Goal: Transaction & Acquisition: Purchase product/service

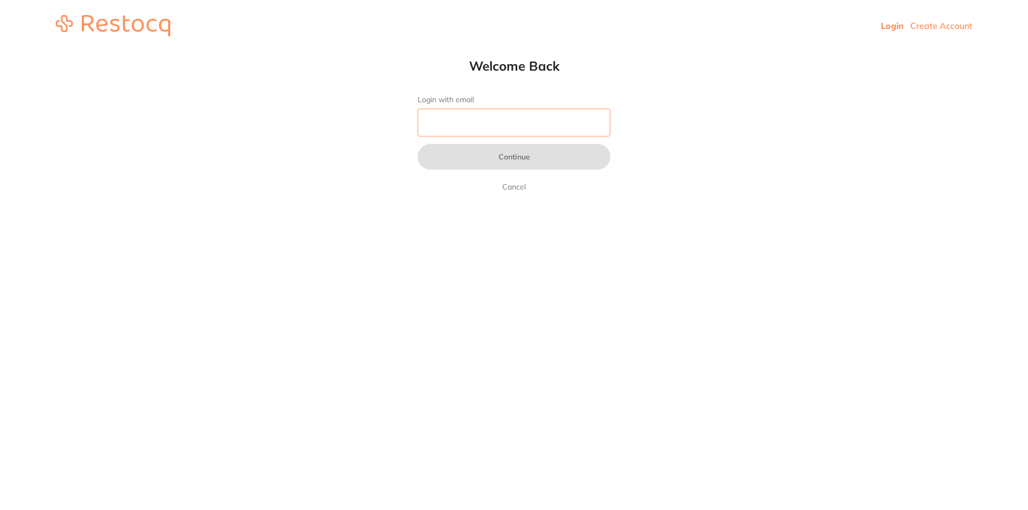
click at [532, 127] on input "Login with email" at bounding box center [514, 123] width 193 height 28
type input "[EMAIL_ADDRESS][DOMAIN_NAME]"
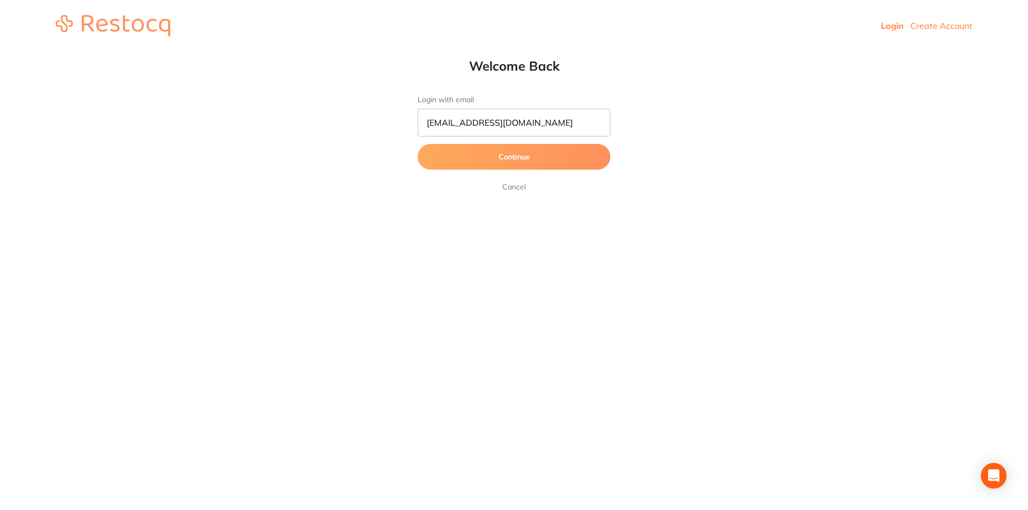
click at [525, 155] on button "Continue" at bounding box center [514, 157] width 193 height 26
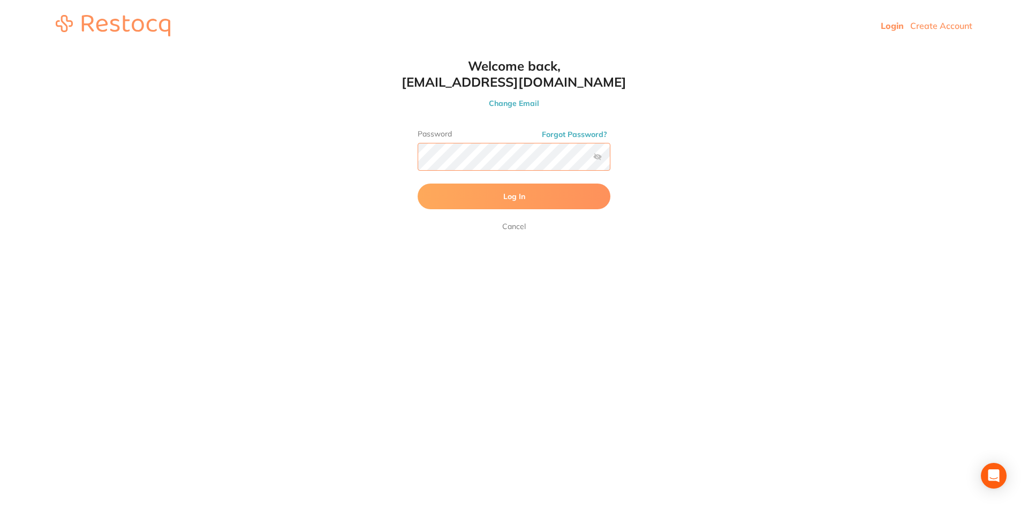
click at [418, 184] on button "Log In" at bounding box center [514, 197] width 193 height 26
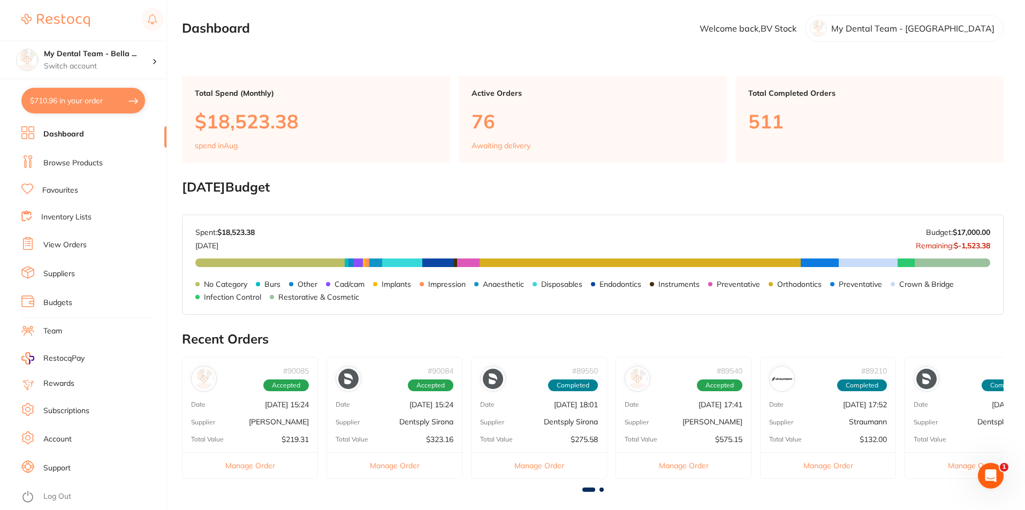
click at [50, 100] on button "$710.96 in your order" at bounding box center [83, 101] width 124 height 26
checkbox input "true"
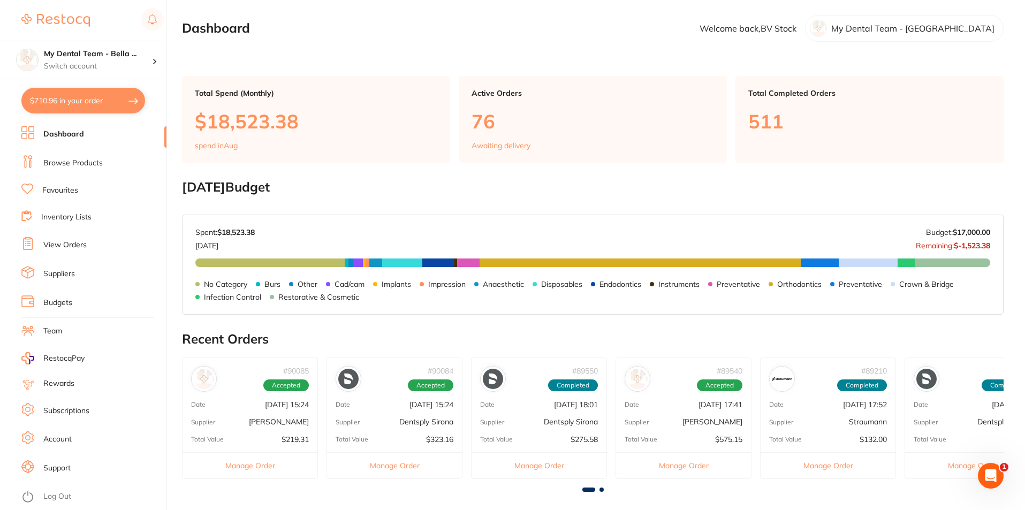
checkbox input "true"
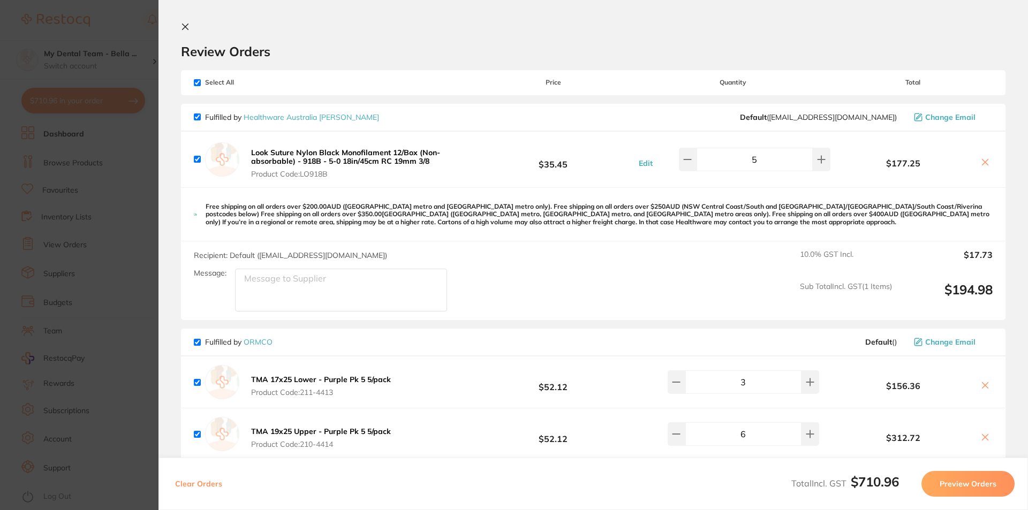
click at [142, 248] on section "Update RRP Set your pre negotiated price for this item. Item Agreed RRP (excl. …" at bounding box center [514, 255] width 1028 height 510
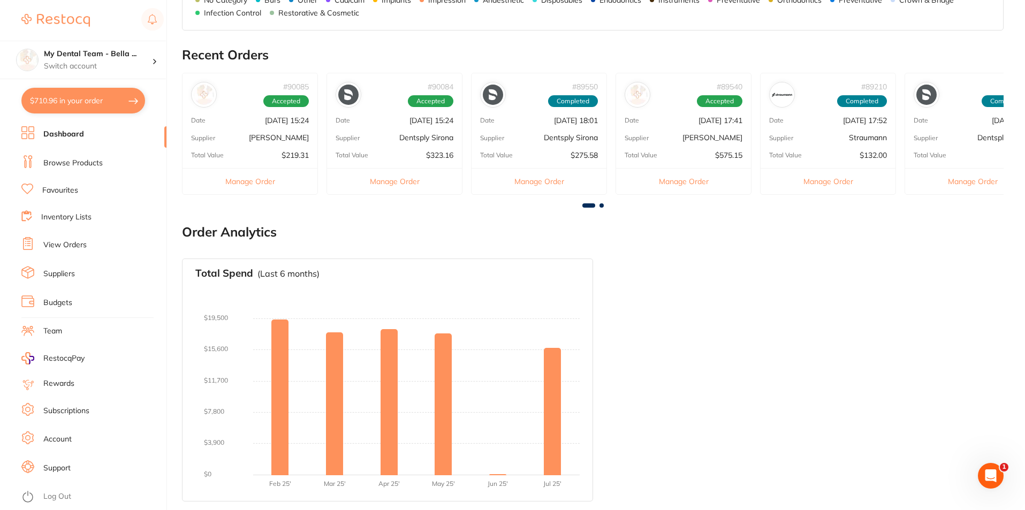
click at [67, 220] on link "Inventory Lists" at bounding box center [66, 217] width 50 height 11
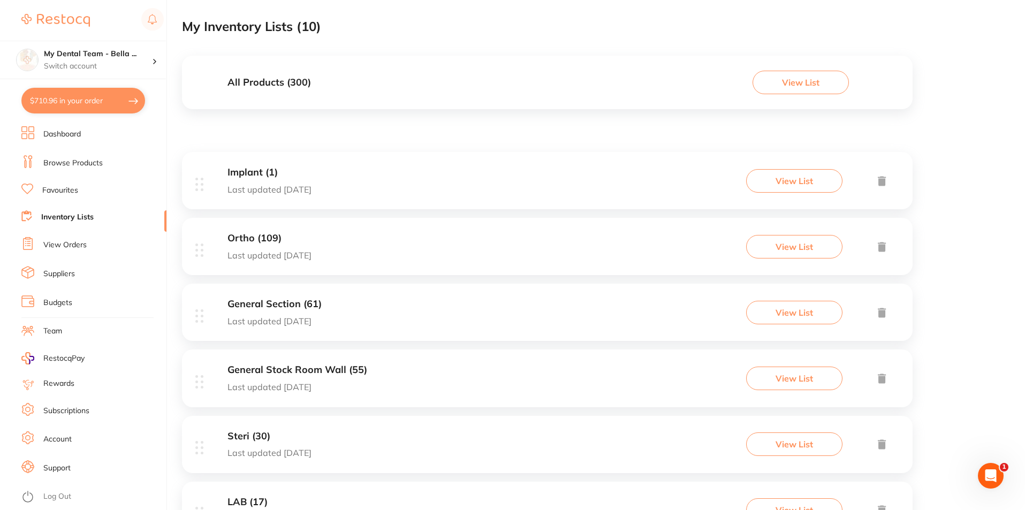
scroll to position [107, 0]
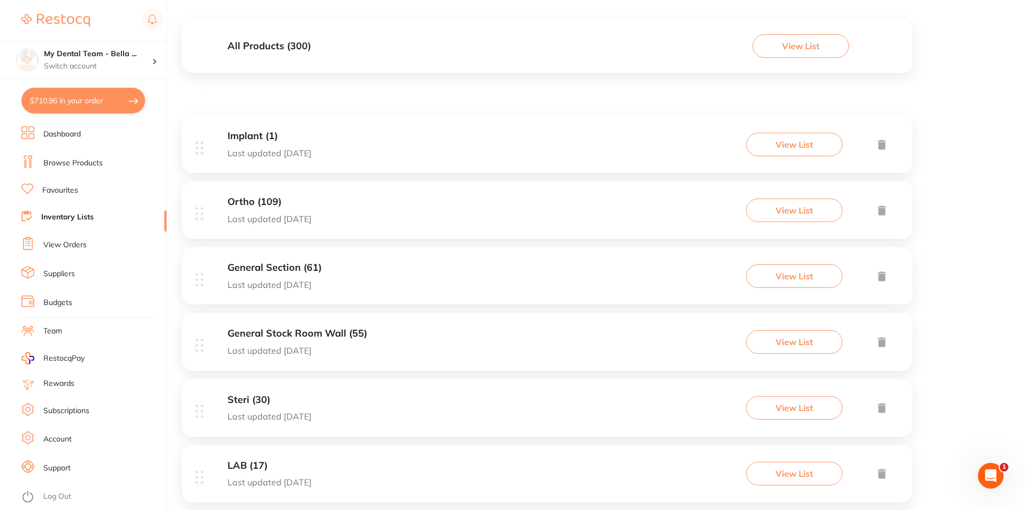
click at [290, 263] on h3 "General Section (61)" at bounding box center [275, 267] width 94 height 11
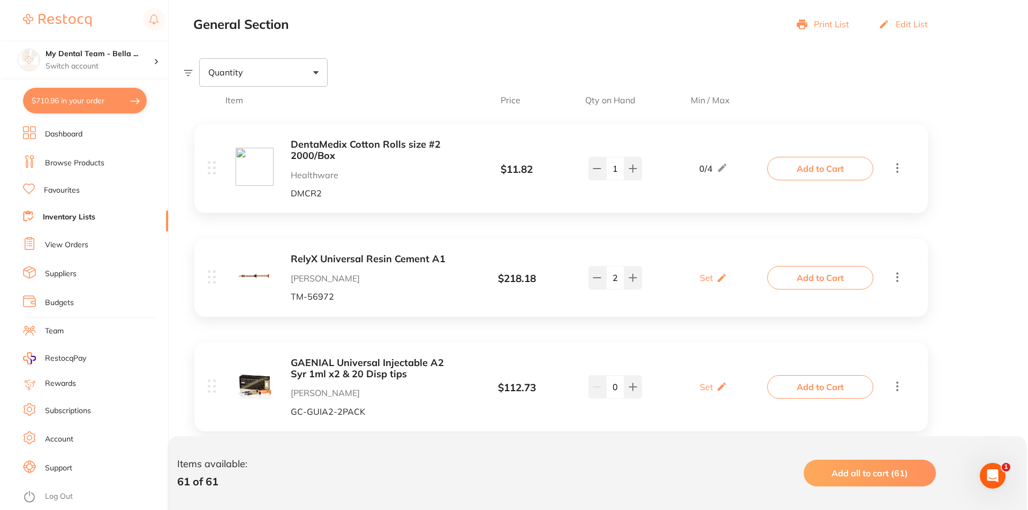
scroll to position [161, 0]
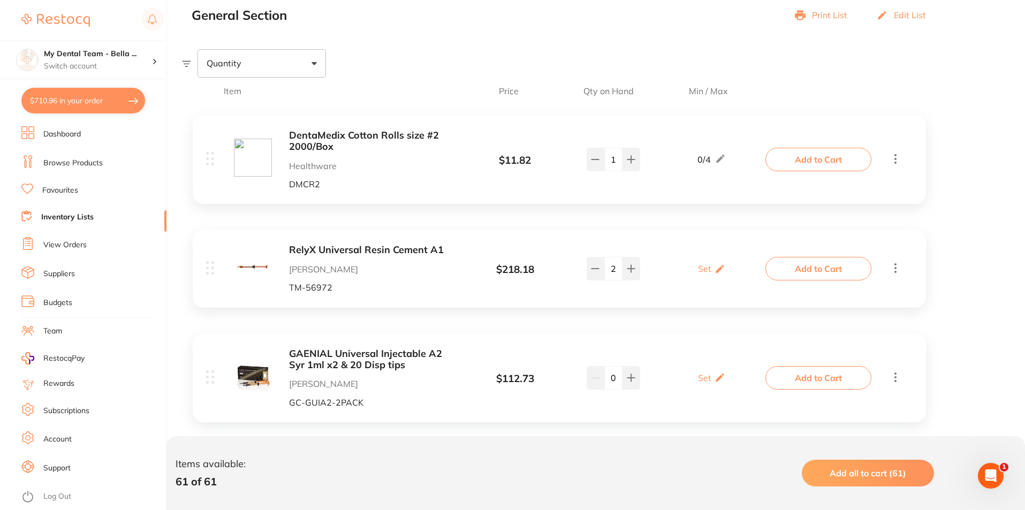
click at [813, 270] on button "Add to Cart" at bounding box center [819, 269] width 106 height 24
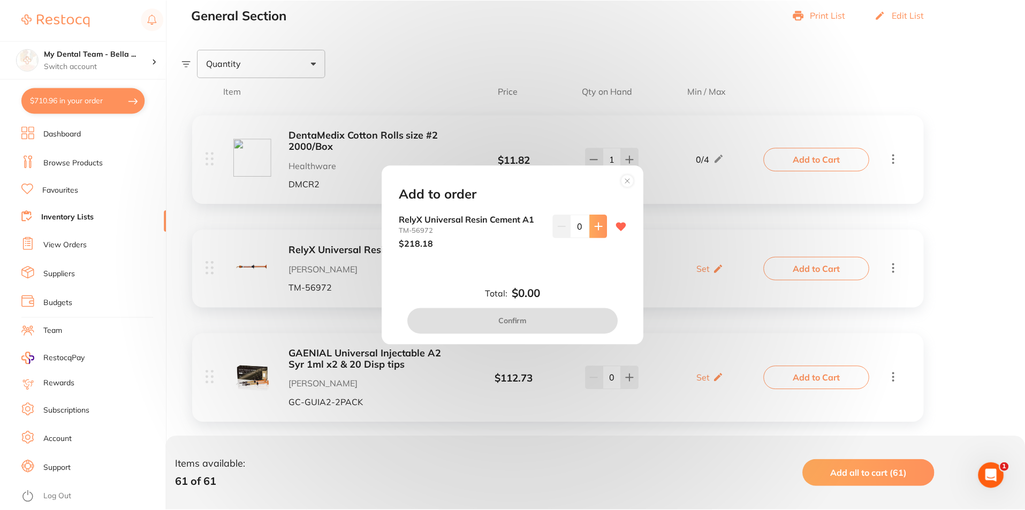
scroll to position [0, 0]
click at [595, 234] on button at bounding box center [600, 227] width 18 height 24
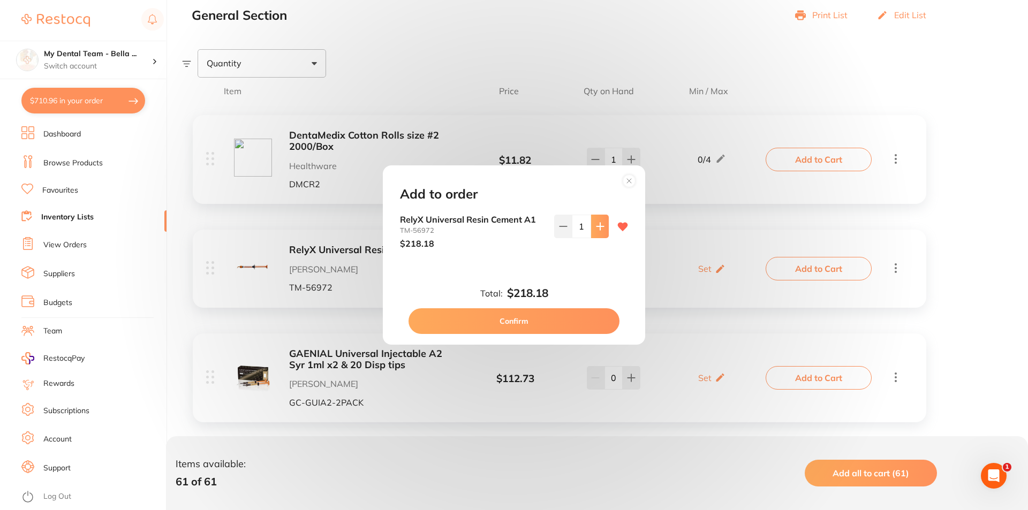
click at [595, 234] on button at bounding box center [600, 227] width 18 height 24
type input "2"
click at [581, 317] on button "Confirm" at bounding box center [513, 321] width 211 height 26
checkbox input "false"
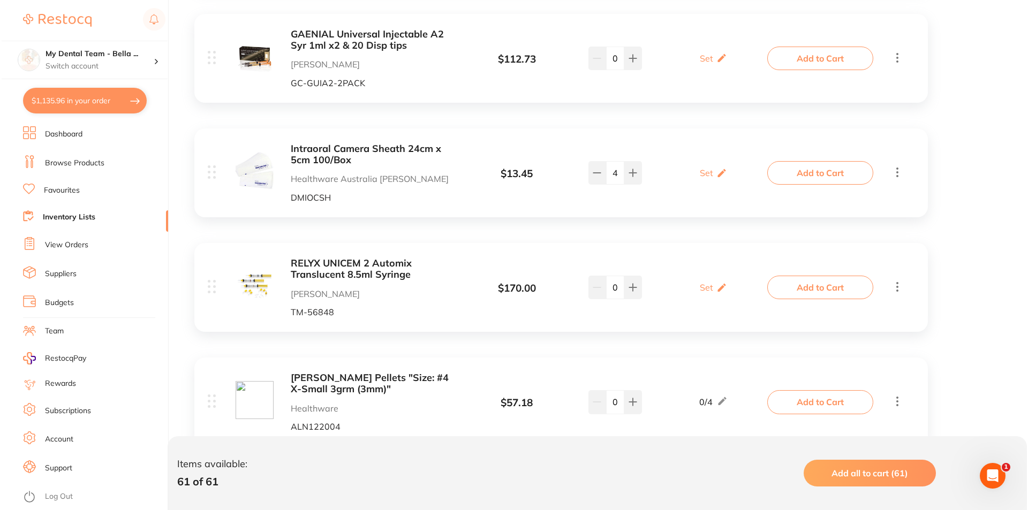
scroll to position [482, 0]
click at [825, 176] on button "Add to Cart" at bounding box center [819, 172] width 106 height 24
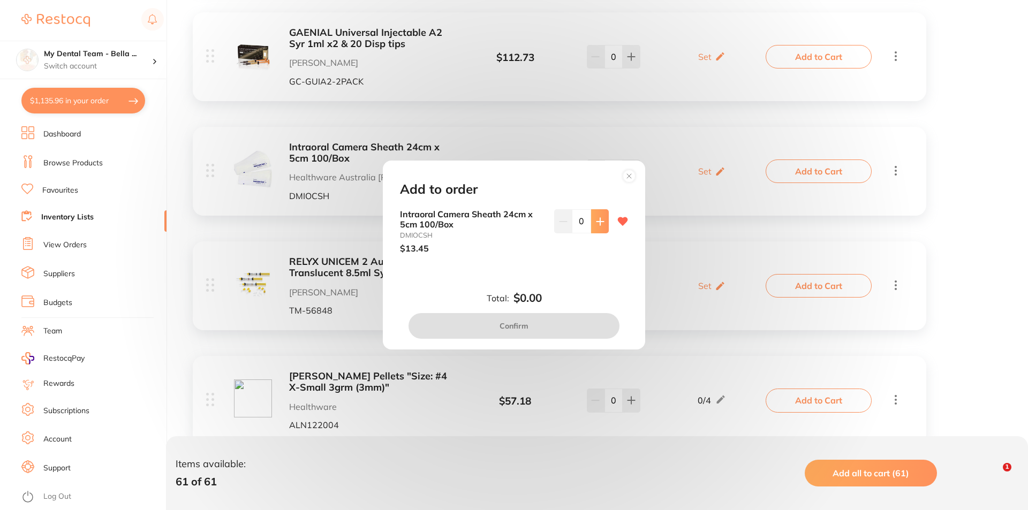
click at [598, 229] on button at bounding box center [600, 221] width 18 height 24
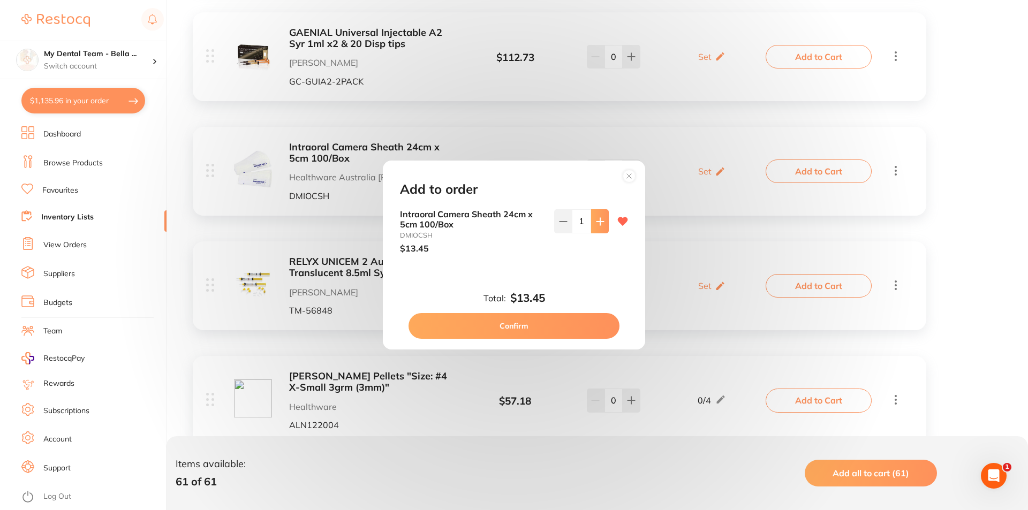
click at [598, 229] on button at bounding box center [600, 221] width 18 height 24
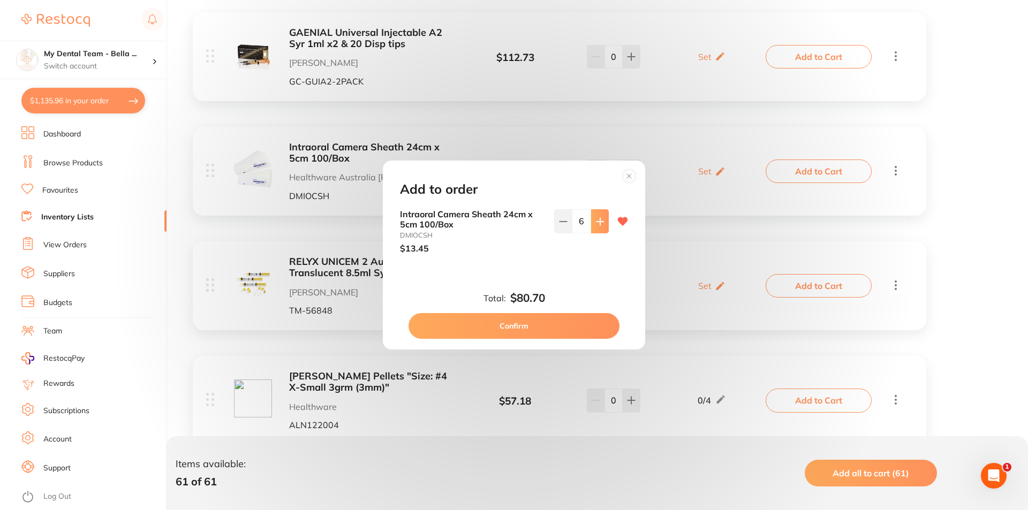
click at [598, 229] on button at bounding box center [600, 221] width 18 height 24
type input "10"
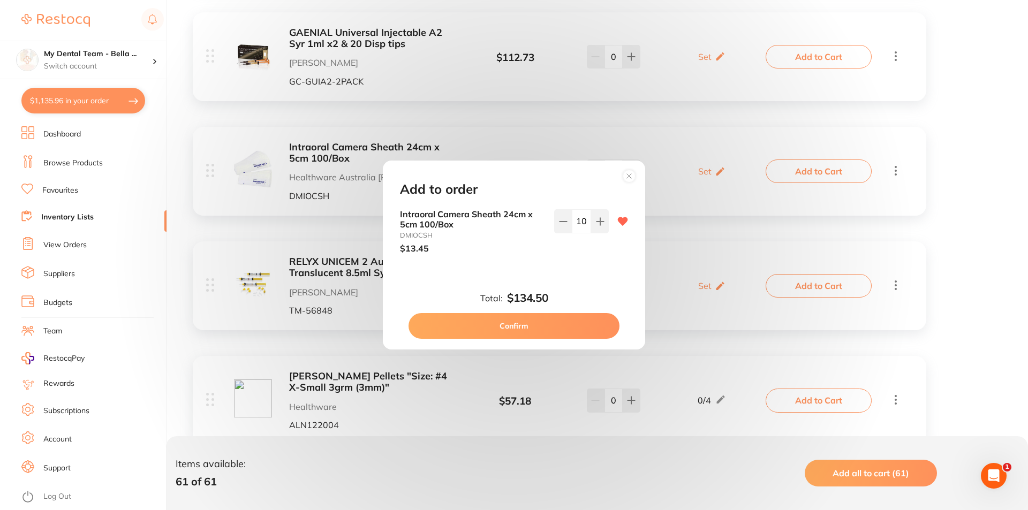
click at [559, 325] on button "Confirm" at bounding box center [513, 326] width 211 height 26
checkbox input "false"
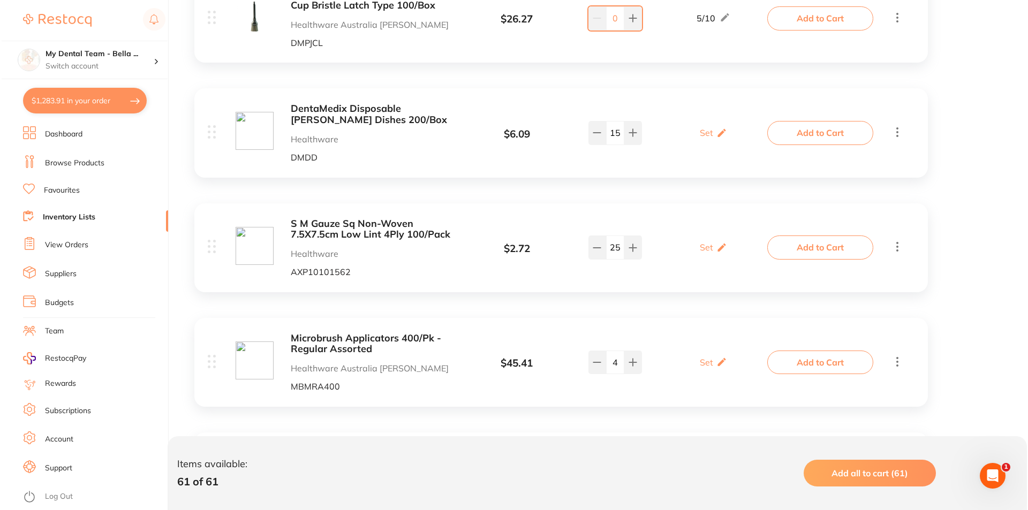
scroll to position [1552, 0]
click at [823, 245] on button "Add to Cart" at bounding box center [819, 247] width 106 height 24
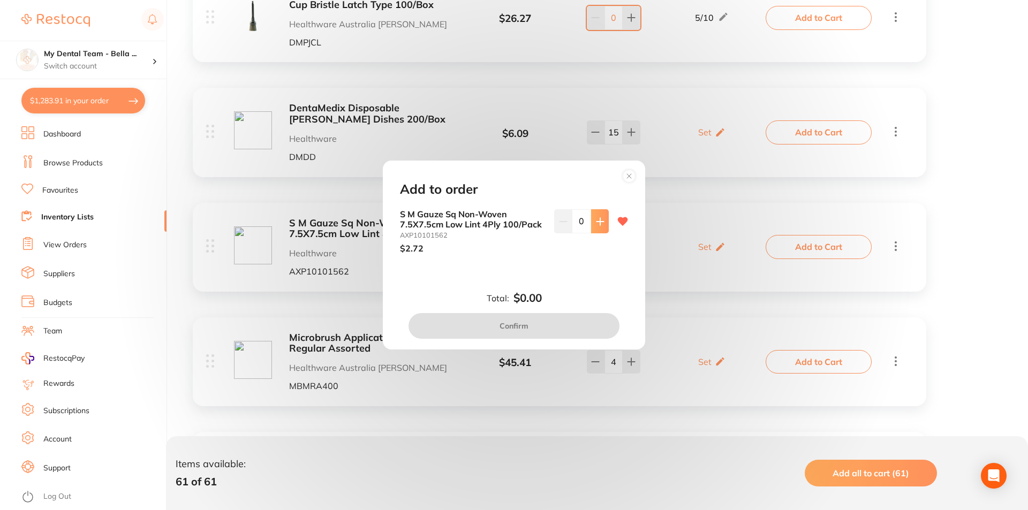
click at [602, 222] on button at bounding box center [600, 221] width 18 height 24
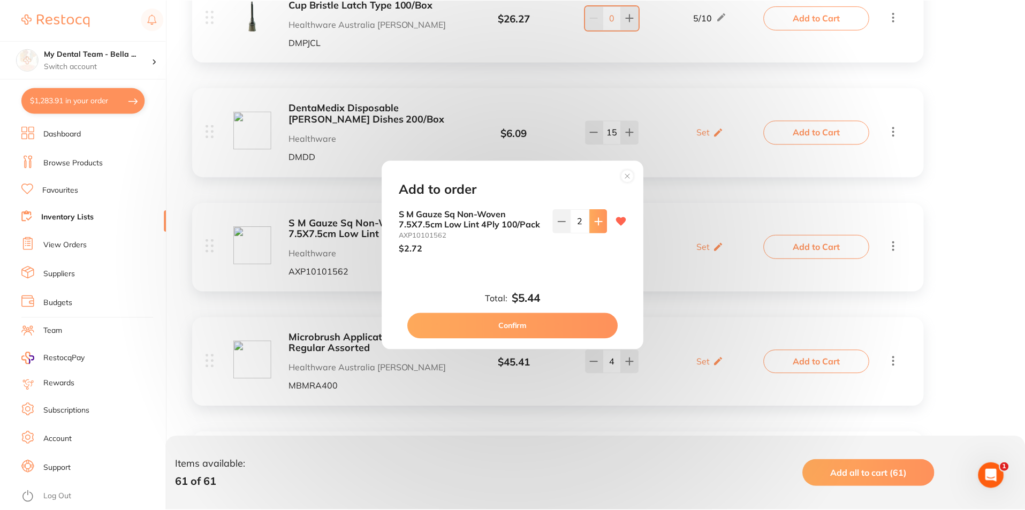
scroll to position [0, 0]
click at [602, 222] on button at bounding box center [600, 221] width 18 height 24
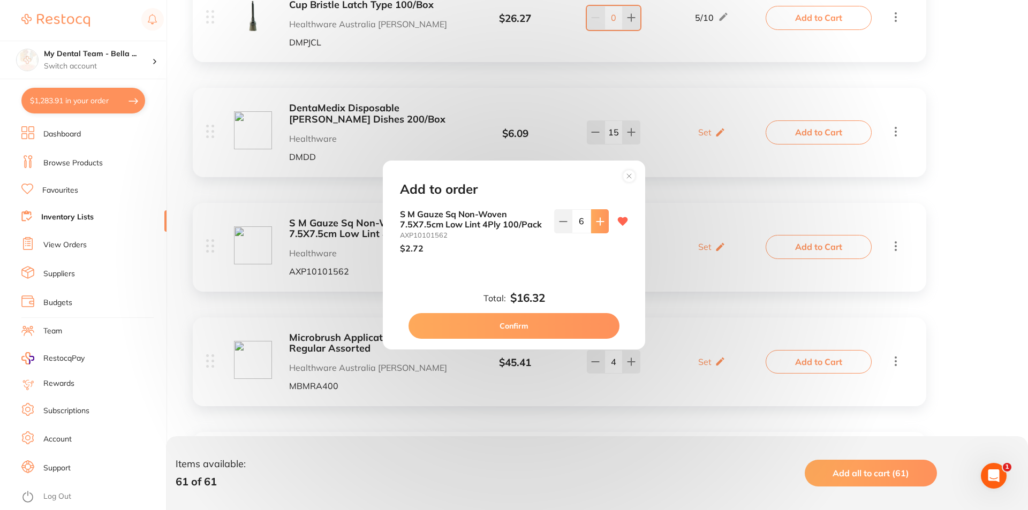
click at [602, 222] on button at bounding box center [600, 221] width 18 height 24
type input "10"
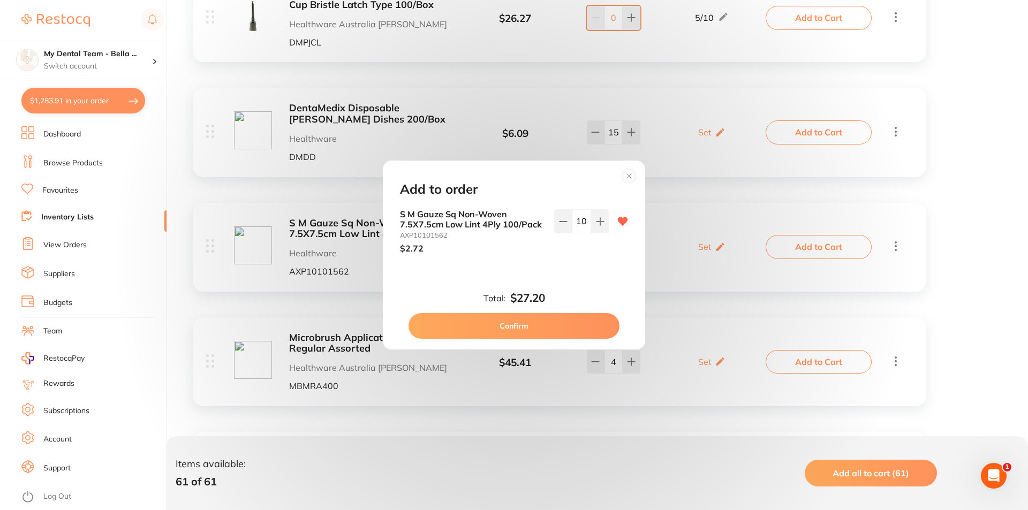
click at [610, 324] on button "Confirm" at bounding box center [513, 326] width 211 height 26
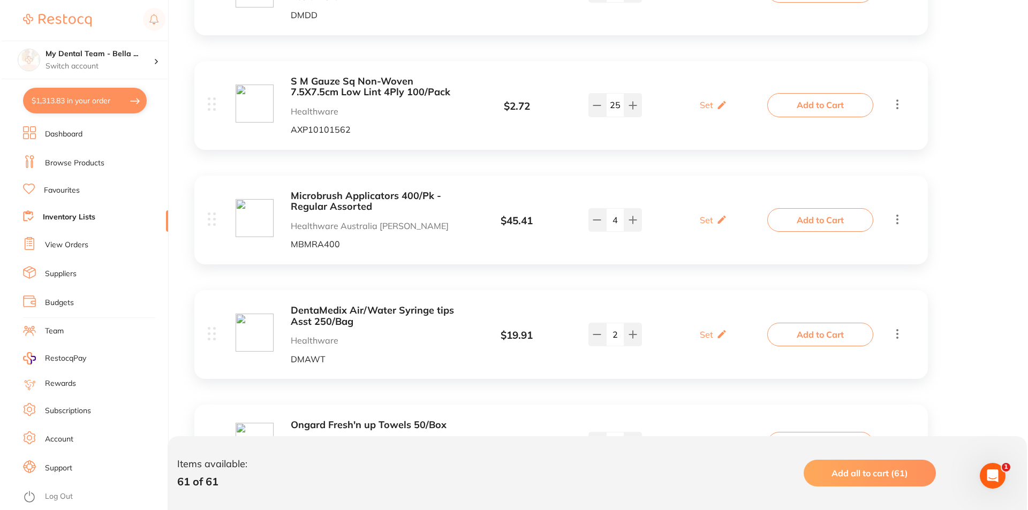
scroll to position [1713, 0]
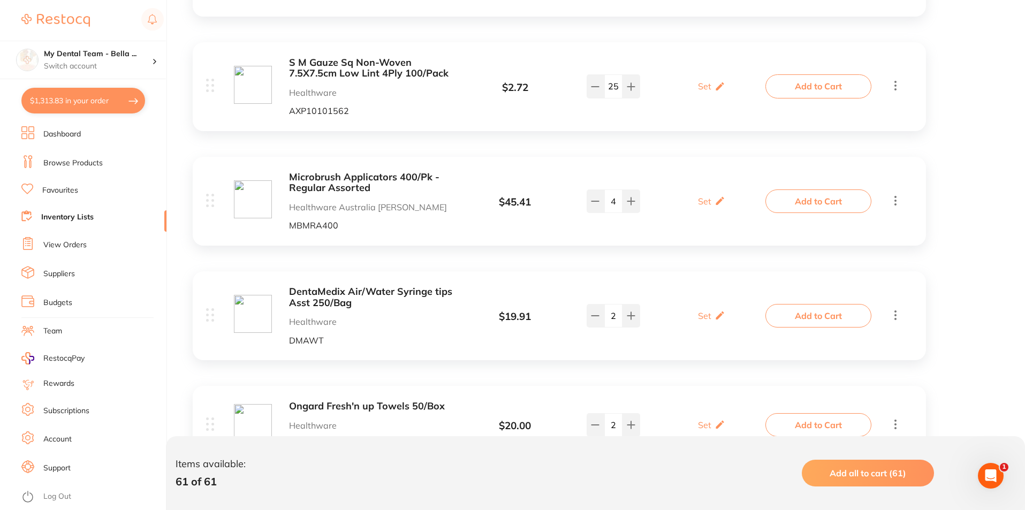
click at [799, 206] on button "Add to Cart" at bounding box center [819, 202] width 106 height 24
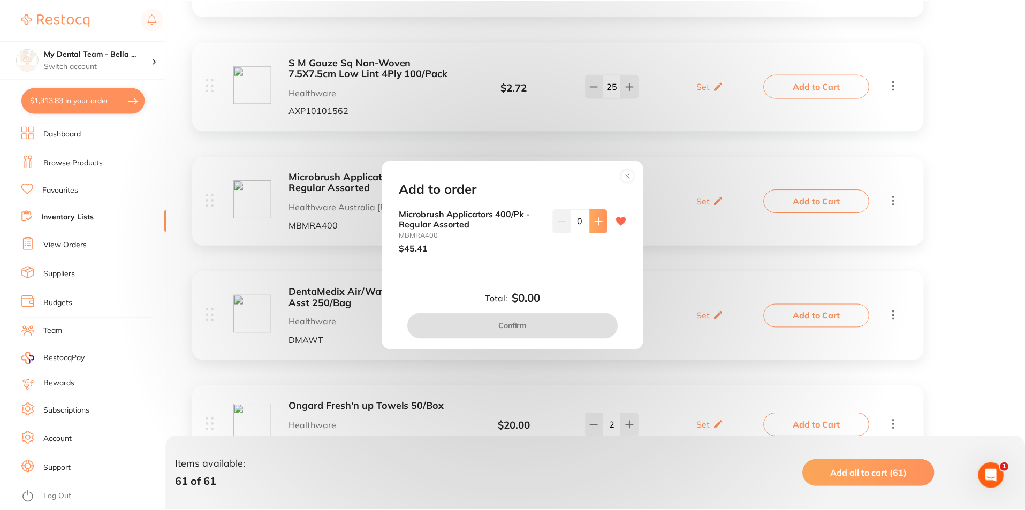
scroll to position [0, 0]
click at [597, 220] on icon at bounding box center [599, 221] width 7 height 7
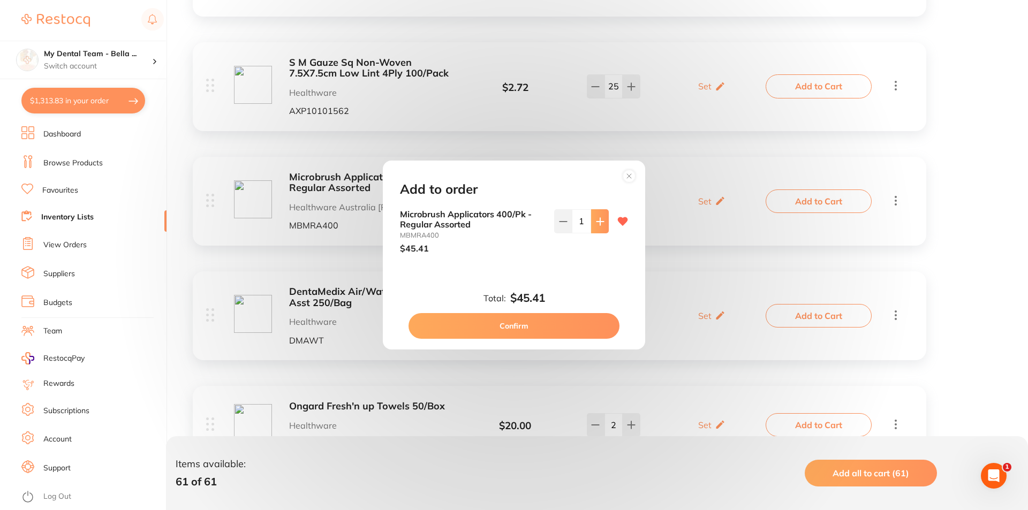
click at [597, 220] on icon at bounding box center [599, 221] width 7 height 7
type input "3"
click at [555, 329] on button "Confirm" at bounding box center [513, 326] width 211 height 26
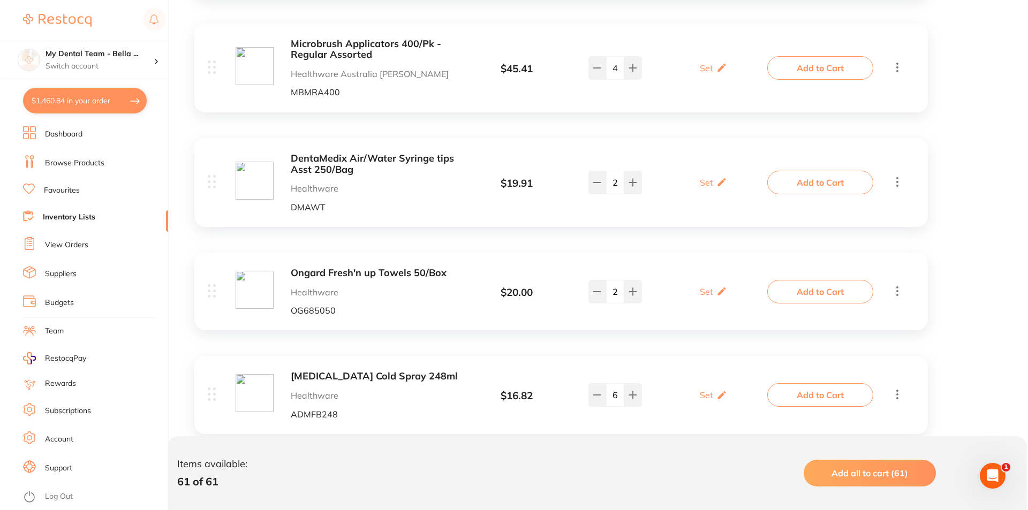
scroll to position [1927, 0]
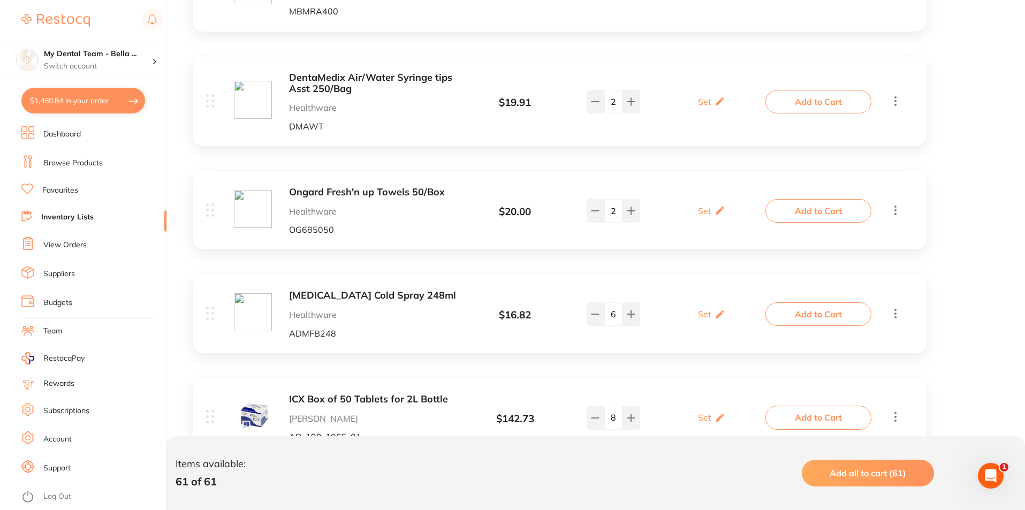
click at [781, 105] on button "Add to Cart" at bounding box center [819, 102] width 106 height 24
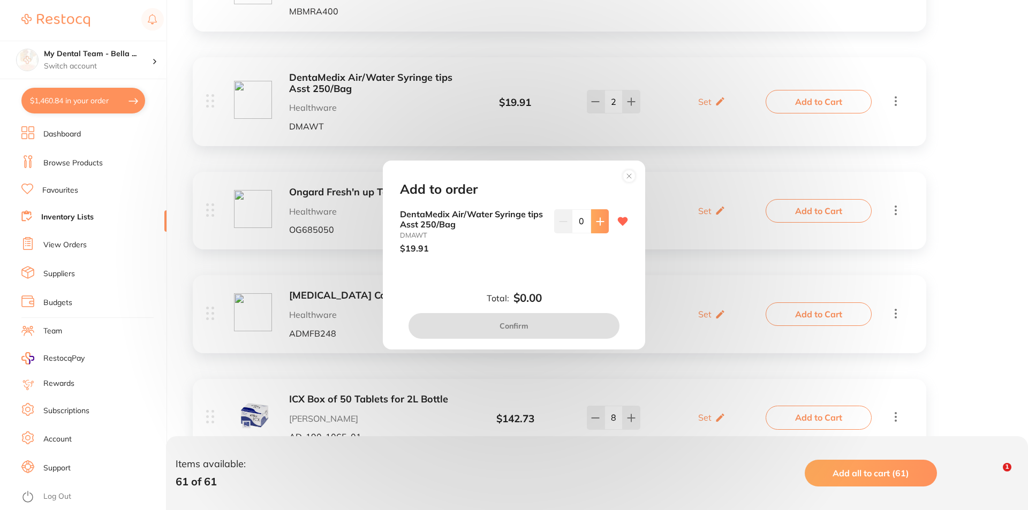
click at [598, 221] on icon at bounding box center [600, 221] width 9 height 9
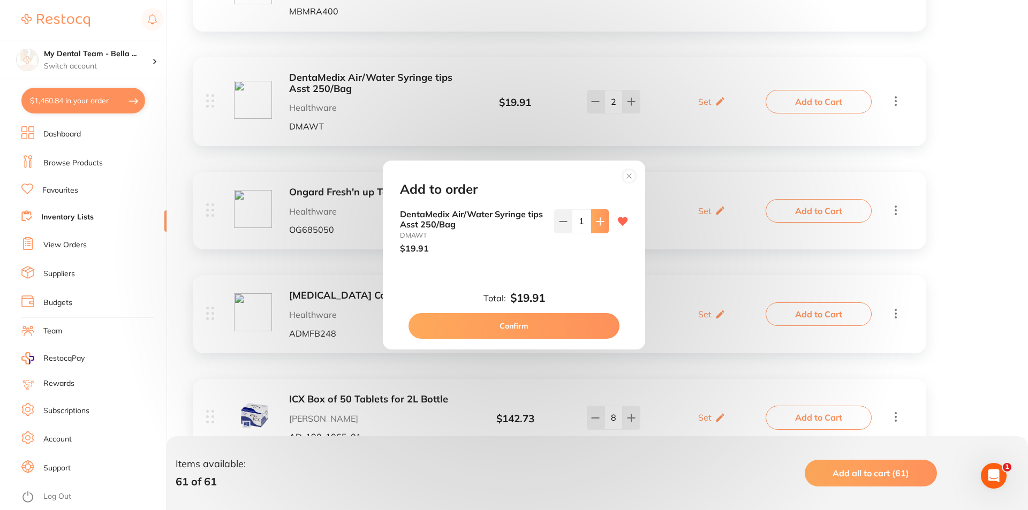
click at [598, 221] on icon at bounding box center [600, 221] width 9 height 9
type input "5"
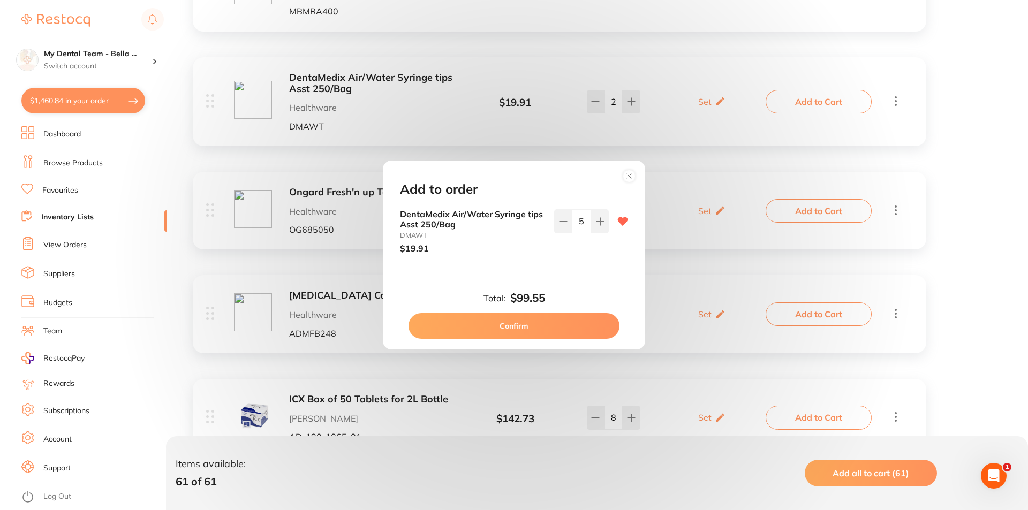
click at [543, 327] on button "Confirm" at bounding box center [513, 326] width 211 height 26
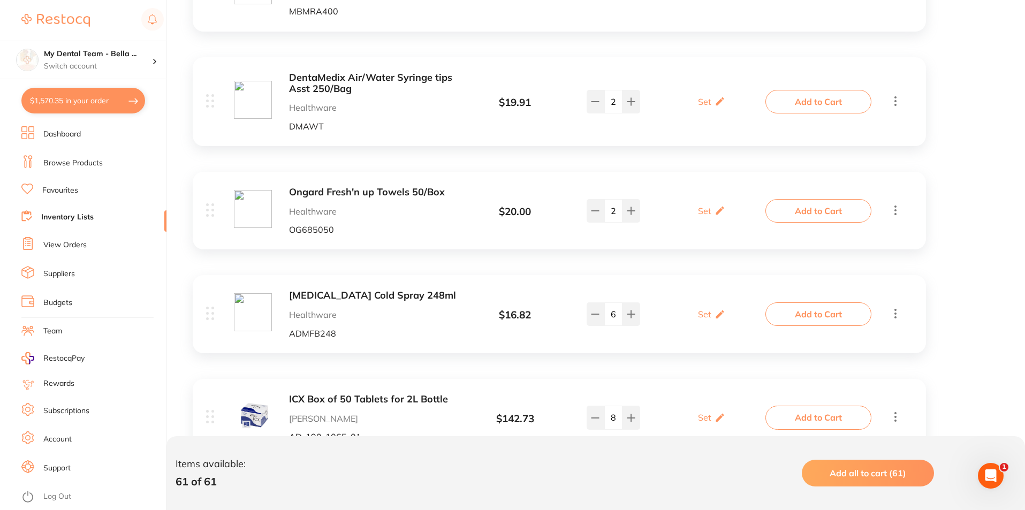
click at [783, 212] on button "Add to Cart" at bounding box center [819, 211] width 106 height 24
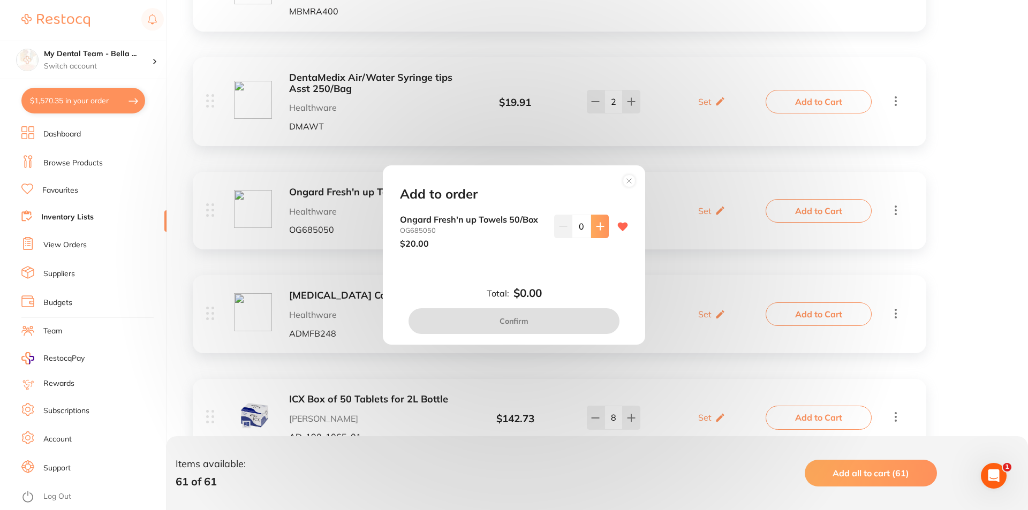
click at [598, 231] on button at bounding box center [600, 227] width 18 height 24
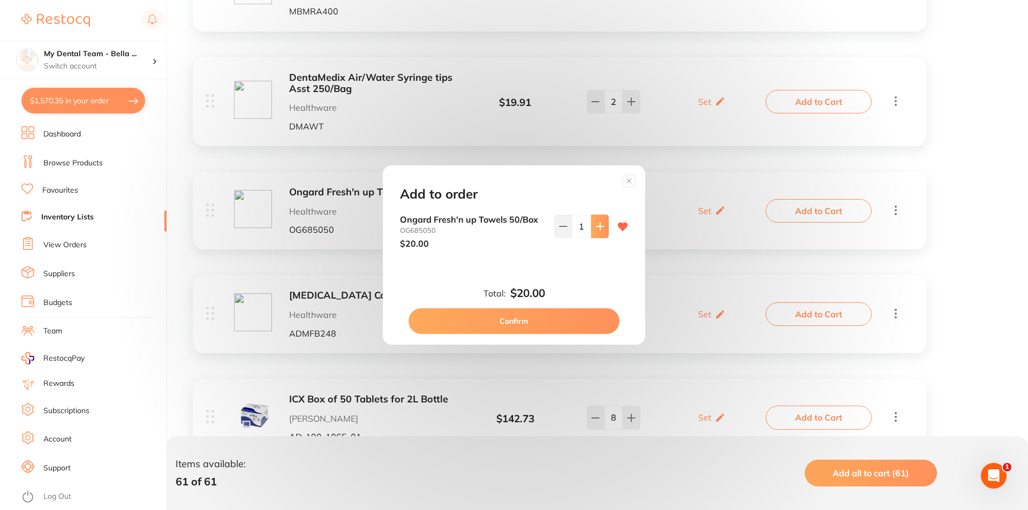
click at [598, 231] on button at bounding box center [600, 227] width 18 height 24
type input "3"
click at [591, 321] on button "Confirm" at bounding box center [513, 321] width 211 height 26
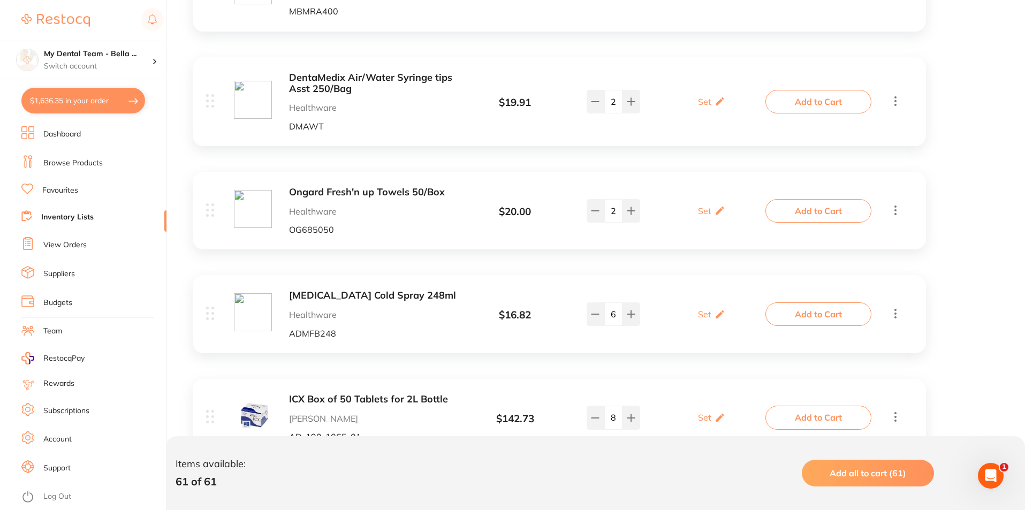
click at [823, 314] on button "Add to Cart" at bounding box center [819, 314] width 106 height 24
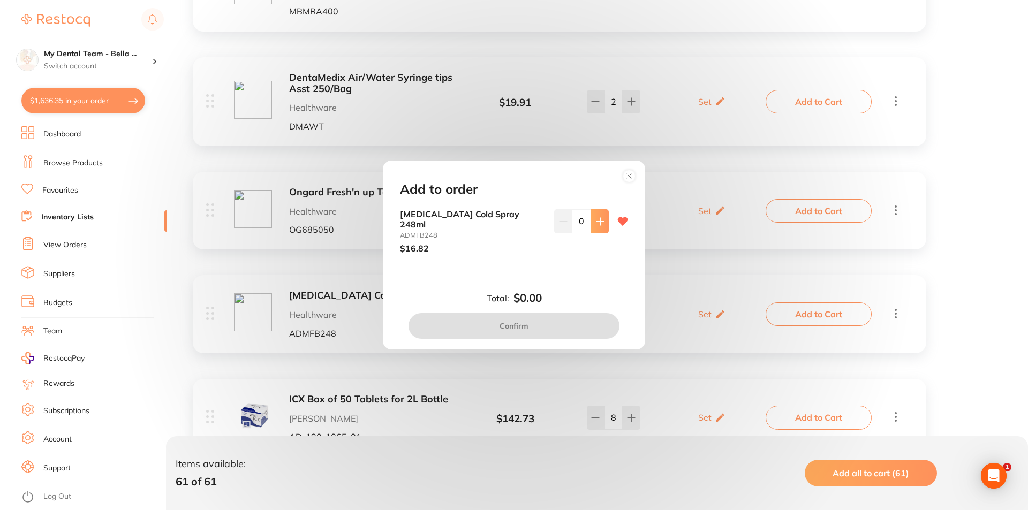
click at [599, 233] on button at bounding box center [600, 221] width 18 height 24
type input "1"
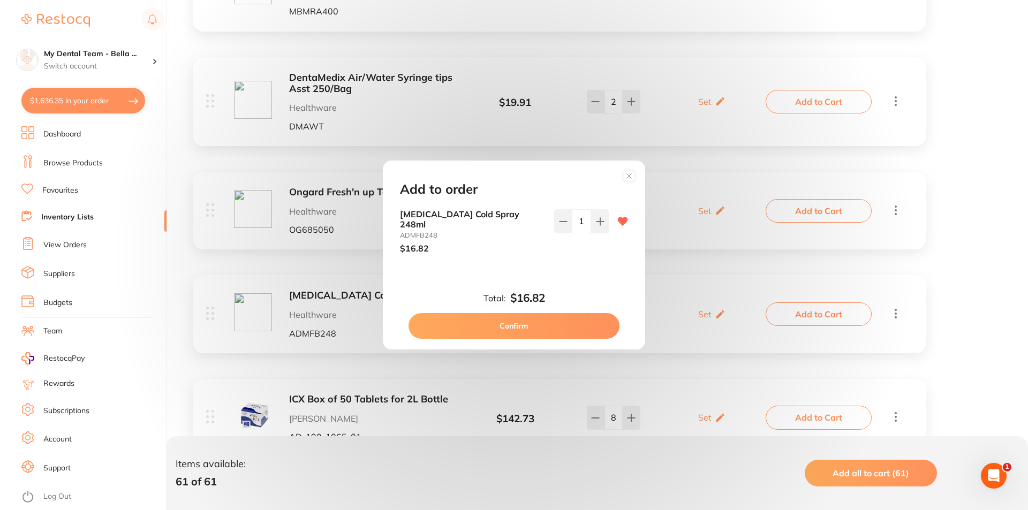
click at [567, 325] on button "Confirm" at bounding box center [513, 326] width 211 height 26
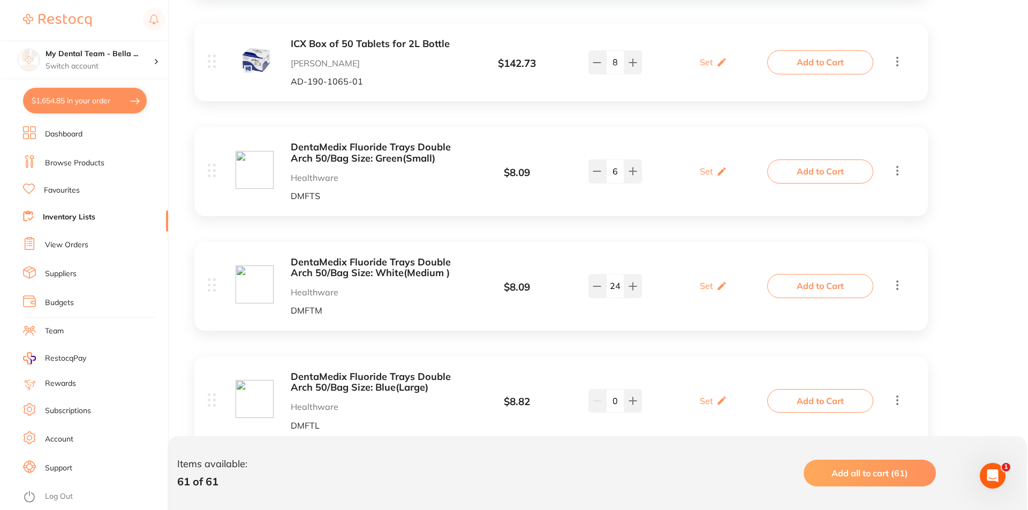
scroll to position [2302, 0]
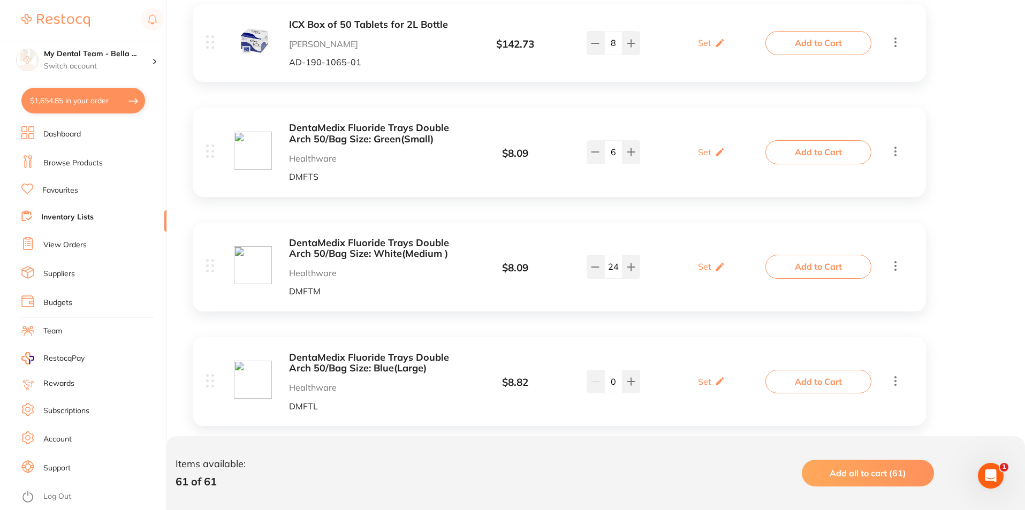
click at [831, 257] on button "Add to Cart" at bounding box center [819, 267] width 106 height 24
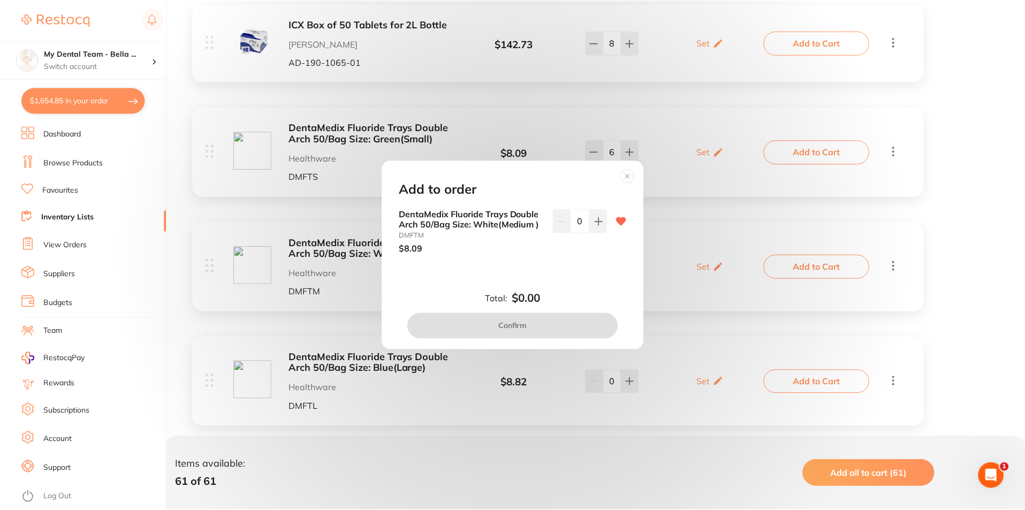
scroll to position [0, 0]
click at [591, 219] on button at bounding box center [600, 221] width 18 height 24
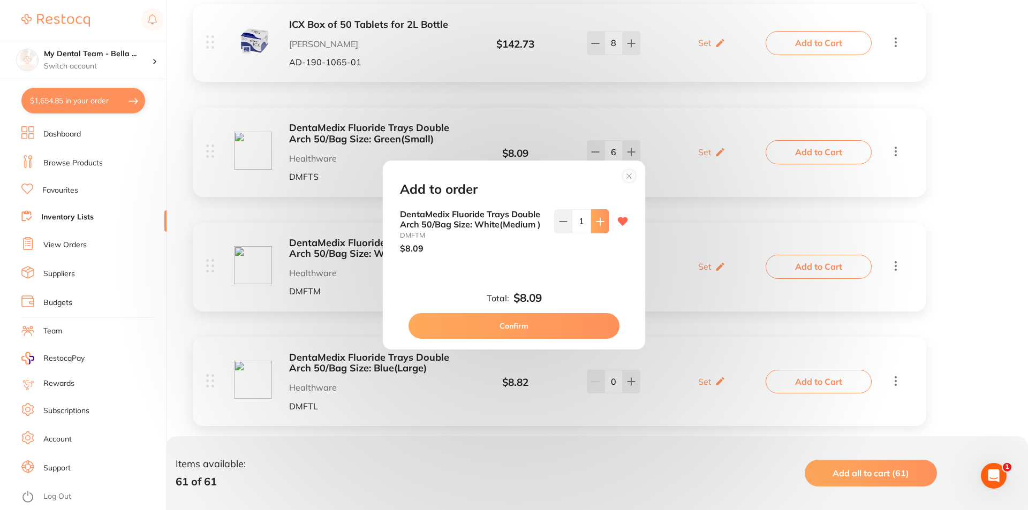
click at [591, 219] on button at bounding box center [600, 221] width 18 height 24
type input "4"
click at [605, 329] on button "Confirm" at bounding box center [513, 326] width 211 height 26
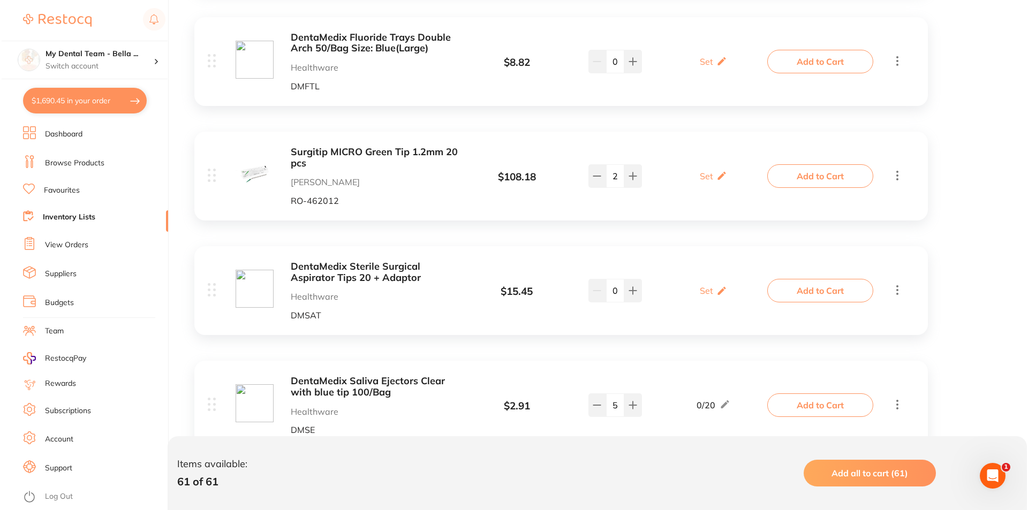
scroll to position [2623, 0]
drag, startPoint x: 815, startPoint y: 297, endPoint x: 809, endPoint y: 298, distance: 6.0
click at [815, 298] on button "Add to Cart" at bounding box center [819, 290] width 106 height 24
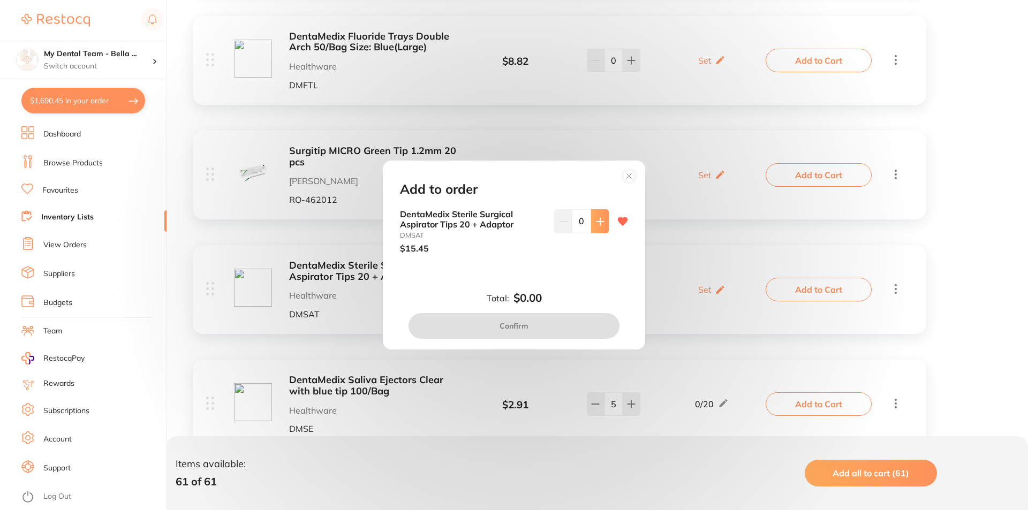
click at [603, 228] on button at bounding box center [600, 221] width 18 height 24
type input "1"
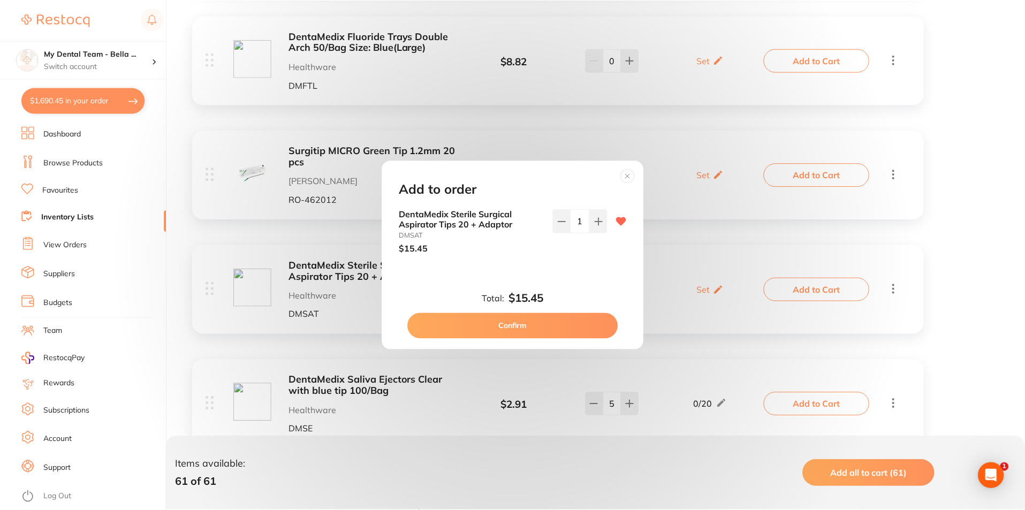
scroll to position [0, 0]
click at [571, 323] on button "Confirm" at bounding box center [513, 326] width 211 height 26
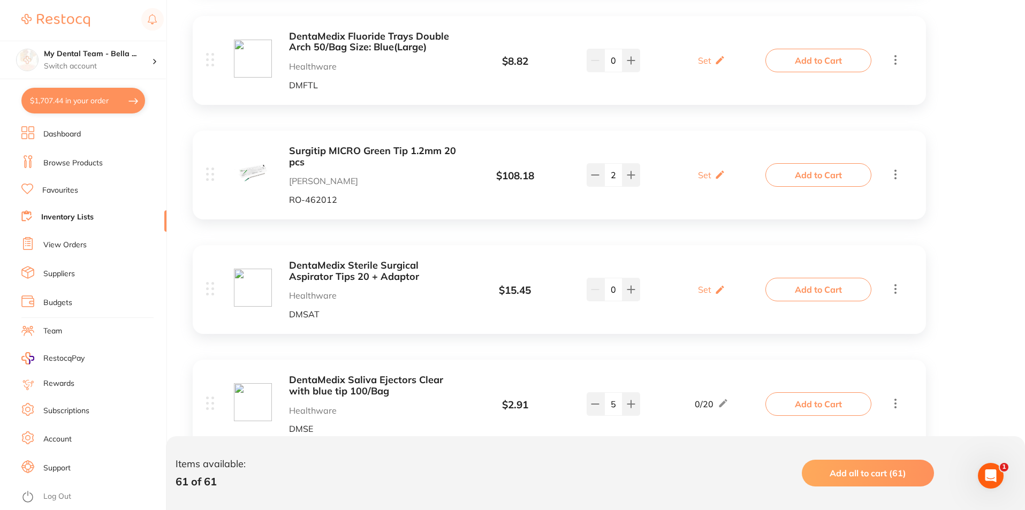
click at [571, 323] on div "DentaMedix Sterile Surgical Aspirator Tips 20 + Adaptor Healthware DMSAT $ 15.4…" at bounding box center [559, 289] width 733 height 89
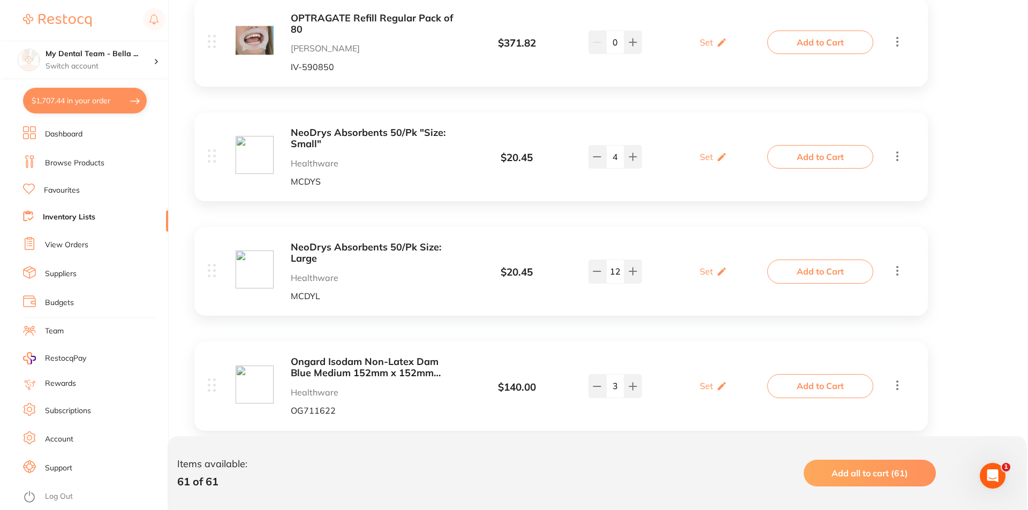
scroll to position [3319, 0]
click at [818, 277] on button "Add to Cart" at bounding box center [819, 271] width 106 height 24
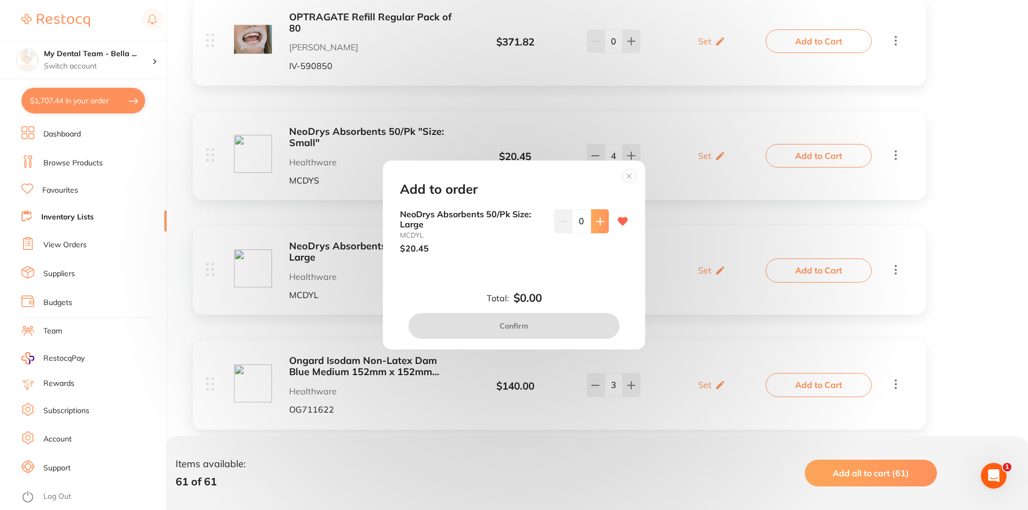
click at [601, 231] on button at bounding box center [600, 221] width 18 height 24
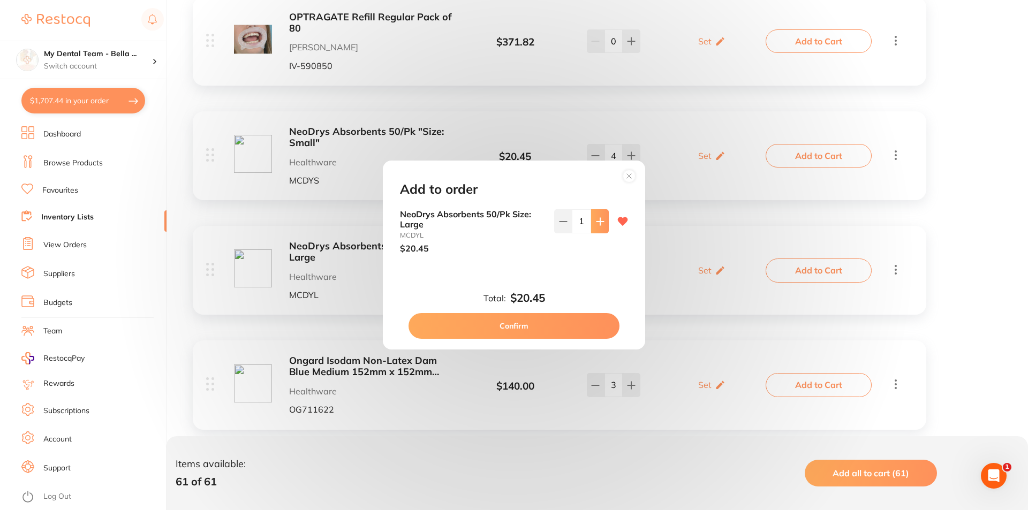
click at [601, 231] on button at bounding box center [600, 221] width 18 height 24
type input "5"
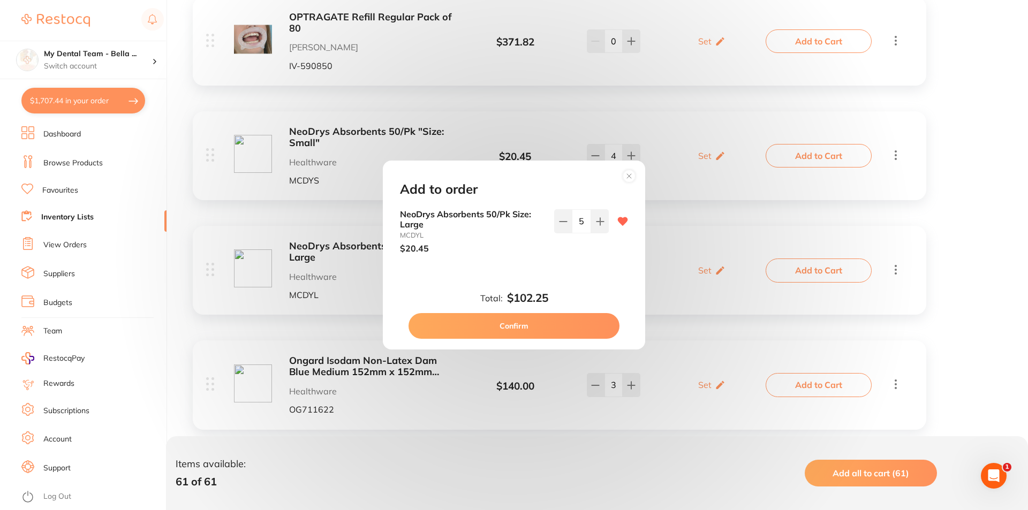
click at [607, 333] on button "Confirm" at bounding box center [513, 326] width 211 height 26
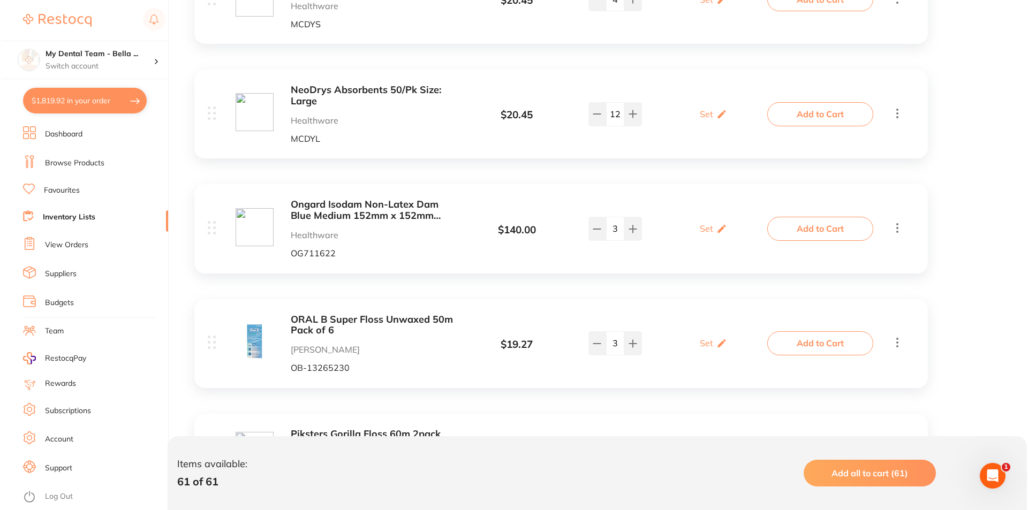
scroll to position [3480, 0]
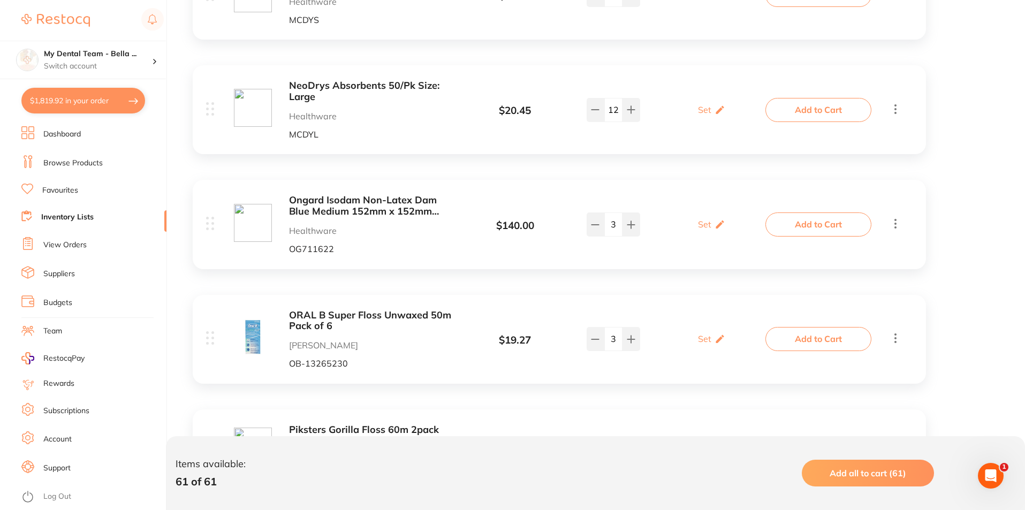
click at [792, 219] on button "Add to Cart" at bounding box center [819, 225] width 106 height 24
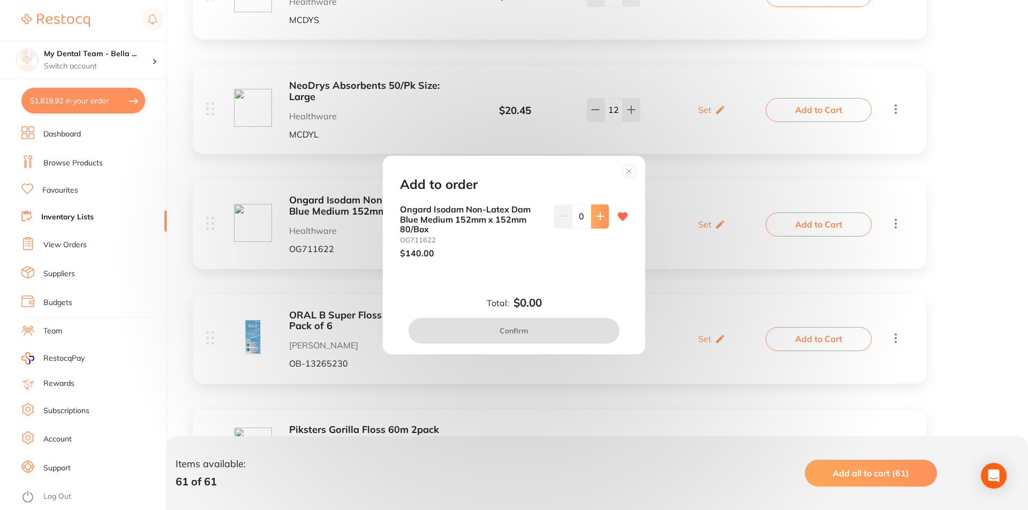
click at [593, 222] on button at bounding box center [600, 216] width 18 height 24
type input "1"
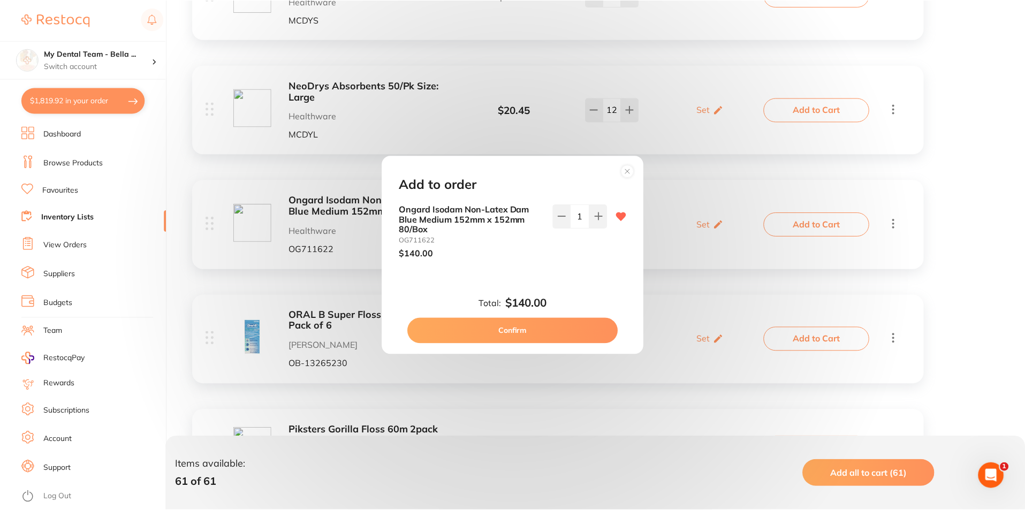
scroll to position [0, 0]
click at [576, 335] on button "Confirm" at bounding box center [513, 331] width 211 height 26
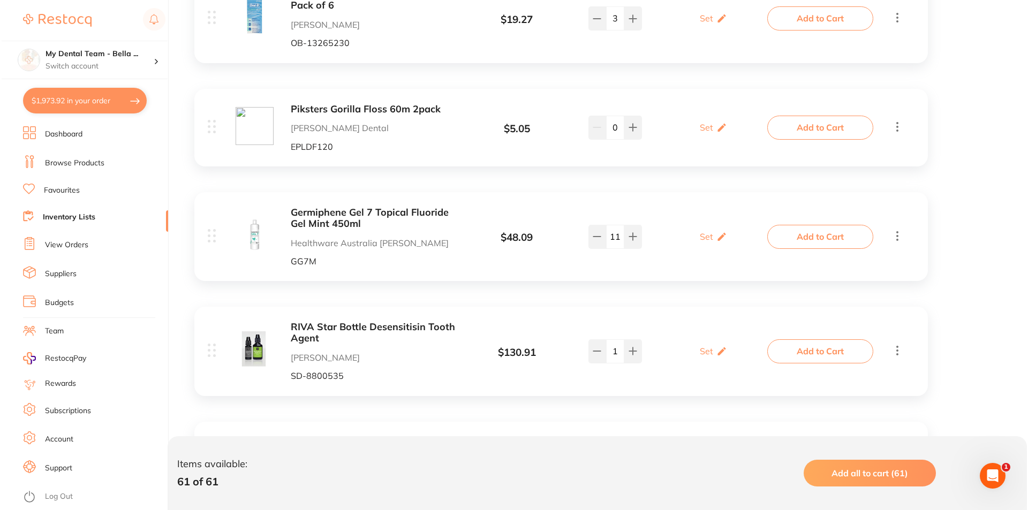
scroll to position [3854, 0]
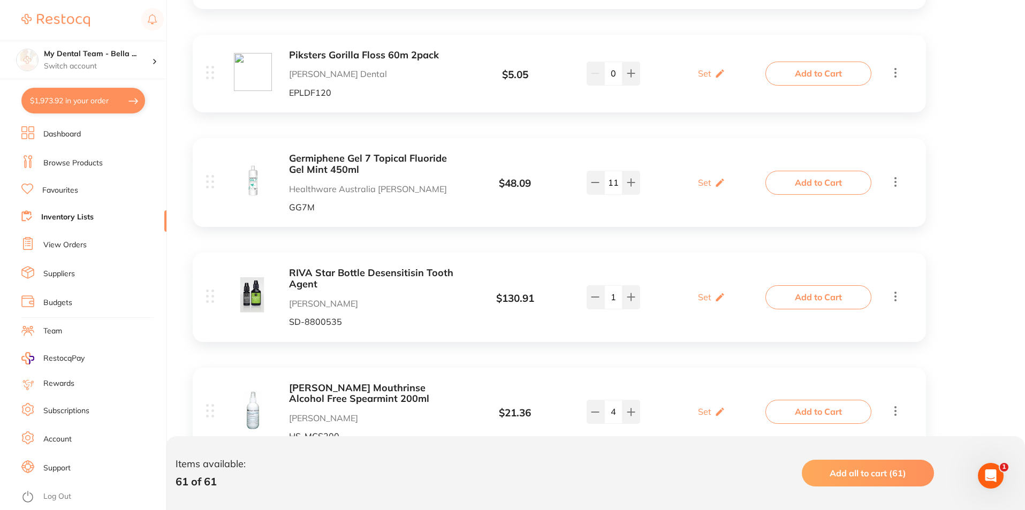
click at [785, 180] on button "Add to Cart" at bounding box center [819, 183] width 106 height 24
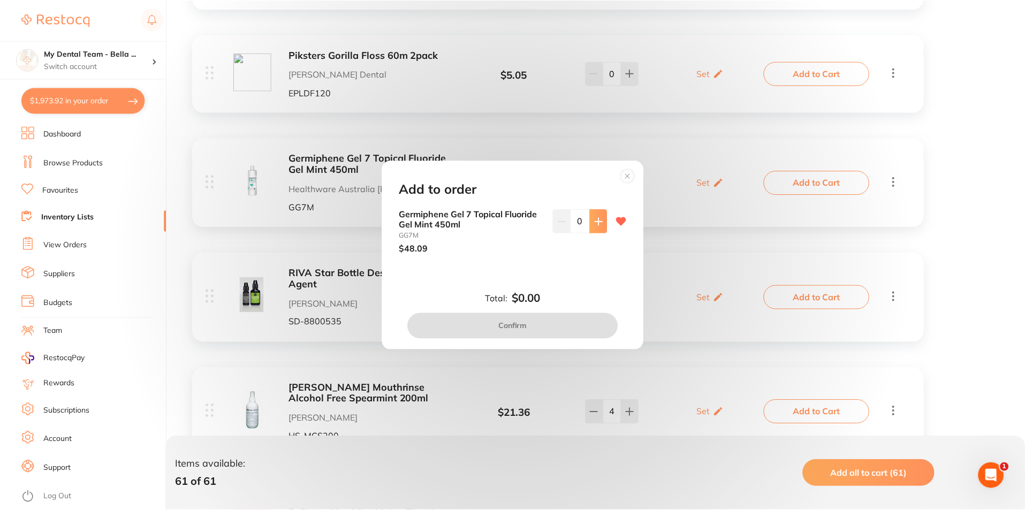
scroll to position [0, 0]
click at [601, 226] on button at bounding box center [600, 221] width 18 height 24
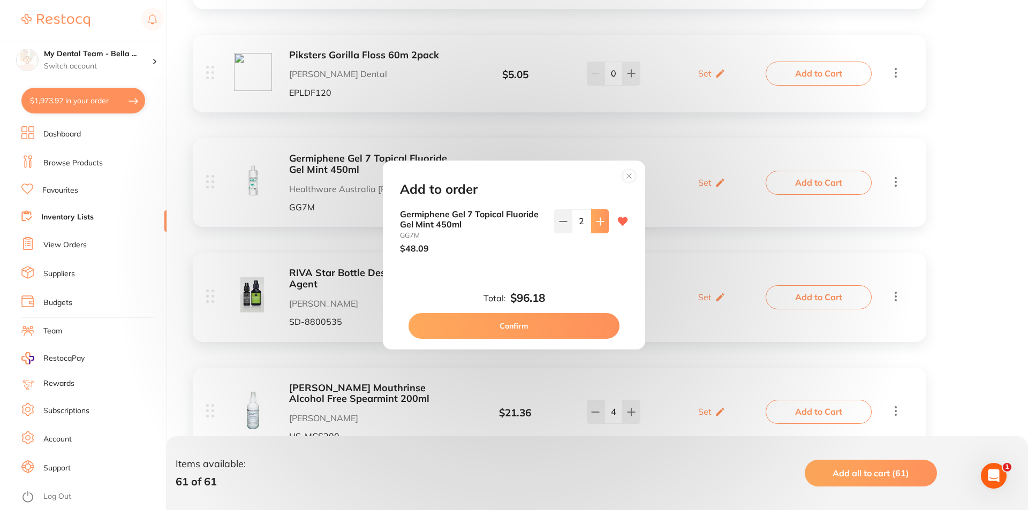
click at [601, 226] on button at bounding box center [600, 221] width 18 height 24
type input "4"
click at [580, 338] on button "Confirm" at bounding box center [513, 326] width 211 height 26
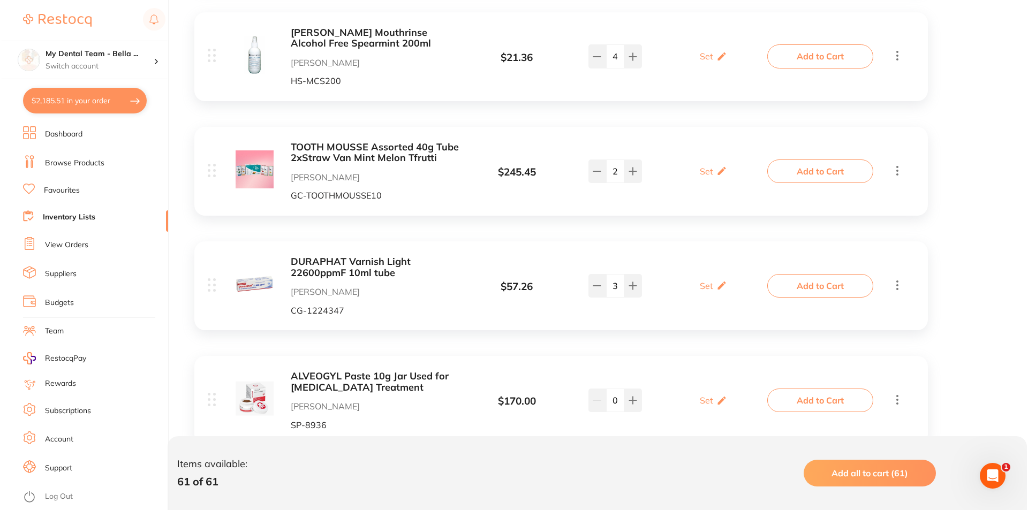
scroll to position [4229, 0]
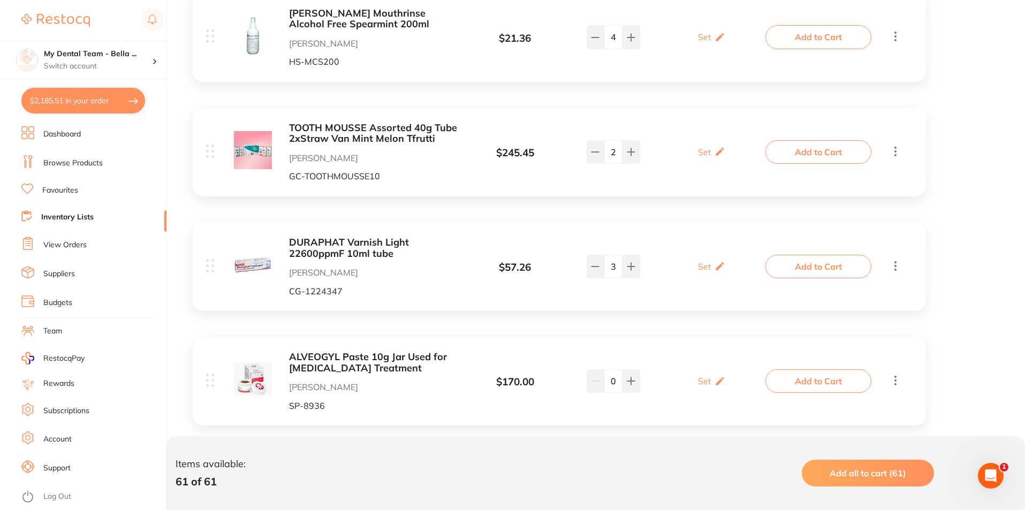
click at [828, 272] on button "Add to Cart" at bounding box center [819, 267] width 106 height 24
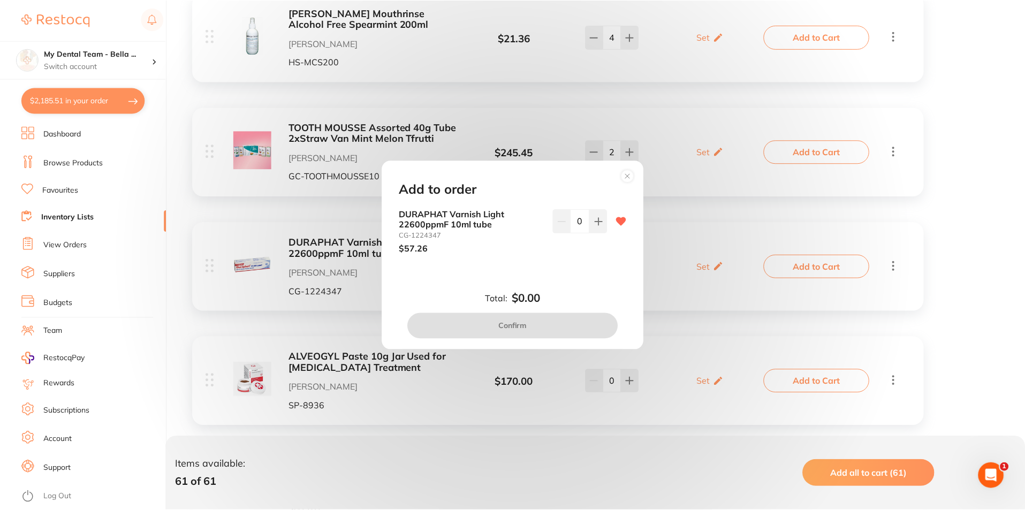
scroll to position [0, 0]
click at [594, 229] on button at bounding box center [600, 221] width 18 height 24
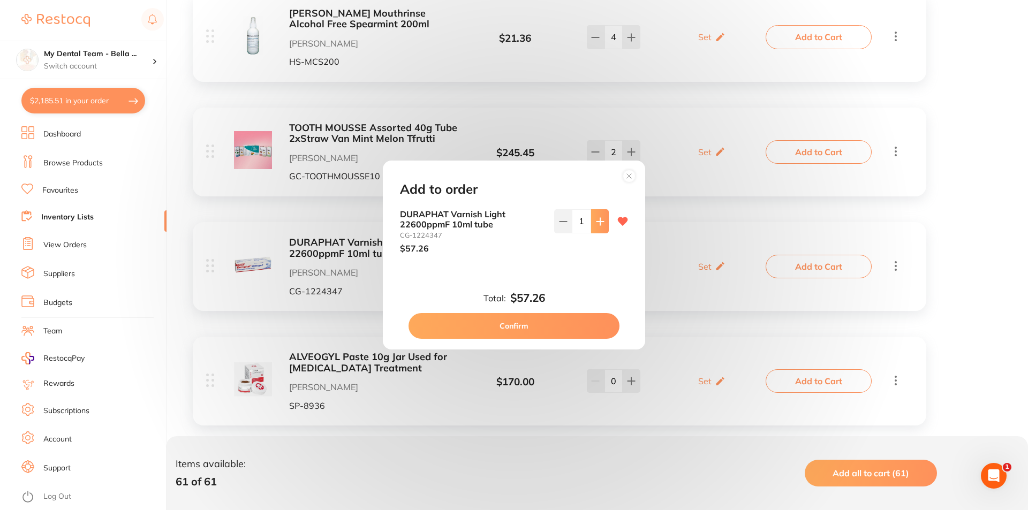
click at [594, 229] on button at bounding box center [600, 221] width 18 height 24
type input "2"
click at [565, 321] on button "Confirm" at bounding box center [513, 326] width 211 height 26
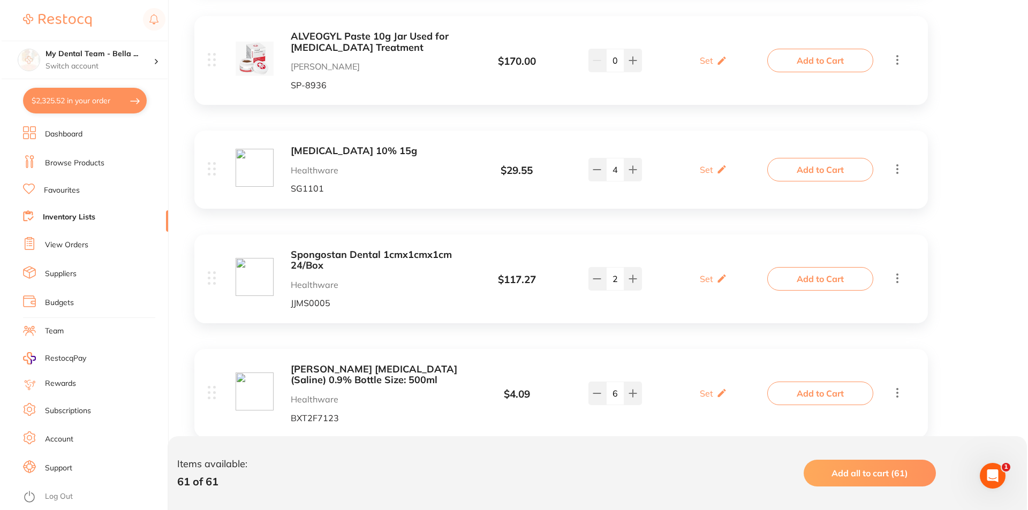
scroll to position [4550, 0]
click at [790, 168] on button "Add to Cart" at bounding box center [819, 169] width 106 height 24
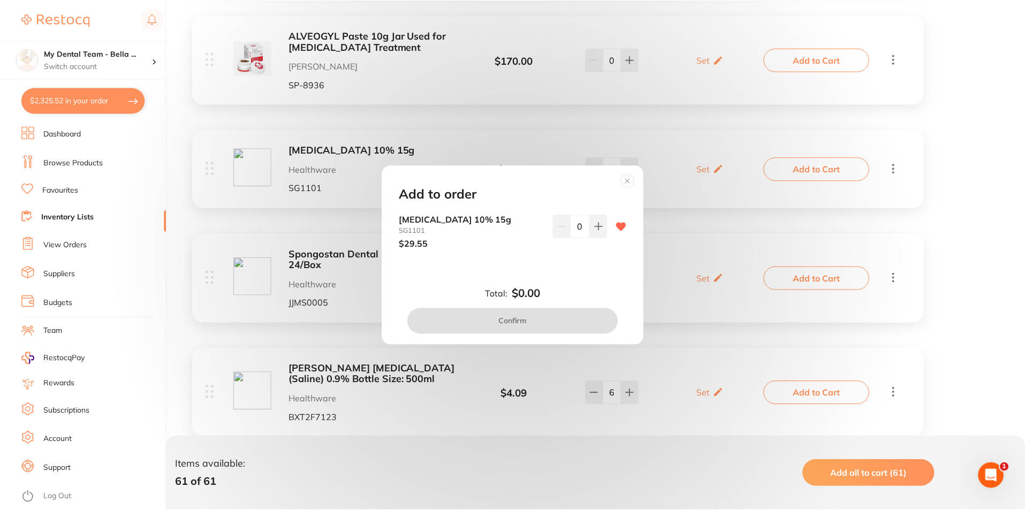
scroll to position [0, 0]
click at [588, 224] on input "0" at bounding box center [581, 227] width 19 height 24
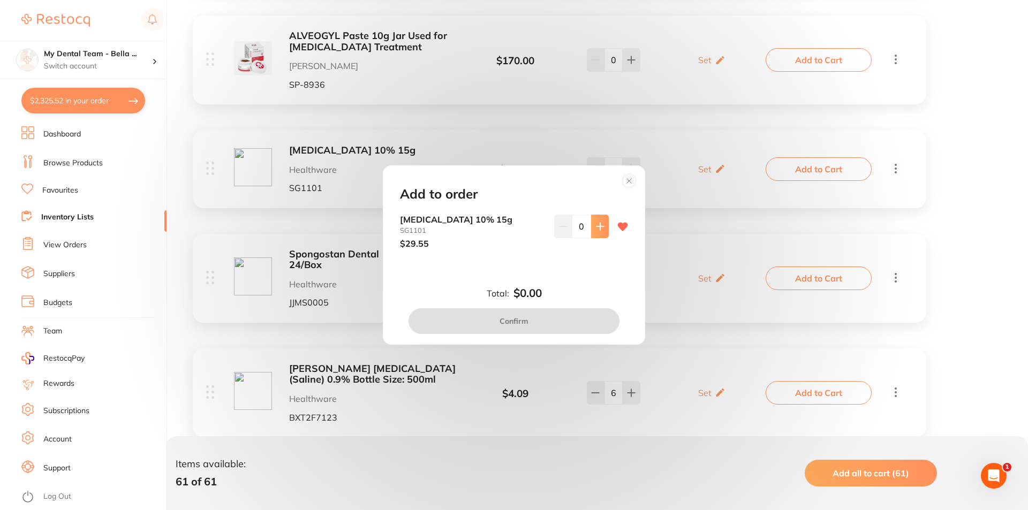
click at [598, 228] on icon at bounding box center [600, 226] width 9 height 9
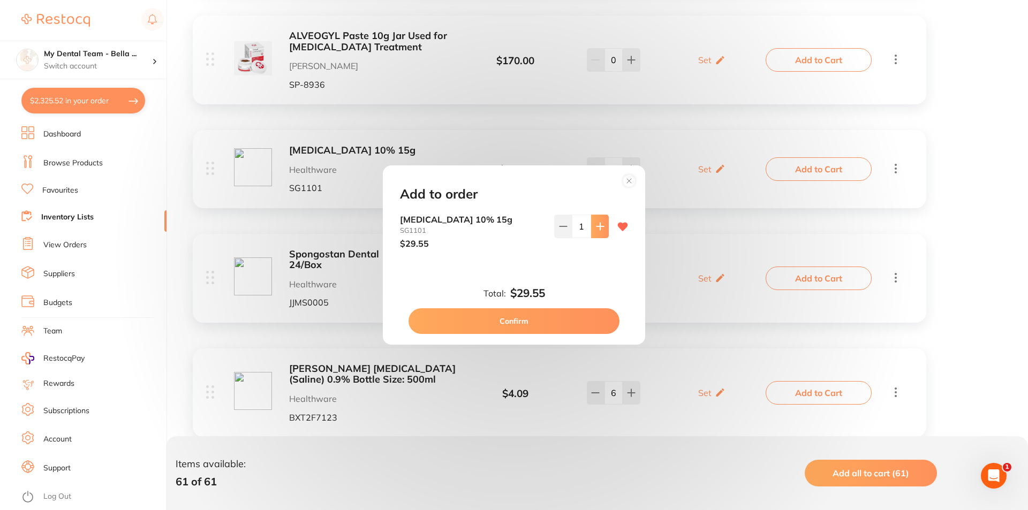
click at [598, 228] on icon at bounding box center [600, 226] width 9 height 9
type input "4"
click at [542, 314] on button "Confirm" at bounding box center [513, 321] width 211 height 26
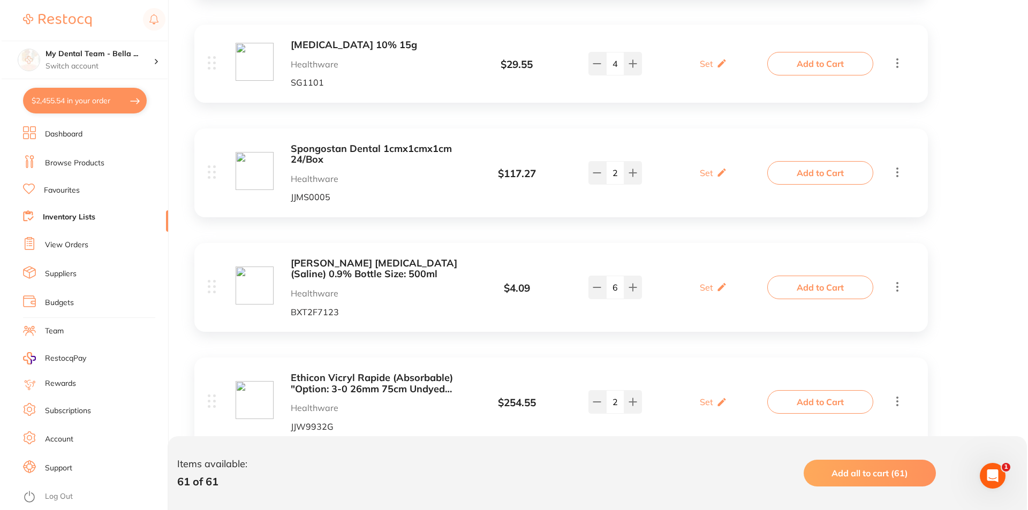
scroll to position [4657, 0]
click at [801, 173] on button "Add to Cart" at bounding box center [819, 172] width 106 height 24
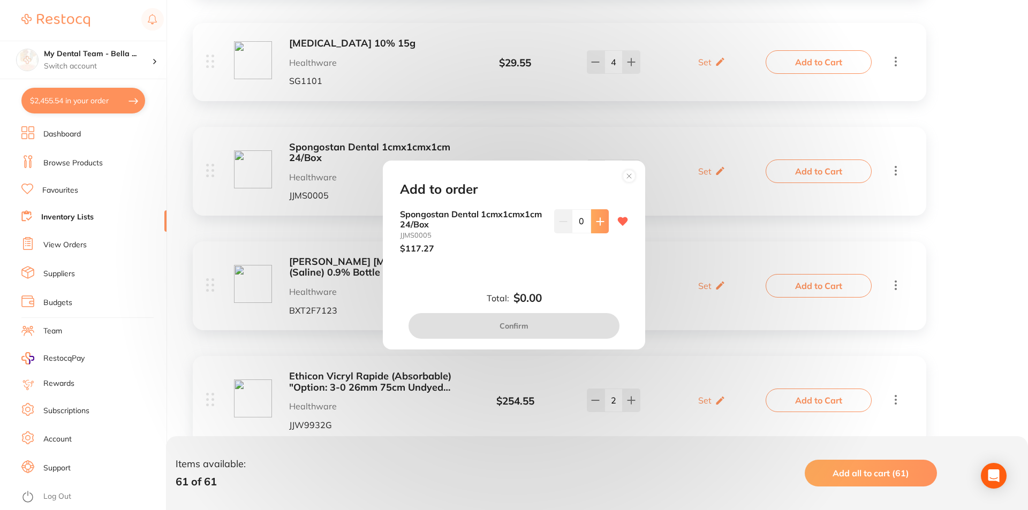
click at [600, 221] on icon at bounding box center [599, 221] width 7 height 7
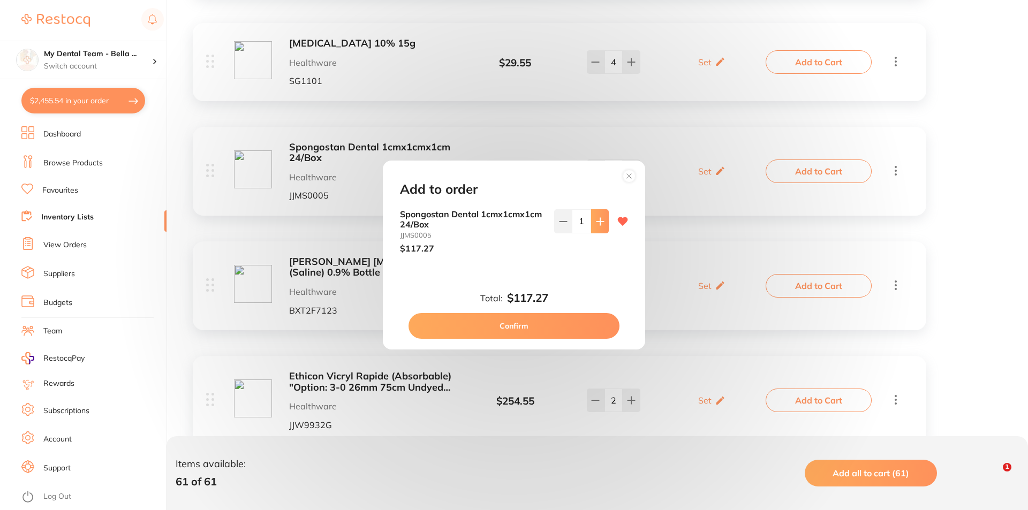
click at [600, 221] on icon at bounding box center [599, 221] width 7 height 7
type input "2"
click at [558, 327] on button "Confirm" at bounding box center [513, 326] width 211 height 26
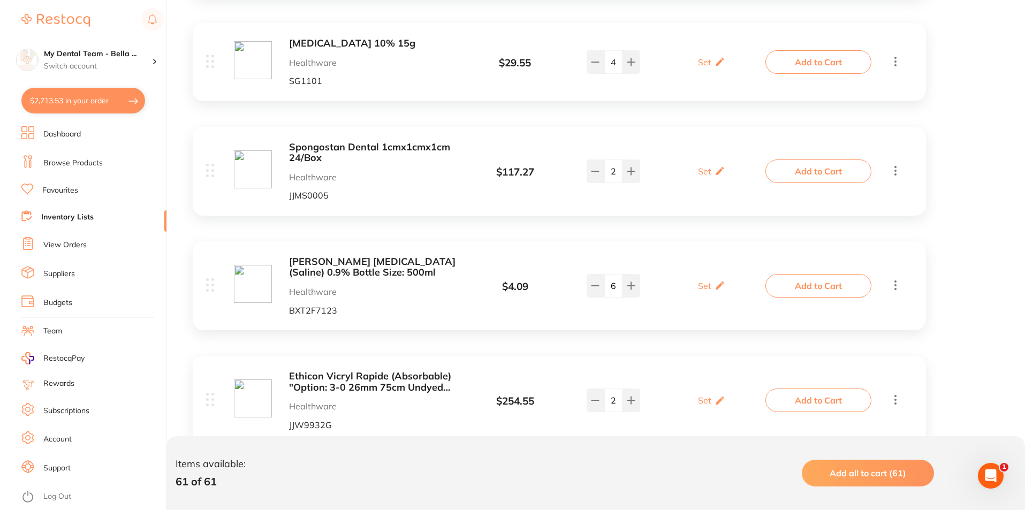
click at [831, 286] on button "Add to Cart" at bounding box center [819, 286] width 106 height 24
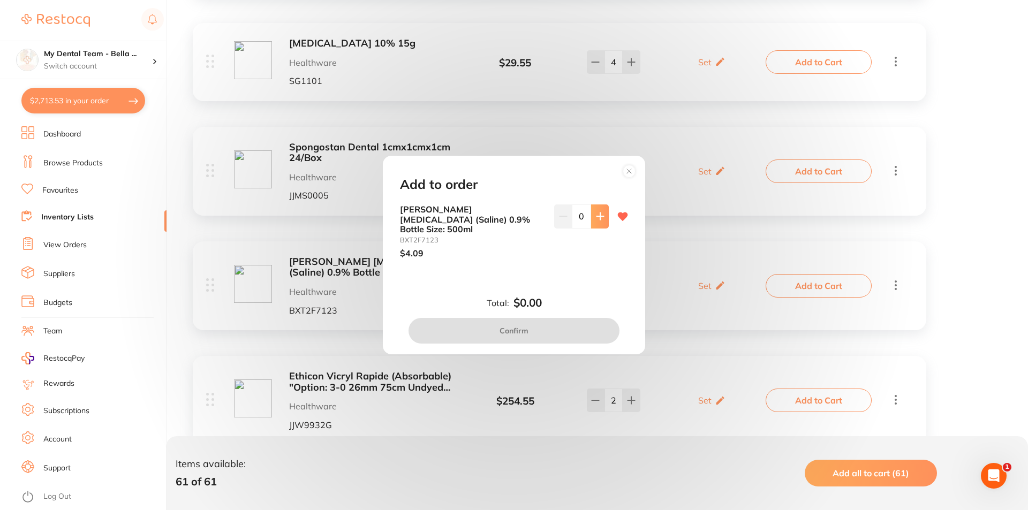
click at [593, 228] on button at bounding box center [600, 216] width 18 height 24
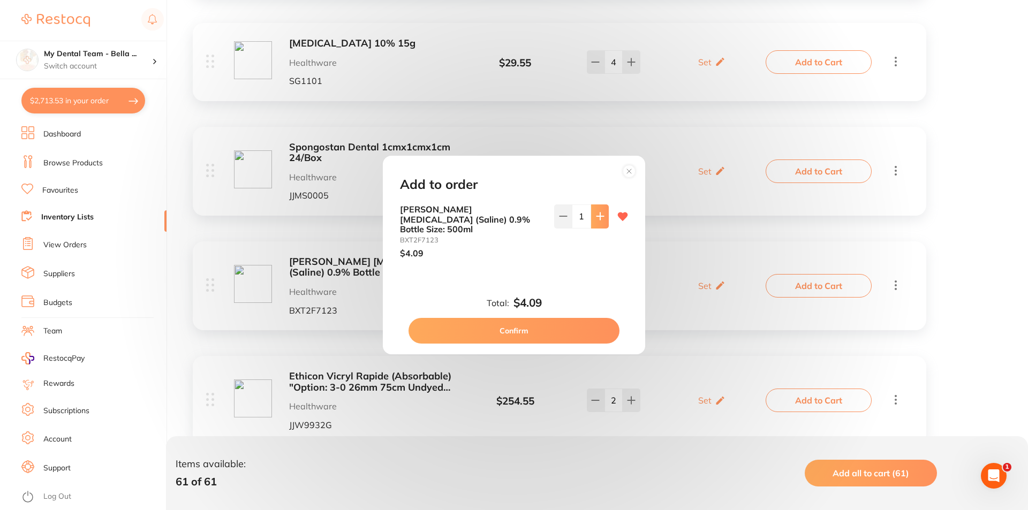
click at [593, 228] on button at bounding box center [600, 216] width 18 height 24
type input "4"
click at [578, 324] on button "Confirm" at bounding box center [513, 331] width 211 height 26
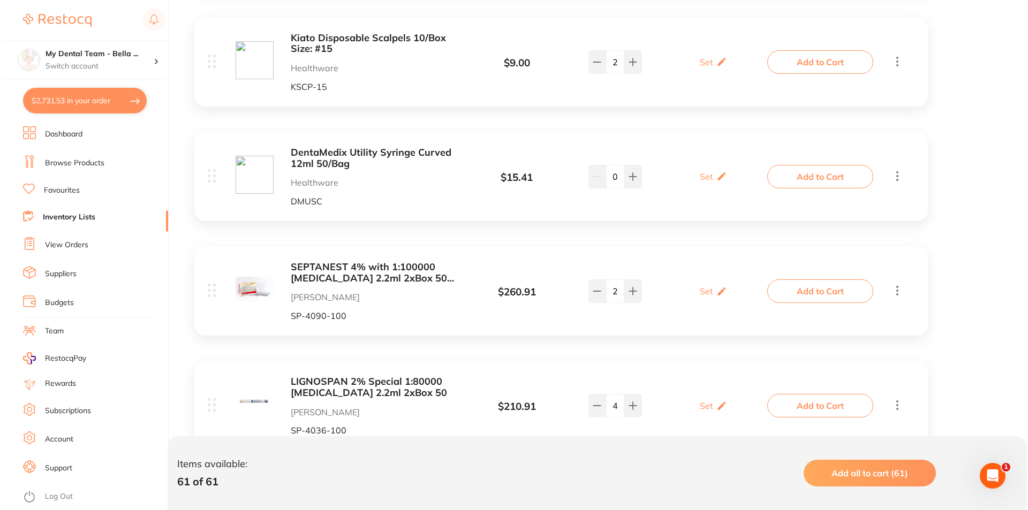
scroll to position [5674, 0]
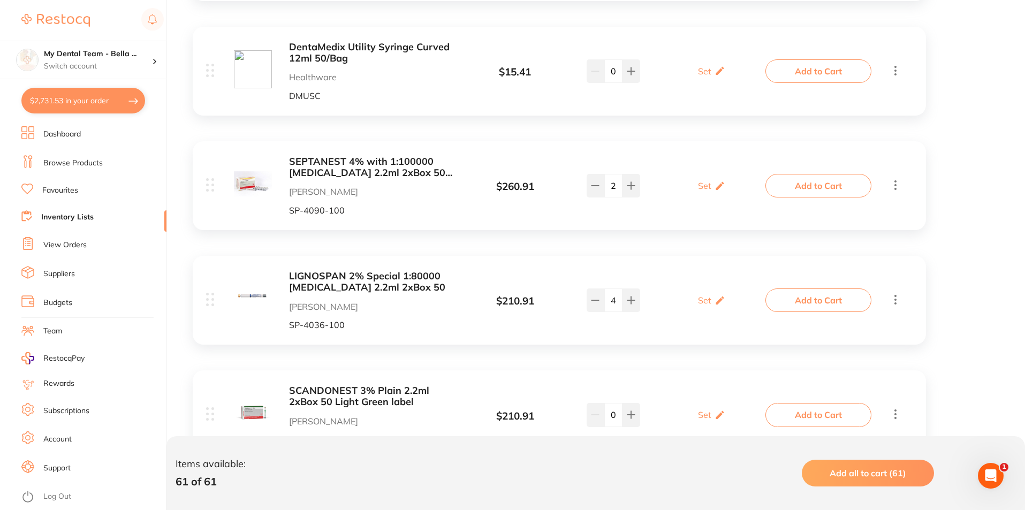
click at [781, 308] on button "Add to Cart" at bounding box center [819, 301] width 106 height 24
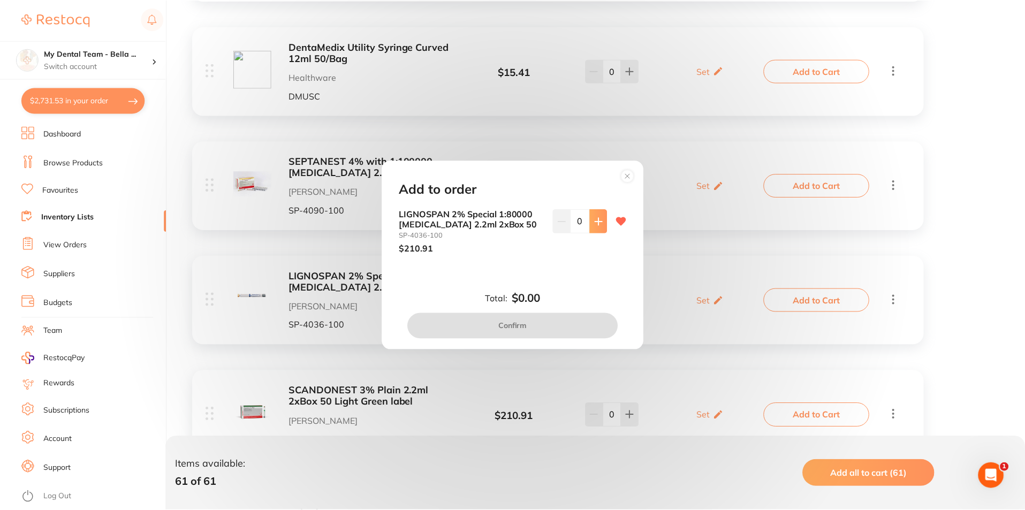
scroll to position [0, 0]
click at [604, 225] on button at bounding box center [600, 221] width 18 height 24
type input "2"
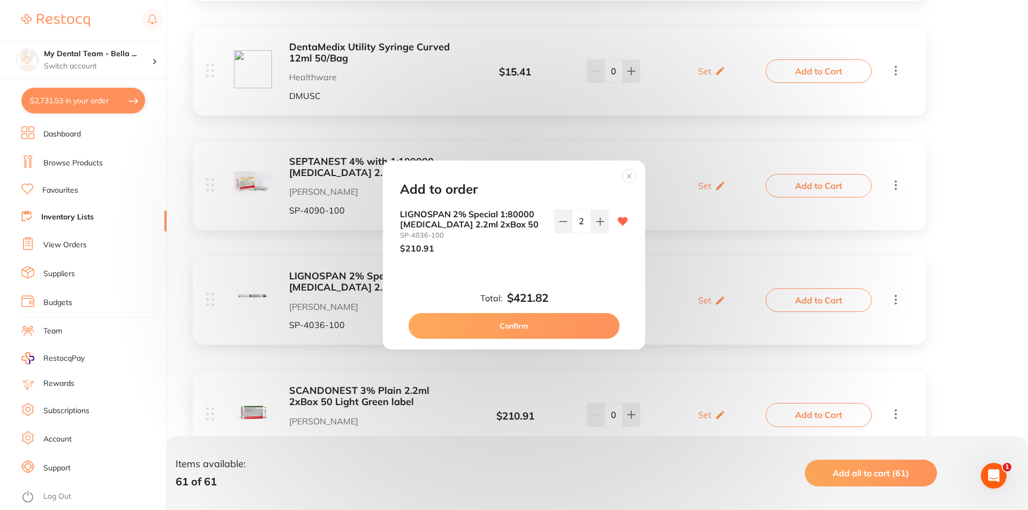
click at [547, 329] on button "Confirm" at bounding box center [513, 326] width 211 height 26
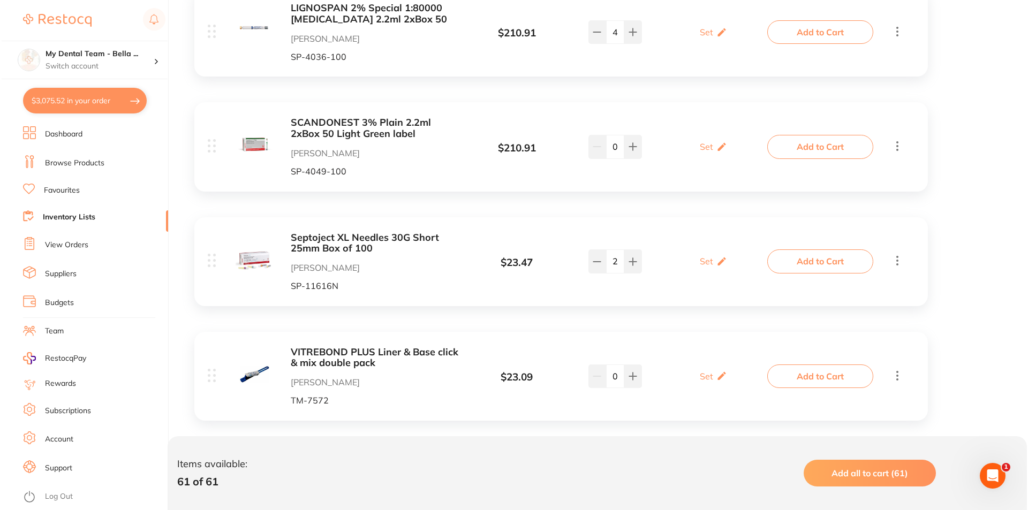
scroll to position [5942, 0]
click at [805, 261] on button "Add to Cart" at bounding box center [819, 262] width 106 height 24
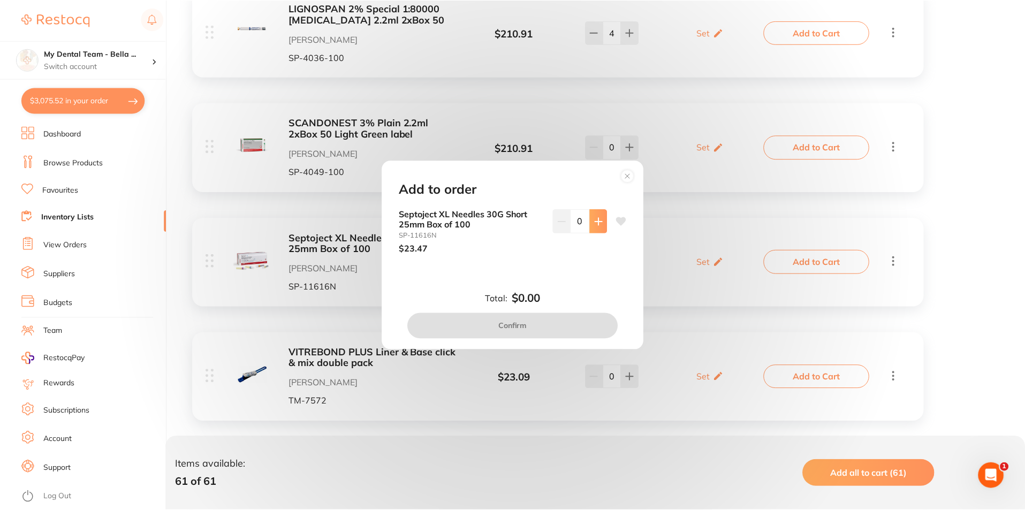
scroll to position [0, 0]
click at [601, 228] on button at bounding box center [600, 221] width 18 height 24
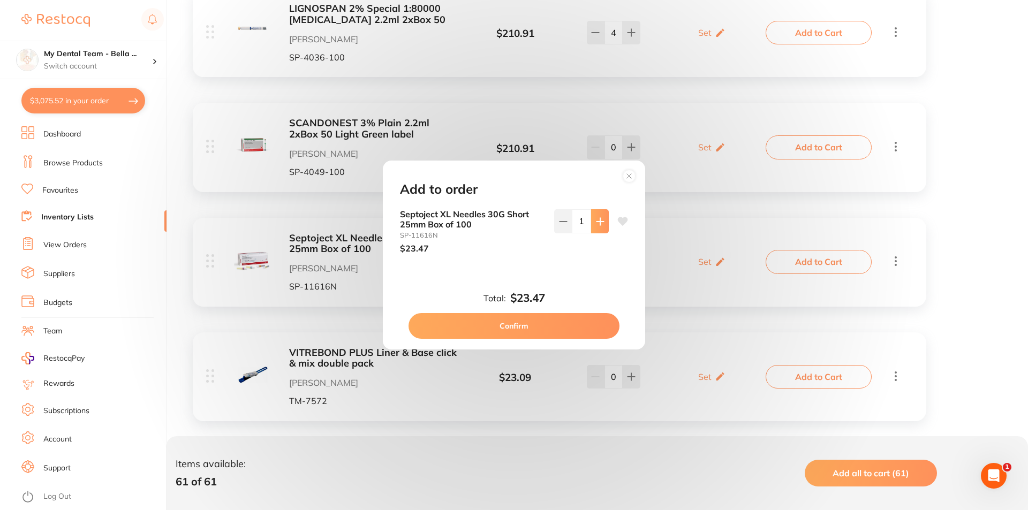
click at [601, 228] on button at bounding box center [600, 221] width 18 height 24
type input "2"
click at [563, 319] on button "Confirm" at bounding box center [513, 326] width 211 height 26
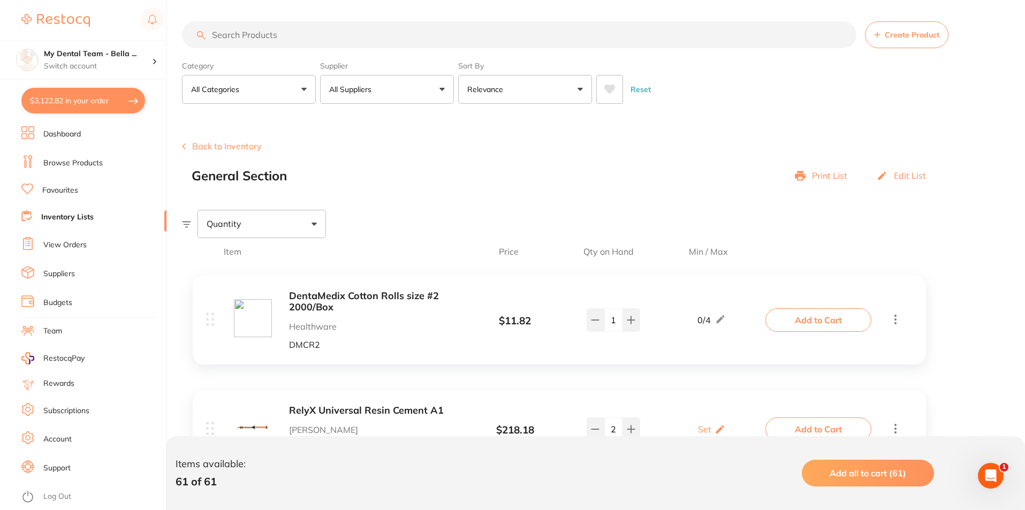
click at [239, 148] on button "Back to Inventory" at bounding box center [222, 146] width 80 height 10
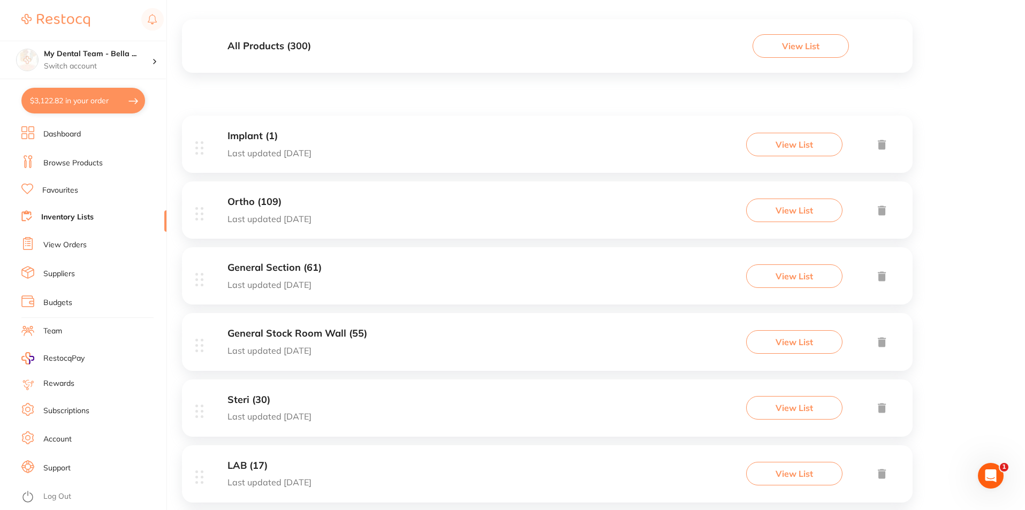
scroll to position [161, 0]
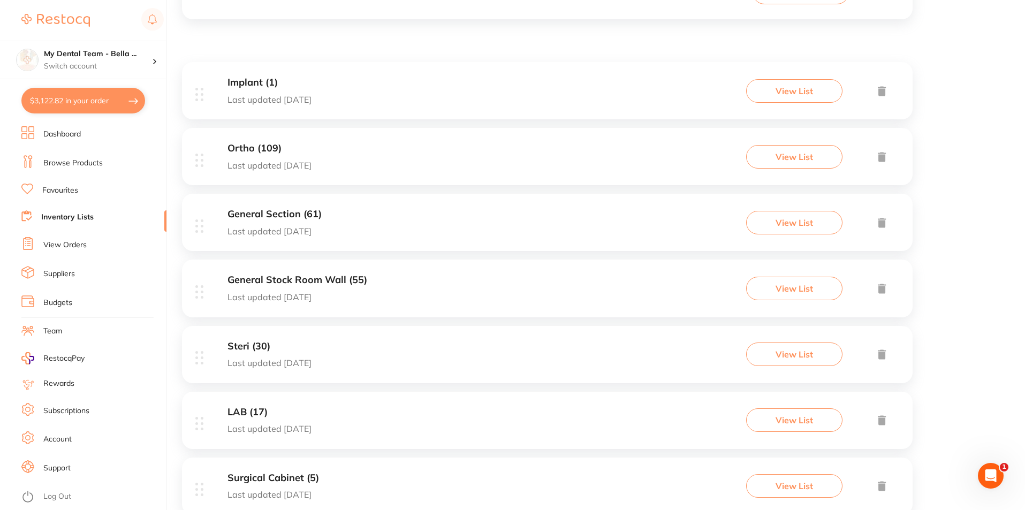
click at [308, 285] on h3 "General Stock Room Wall (55)" at bounding box center [298, 280] width 140 height 11
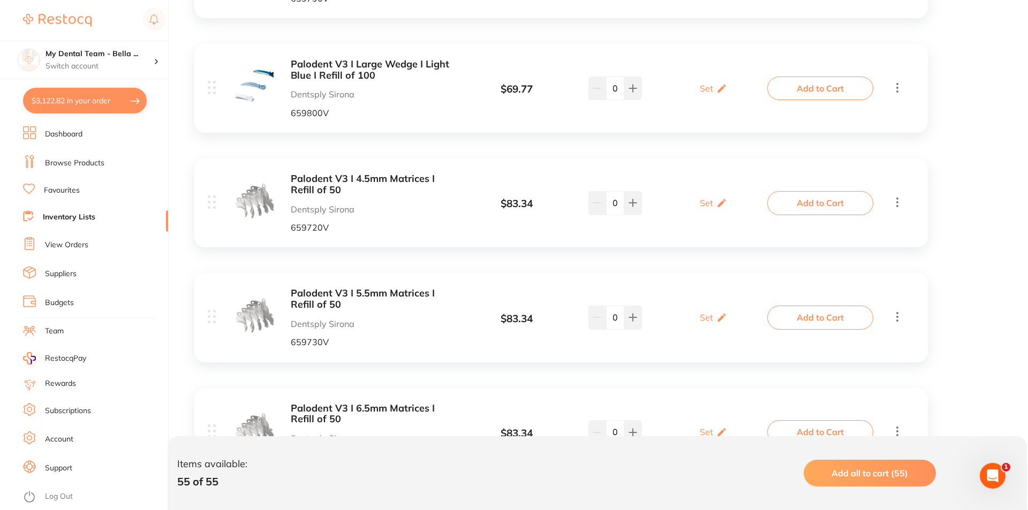
scroll to position [910, 0]
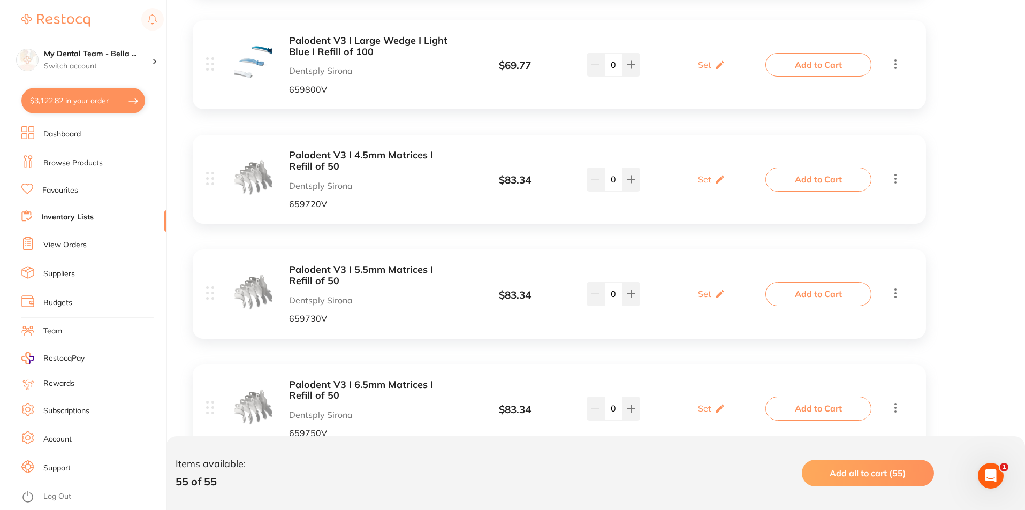
drag, startPoint x: 814, startPoint y: 187, endPoint x: 810, endPoint y: 192, distance: 5.8
click at [810, 191] on button "Add to Cart" at bounding box center [819, 180] width 106 height 24
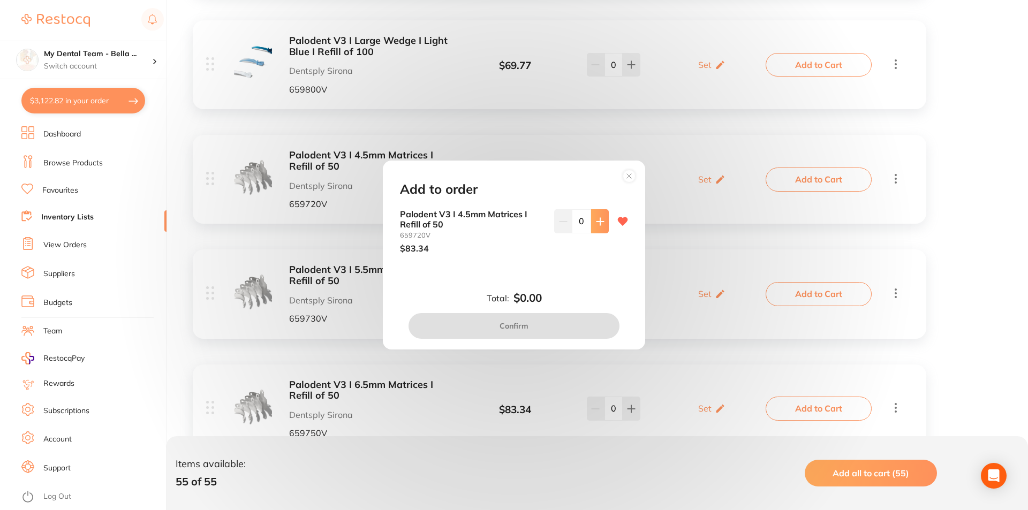
click at [598, 215] on button at bounding box center [600, 221] width 18 height 24
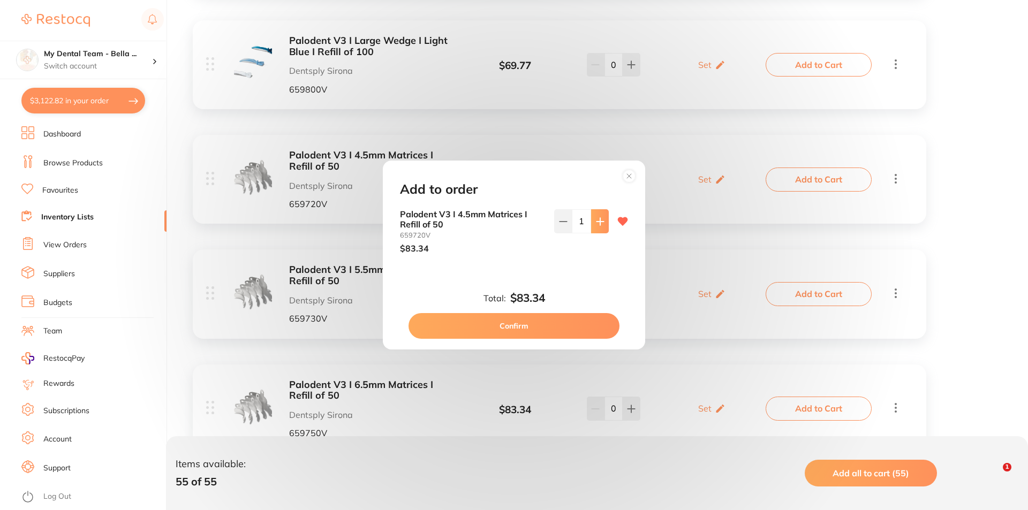
click at [598, 215] on button at bounding box center [600, 221] width 18 height 24
type input "2"
click at [550, 331] on button "Confirm" at bounding box center [513, 326] width 211 height 26
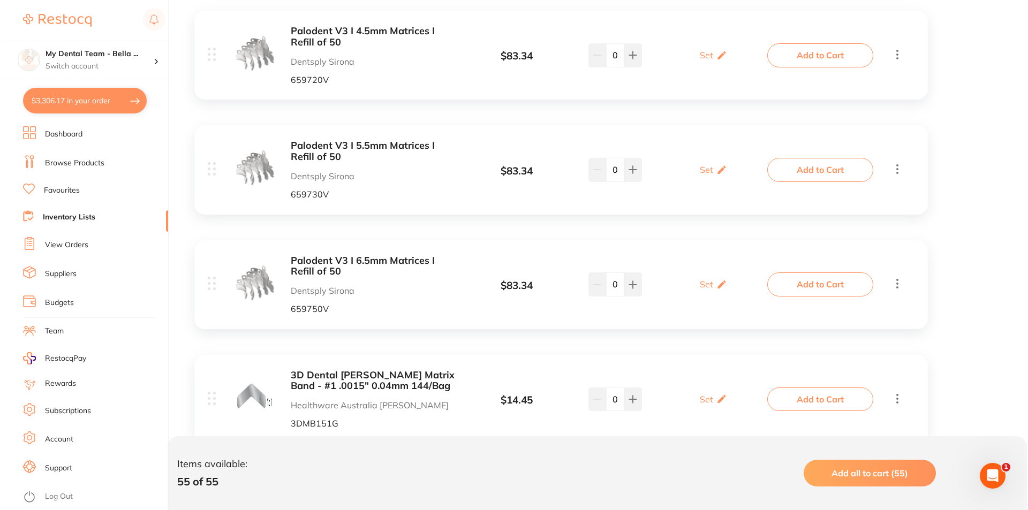
scroll to position [1071, 0]
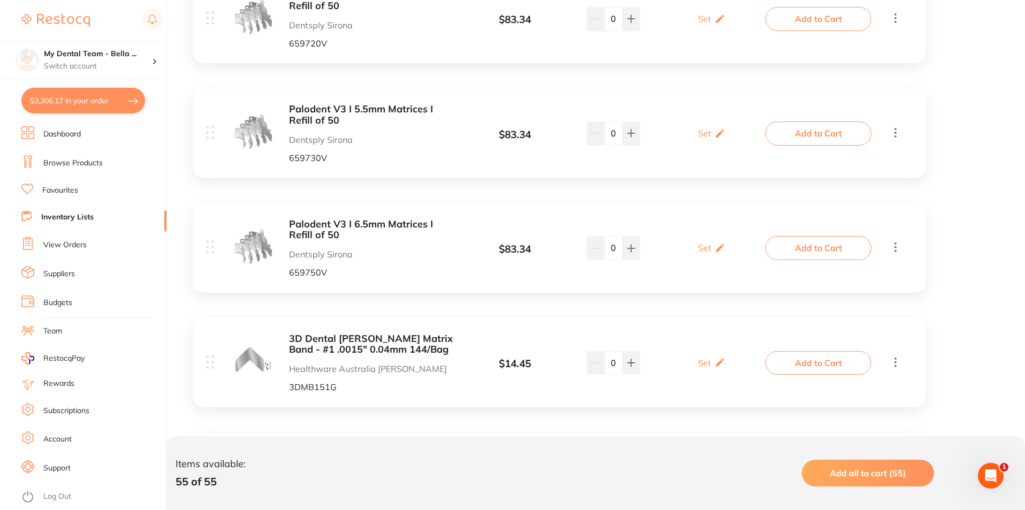
click at [800, 248] on button "Add to Cart" at bounding box center [819, 248] width 106 height 24
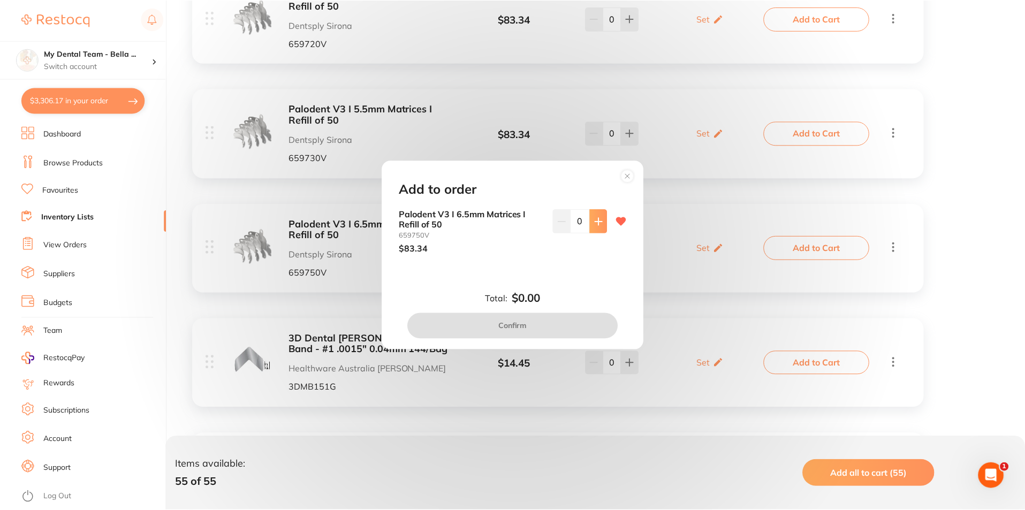
scroll to position [0, 0]
click at [593, 231] on button at bounding box center [600, 221] width 18 height 24
type input "1"
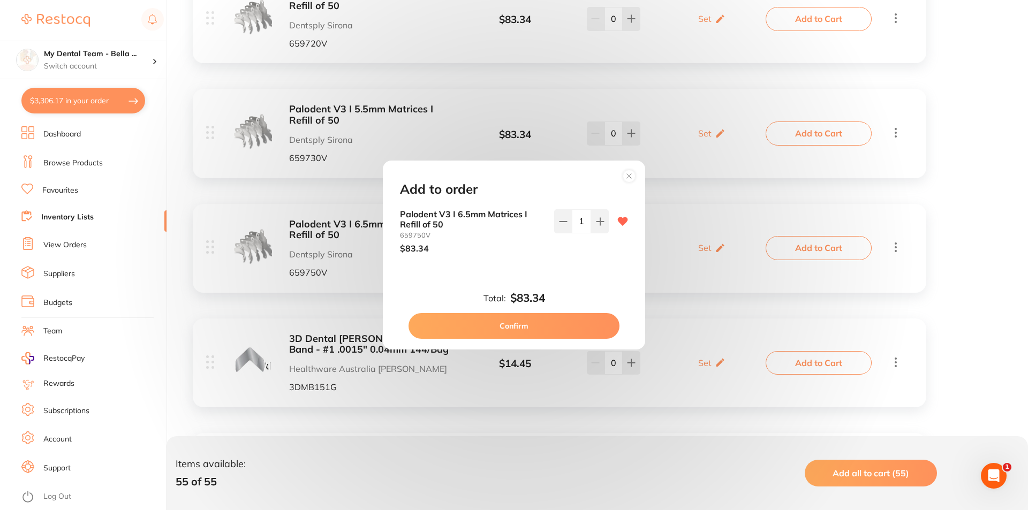
click at [571, 321] on button "Confirm" at bounding box center [513, 326] width 211 height 26
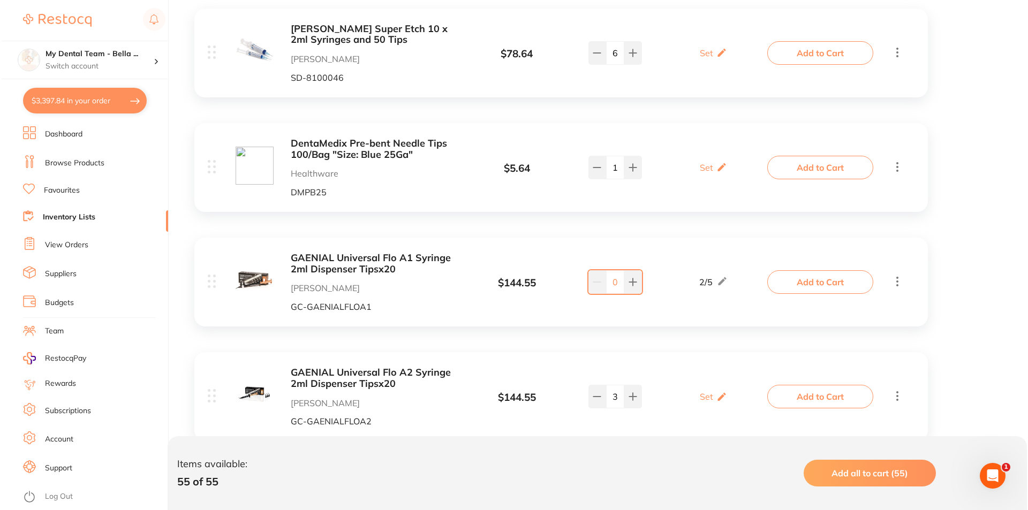
scroll to position [2462, 0]
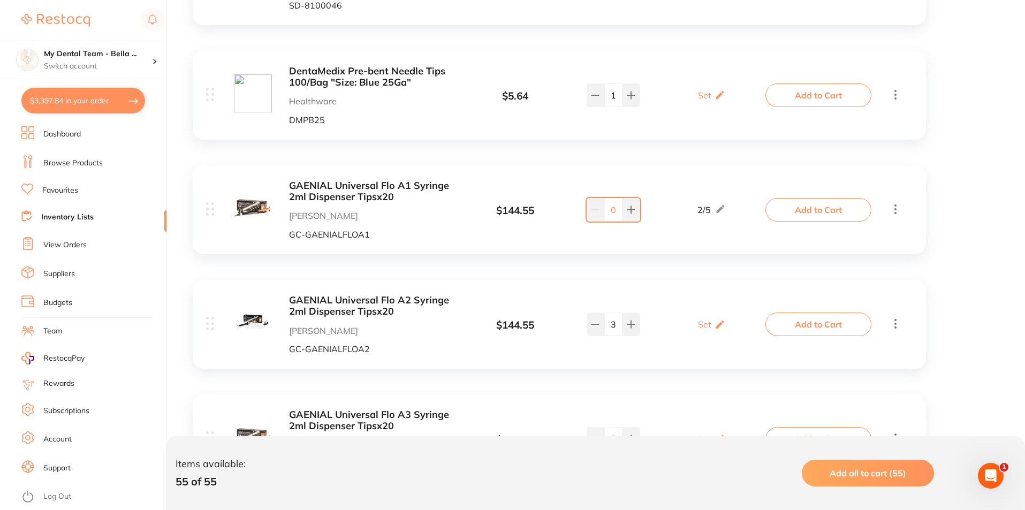
click at [794, 324] on button "Add to Cart" at bounding box center [819, 325] width 106 height 24
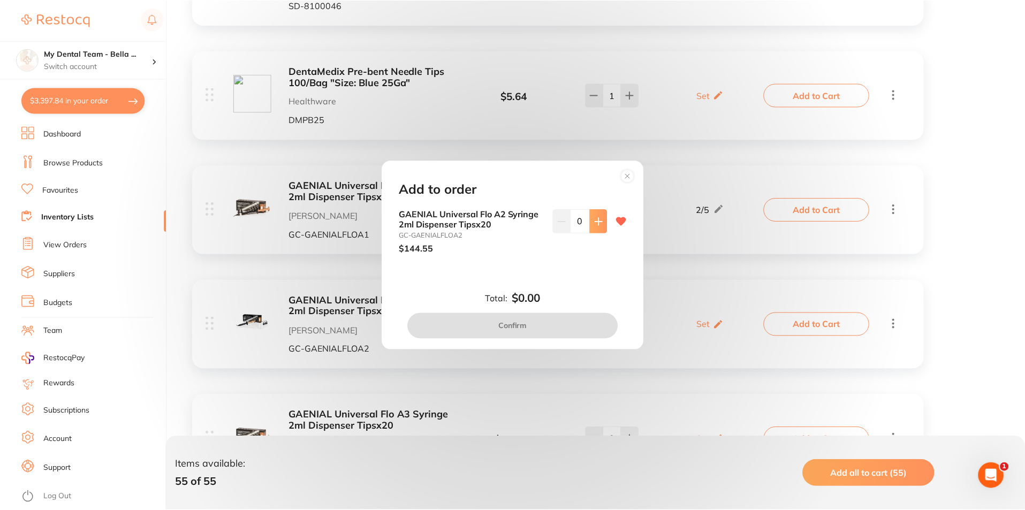
scroll to position [0, 0]
click at [600, 231] on button at bounding box center [600, 221] width 18 height 24
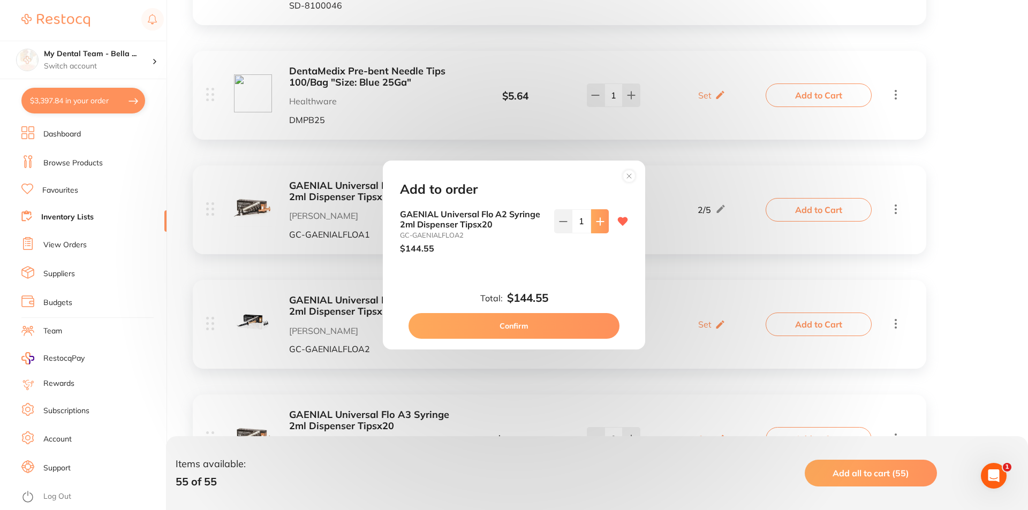
click at [600, 231] on button at bounding box center [600, 221] width 18 height 24
type input "2"
click at [590, 316] on button "Confirm" at bounding box center [513, 326] width 211 height 26
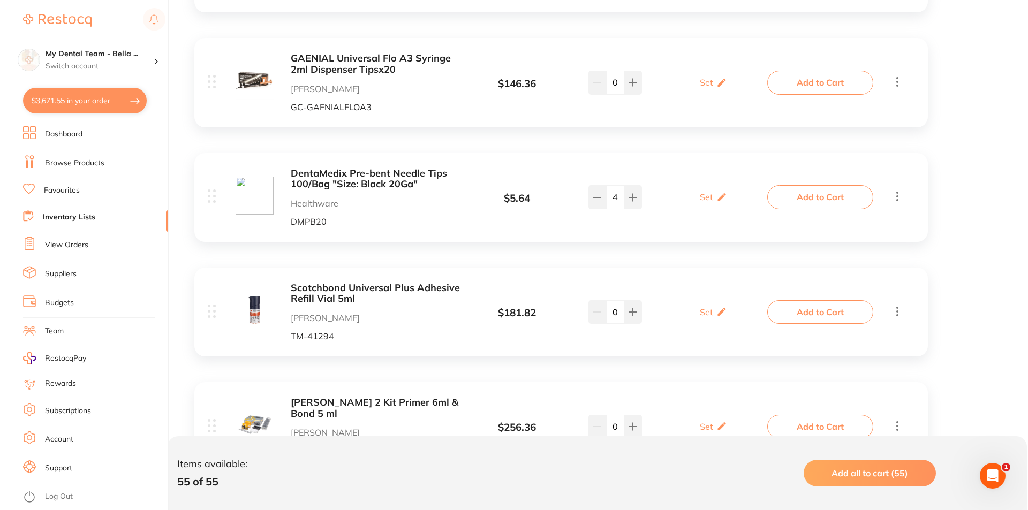
scroll to position [2837, 0]
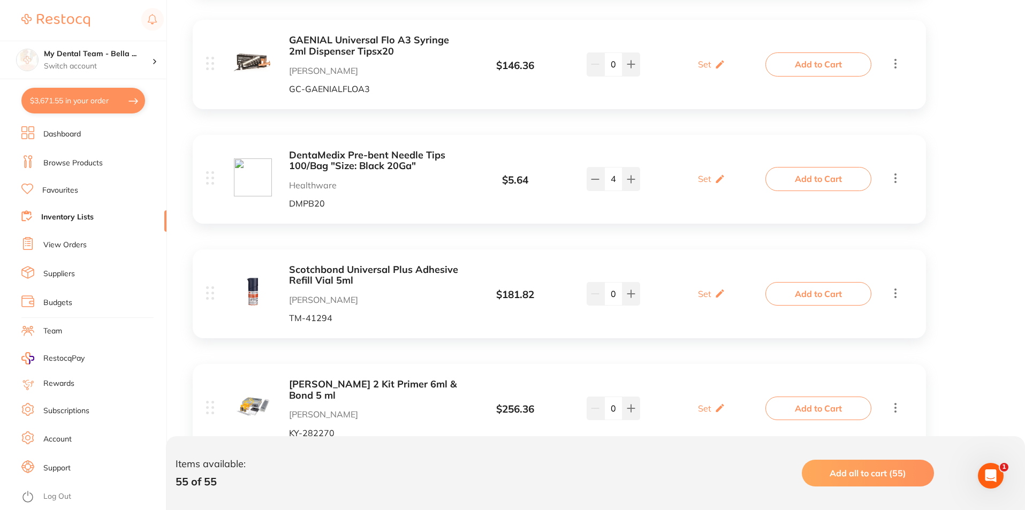
click at [842, 182] on button "Add to Cart" at bounding box center [819, 179] width 106 height 24
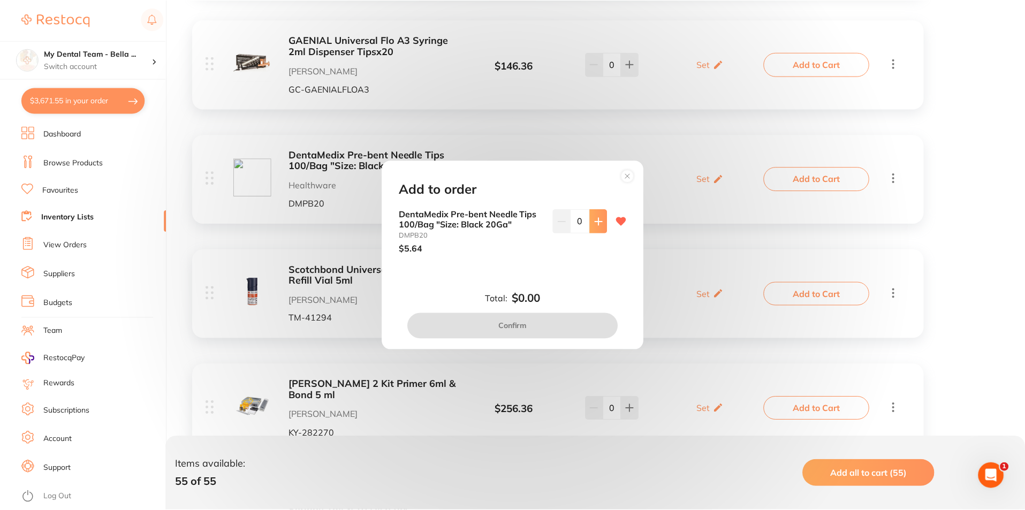
scroll to position [0, 0]
click at [591, 222] on button at bounding box center [600, 221] width 18 height 24
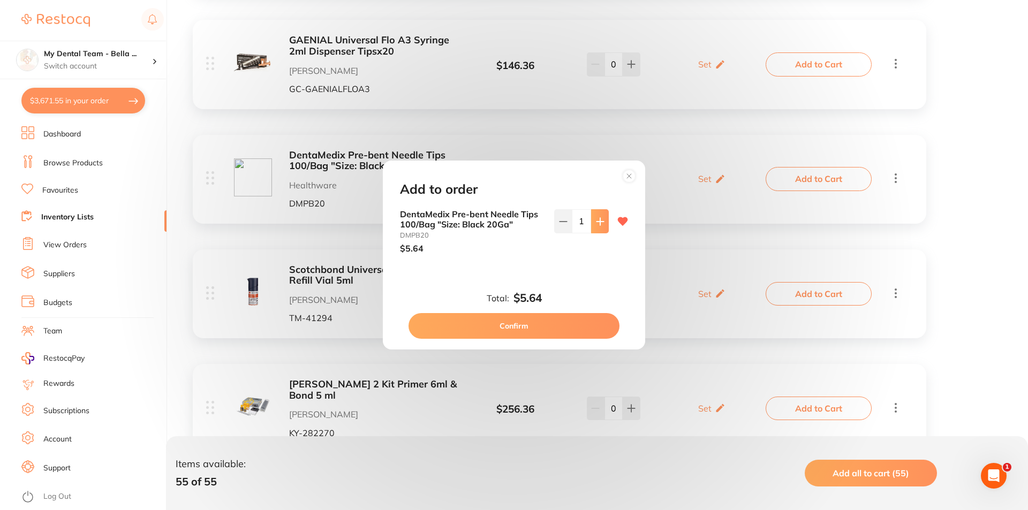
click at [591, 222] on button at bounding box center [600, 221] width 18 height 24
type input "4"
click at [538, 330] on button "Confirm" at bounding box center [513, 326] width 211 height 26
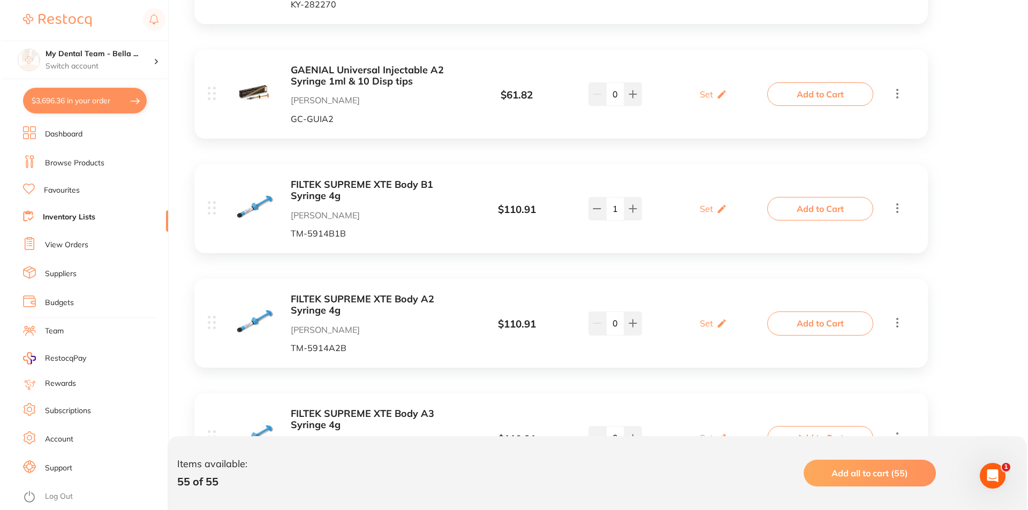
scroll to position [3319, 0]
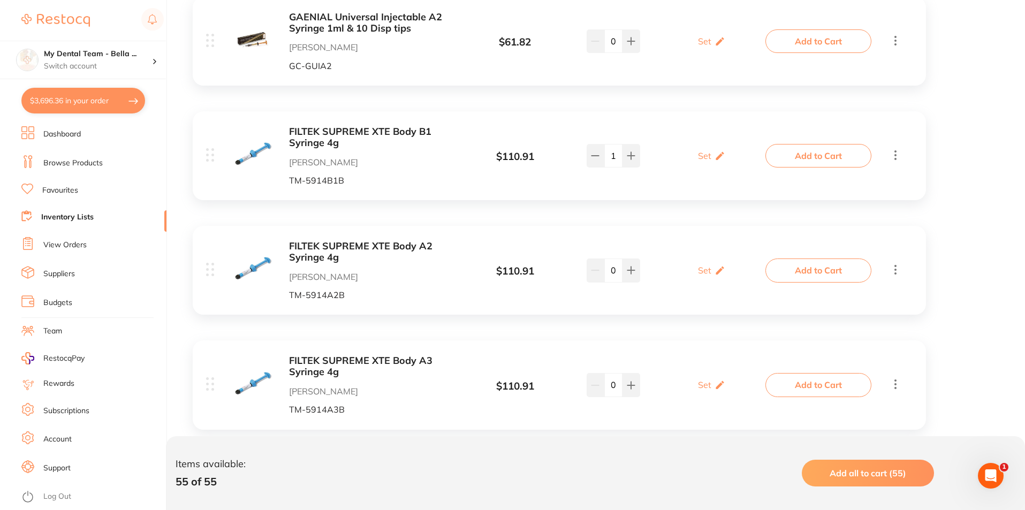
click at [792, 274] on button "Add to Cart" at bounding box center [819, 271] width 106 height 24
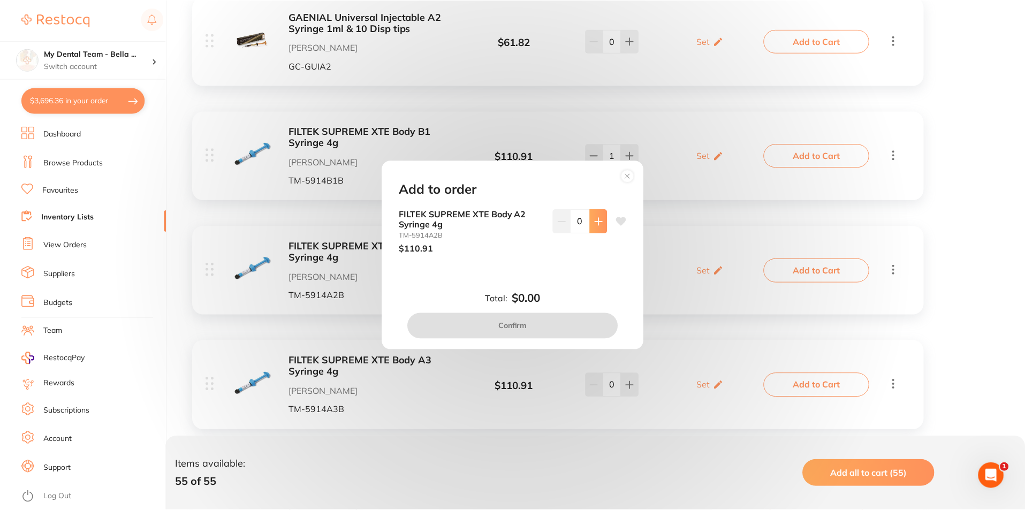
scroll to position [0, 0]
click at [596, 225] on icon at bounding box center [600, 221] width 9 height 9
type input "1"
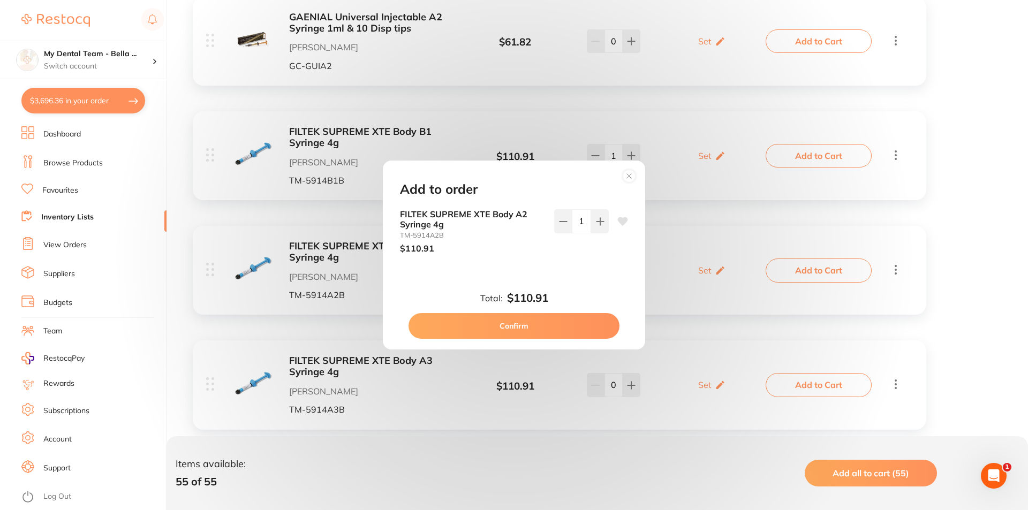
click at [564, 328] on button "Confirm" at bounding box center [513, 326] width 211 height 26
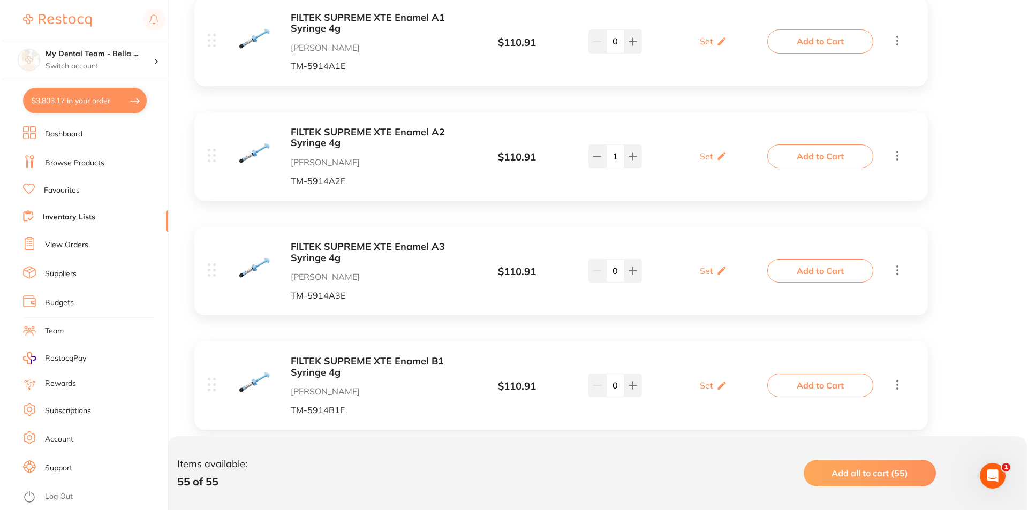
scroll to position [3747, 0]
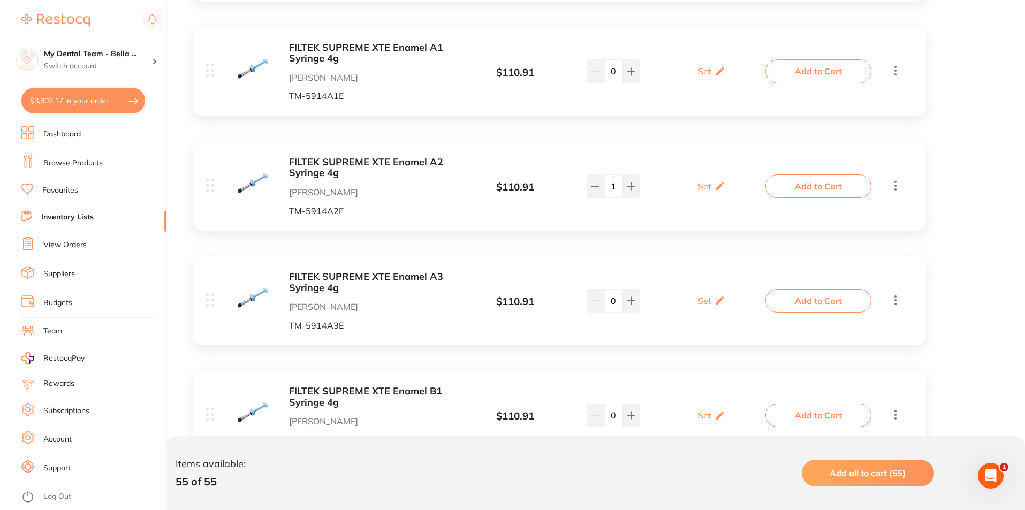
click at [789, 78] on button "Add to Cart" at bounding box center [819, 71] width 106 height 24
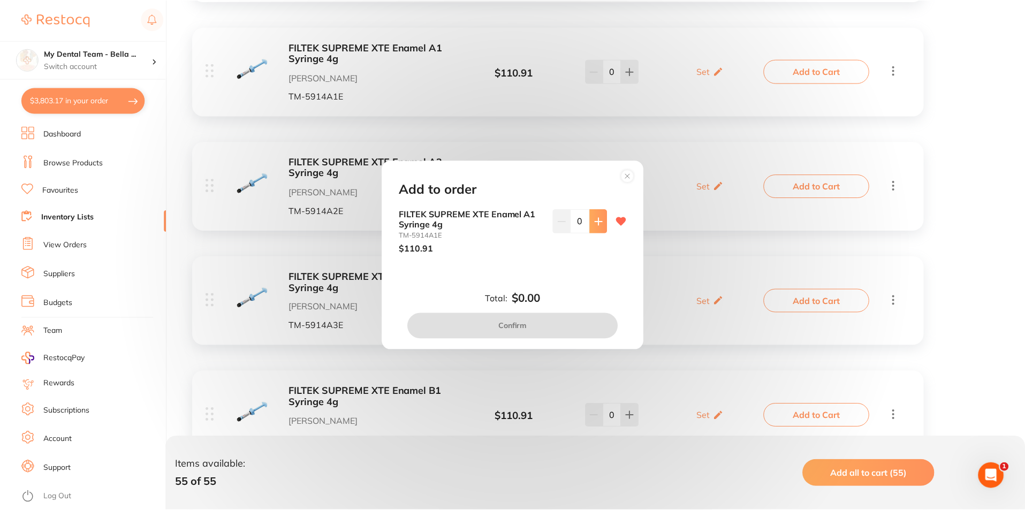
scroll to position [0, 0]
click at [591, 218] on button at bounding box center [600, 221] width 18 height 24
type input "1"
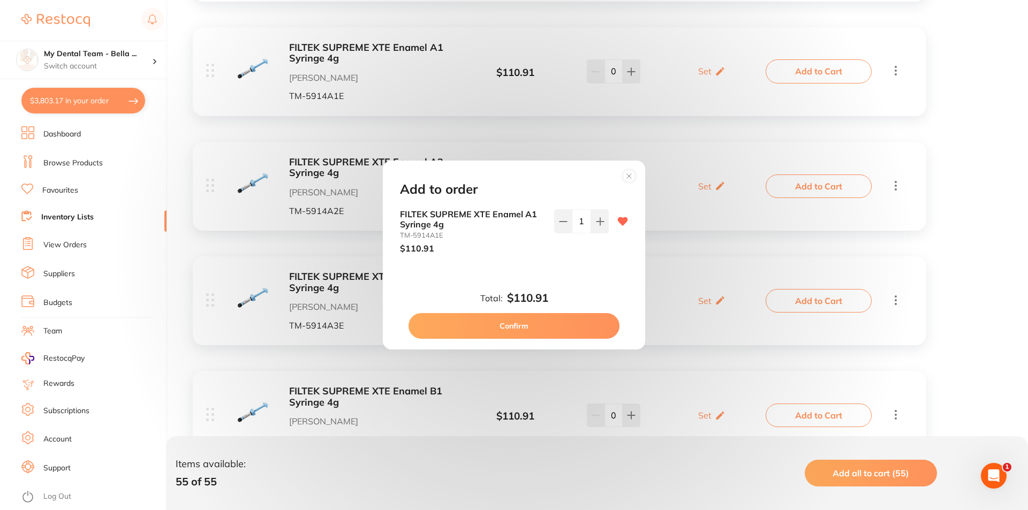
click at [575, 320] on button "Confirm" at bounding box center [513, 326] width 211 height 26
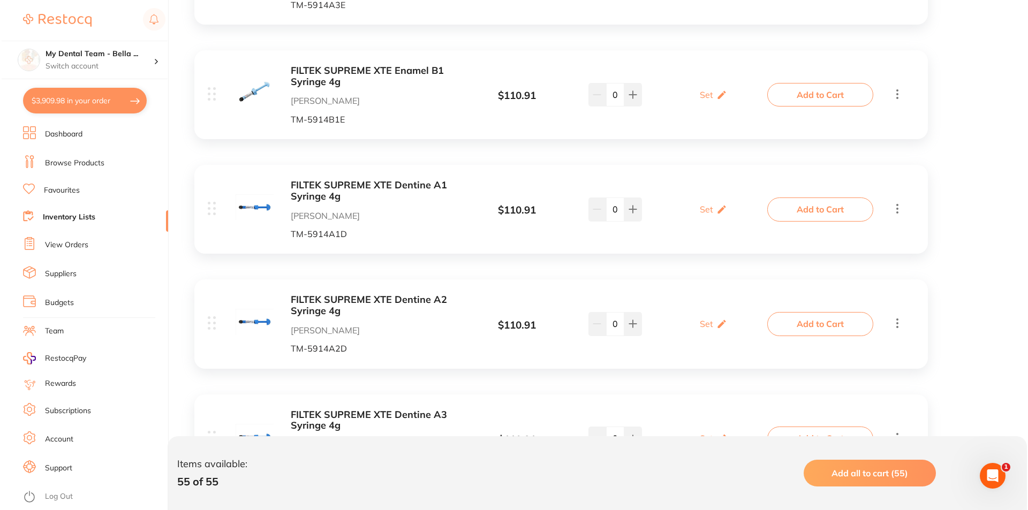
scroll to position [4068, 0]
click at [808, 213] on button "Add to Cart" at bounding box center [819, 209] width 106 height 24
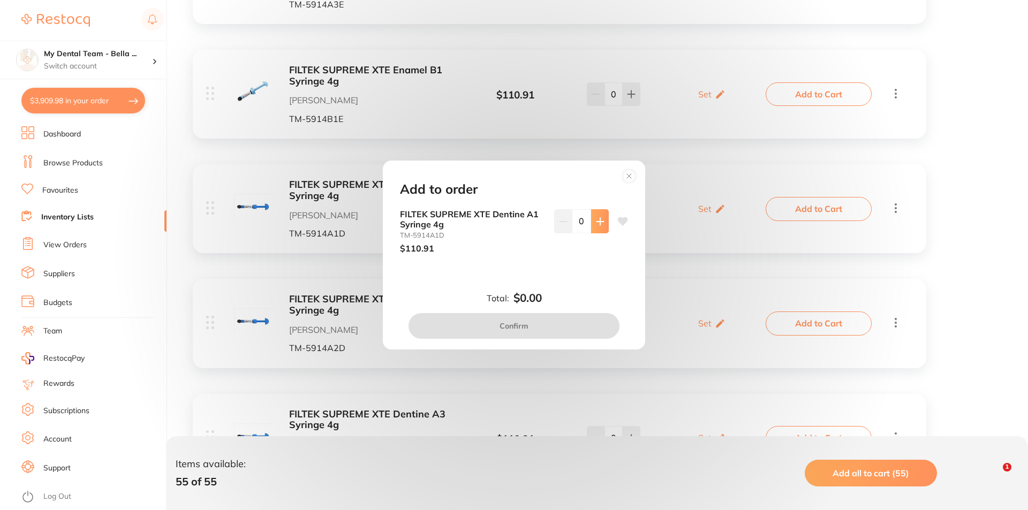
click at [596, 214] on button at bounding box center [600, 221] width 18 height 24
type input "1"
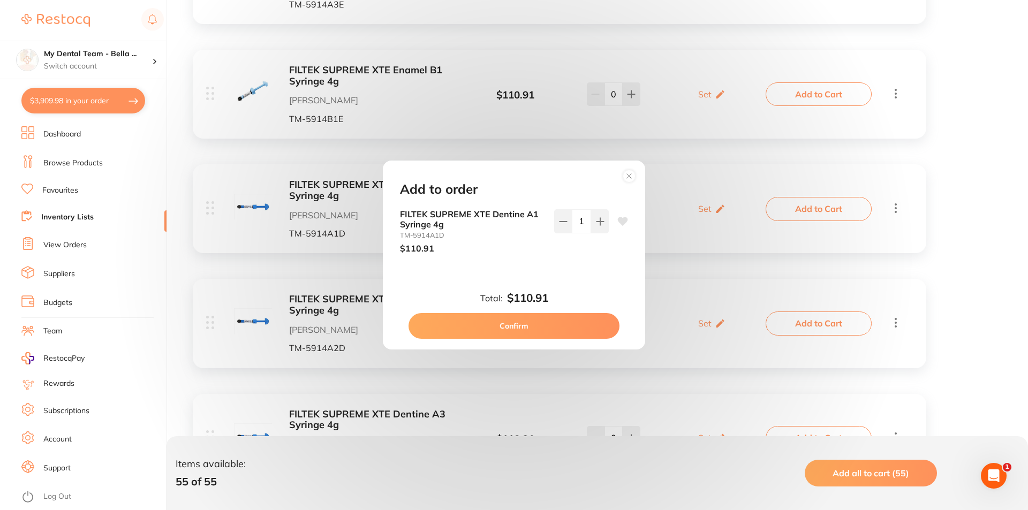
click at [545, 327] on button "Confirm" at bounding box center [513, 326] width 211 height 26
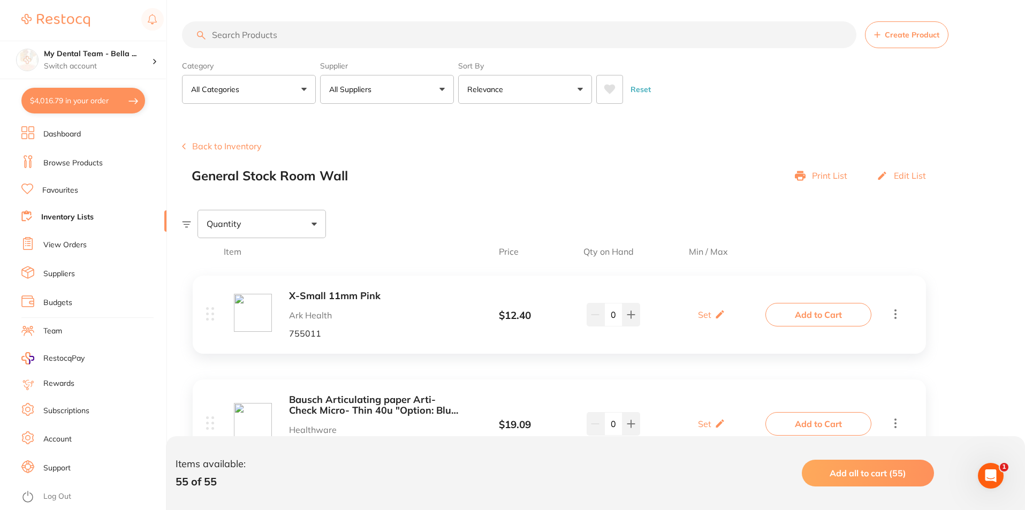
click at [221, 148] on button "Back to Inventory" at bounding box center [222, 146] width 80 height 10
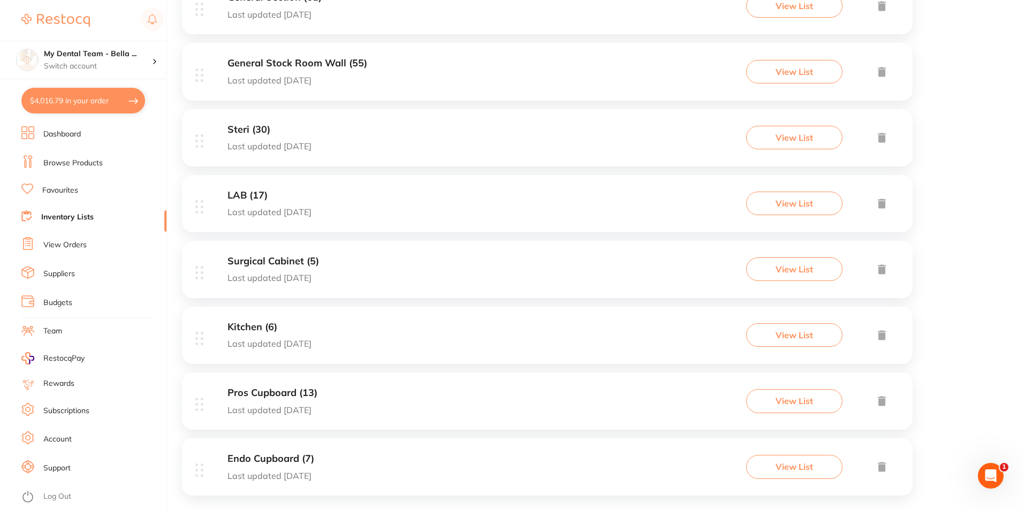
scroll to position [393, 0]
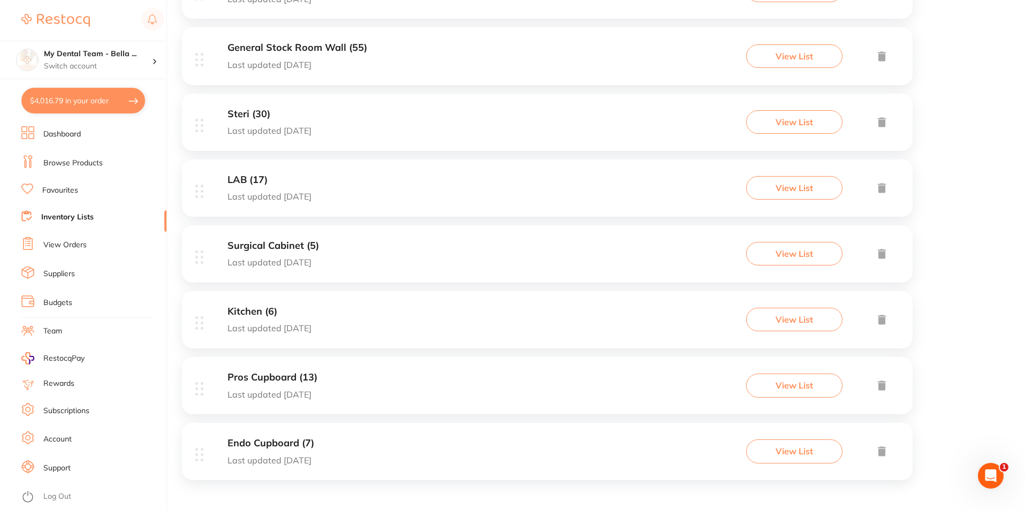
click at [386, 195] on div "LAB (17) Last updated [DATE] View List" at bounding box center [547, 188] width 731 height 57
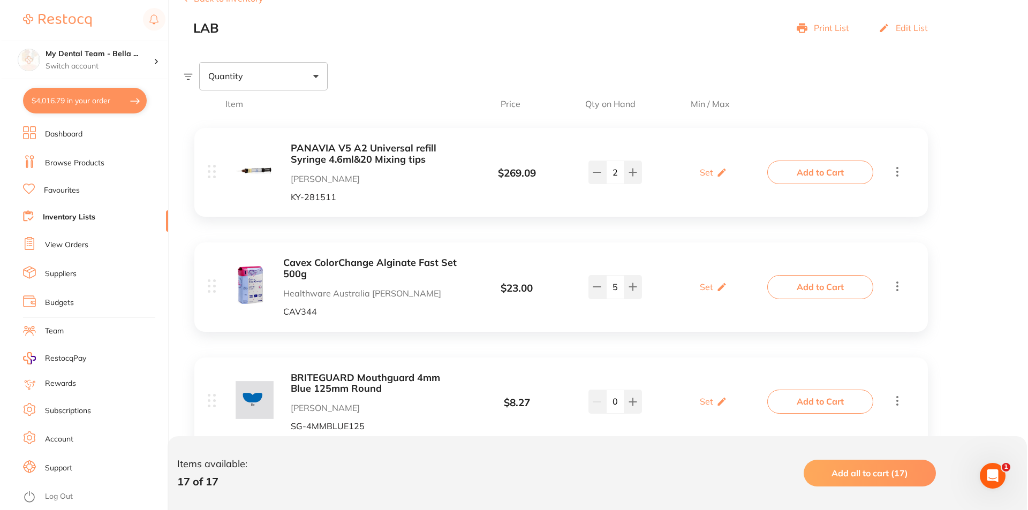
scroll to position [161, 0]
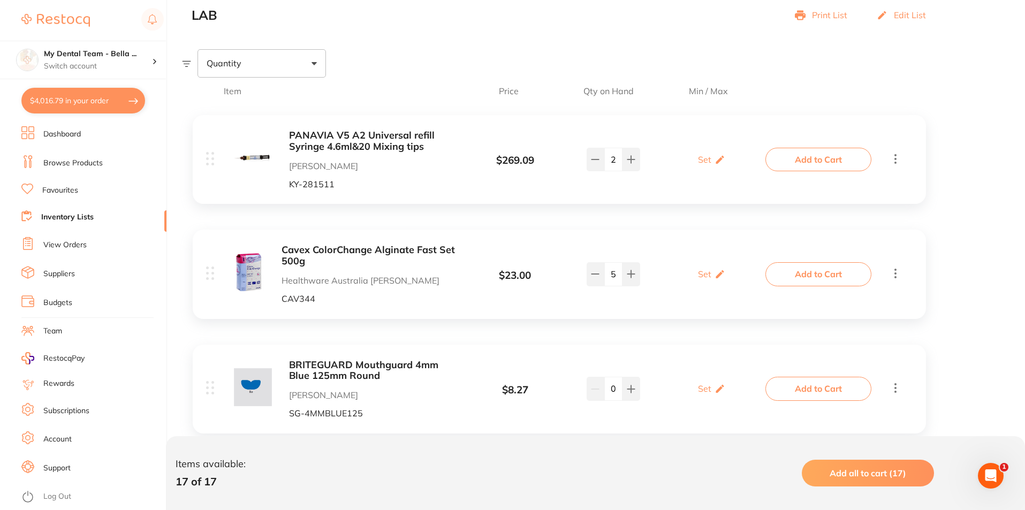
click at [808, 277] on button "Add to Cart" at bounding box center [819, 274] width 106 height 24
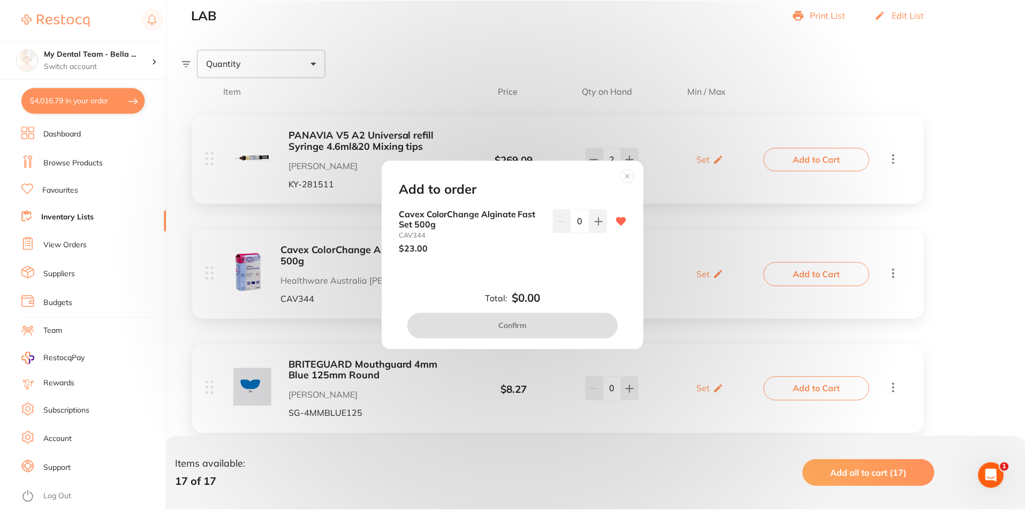
scroll to position [0, 0]
click at [591, 221] on button at bounding box center [600, 221] width 18 height 24
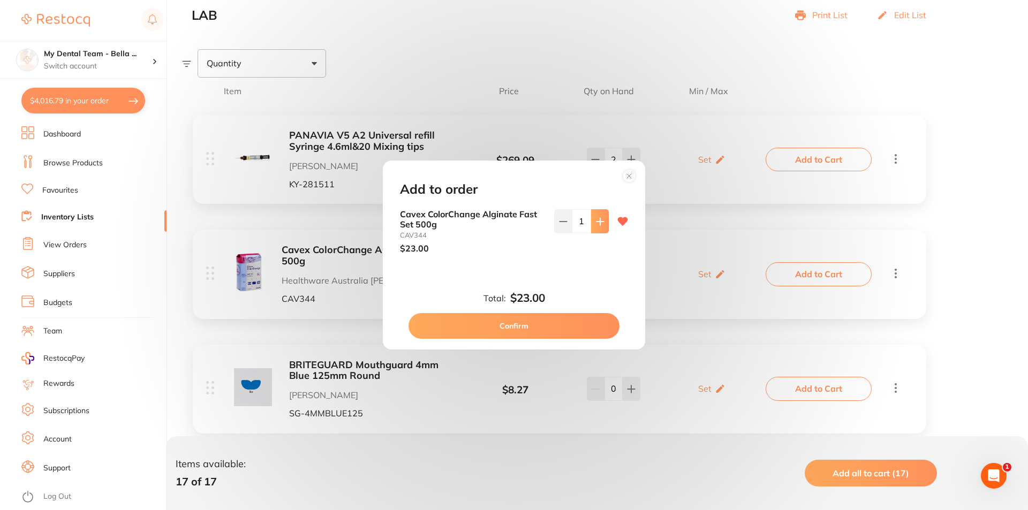
click at [591, 221] on button at bounding box center [600, 221] width 18 height 24
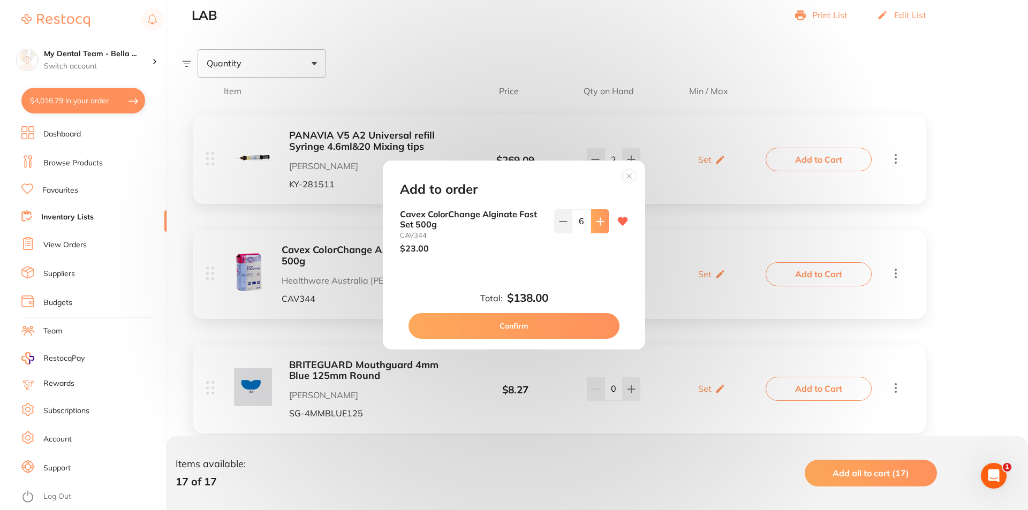
click at [591, 221] on button at bounding box center [600, 221] width 18 height 24
type input "10"
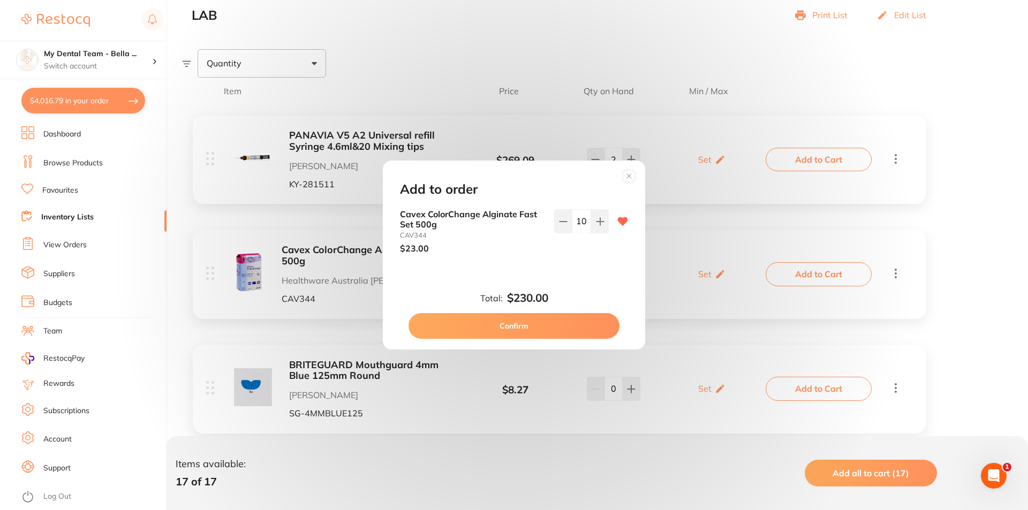
click at [558, 320] on button "Confirm" at bounding box center [513, 326] width 211 height 26
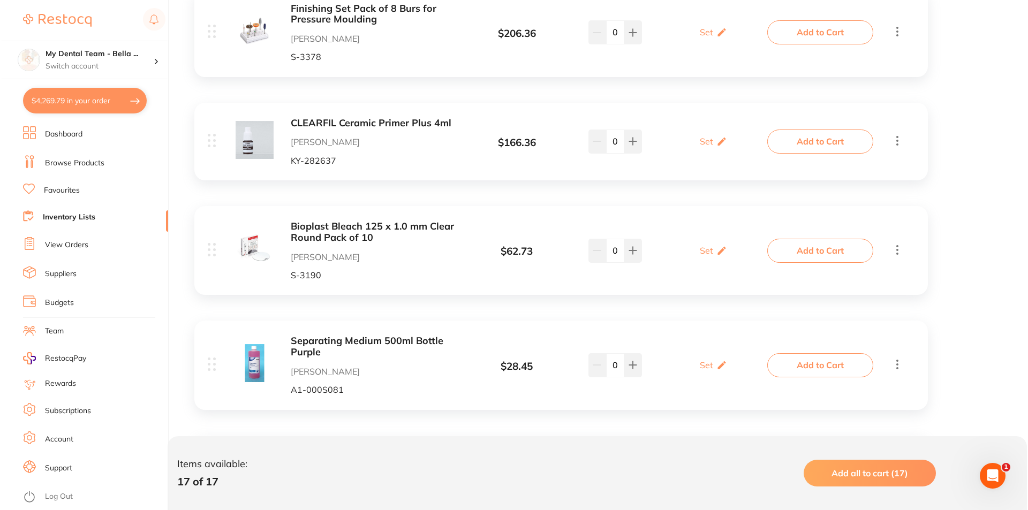
scroll to position [1338, 0]
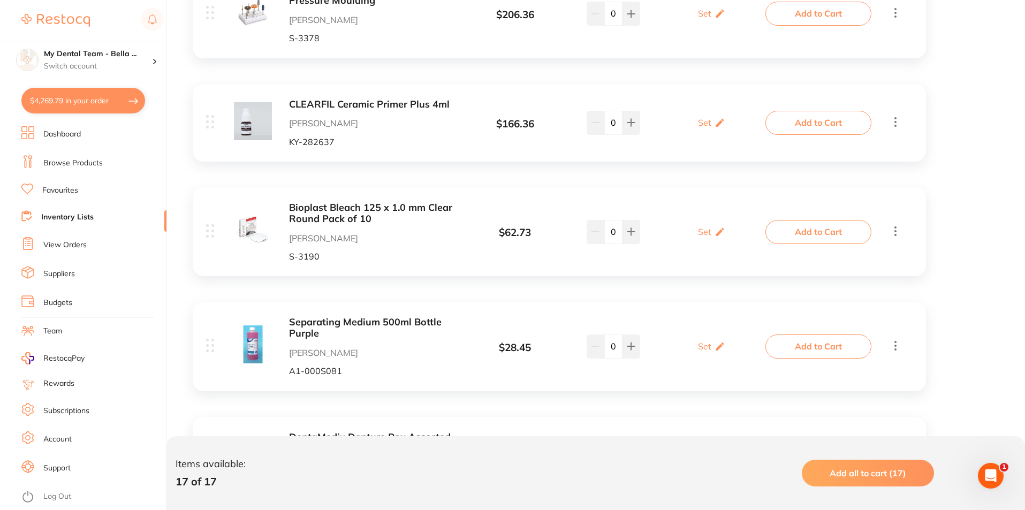
click at [774, 237] on button "Add to Cart" at bounding box center [819, 232] width 106 height 24
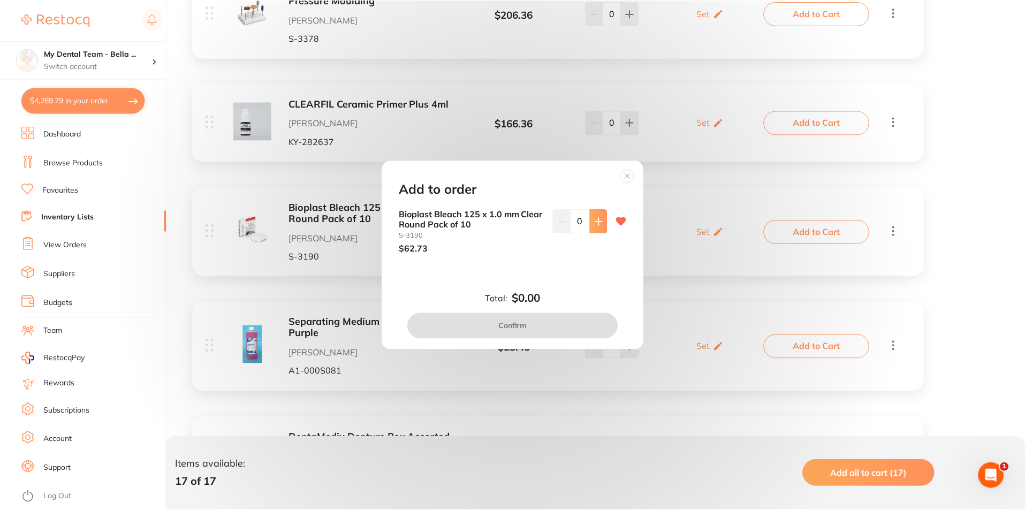
scroll to position [0, 0]
click at [595, 231] on button at bounding box center [600, 221] width 18 height 24
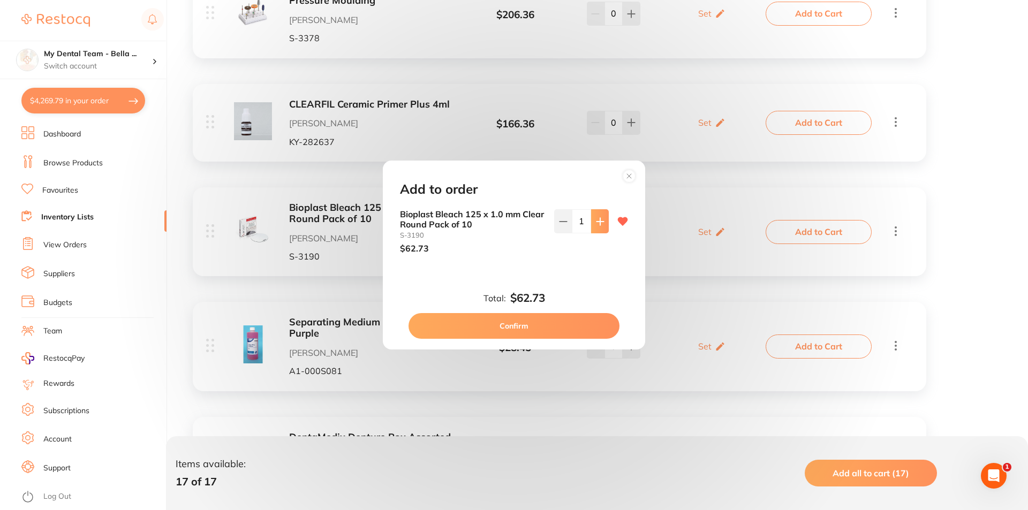
click at [595, 231] on button at bounding box center [600, 221] width 18 height 24
click at [564, 229] on button at bounding box center [563, 221] width 18 height 24
type input "2"
click at [554, 323] on button "Confirm" at bounding box center [513, 326] width 211 height 26
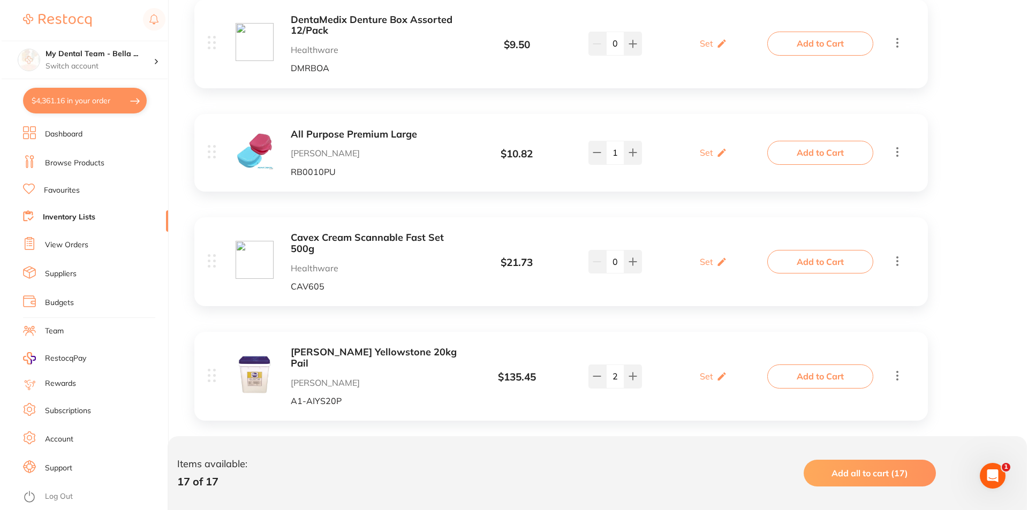
scroll to position [1761, 0]
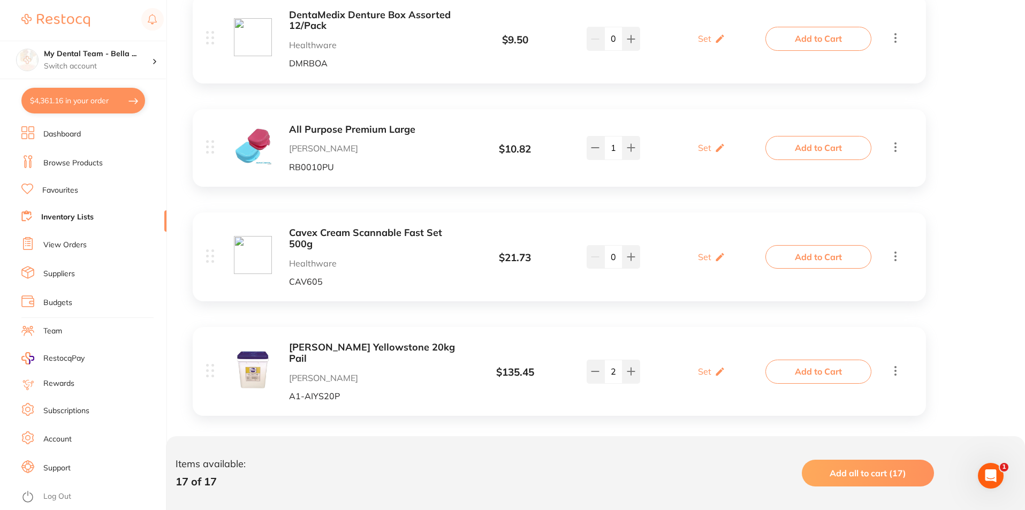
click at [816, 369] on button "Add to Cart" at bounding box center [819, 372] width 106 height 24
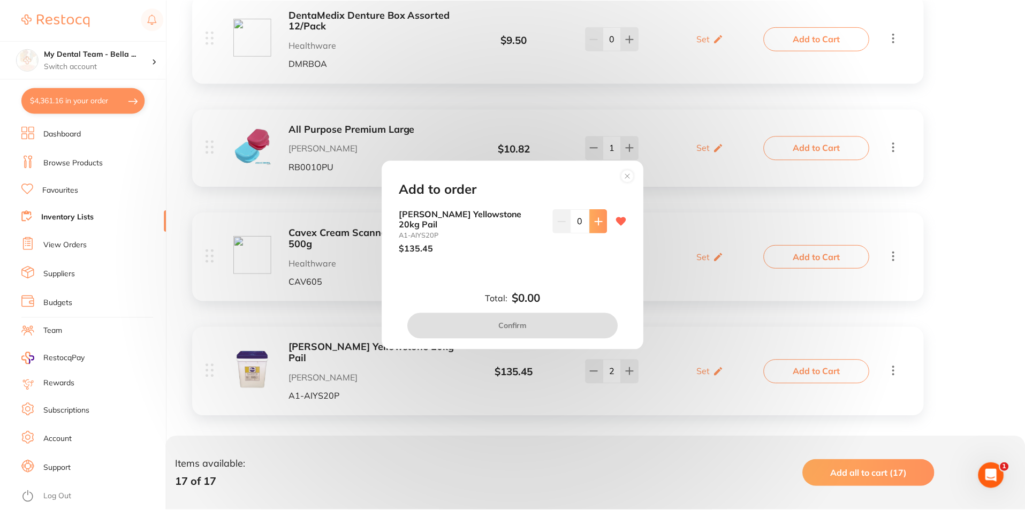
scroll to position [0, 0]
click at [596, 229] on button at bounding box center [600, 221] width 18 height 24
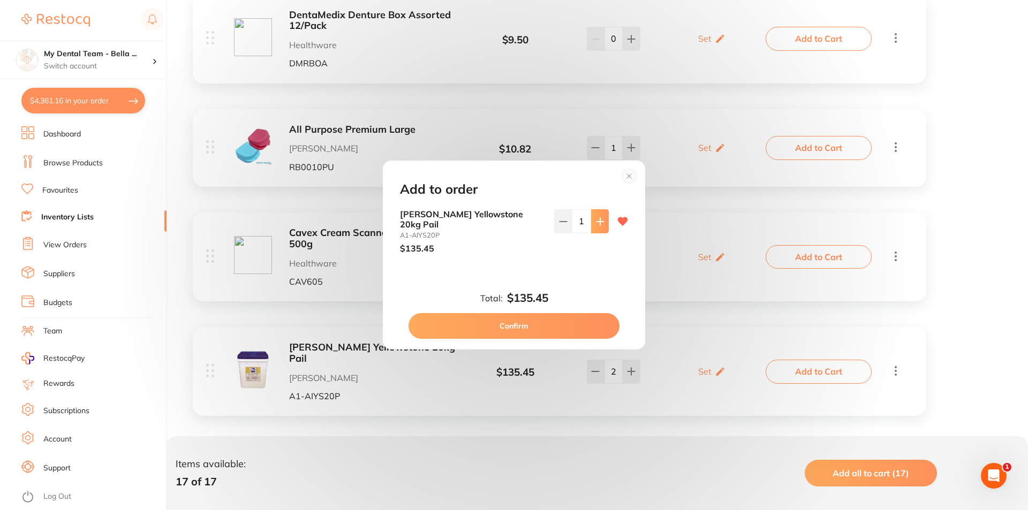
click at [596, 229] on button at bounding box center [600, 221] width 18 height 24
type input "2"
click at [573, 324] on button "Confirm" at bounding box center [513, 326] width 211 height 26
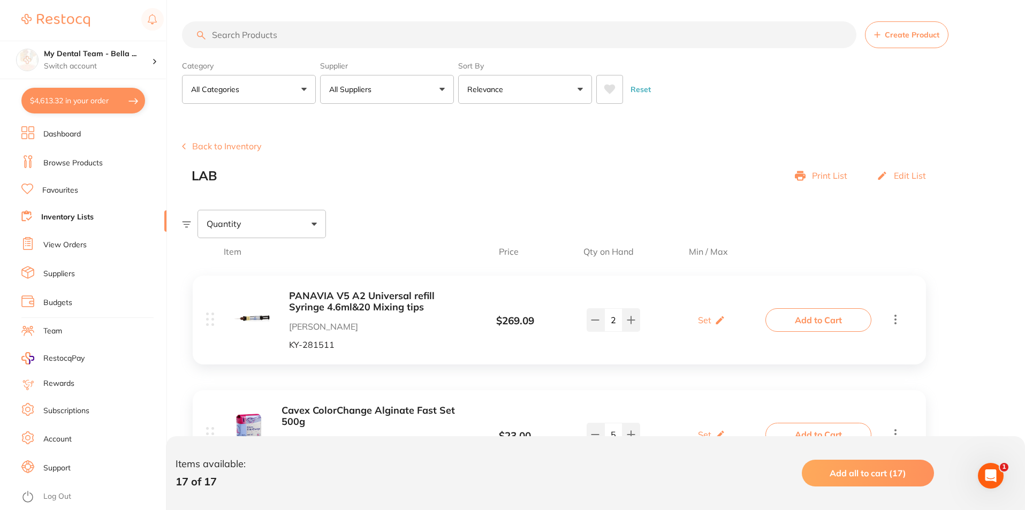
click at [234, 142] on button "Back to Inventory" at bounding box center [222, 146] width 80 height 10
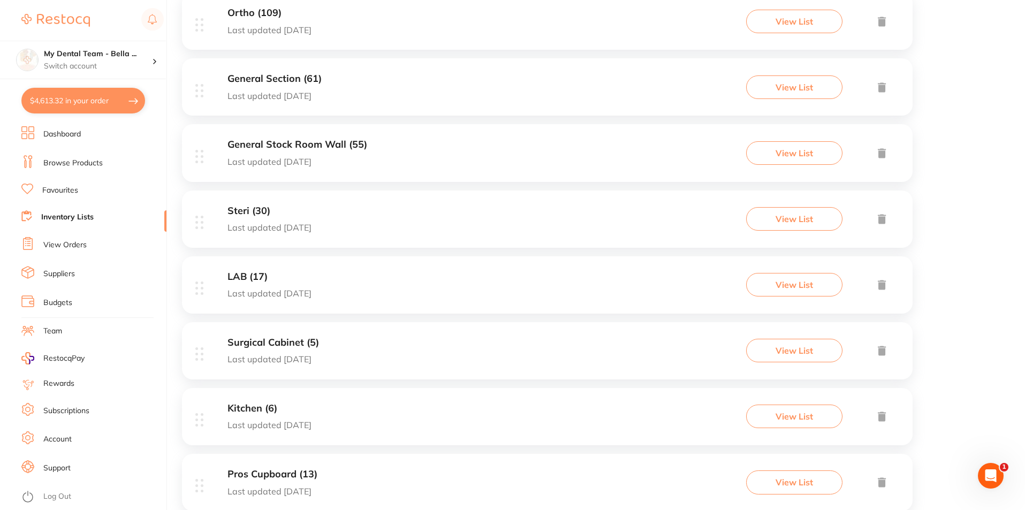
scroll to position [321, 0]
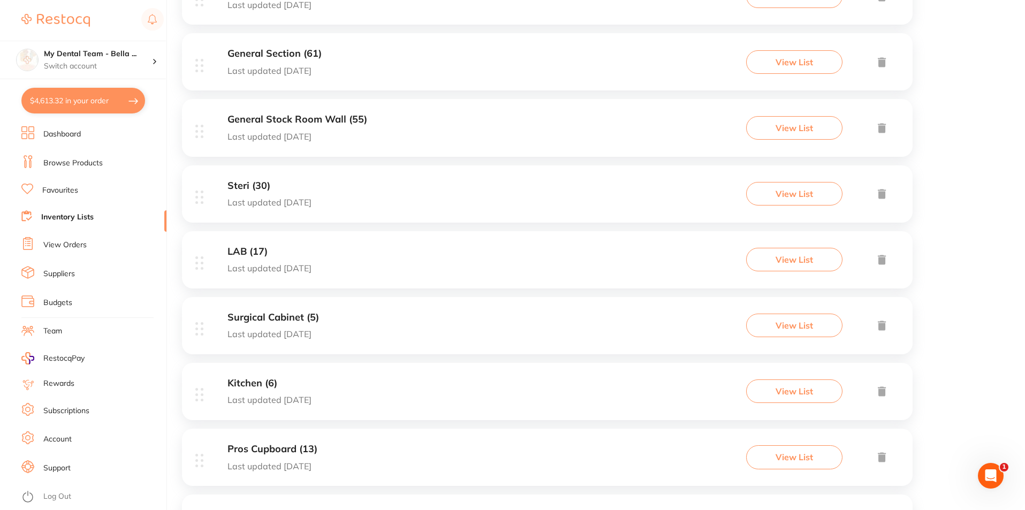
click at [256, 186] on h3 "Steri (30)" at bounding box center [270, 185] width 84 height 11
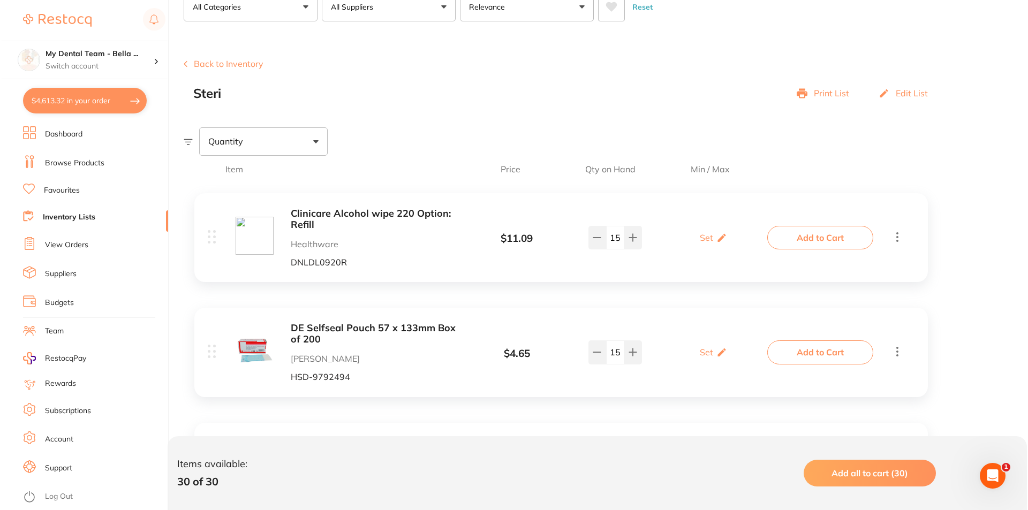
scroll to position [107, 0]
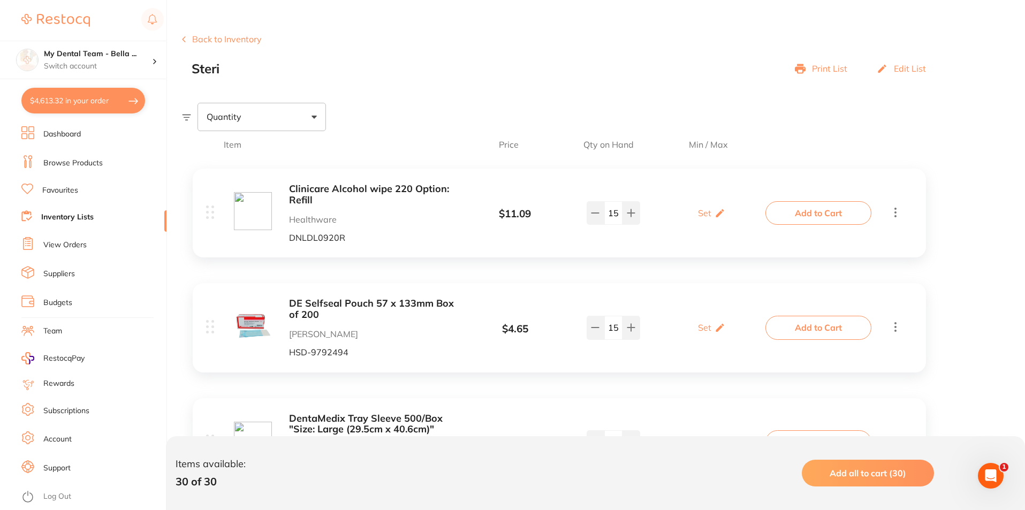
click at [781, 217] on button "Add to Cart" at bounding box center [819, 213] width 106 height 24
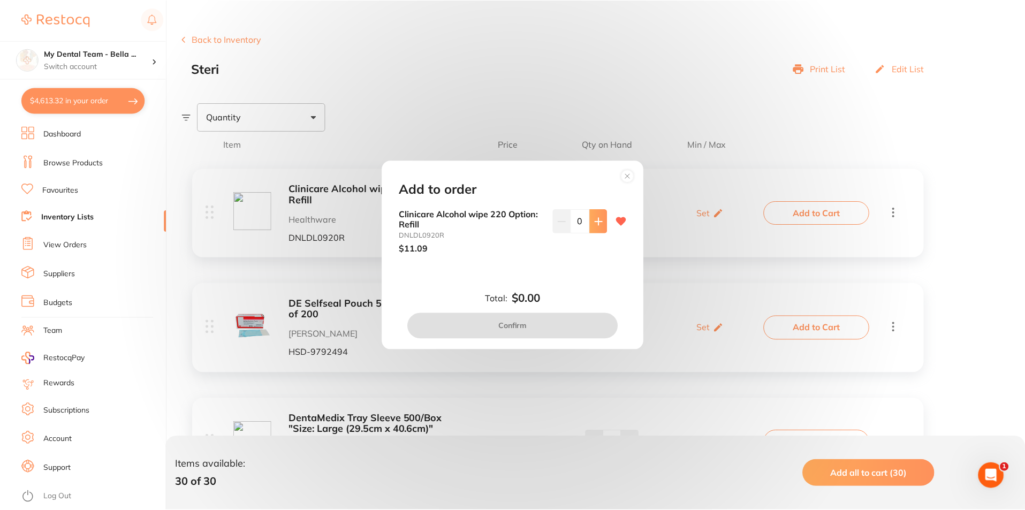
scroll to position [0, 0]
click at [596, 221] on icon at bounding box center [599, 221] width 7 height 7
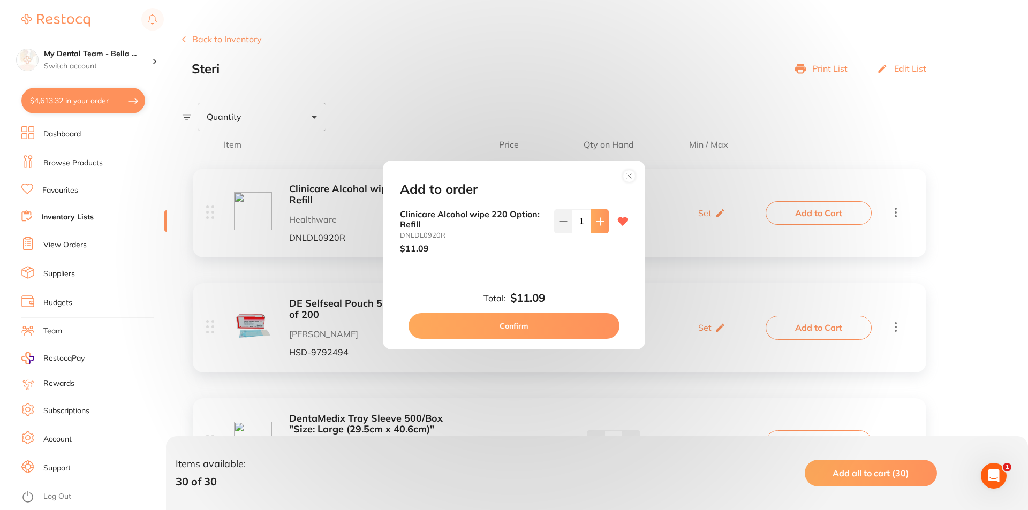
click at [596, 221] on icon at bounding box center [599, 221] width 7 height 7
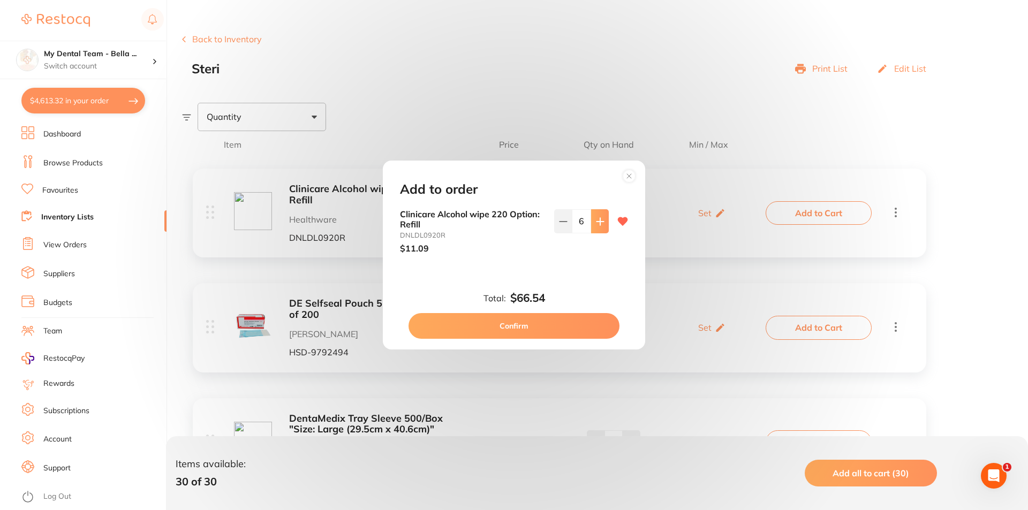
click at [596, 221] on icon at bounding box center [599, 221] width 7 height 7
click at [596, 223] on icon at bounding box center [600, 221] width 9 height 9
type input "10"
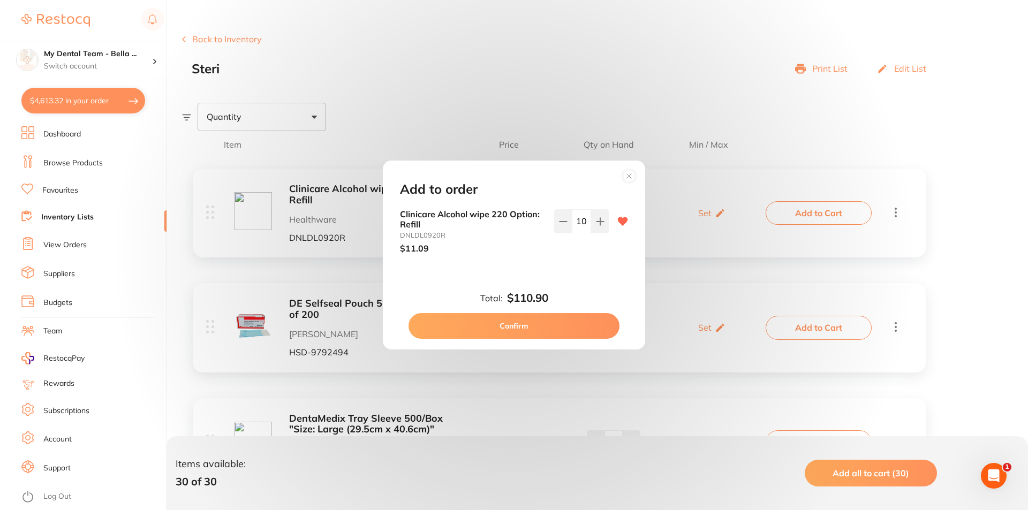
click at [567, 321] on button "Confirm" at bounding box center [513, 326] width 211 height 26
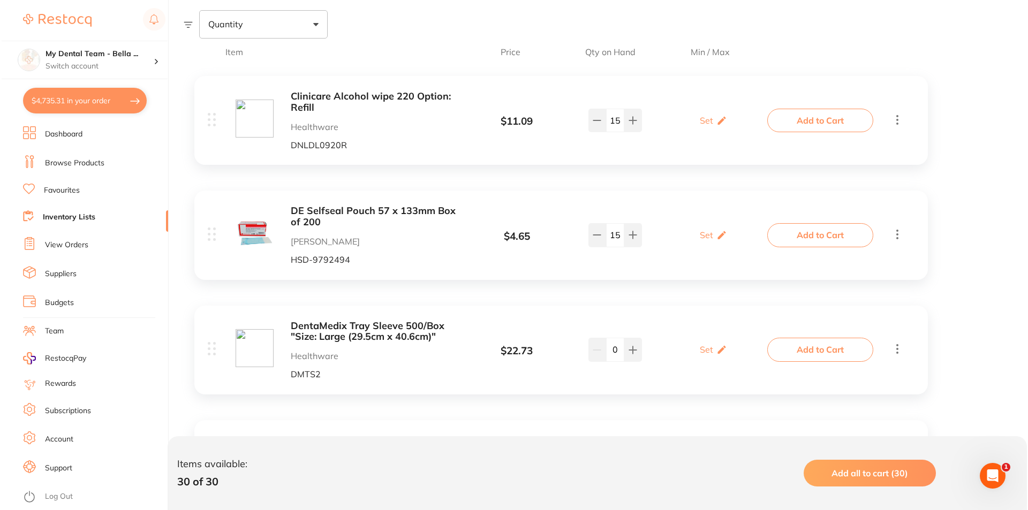
scroll to position [214, 0]
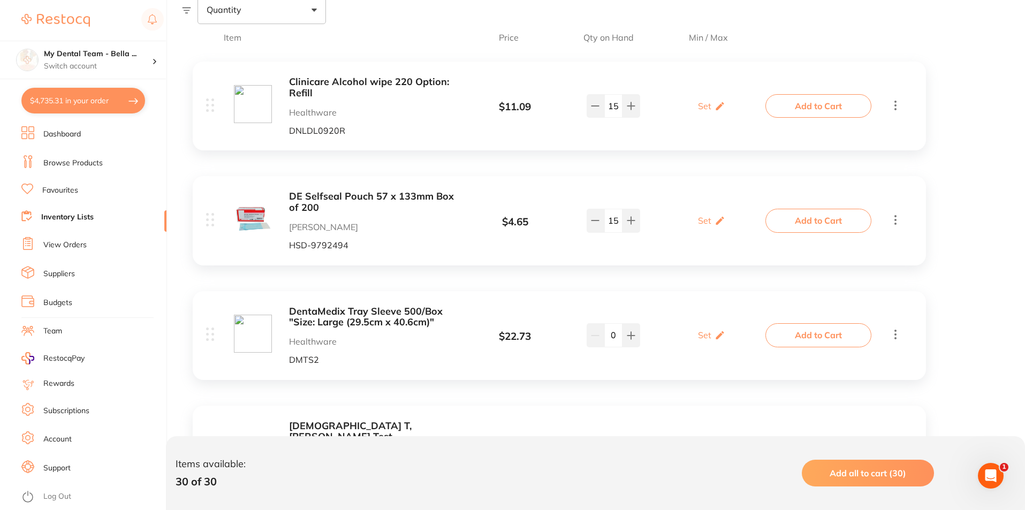
click at [783, 221] on button "Add to Cart" at bounding box center [819, 221] width 106 height 24
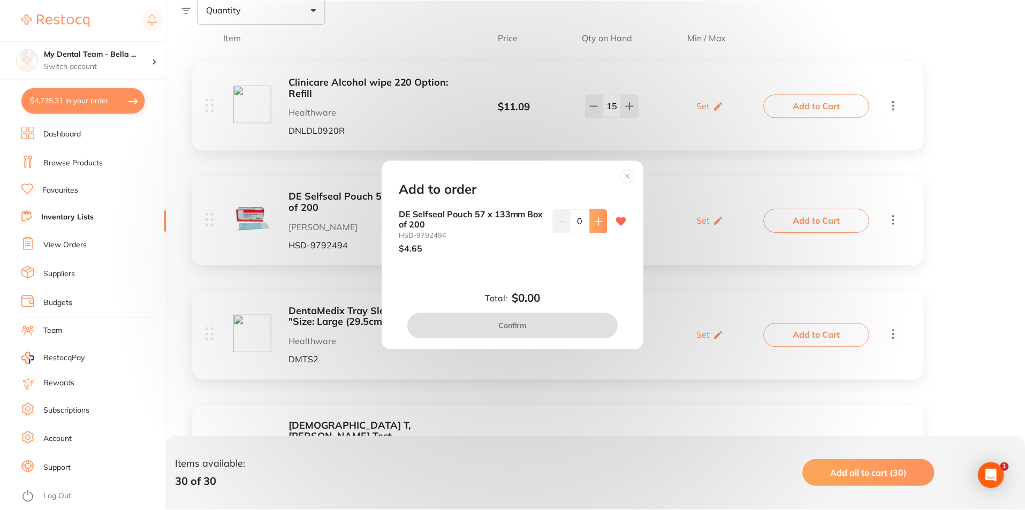
scroll to position [0, 0]
click at [592, 222] on button at bounding box center [600, 221] width 18 height 24
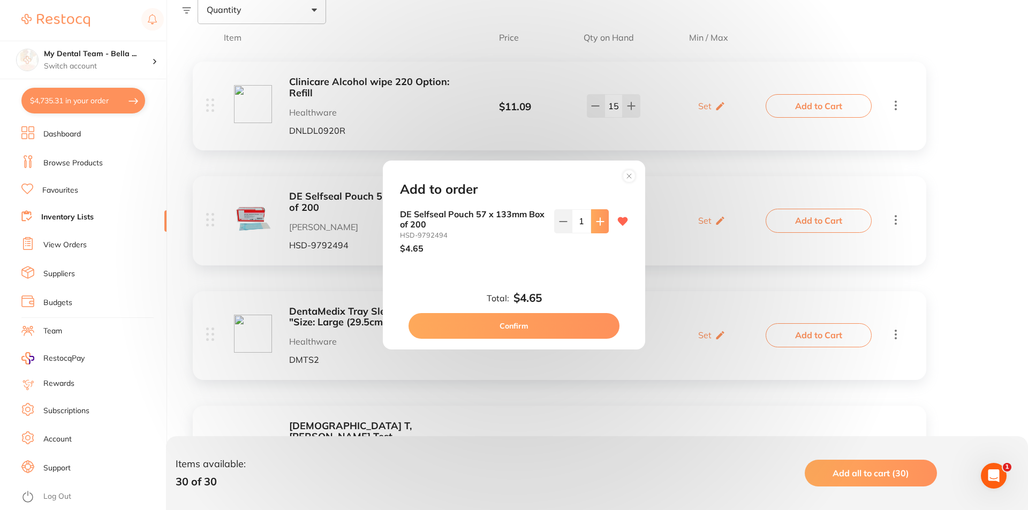
click at [592, 222] on button at bounding box center [600, 221] width 18 height 24
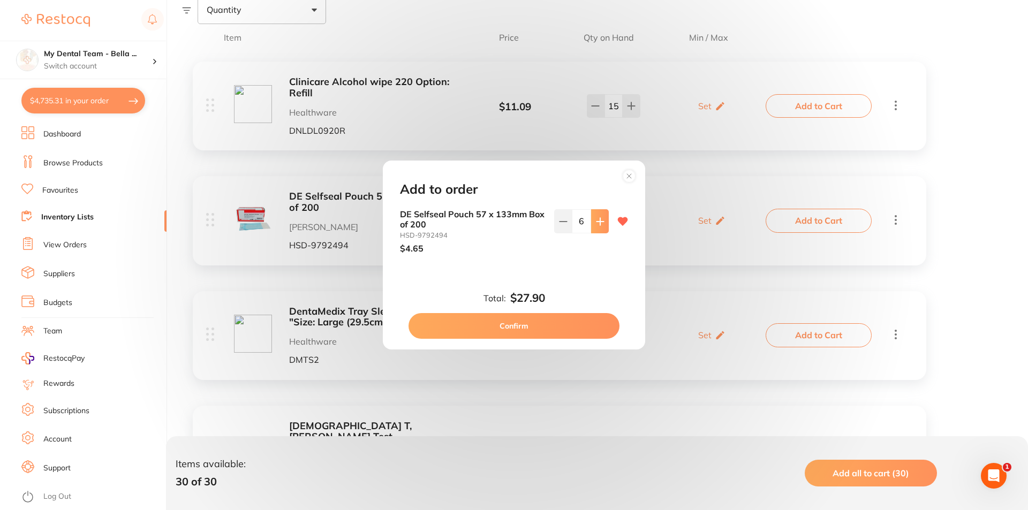
click at [592, 222] on button at bounding box center [600, 221] width 18 height 24
type input "10"
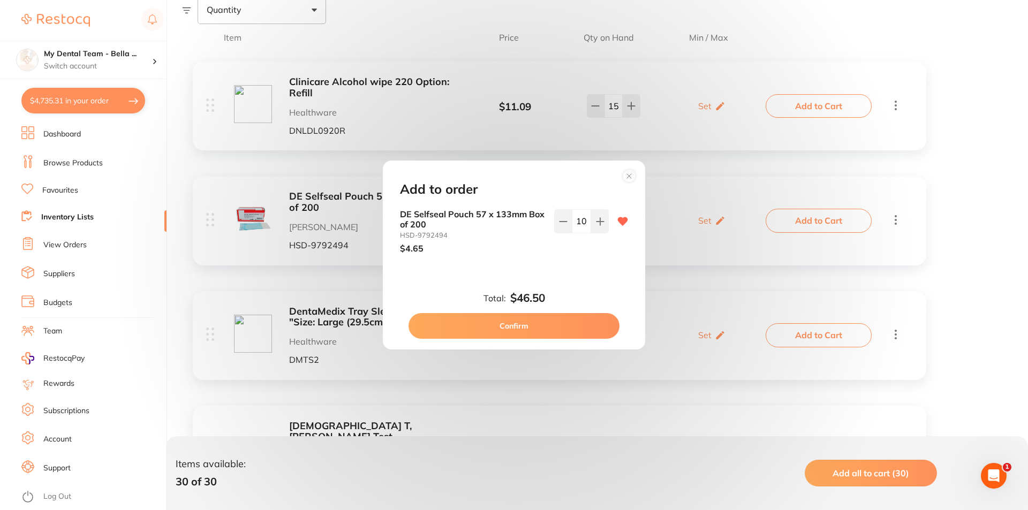
click at [556, 332] on button "Confirm" at bounding box center [513, 326] width 211 height 26
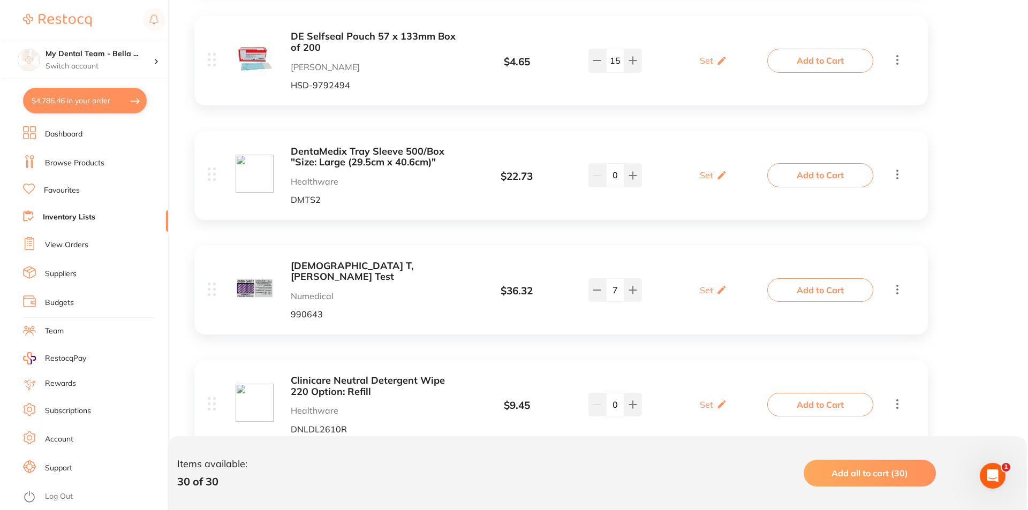
scroll to position [375, 0]
click at [787, 175] on button "Add to Cart" at bounding box center [819, 175] width 106 height 24
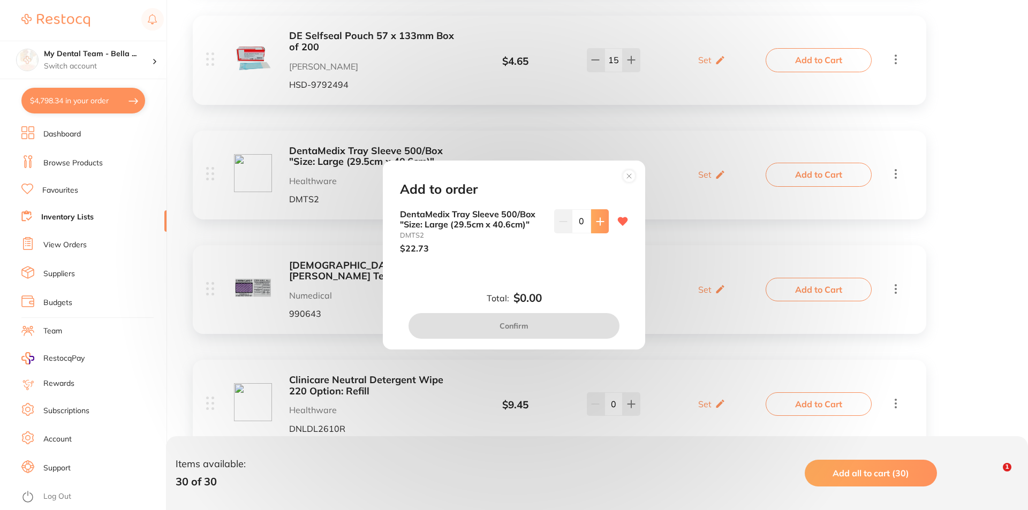
click at [601, 221] on icon at bounding box center [599, 221] width 7 height 7
type input "1"
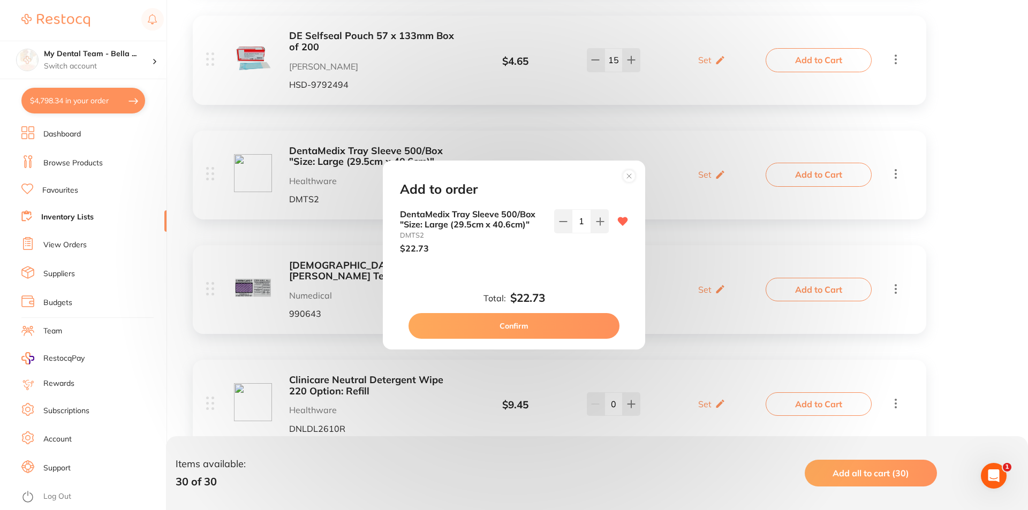
click at [540, 326] on button "Confirm" at bounding box center [513, 326] width 211 height 26
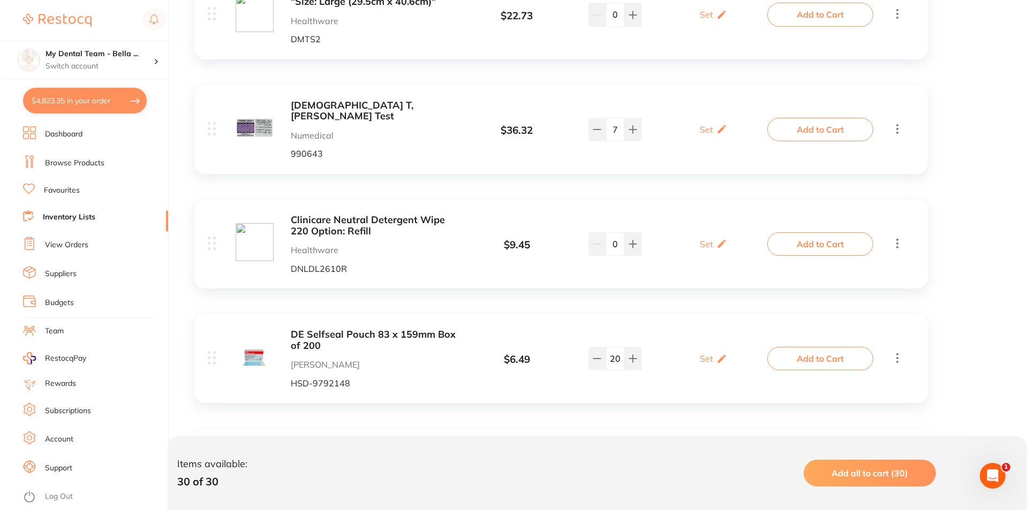
scroll to position [535, 0]
click at [820, 237] on button "Add to Cart" at bounding box center [819, 244] width 106 height 24
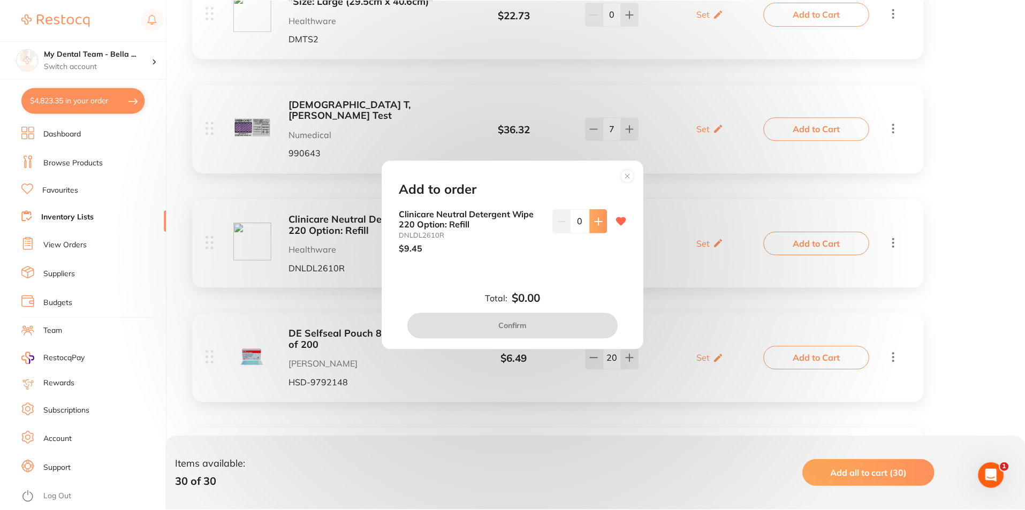
scroll to position [0, 0]
click at [596, 223] on icon at bounding box center [600, 221] width 9 height 9
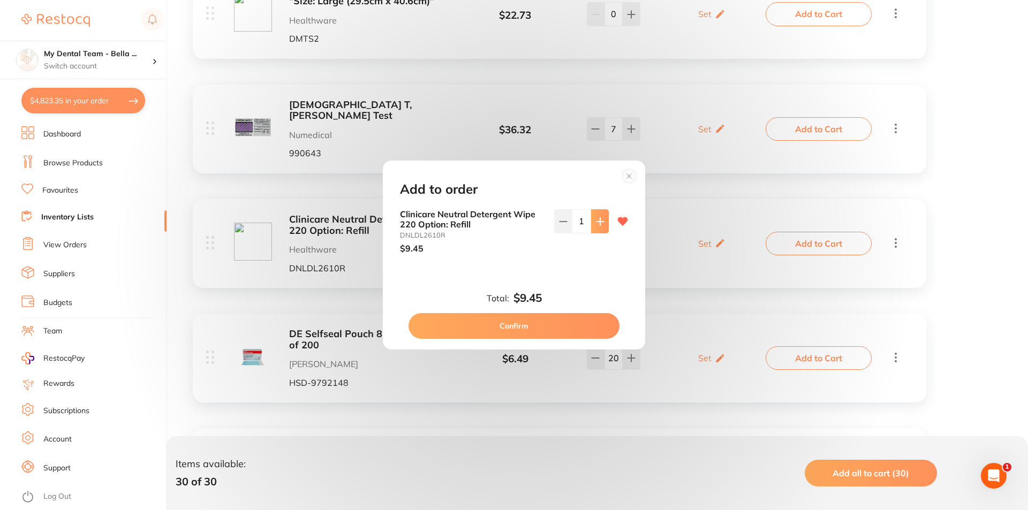
click at [596, 223] on icon at bounding box center [600, 221] width 9 height 9
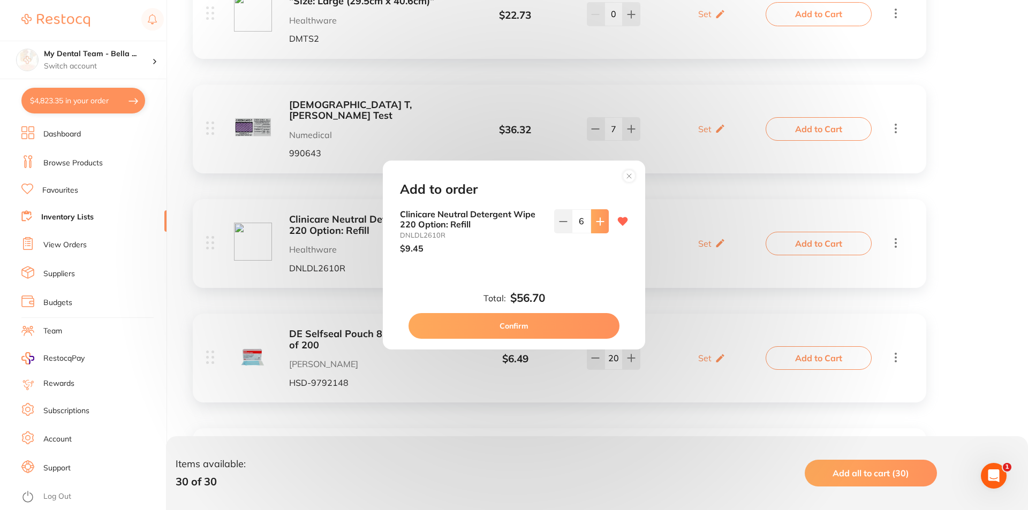
click at [596, 223] on icon at bounding box center [600, 221] width 9 height 9
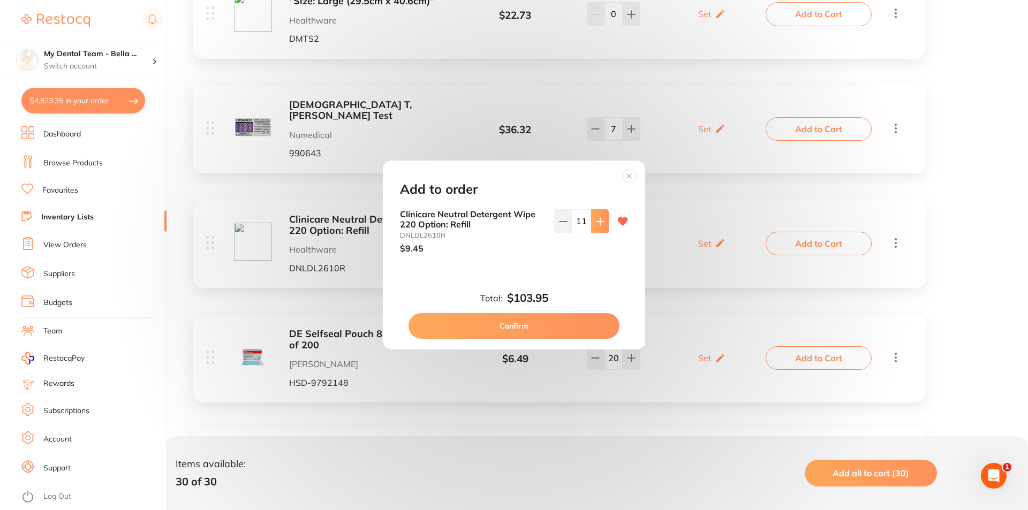
click at [596, 223] on icon at bounding box center [600, 221] width 9 height 9
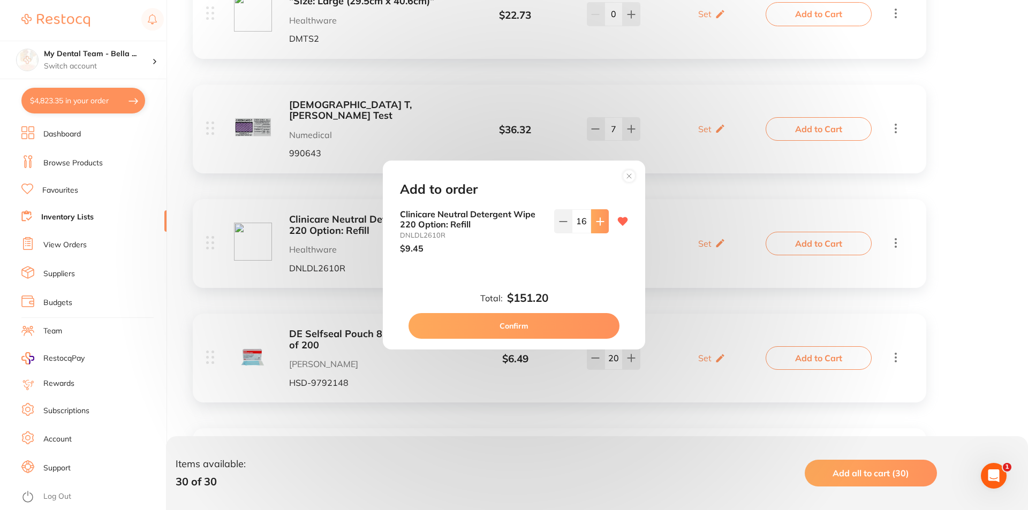
click at [596, 223] on icon at bounding box center [600, 221] width 9 height 9
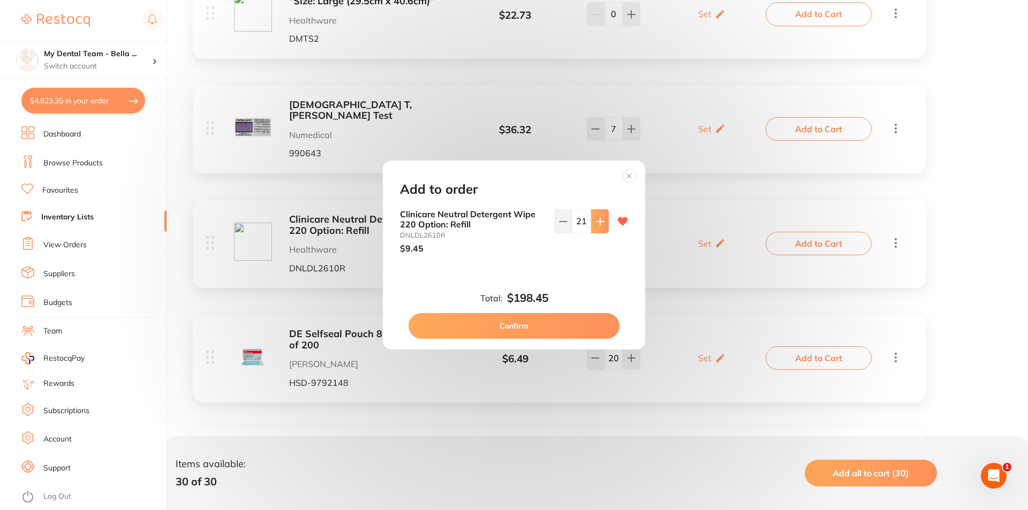
click at [596, 223] on icon at bounding box center [600, 221] width 9 height 9
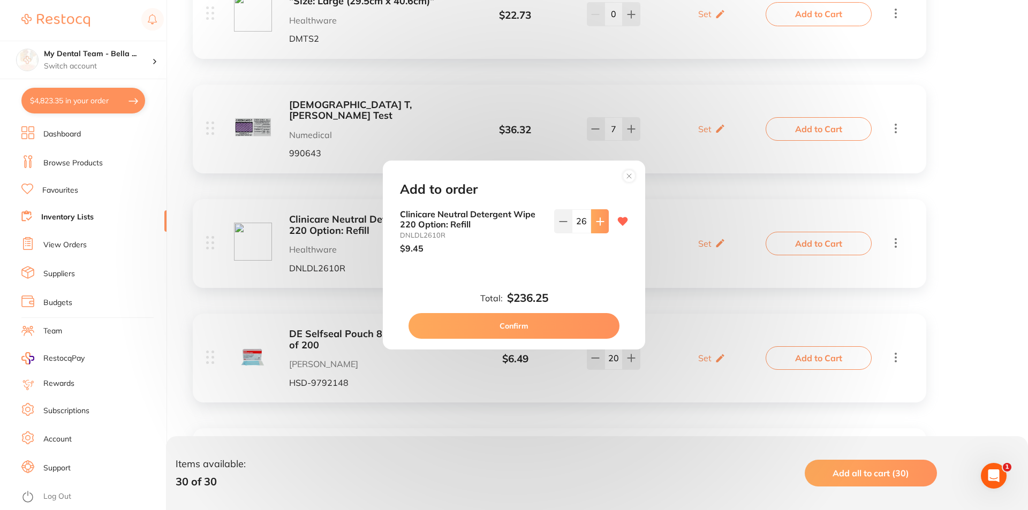
click at [596, 223] on icon at bounding box center [600, 221] width 9 height 9
click at [596, 224] on icon at bounding box center [600, 221] width 9 height 9
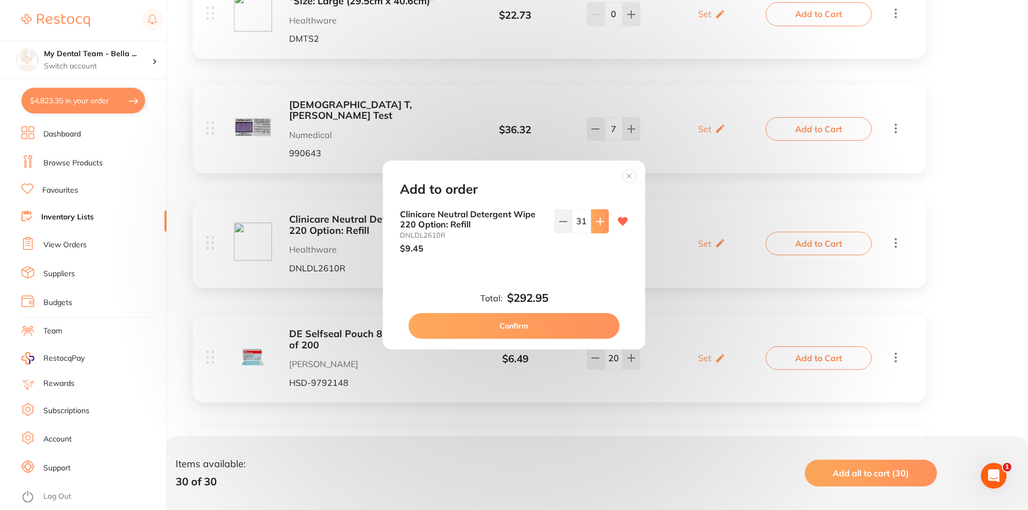
click at [596, 224] on icon at bounding box center [600, 221] width 9 height 9
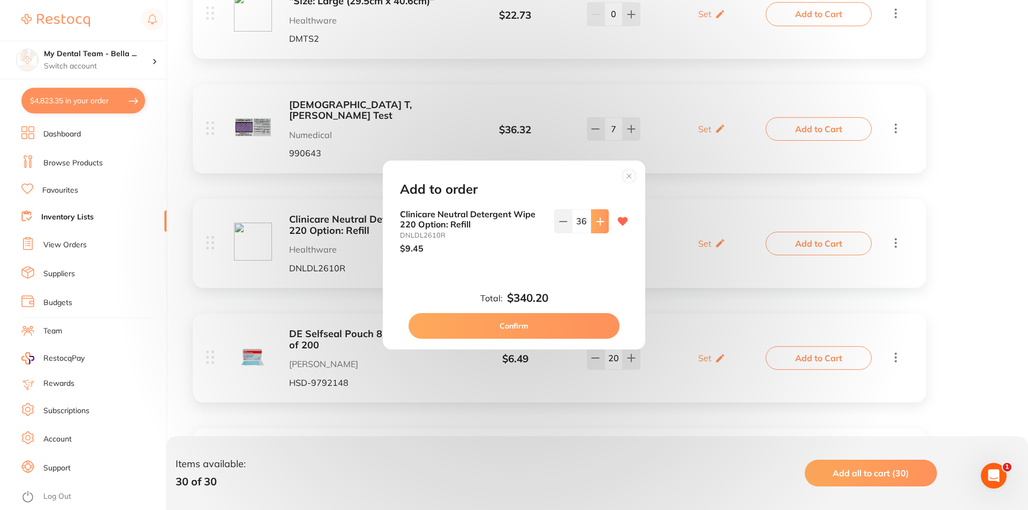
click at [596, 224] on icon at bounding box center [600, 221] width 9 height 9
type input "40"
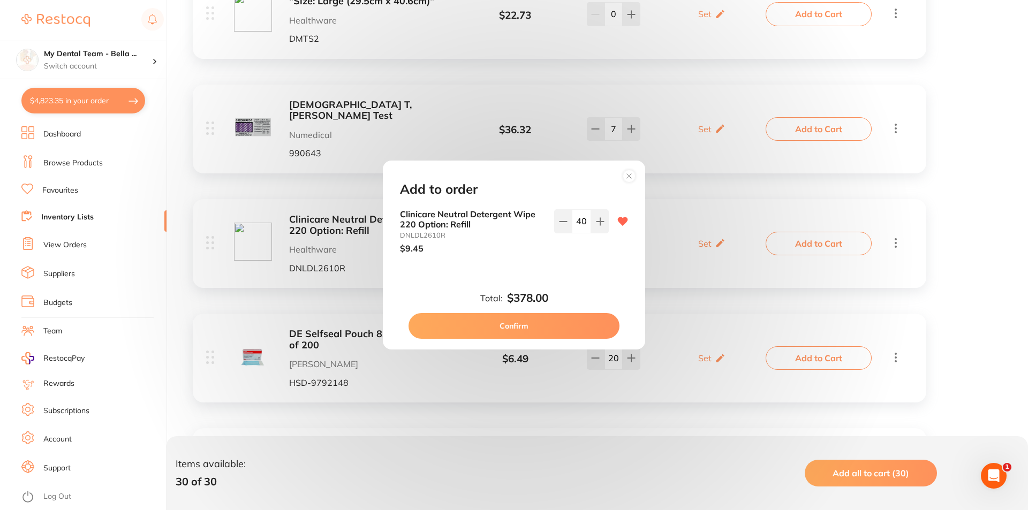
click at [598, 321] on button "Confirm" at bounding box center [513, 326] width 211 height 26
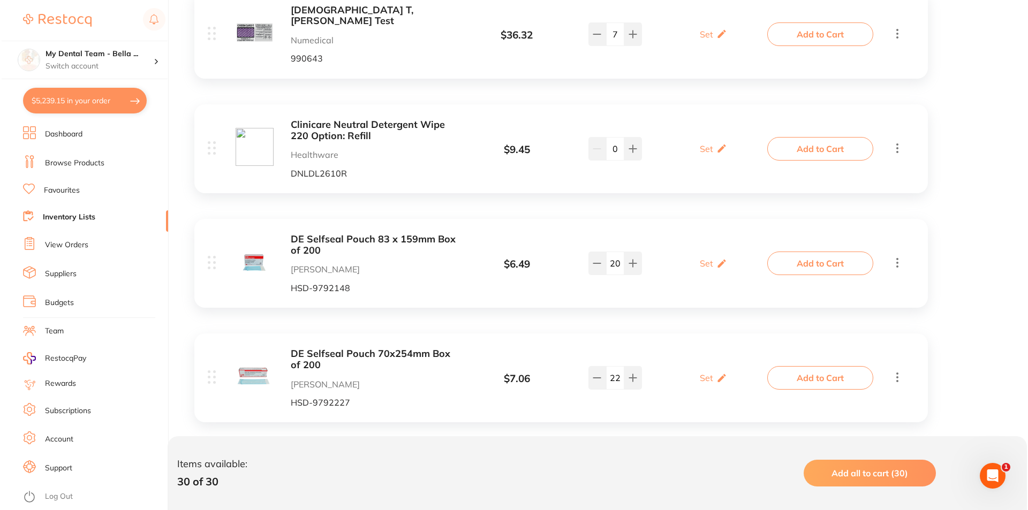
scroll to position [696, 0]
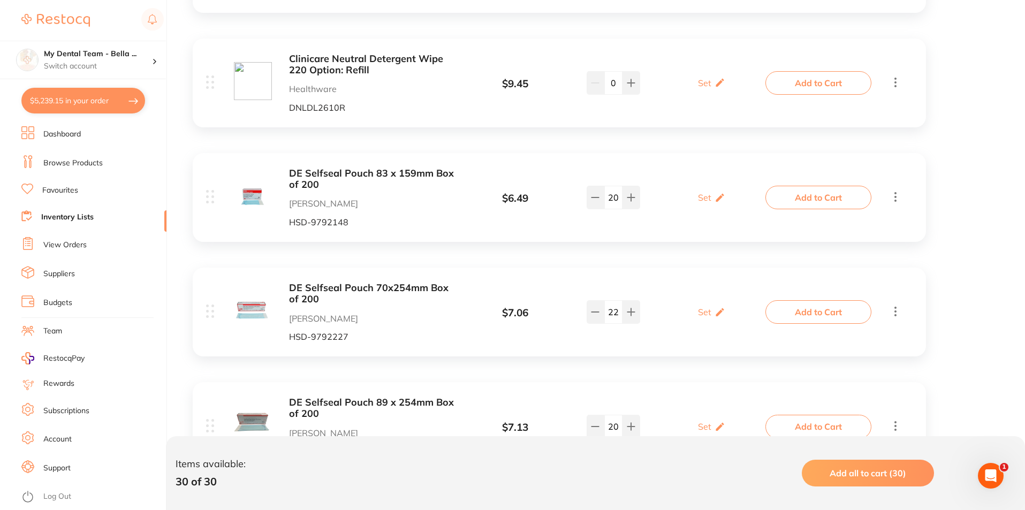
click at [757, 185] on div "Set Set Min / Max" at bounding box center [712, 197] width 112 height 27
click at [774, 186] on button "Add to Cart" at bounding box center [819, 198] width 106 height 24
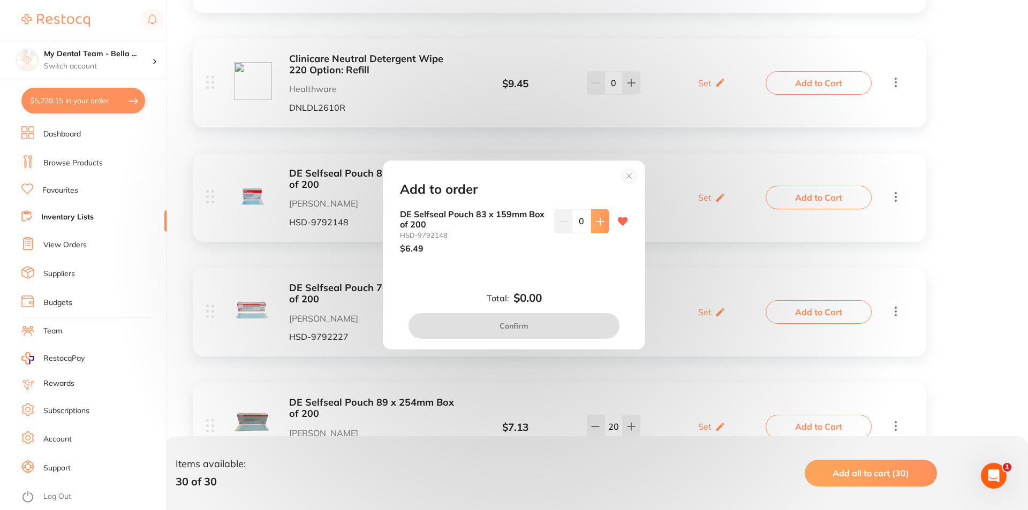
scroll to position [0, 0]
click at [600, 230] on button at bounding box center [600, 221] width 18 height 24
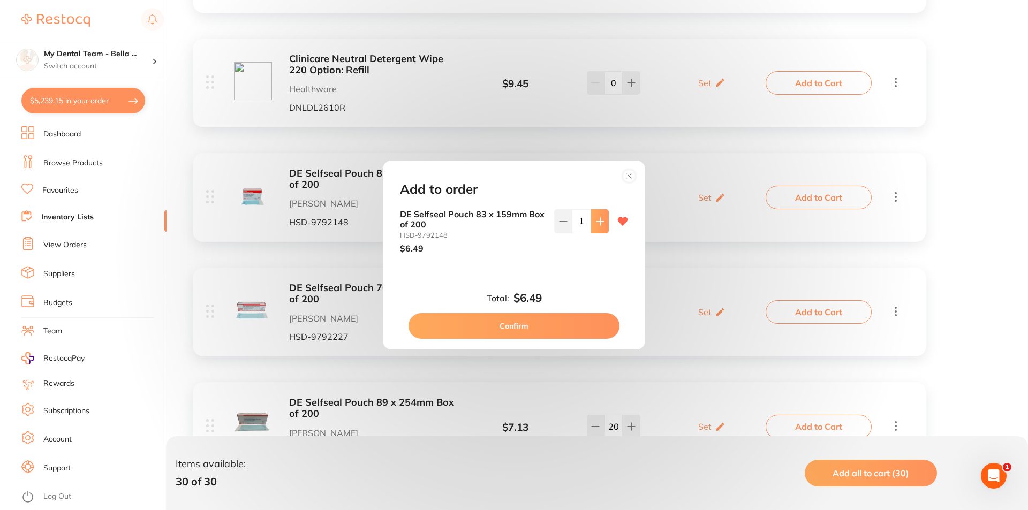
click at [600, 230] on button at bounding box center [600, 221] width 18 height 24
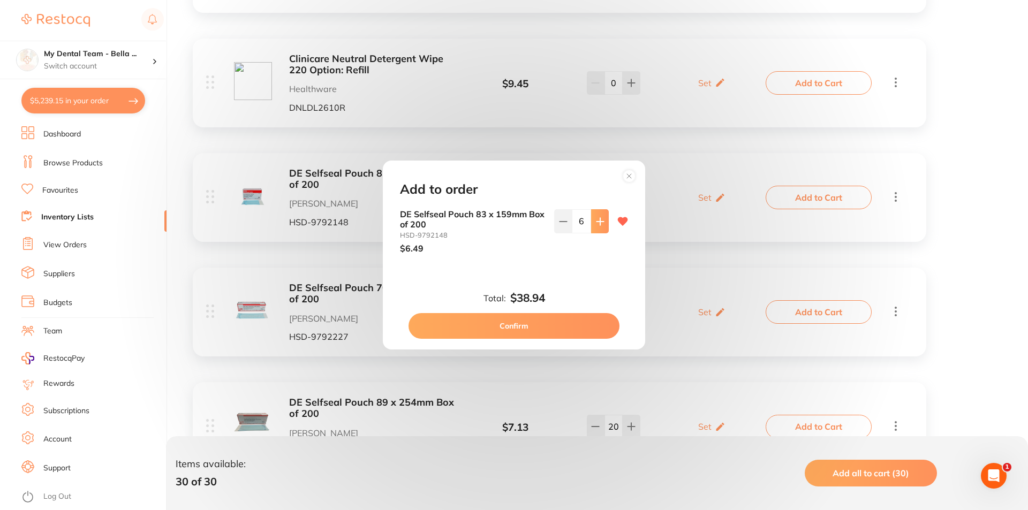
click at [600, 230] on button at bounding box center [600, 221] width 18 height 24
type input "10"
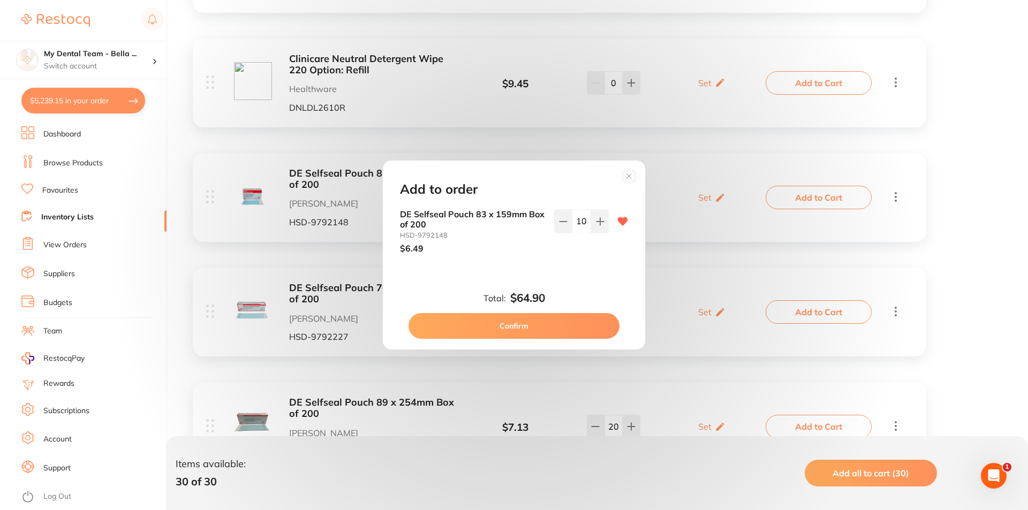
click at [574, 322] on button "Confirm" at bounding box center [513, 326] width 211 height 26
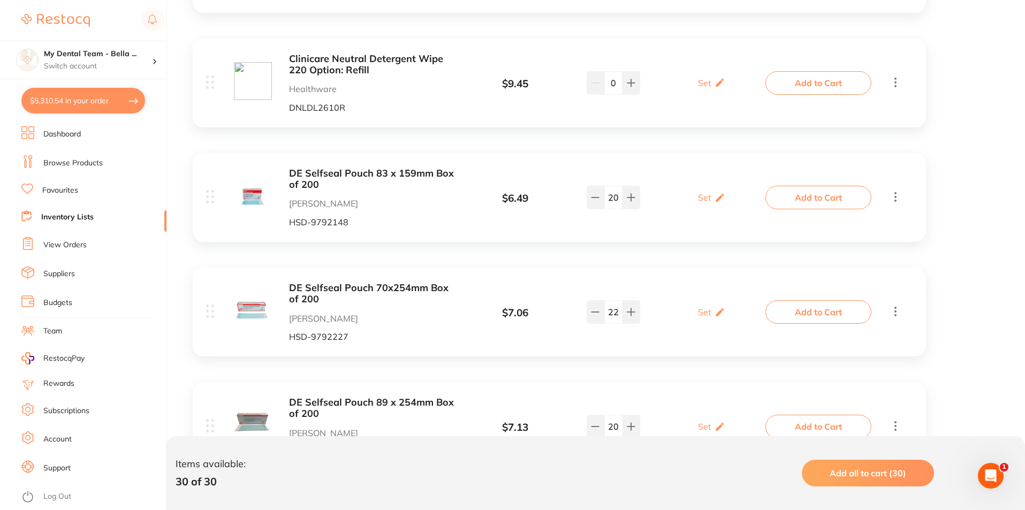
click at [805, 308] on button "Add to Cart" at bounding box center [819, 312] width 106 height 24
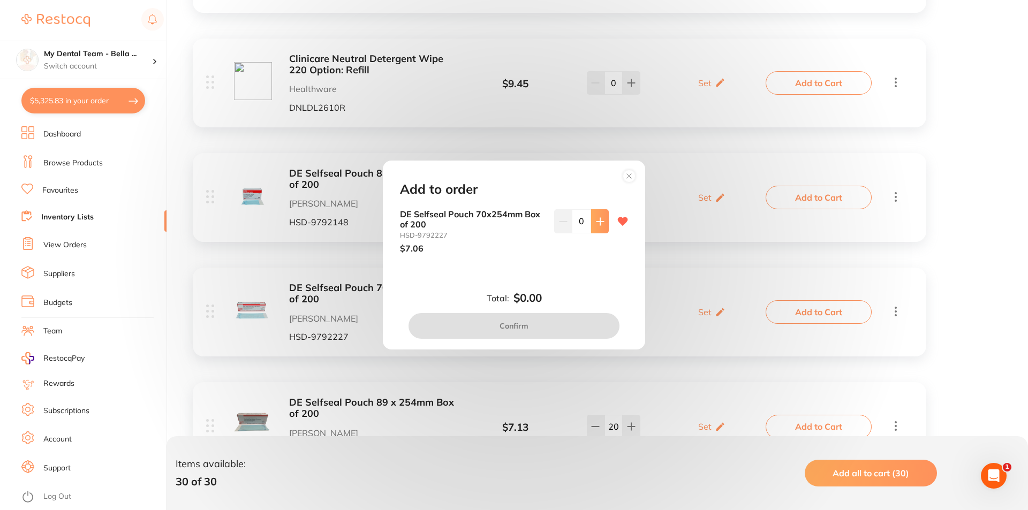
click at [592, 225] on button at bounding box center [600, 221] width 18 height 24
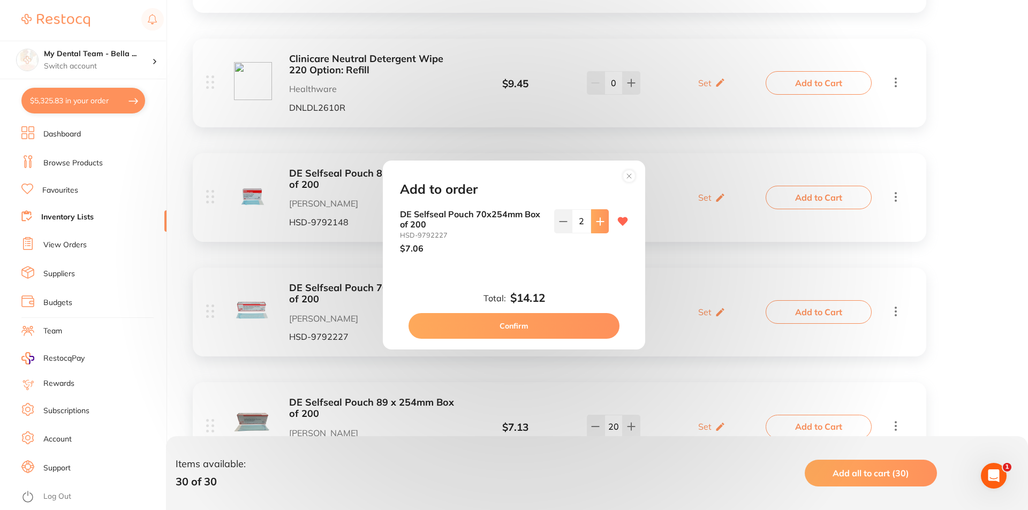
click at [592, 225] on button at bounding box center [600, 221] width 18 height 24
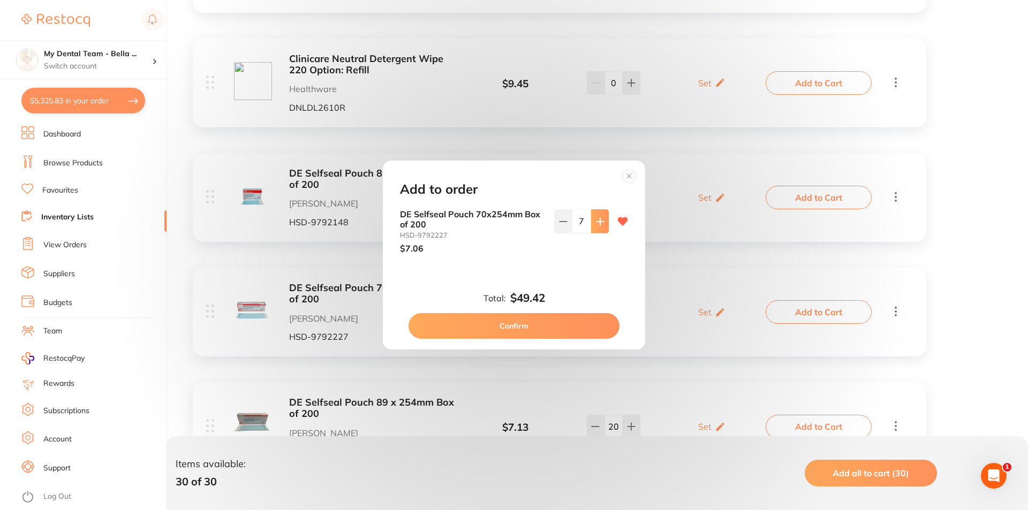
click at [592, 225] on button at bounding box center [600, 221] width 18 height 24
type input "10"
click at [567, 332] on button "Confirm" at bounding box center [513, 326] width 211 height 26
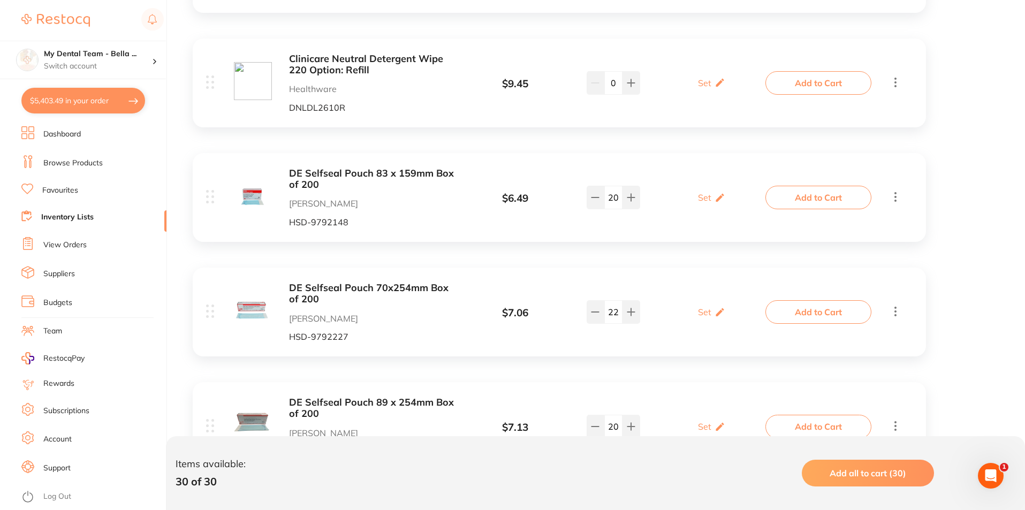
click at [799, 303] on button "Add to Cart" at bounding box center [819, 312] width 106 height 24
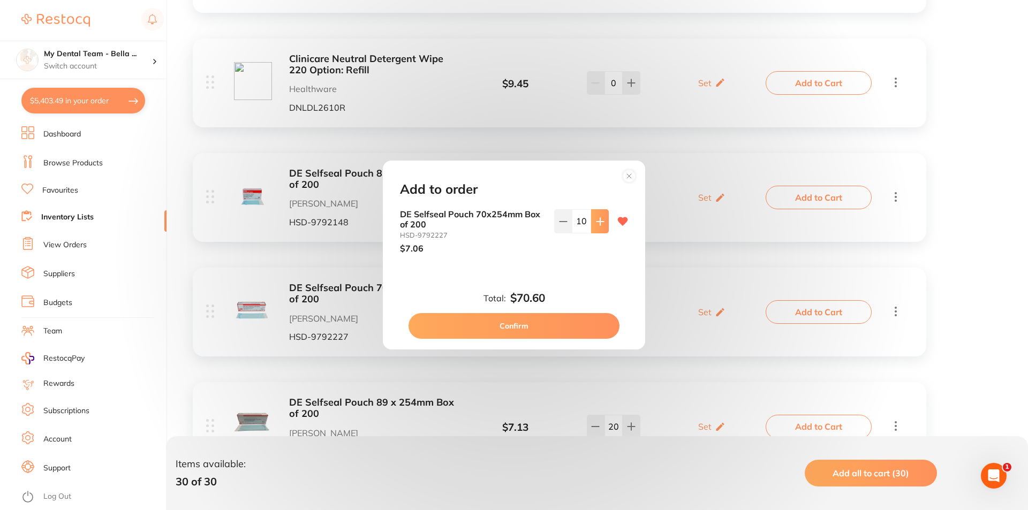
click at [600, 221] on icon at bounding box center [600, 221] width 9 height 9
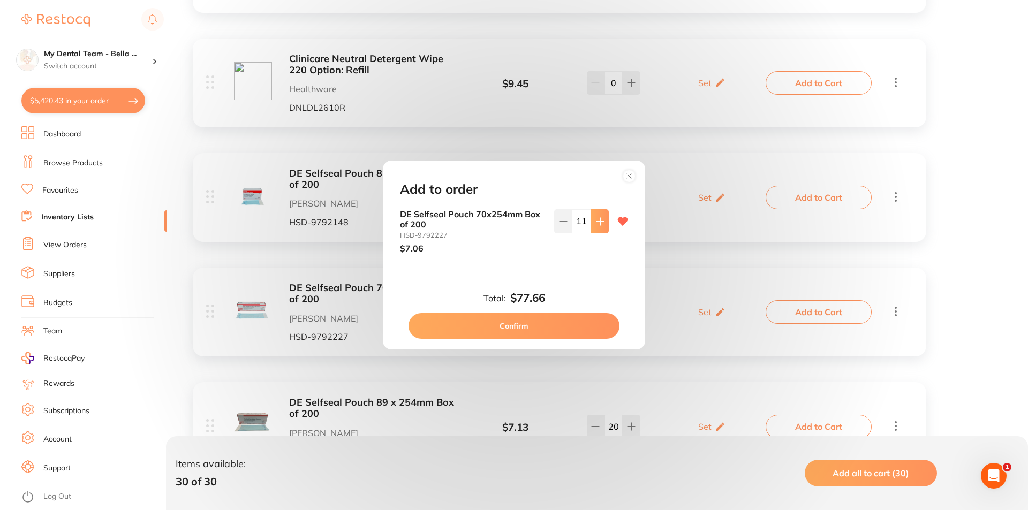
click at [600, 221] on icon at bounding box center [600, 221] width 9 height 9
click at [561, 229] on button at bounding box center [563, 221] width 18 height 24
click at [559, 237] on div "12" at bounding box center [581, 231] width 55 height 44
click at [559, 233] on div "12" at bounding box center [581, 231] width 55 height 44
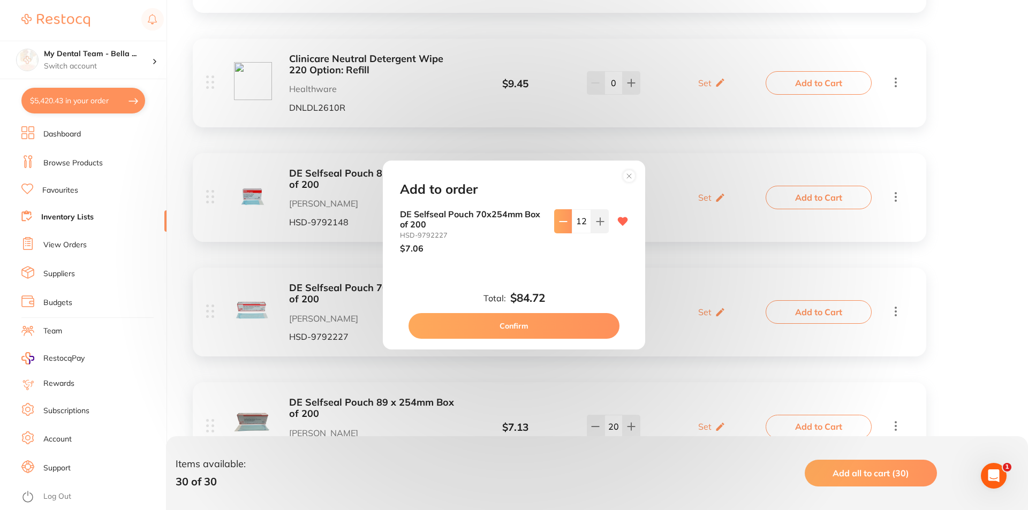
click at [559, 223] on icon at bounding box center [563, 221] width 9 height 9
type input "11"
click at [573, 320] on button "Confirm" at bounding box center [513, 326] width 211 height 26
type input "11"
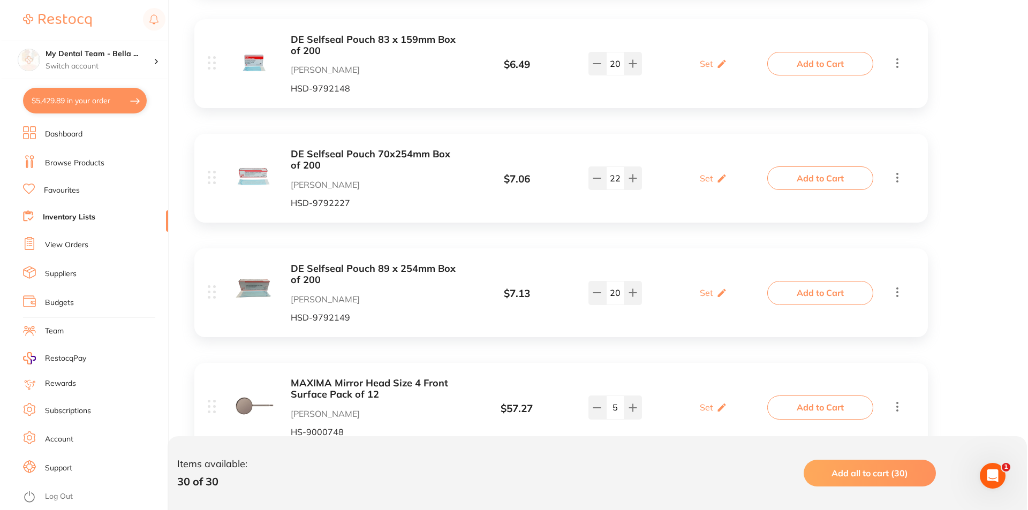
scroll to position [857, 0]
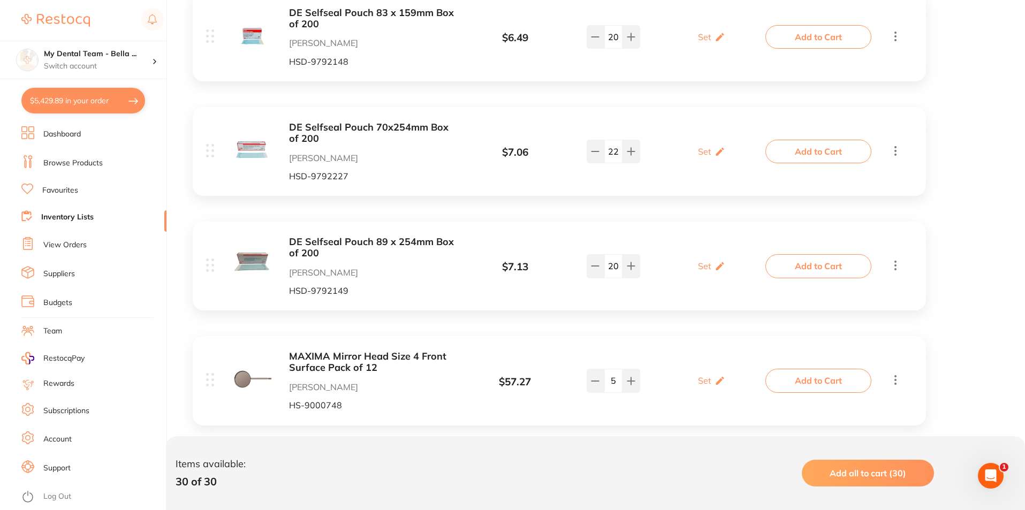
click at [806, 254] on button "Add to Cart" at bounding box center [819, 266] width 106 height 24
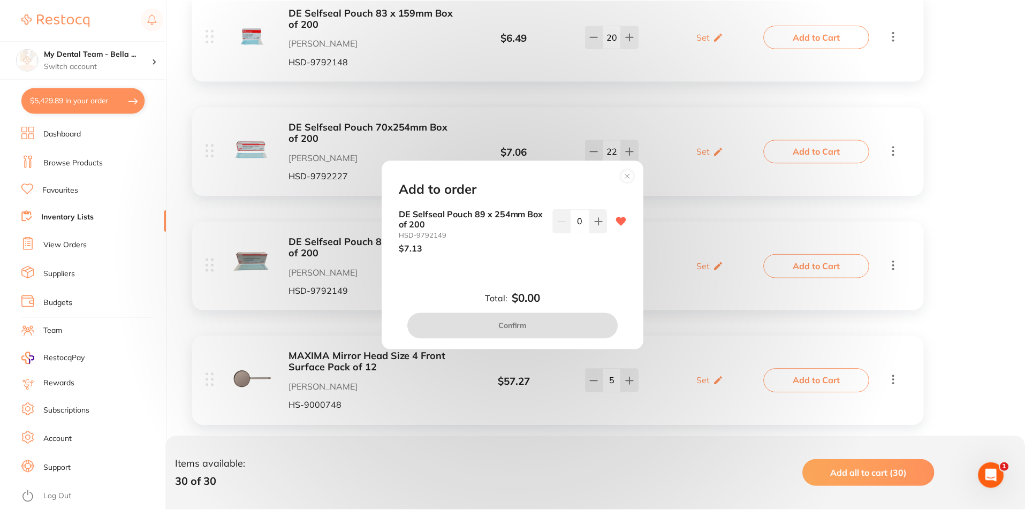
scroll to position [0, 0]
click at [597, 225] on icon at bounding box center [599, 221] width 7 height 7
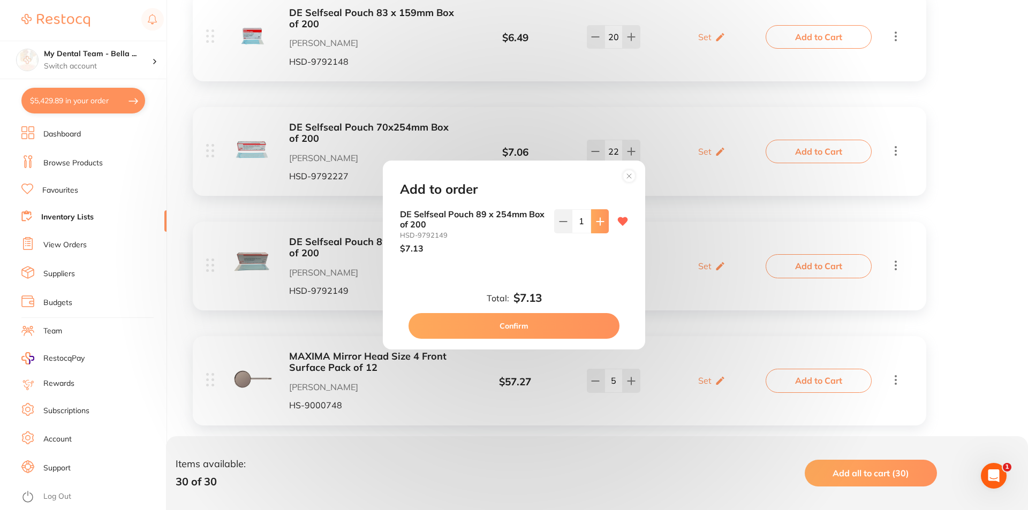
click at [597, 225] on icon at bounding box center [599, 221] width 7 height 7
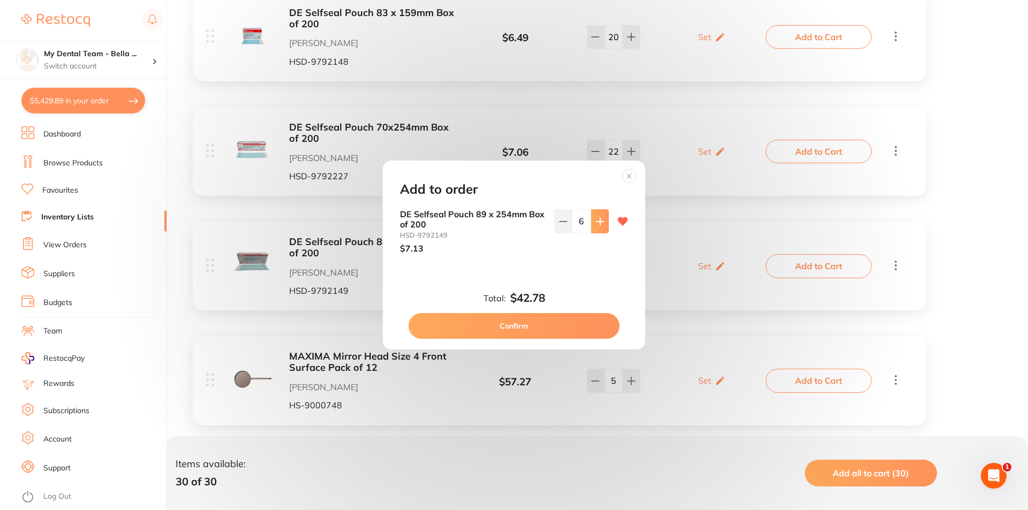
click at [597, 225] on icon at bounding box center [599, 221] width 7 height 7
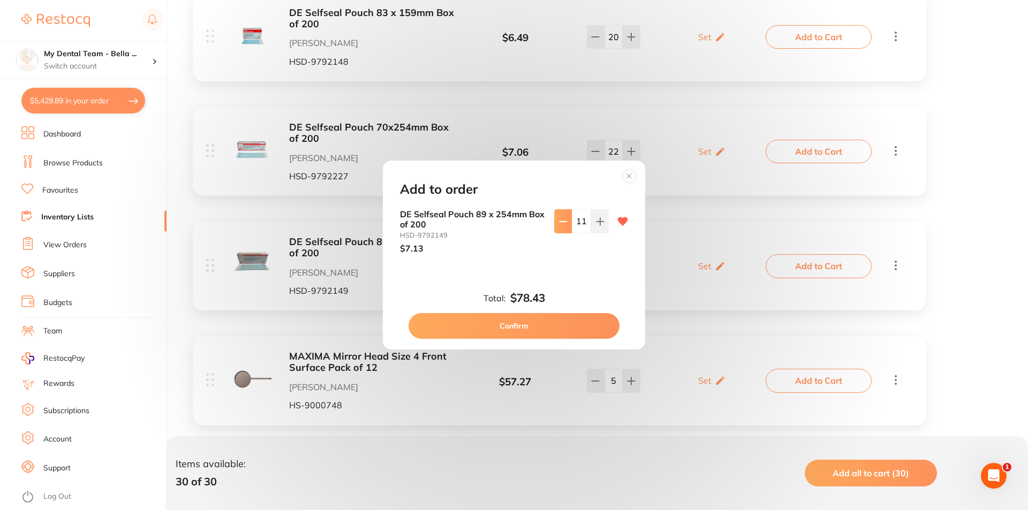
click at [565, 225] on icon at bounding box center [563, 221] width 9 height 9
type input "10"
click at [596, 324] on button "Confirm" at bounding box center [513, 326] width 211 height 26
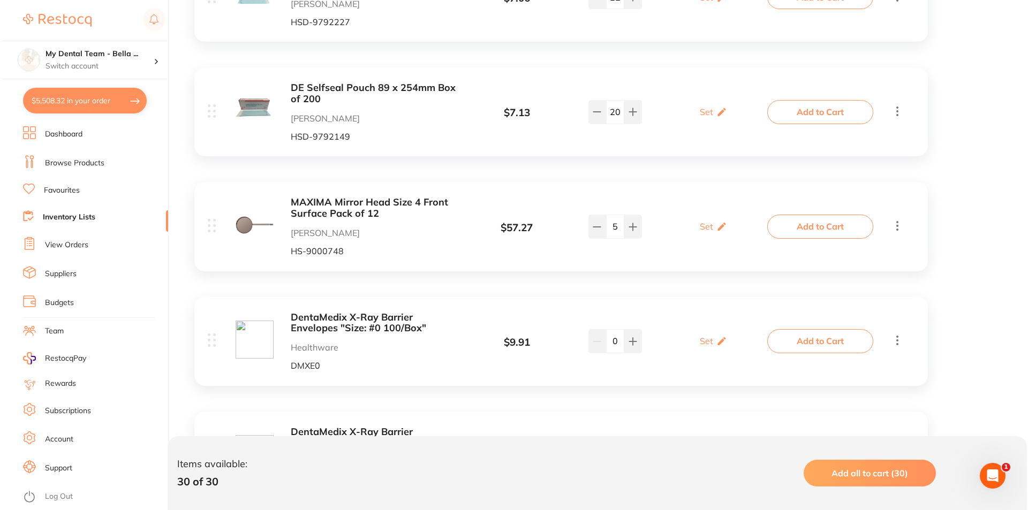
scroll to position [1017, 0]
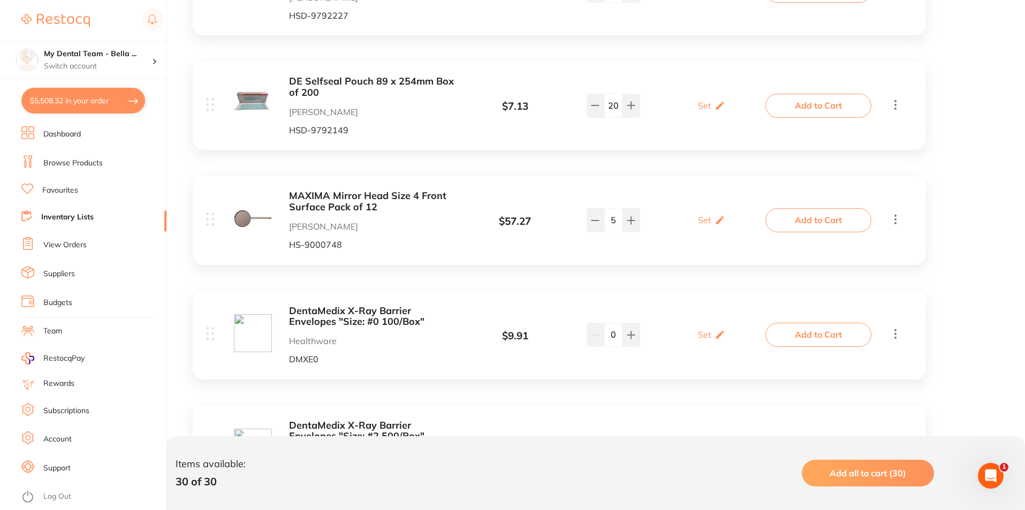
click at [786, 219] on button "Add to Cart" at bounding box center [819, 220] width 106 height 24
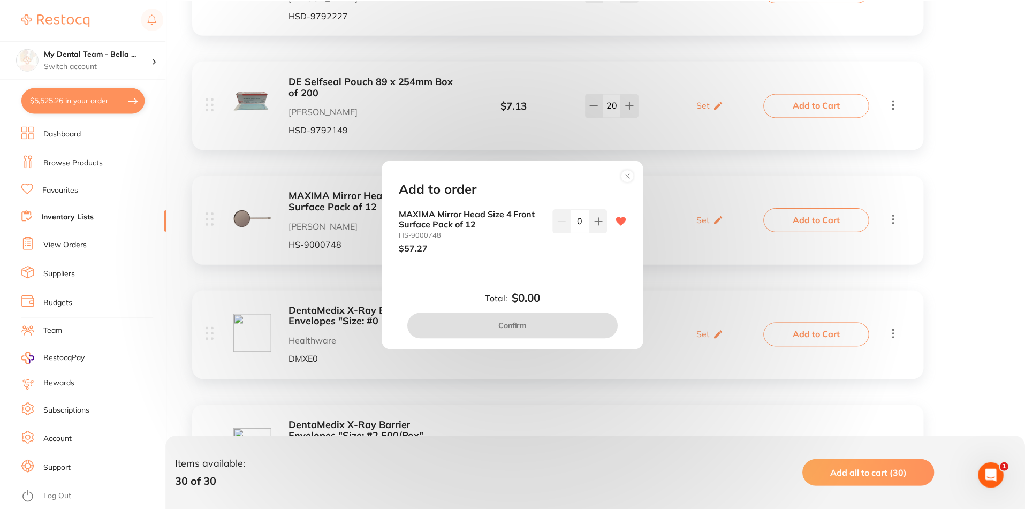
scroll to position [0, 0]
click at [603, 228] on button at bounding box center [600, 221] width 18 height 24
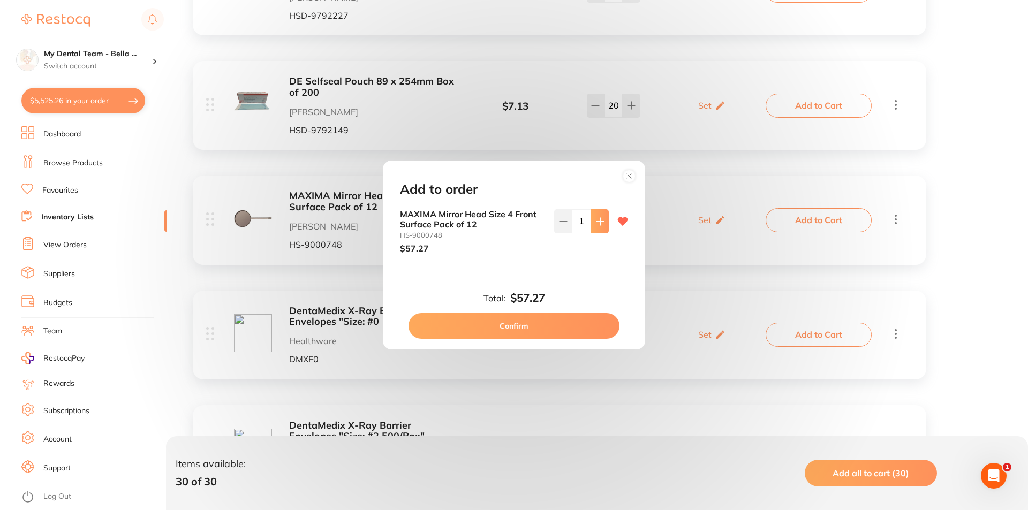
click at [603, 228] on button at bounding box center [600, 221] width 18 height 24
type input "2"
click at [587, 327] on button "Confirm" at bounding box center [513, 326] width 211 height 26
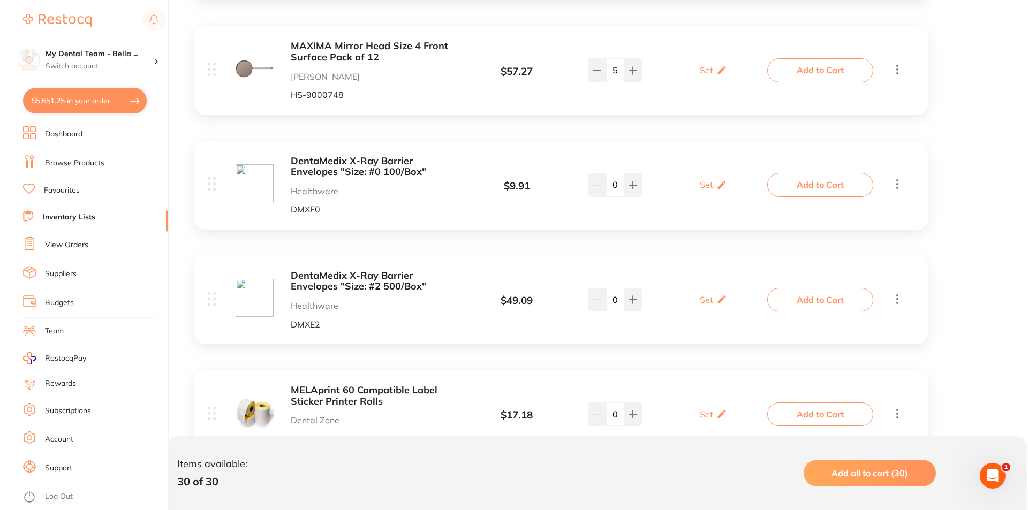
scroll to position [1178, 0]
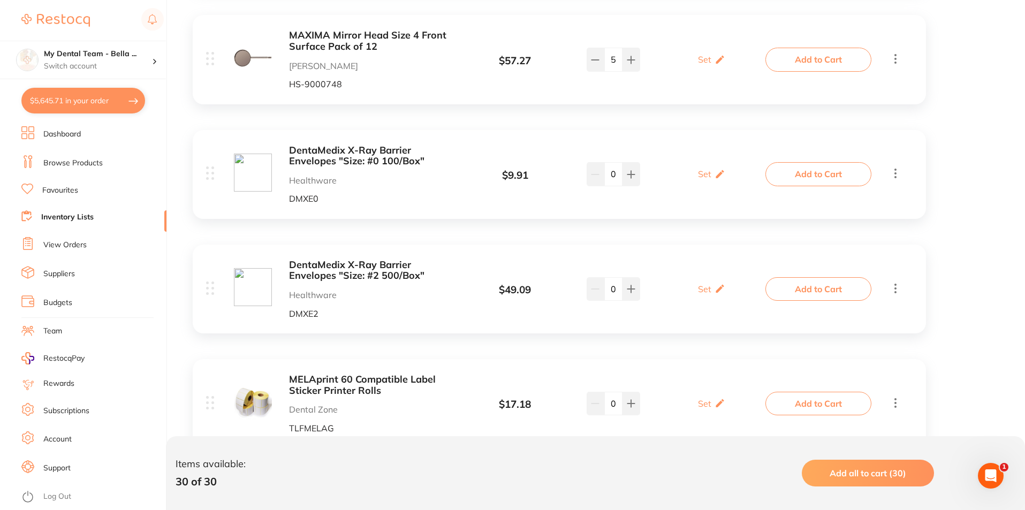
click at [776, 281] on button "Add to Cart" at bounding box center [819, 289] width 106 height 24
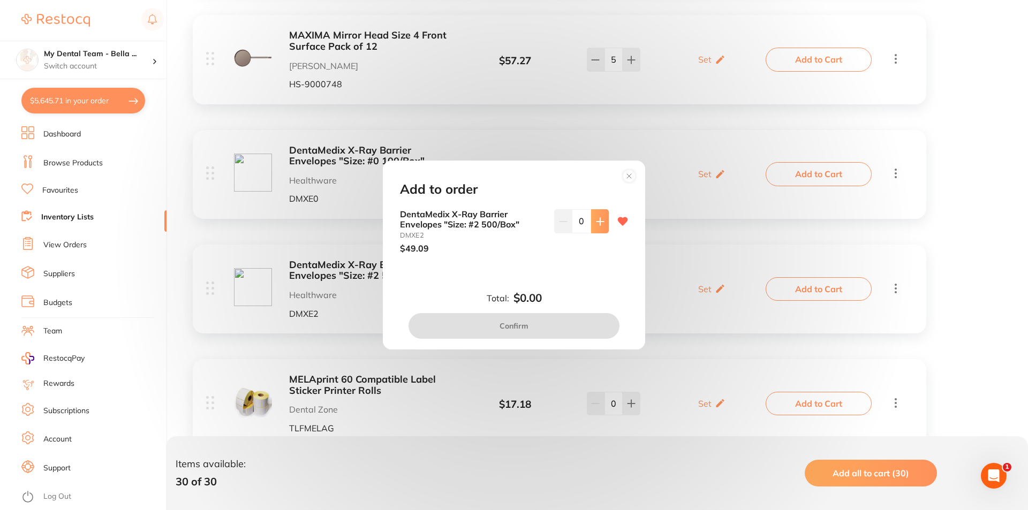
click at [598, 226] on button at bounding box center [600, 221] width 18 height 24
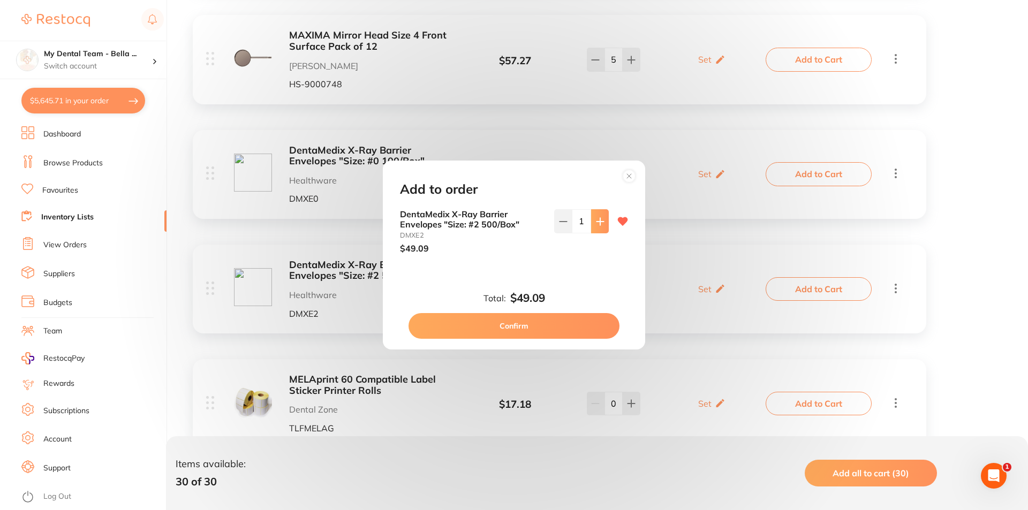
click at [598, 226] on button at bounding box center [600, 221] width 18 height 24
type input "2"
click at [580, 317] on button "Confirm" at bounding box center [513, 326] width 211 height 26
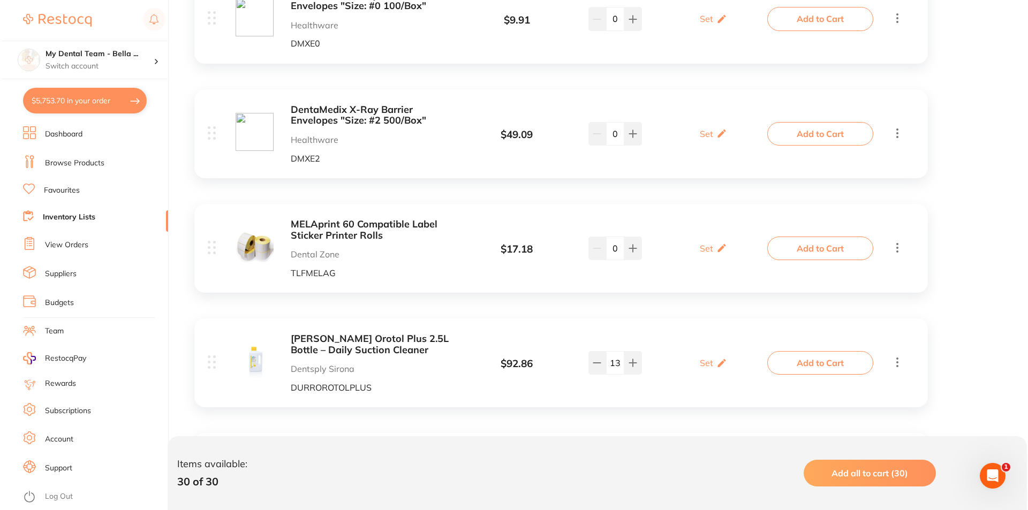
scroll to position [1338, 0]
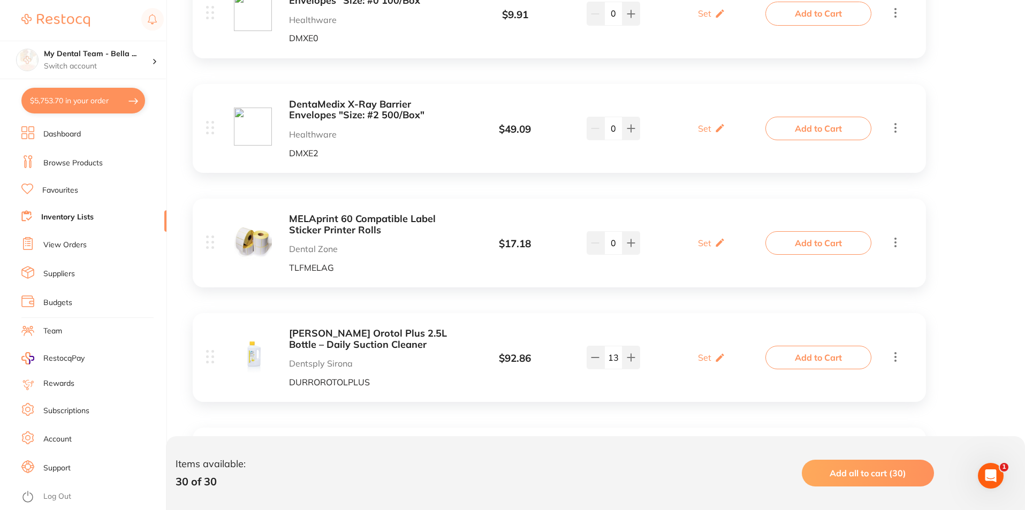
click at [793, 241] on button "Add to Cart" at bounding box center [819, 243] width 106 height 24
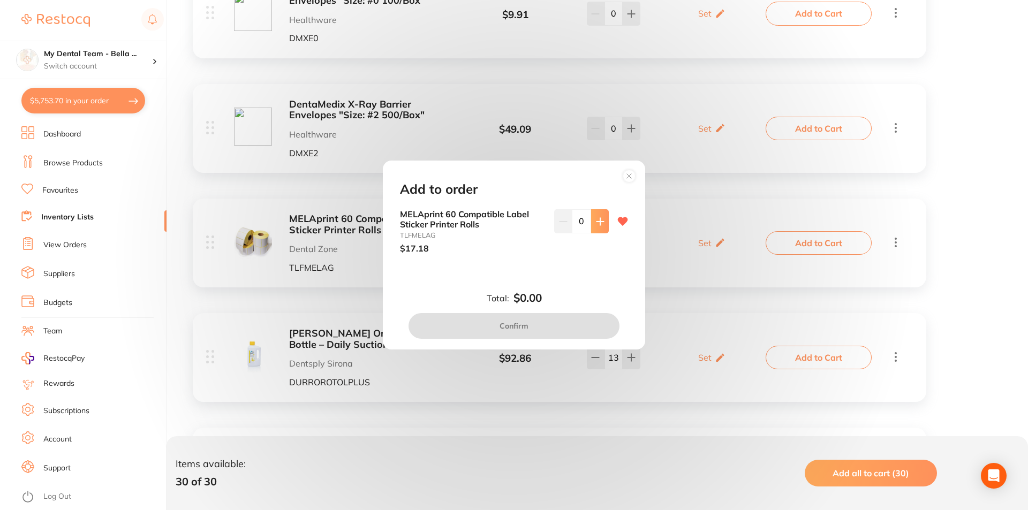
click at [603, 224] on button at bounding box center [600, 221] width 18 height 24
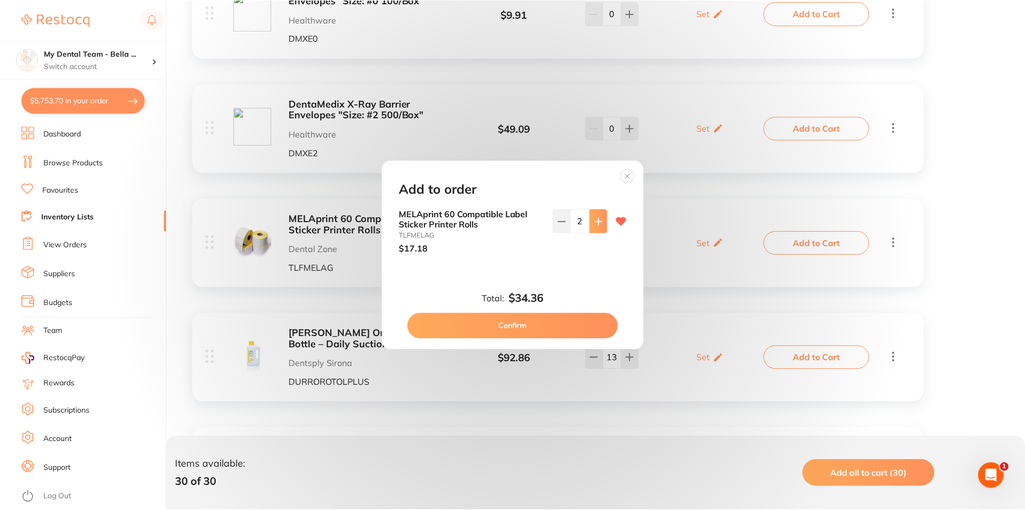
scroll to position [0, 0]
click at [603, 224] on button at bounding box center [600, 221] width 18 height 24
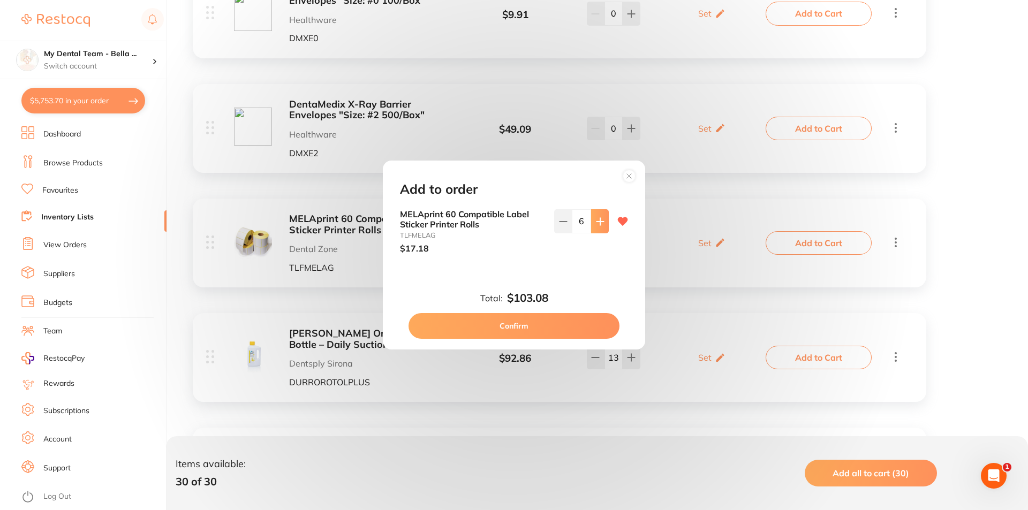
click at [603, 224] on button at bounding box center [600, 221] width 18 height 24
type input "8"
click at [564, 326] on button "Confirm" at bounding box center [513, 326] width 211 height 26
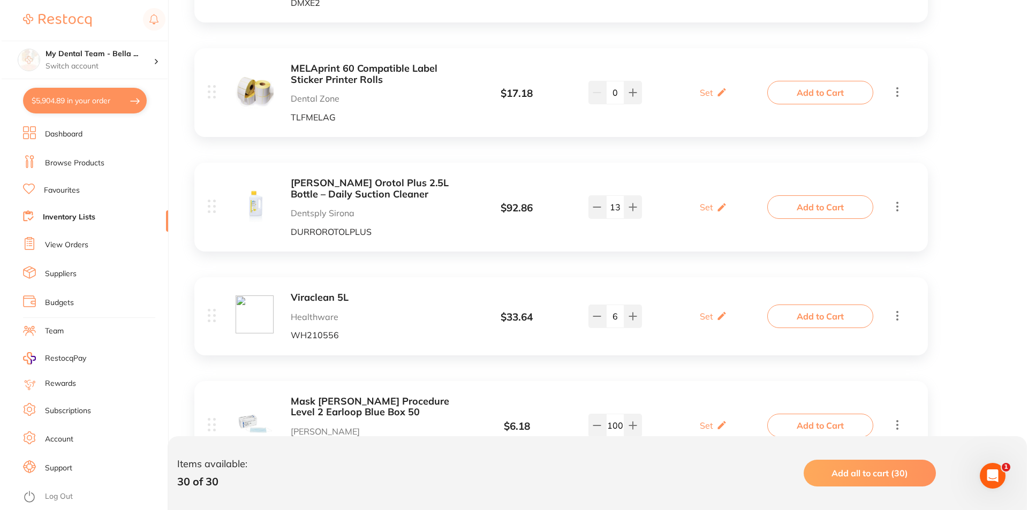
scroll to position [1499, 0]
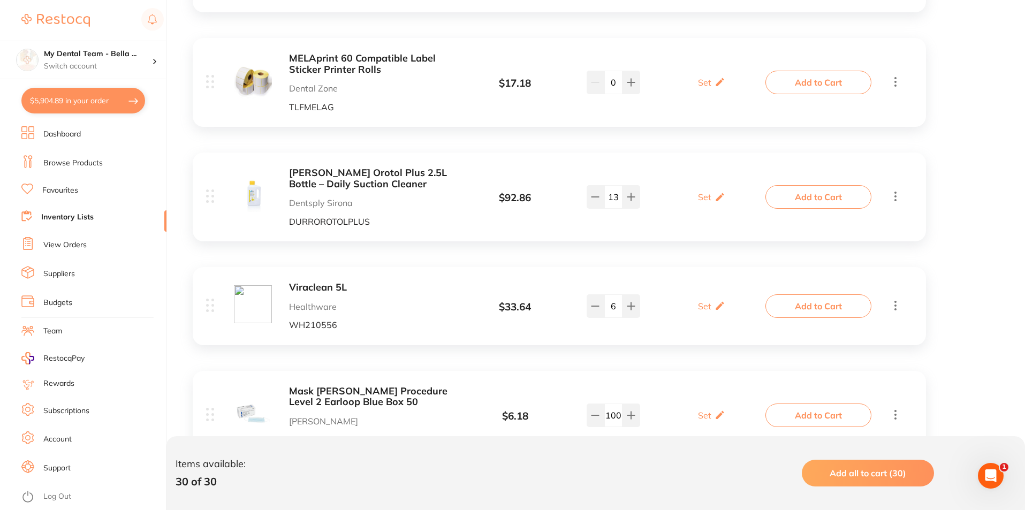
click at [777, 298] on button "Add to Cart" at bounding box center [819, 306] width 106 height 24
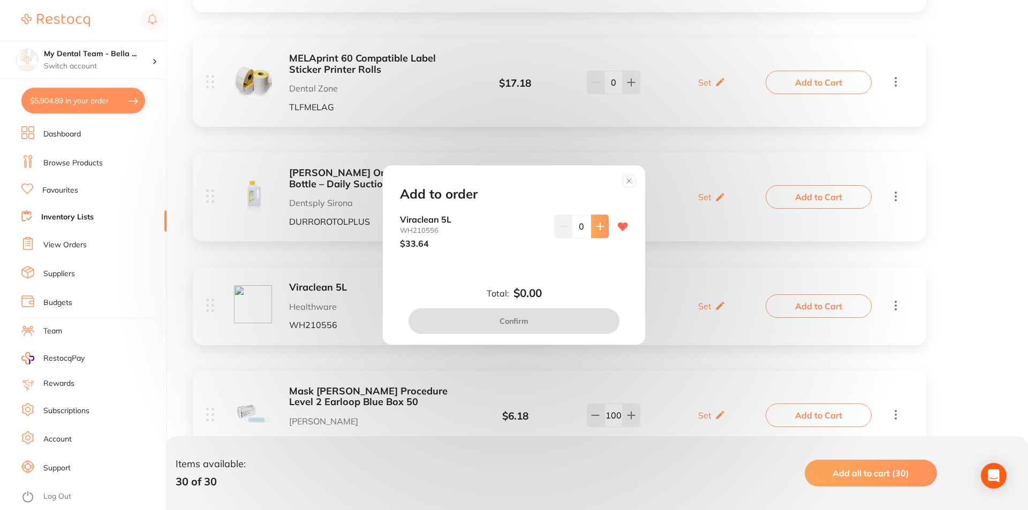
click at [601, 235] on button at bounding box center [600, 227] width 18 height 24
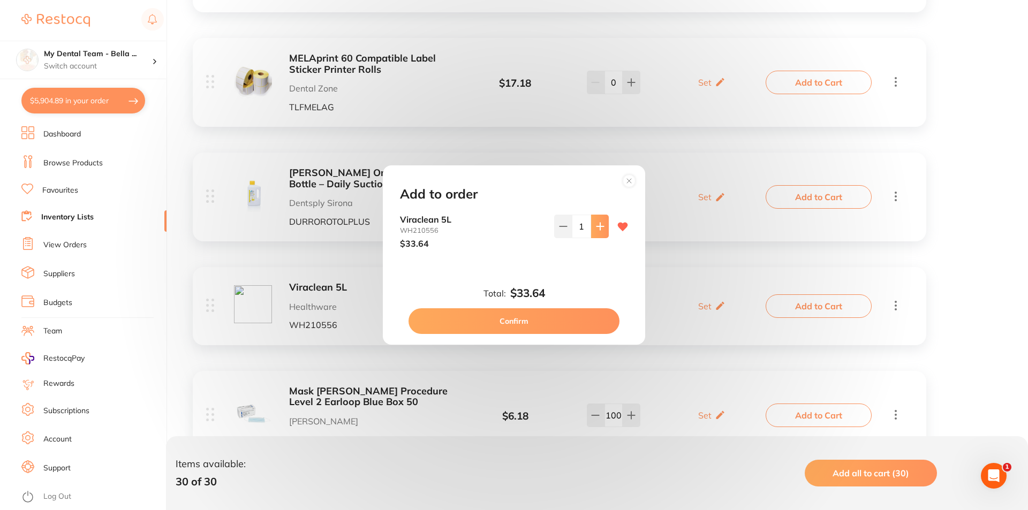
click at [601, 235] on button at bounding box center [600, 227] width 18 height 24
type input "4"
click at [565, 322] on button "Confirm" at bounding box center [513, 321] width 211 height 26
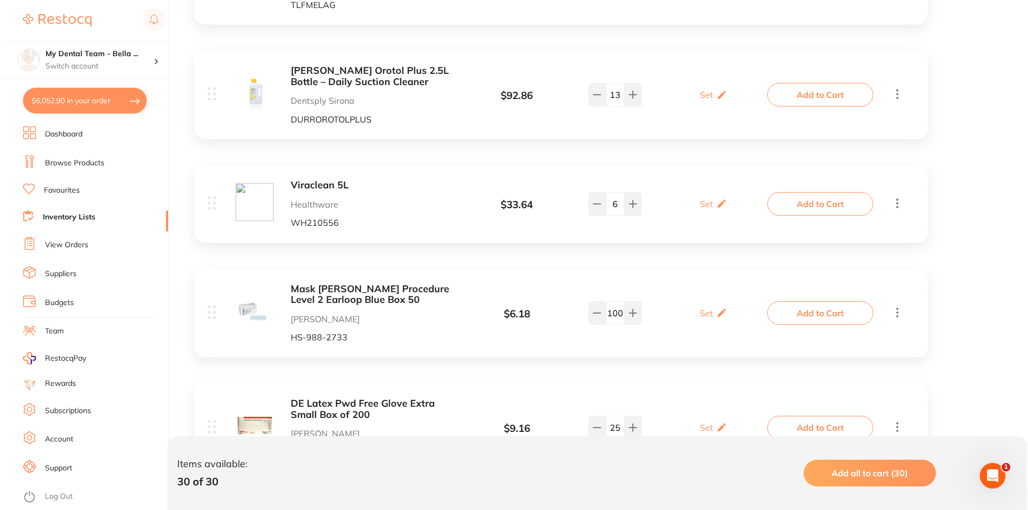
scroll to position [1606, 0]
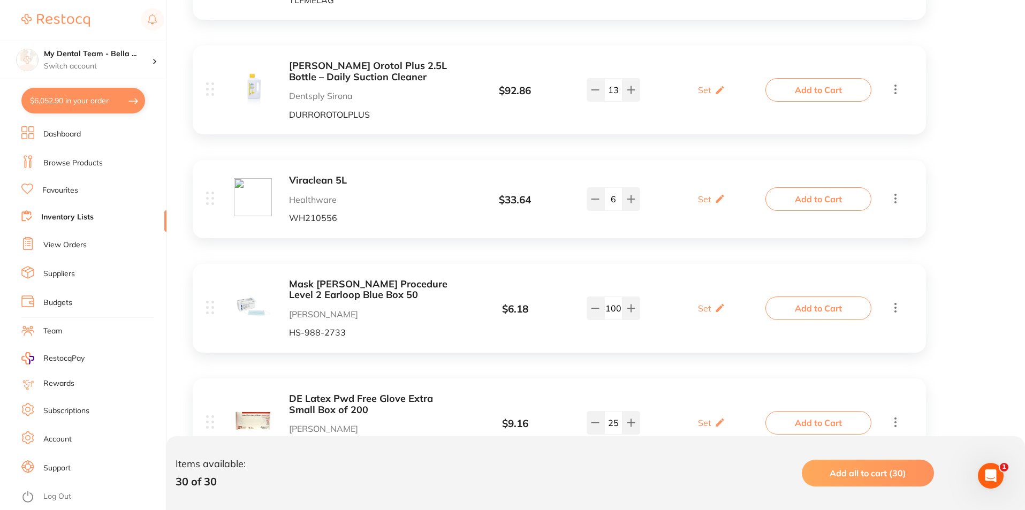
click at [796, 299] on button "Add to Cart" at bounding box center [819, 309] width 106 height 24
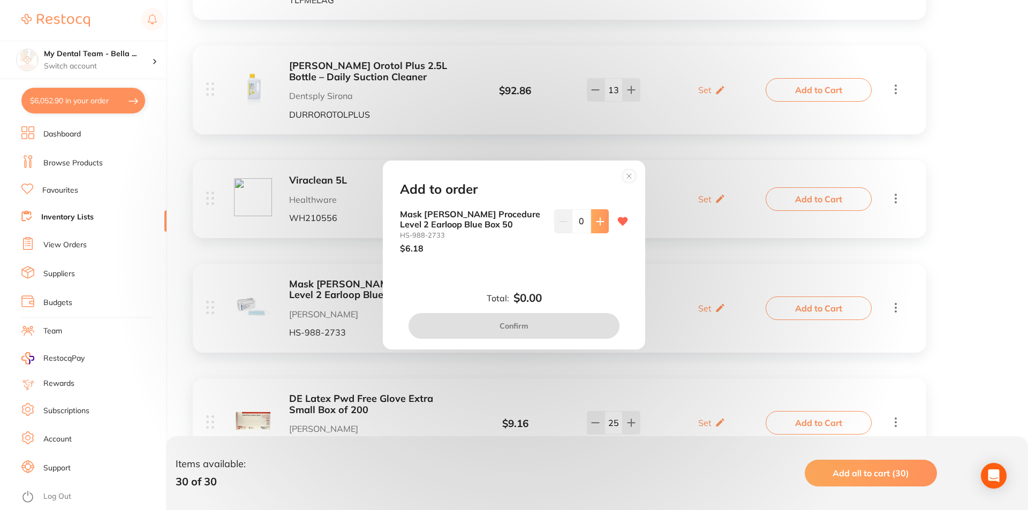
click at [597, 224] on icon at bounding box center [599, 221] width 7 height 7
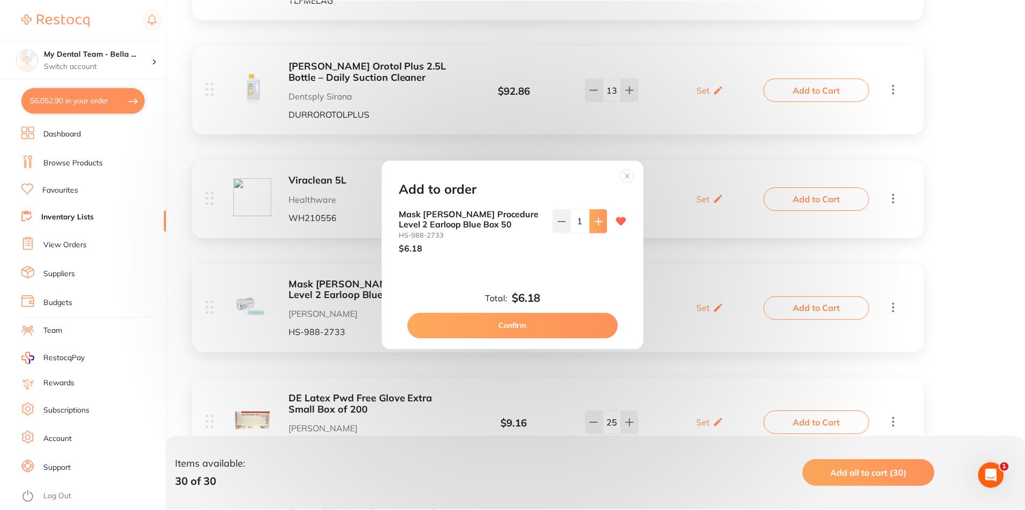
scroll to position [0, 0]
click at [597, 224] on icon at bounding box center [599, 221] width 7 height 7
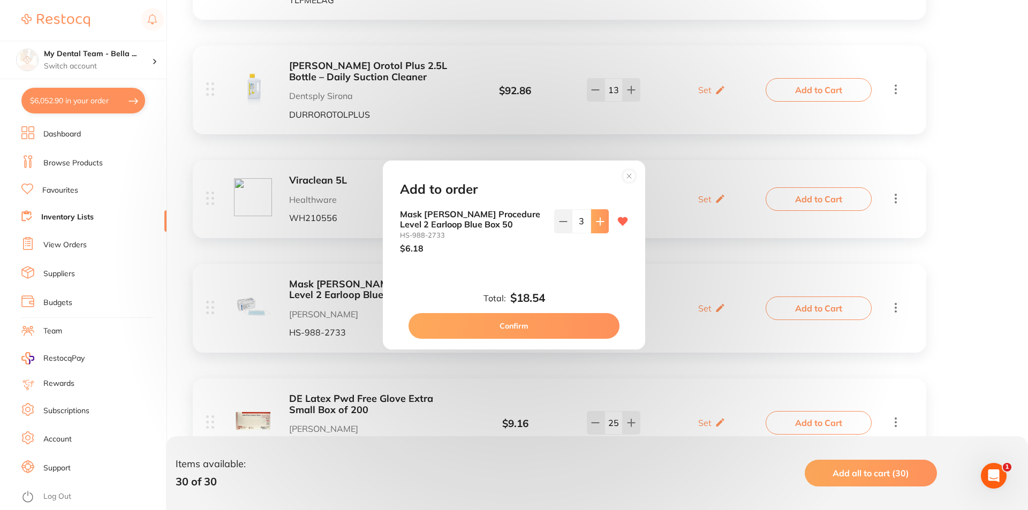
click at [597, 224] on icon at bounding box center [599, 221] width 7 height 7
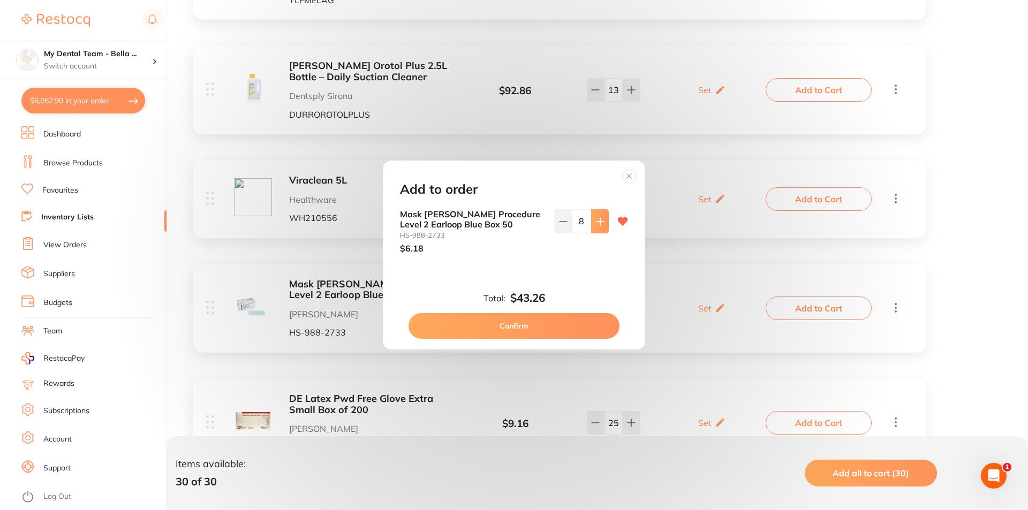
click at [597, 224] on icon at bounding box center [599, 221] width 7 height 7
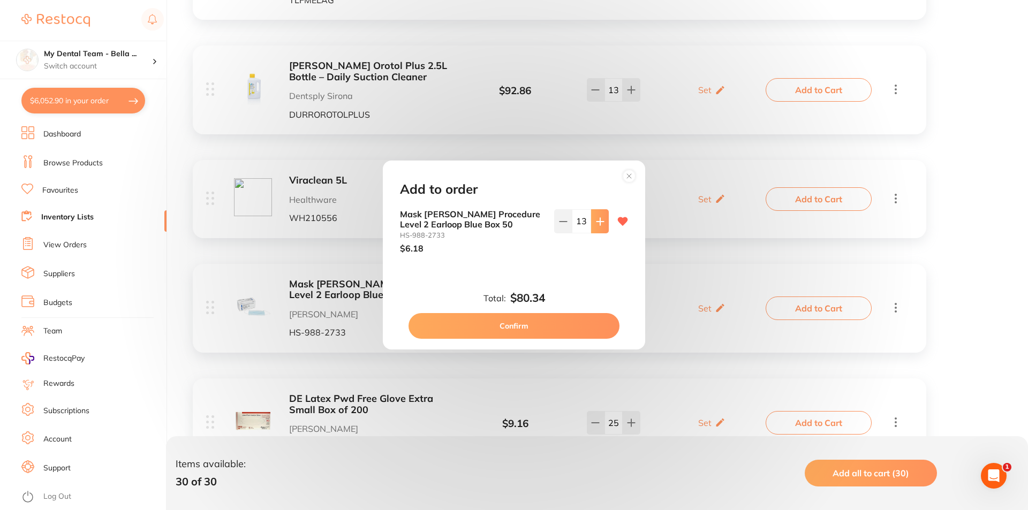
click at [597, 224] on icon at bounding box center [599, 221] width 7 height 7
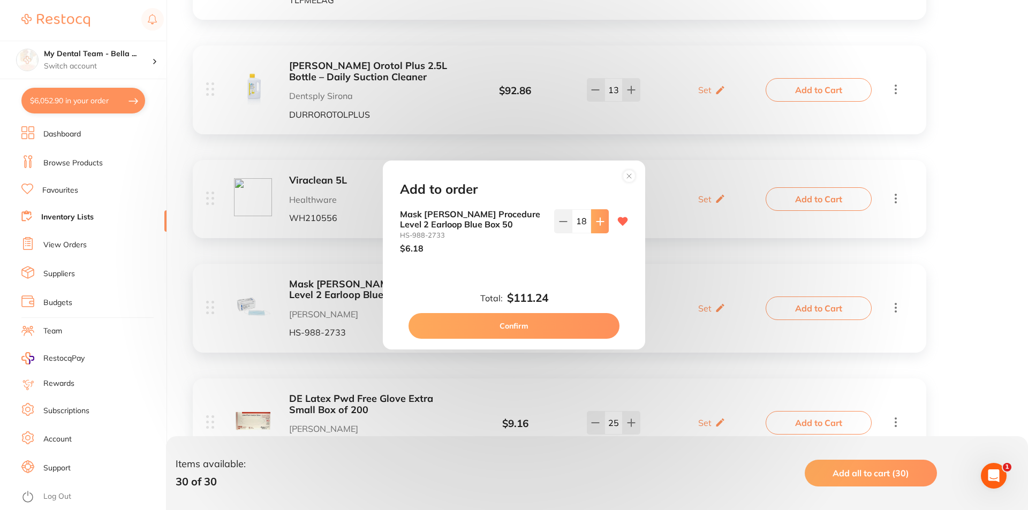
click at [597, 224] on icon at bounding box center [599, 221] width 7 height 7
drag, startPoint x: 597, startPoint y: 224, endPoint x: 598, endPoint y: 230, distance: 6.0
click at [598, 230] on button at bounding box center [600, 221] width 18 height 24
click at [600, 223] on icon at bounding box center [600, 221] width 9 height 9
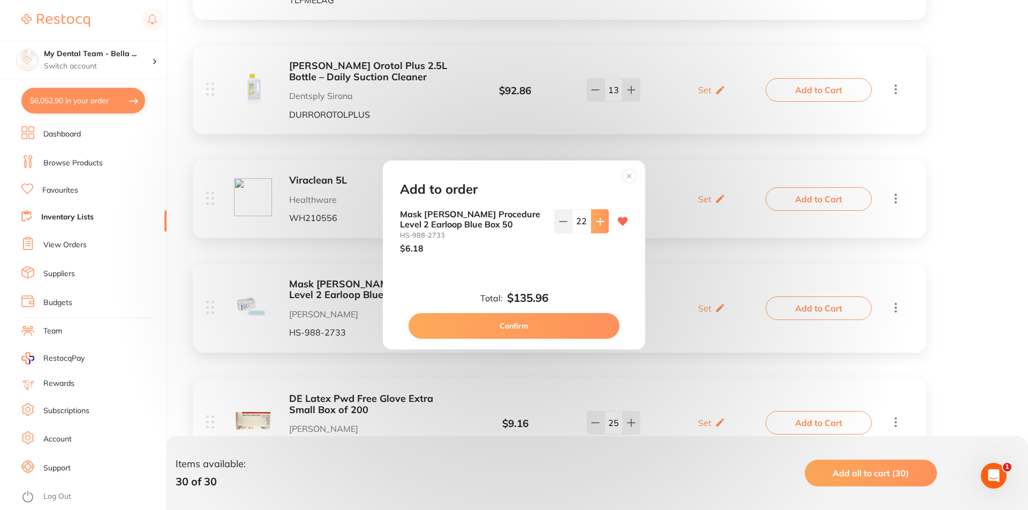
click at [600, 223] on icon at bounding box center [600, 221] width 9 height 9
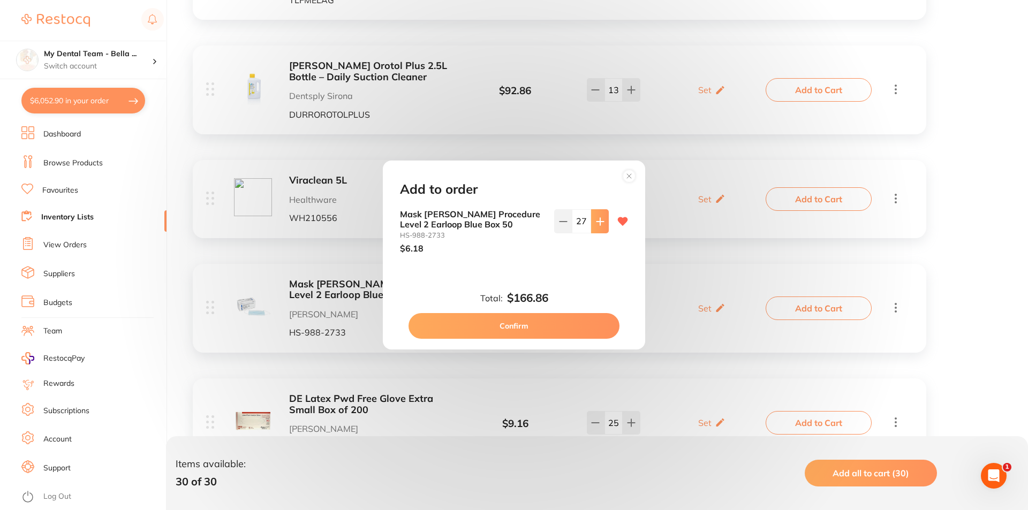
click at [600, 223] on icon at bounding box center [600, 221] width 9 height 9
click at [600, 224] on icon at bounding box center [600, 221] width 9 height 9
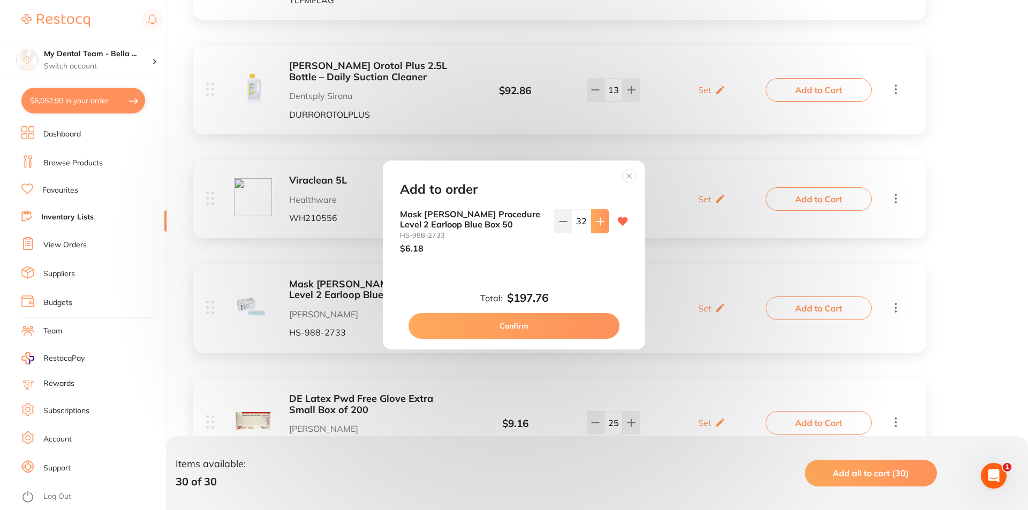
click at [600, 224] on icon at bounding box center [600, 221] width 9 height 9
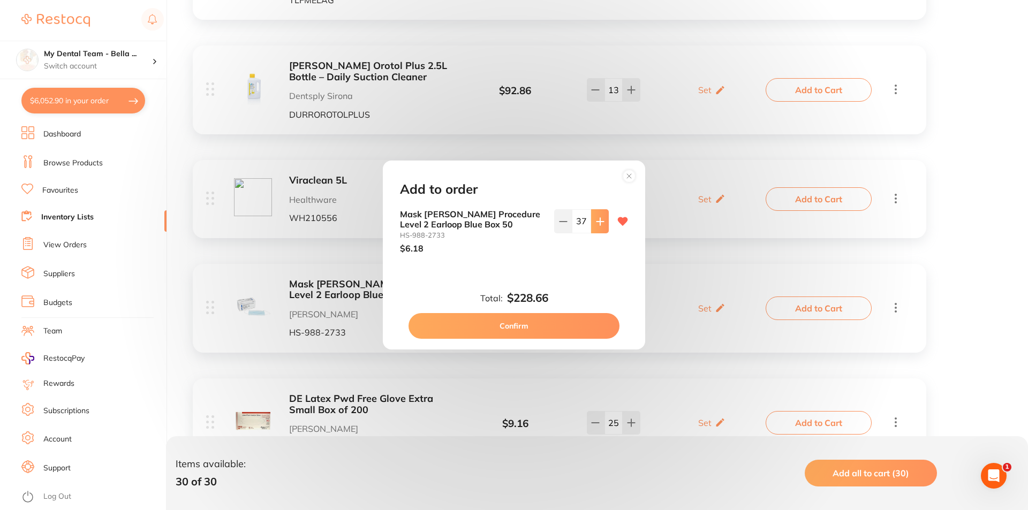
click at [600, 224] on icon at bounding box center [600, 221] width 9 height 9
type input "40"
click at [540, 327] on button "Confirm" at bounding box center [513, 326] width 211 height 26
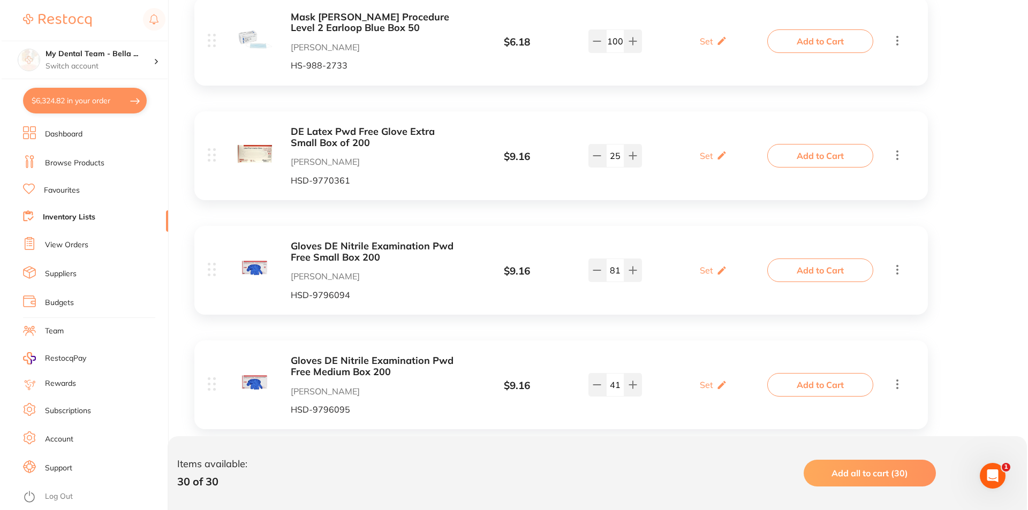
scroll to position [1874, 0]
click at [815, 145] on button "Add to Cart" at bounding box center [819, 155] width 106 height 24
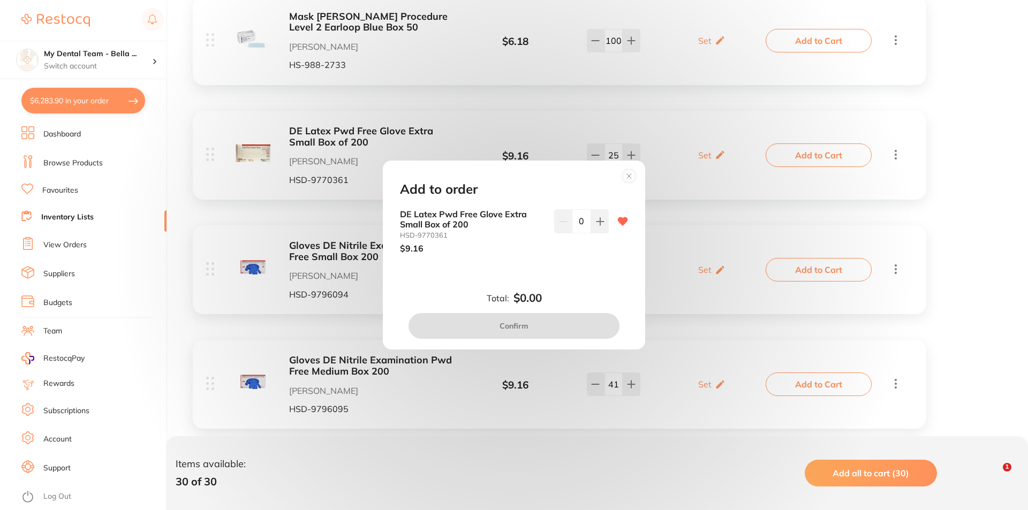
click at [583, 217] on input "0" at bounding box center [581, 221] width 19 height 24
type input "20"
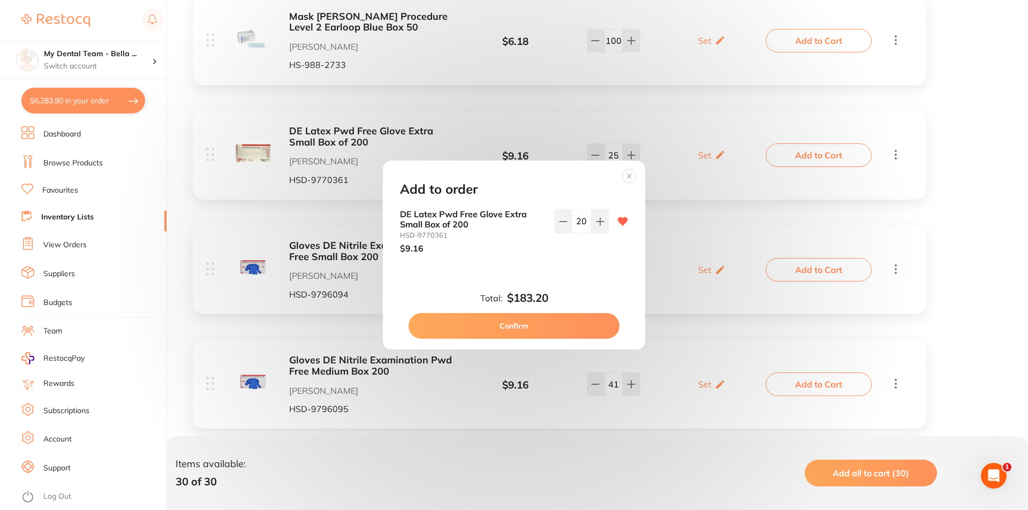
click at [585, 324] on button "Confirm" at bounding box center [513, 326] width 211 height 26
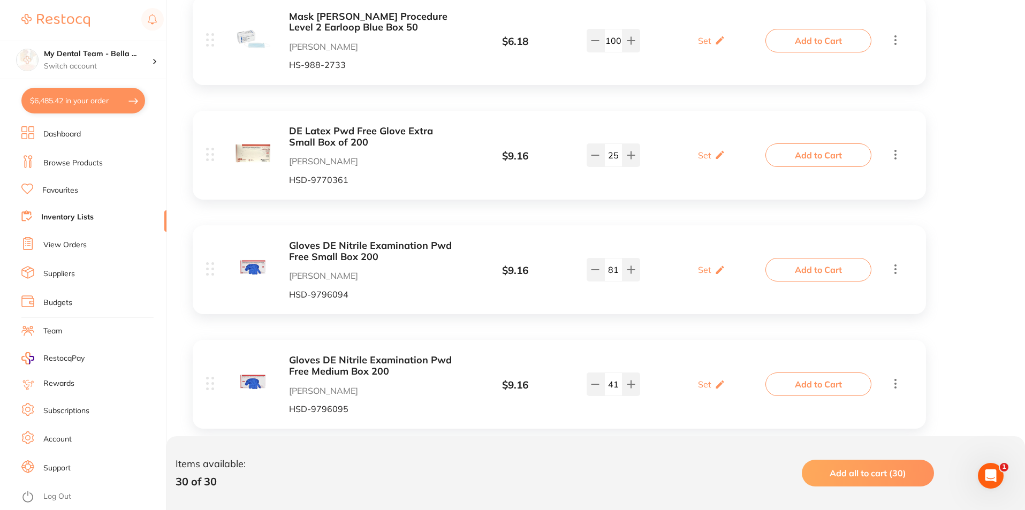
click at [817, 258] on button "Add to Cart" at bounding box center [819, 270] width 106 height 24
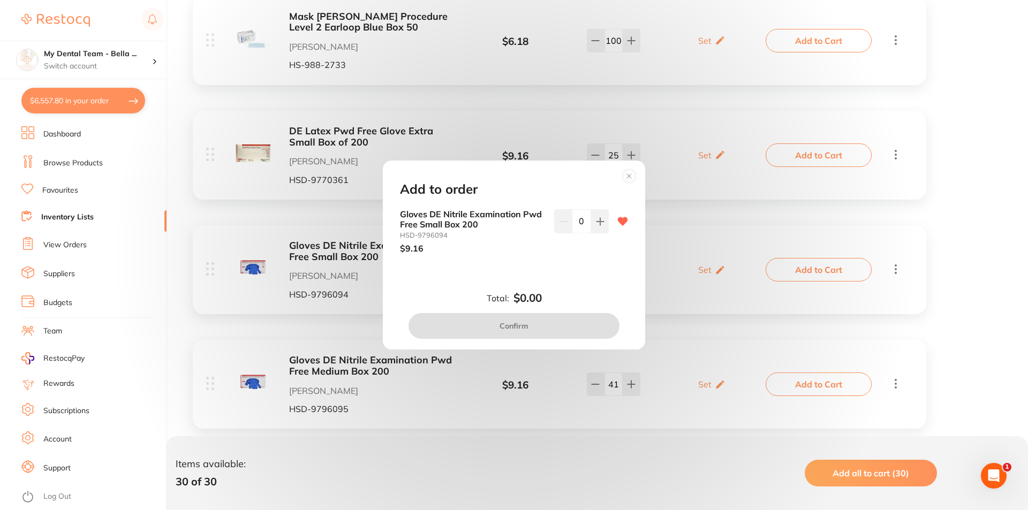
click at [583, 221] on input "0" at bounding box center [581, 221] width 19 height 24
type input "40"
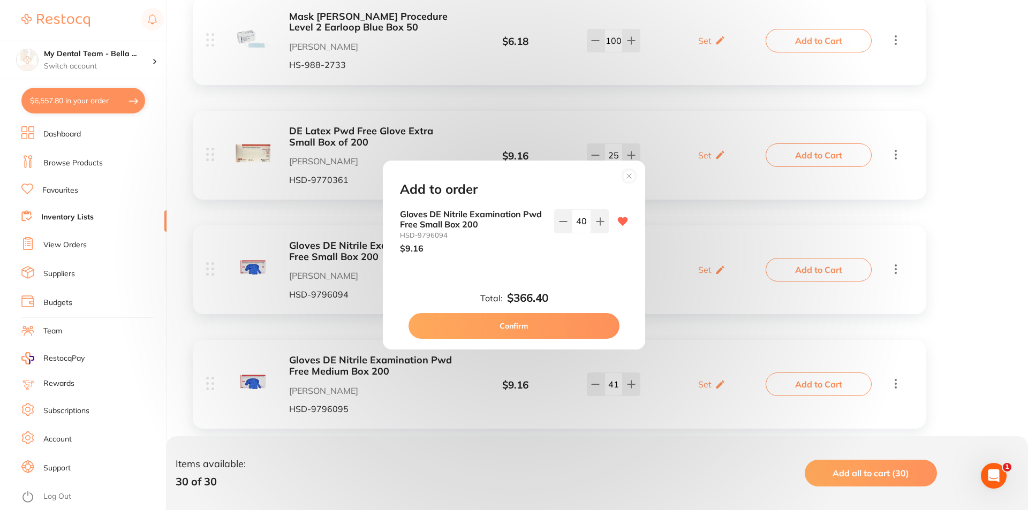
click at [558, 330] on button "Confirm" at bounding box center [513, 326] width 211 height 26
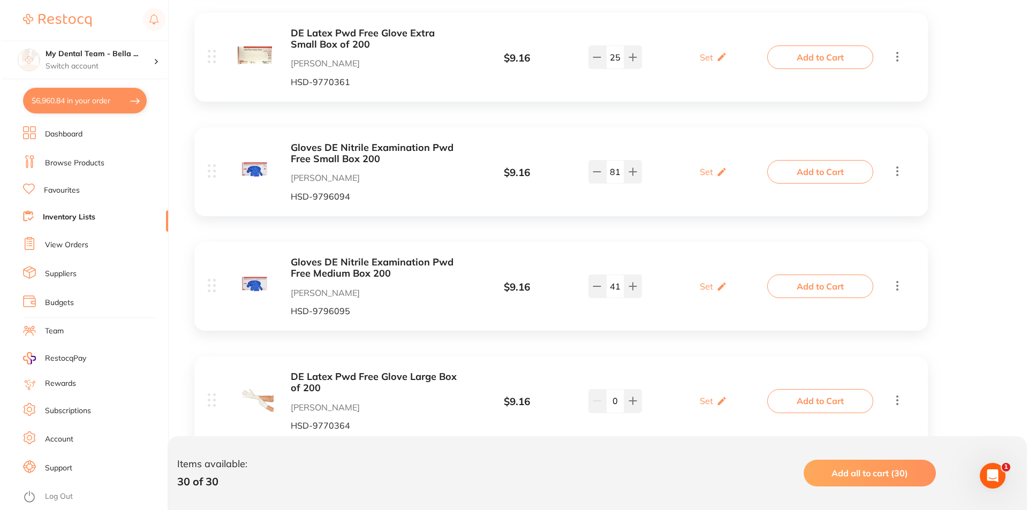
scroll to position [1981, 0]
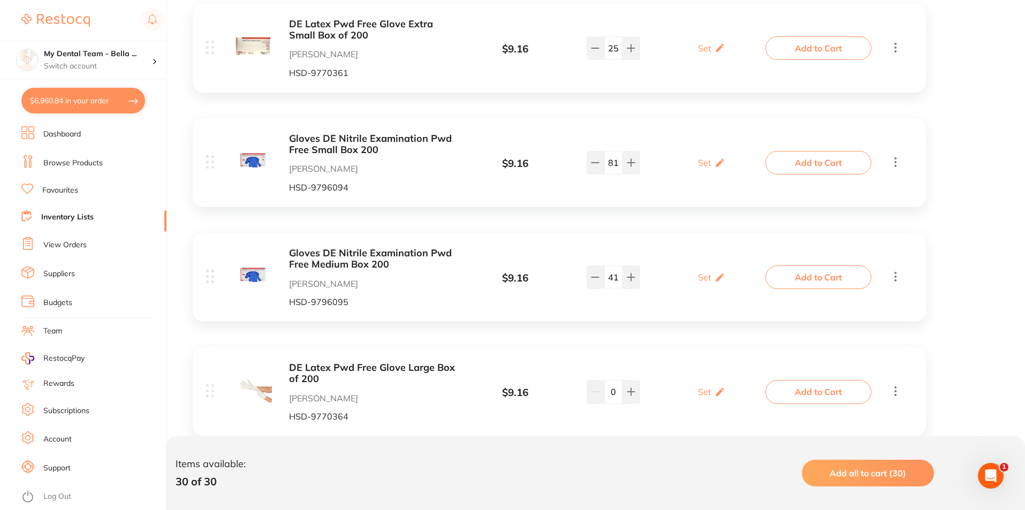
click at [810, 266] on button "Add to Cart" at bounding box center [819, 278] width 106 height 24
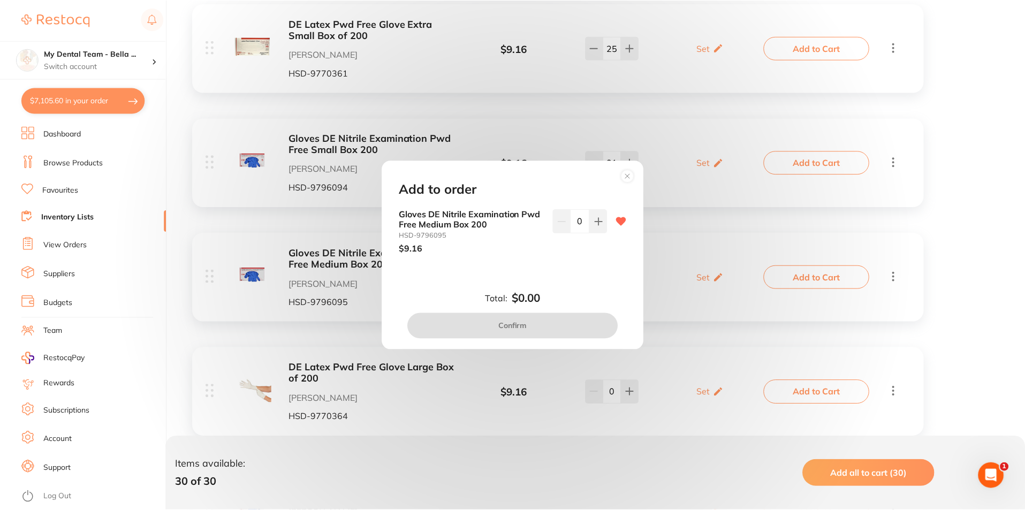
scroll to position [0, 0]
click at [580, 222] on input "0" at bounding box center [581, 221] width 19 height 24
type input "20"
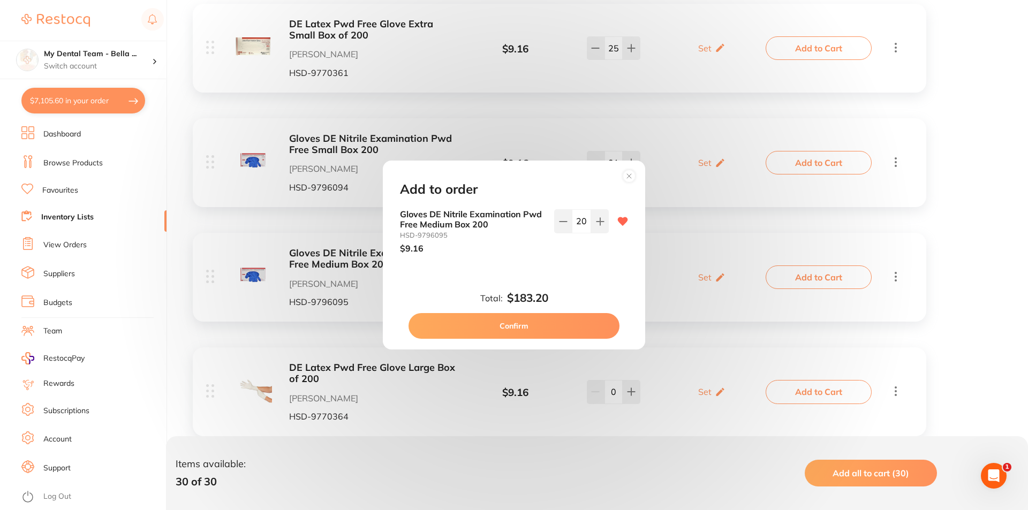
click at [522, 332] on button "Confirm" at bounding box center [513, 326] width 211 height 26
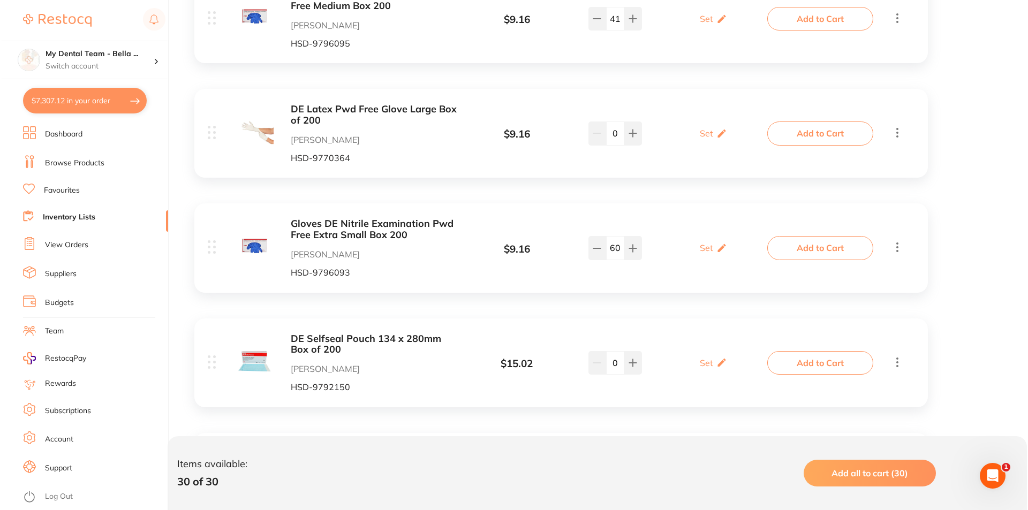
scroll to position [2248, 0]
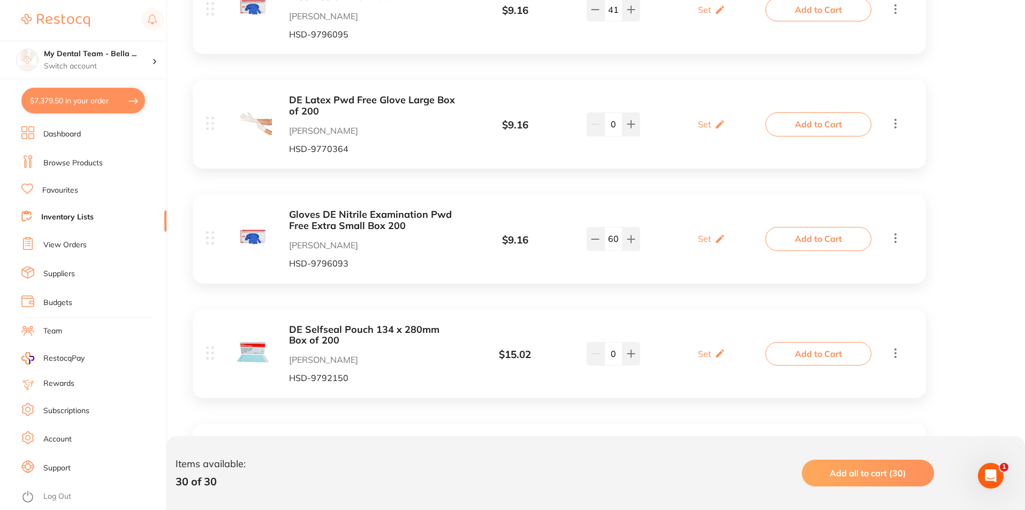
click at [855, 227] on button "Add to Cart" at bounding box center [819, 239] width 106 height 24
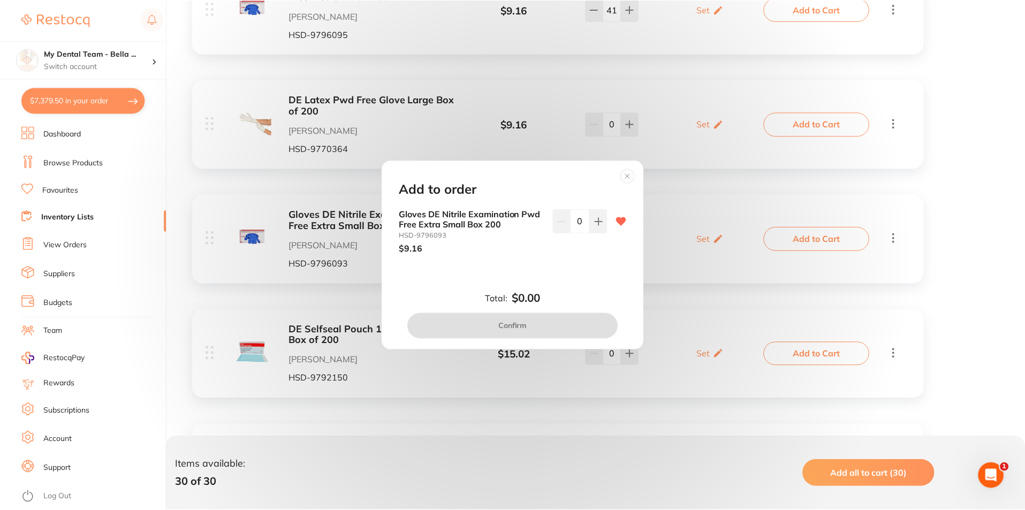
scroll to position [0, 0]
click at [585, 221] on input "0" at bounding box center [581, 221] width 19 height 24
type input "15"
click at [566, 324] on button "Confirm" at bounding box center [513, 326] width 211 height 26
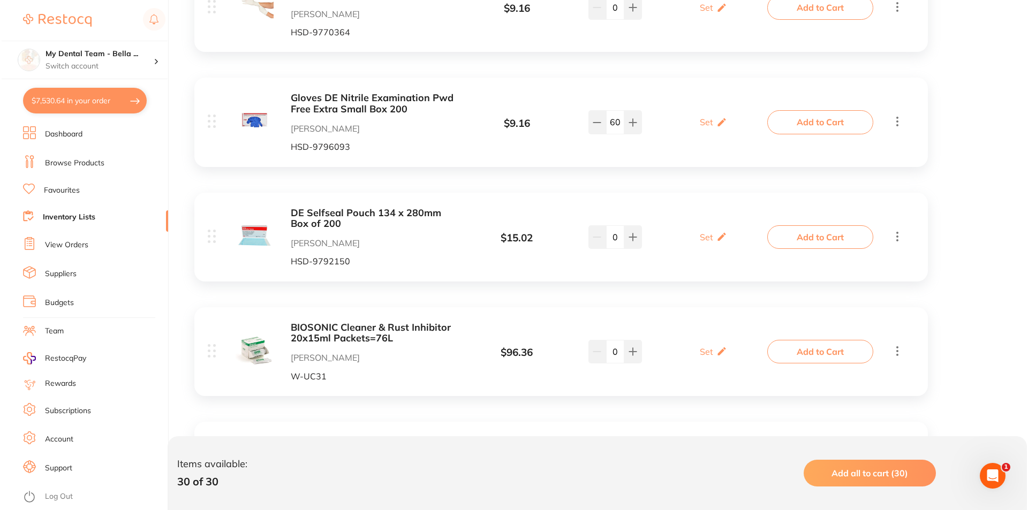
scroll to position [2409, 0]
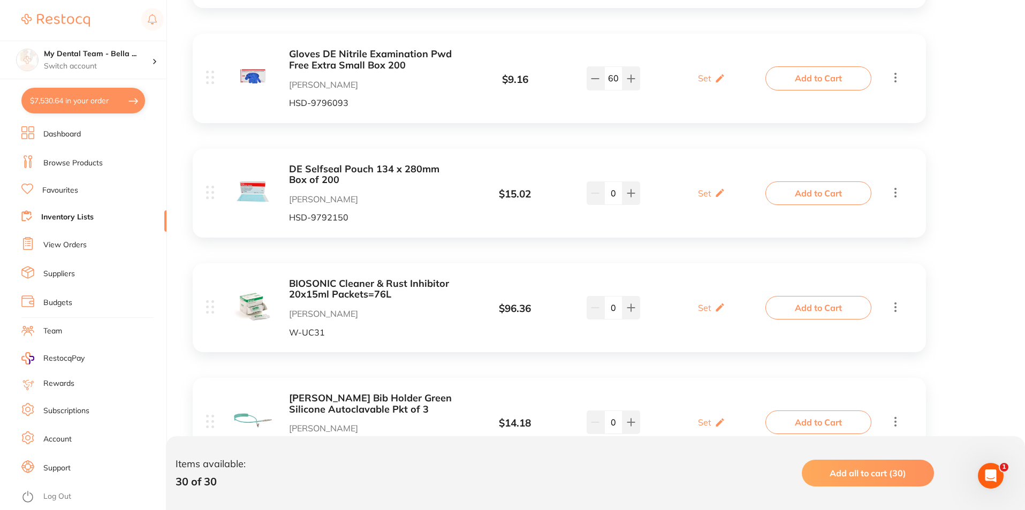
click at [771, 181] on button "Add to Cart" at bounding box center [819, 193] width 106 height 24
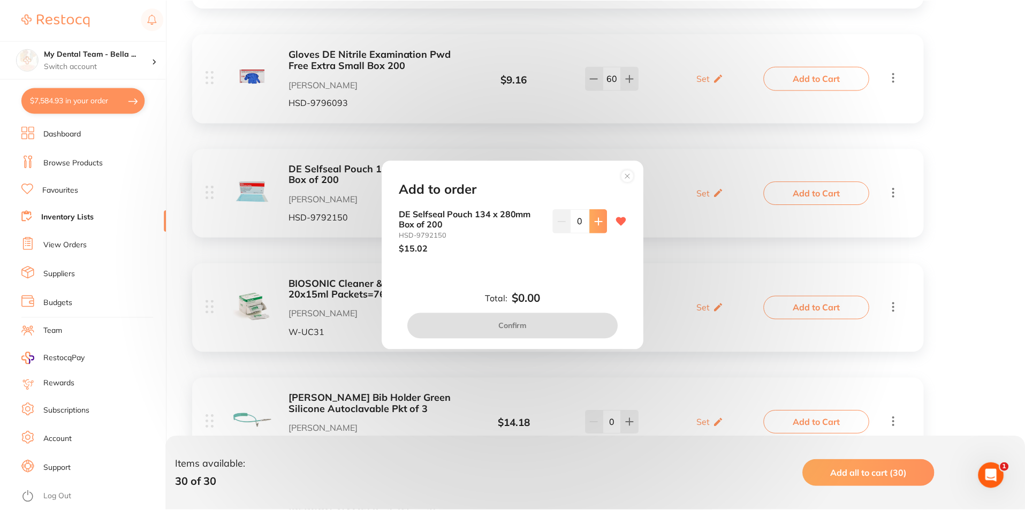
scroll to position [0, 0]
click at [602, 225] on button at bounding box center [600, 221] width 18 height 24
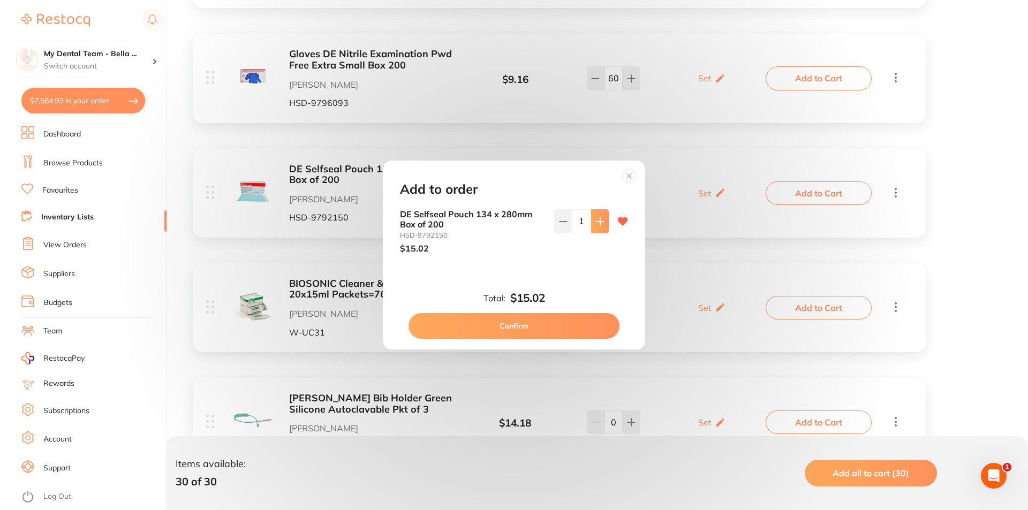
click at [602, 225] on button at bounding box center [600, 221] width 18 height 24
type input "2"
click at [580, 327] on button "Confirm" at bounding box center [513, 326] width 211 height 26
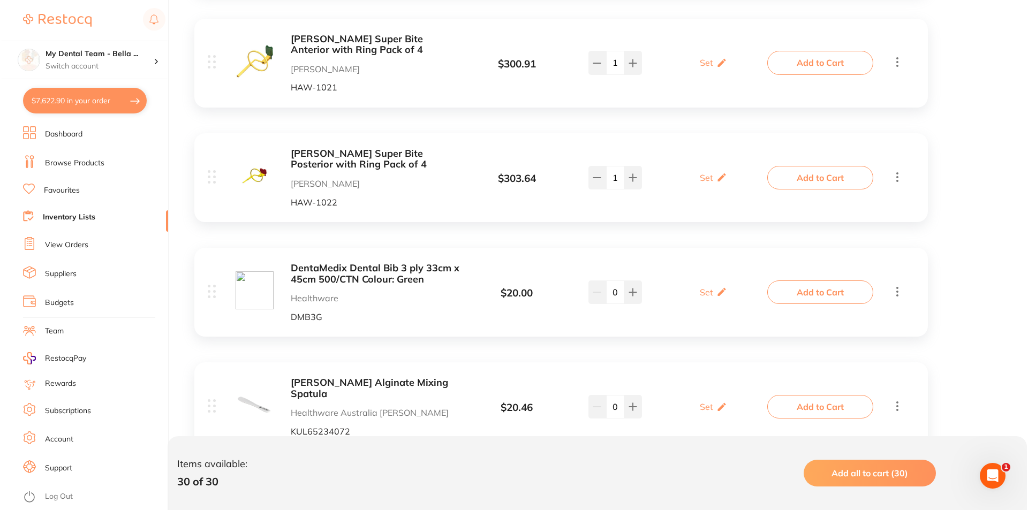
scroll to position [3251, 0]
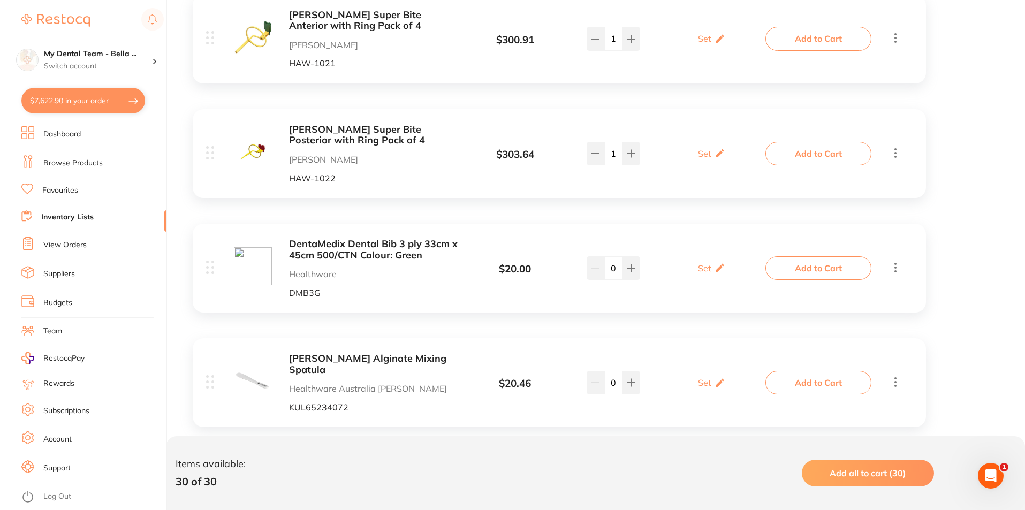
click at [849, 263] on button "Add to Cart" at bounding box center [819, 268] width 106 height 24
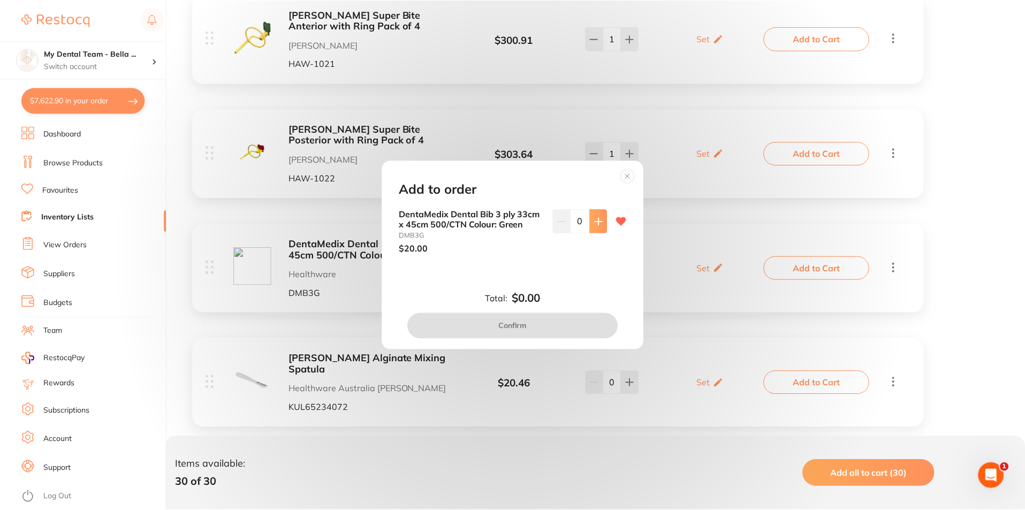
scroll to position [0, 0]
click at [586, 223] on input "0" at bounding box center [581, 221] width 19 height 24
type input "6"
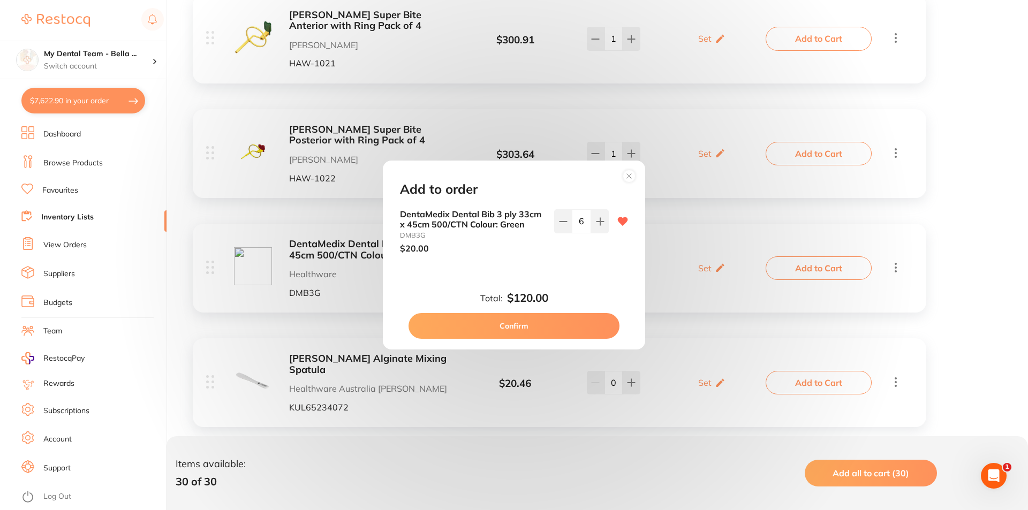
click at [532, 328] on button "Confirm" at bounding box center [513, 326] width 211 height 26
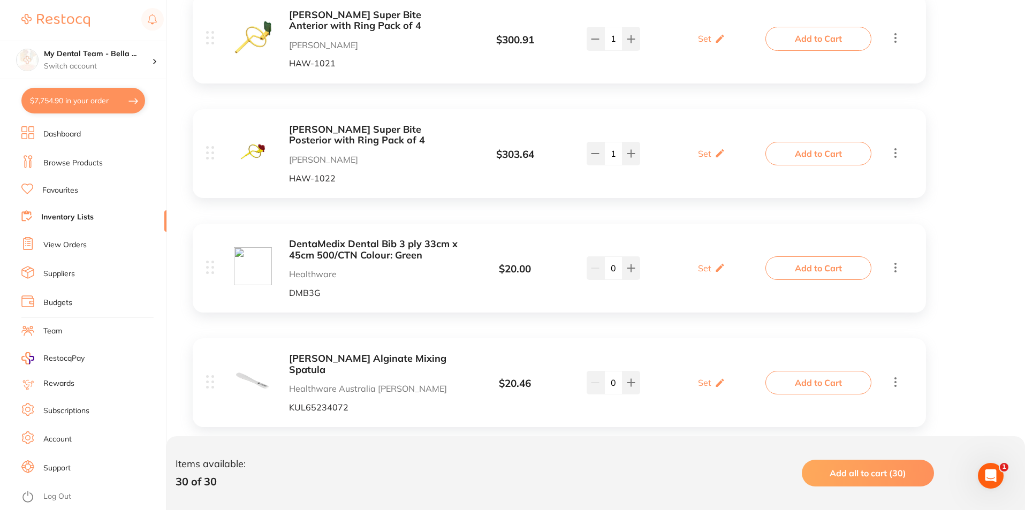
click at [56, 108] on button "$7,754.90 in your order" at bounding box center [83, 101] width 124 height 26
checkbox input "true"
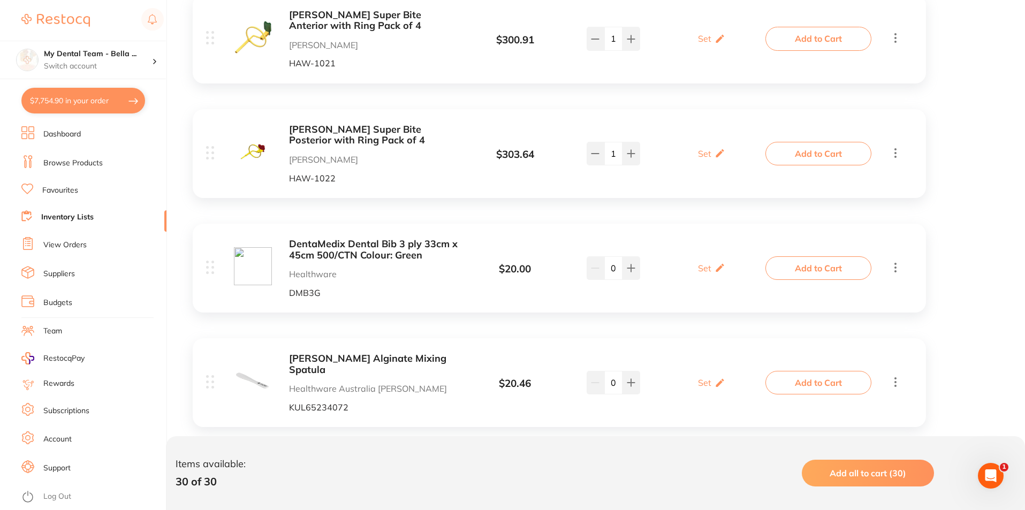
checkbox input "true"
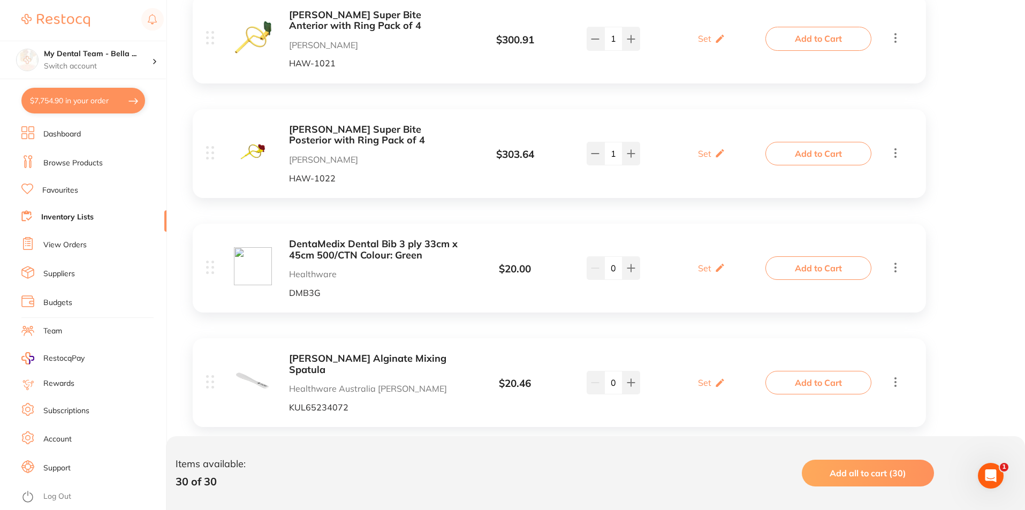
checkbox input "true"
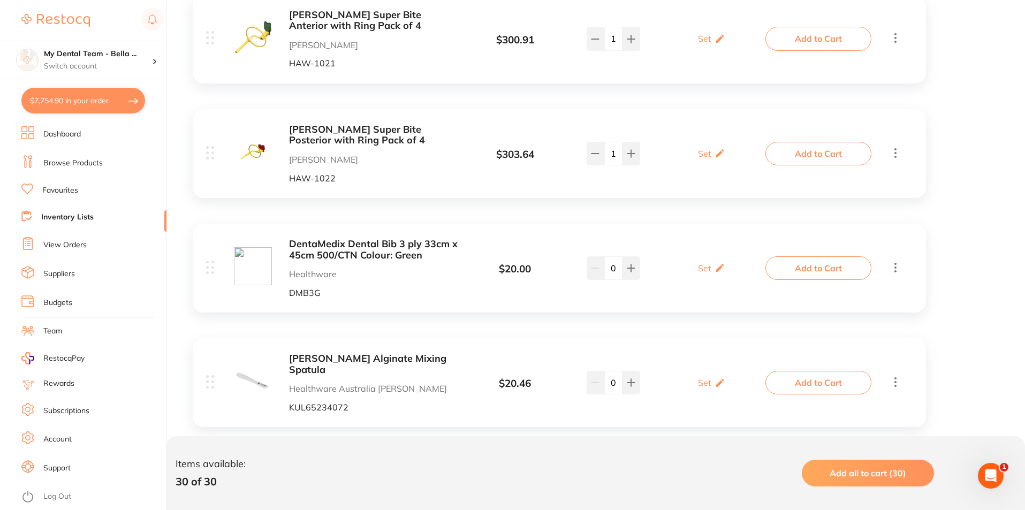
checkbox input "true"
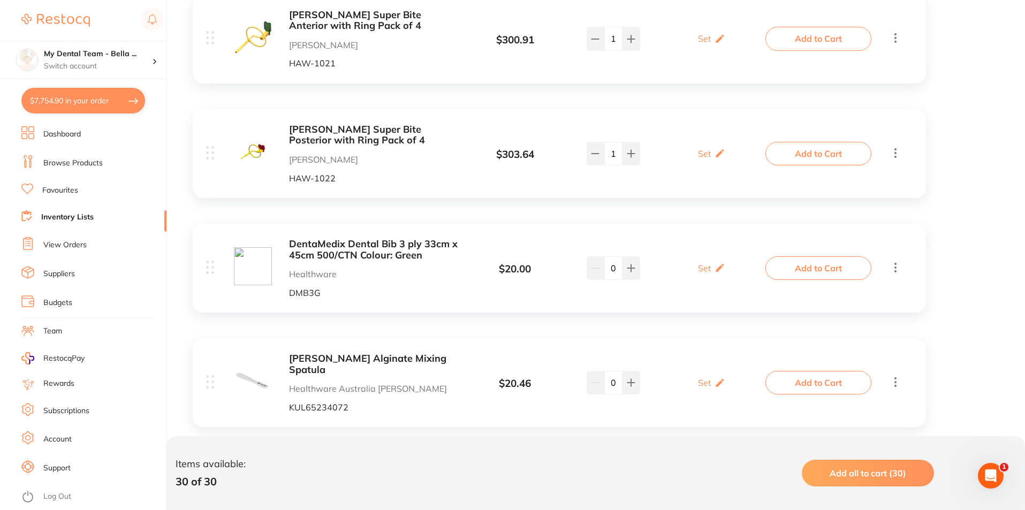
checkbox input "true"
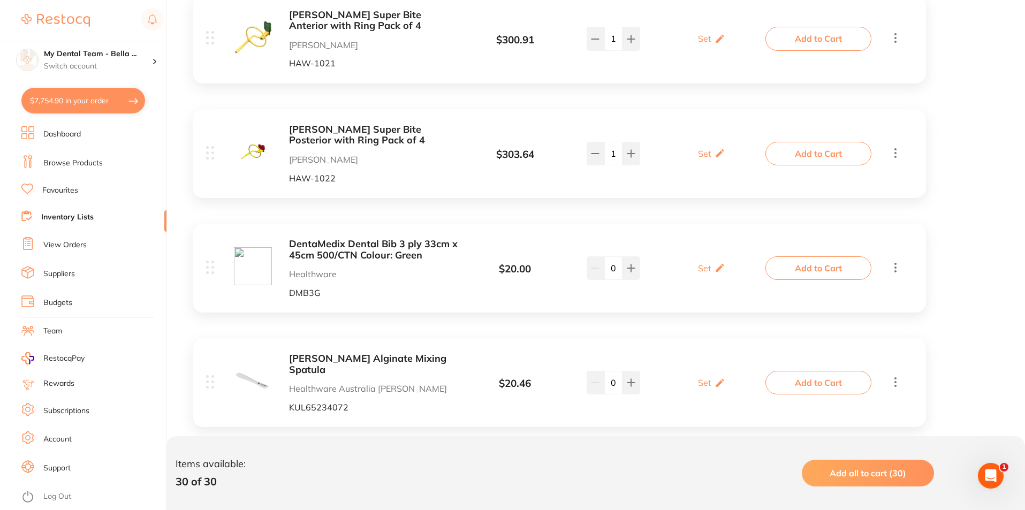
checkbox input "true"
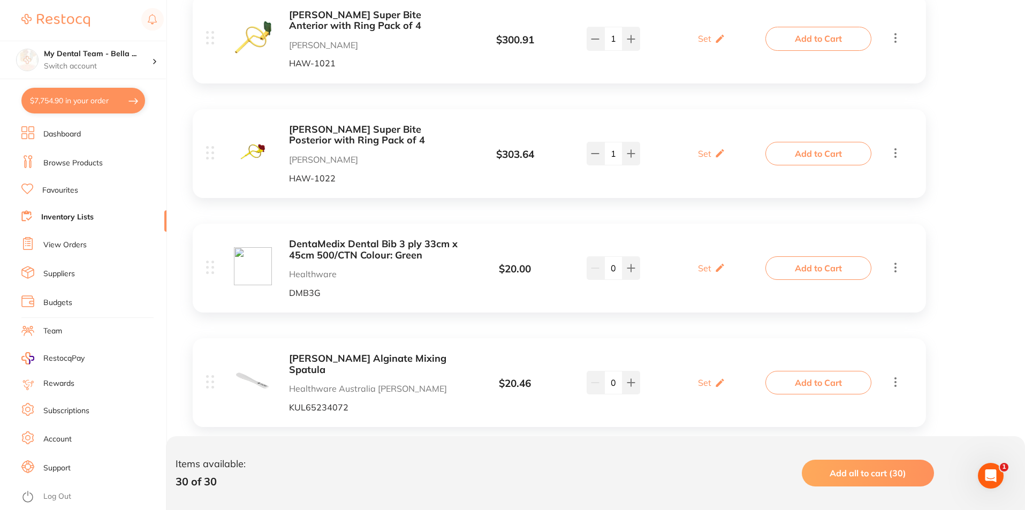
checkbox input "true"
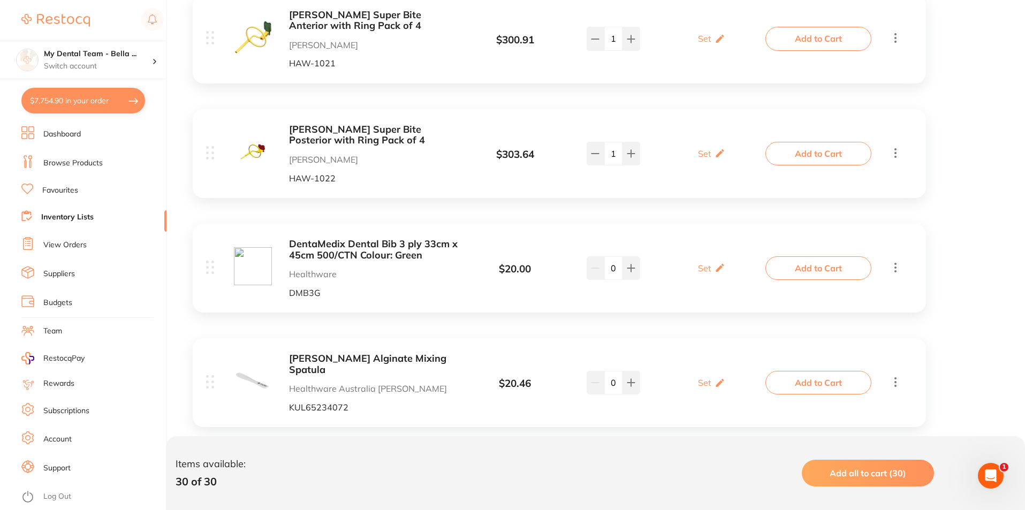
checkbox input "true"
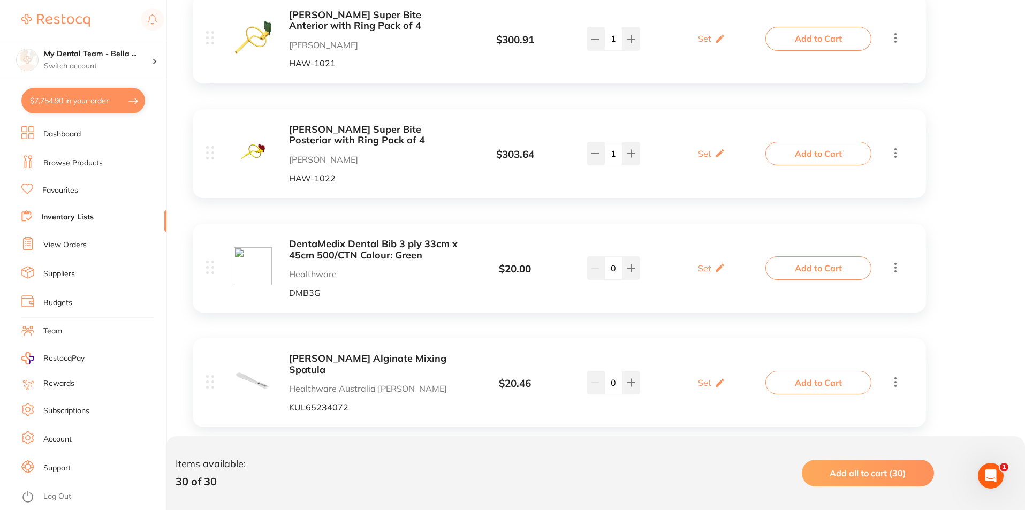
checkbox input "true"
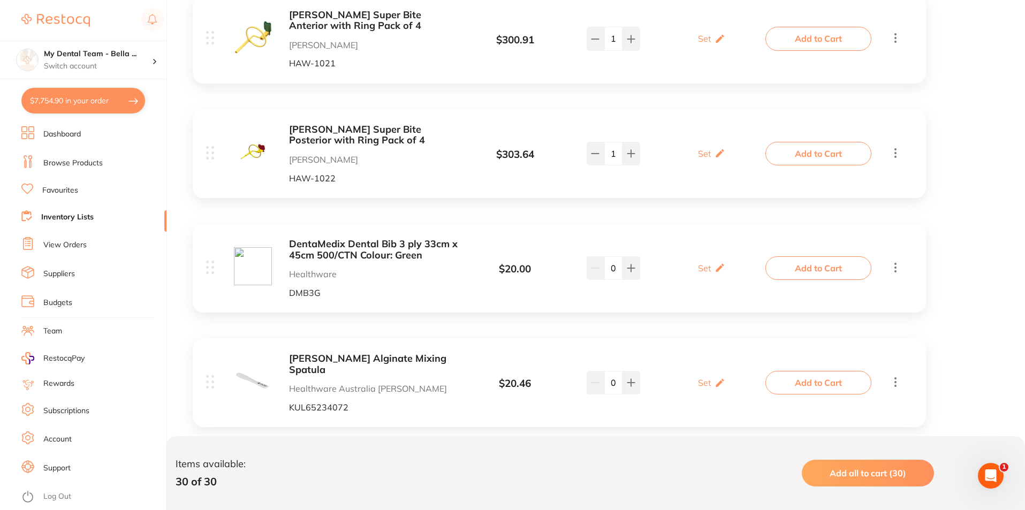
checkbox input "true"
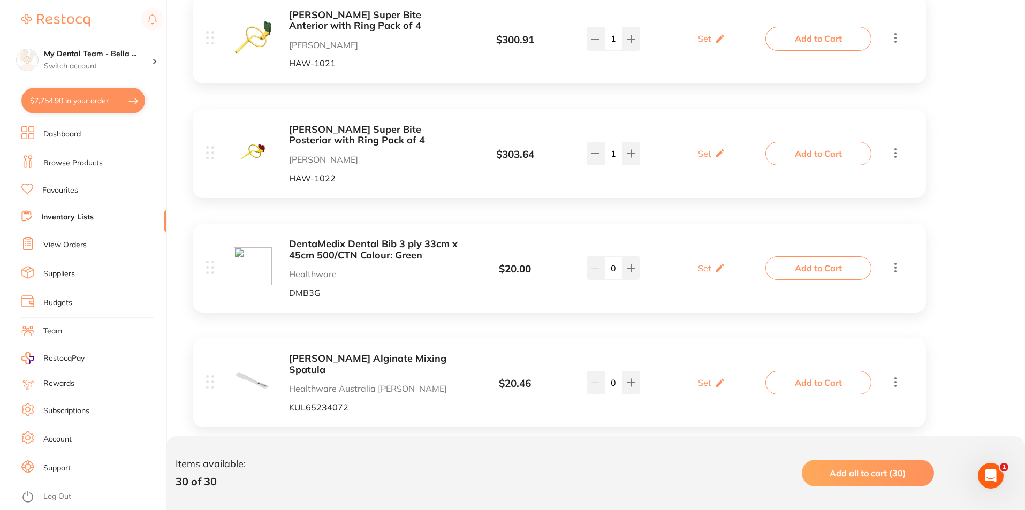
checkbox input "true"
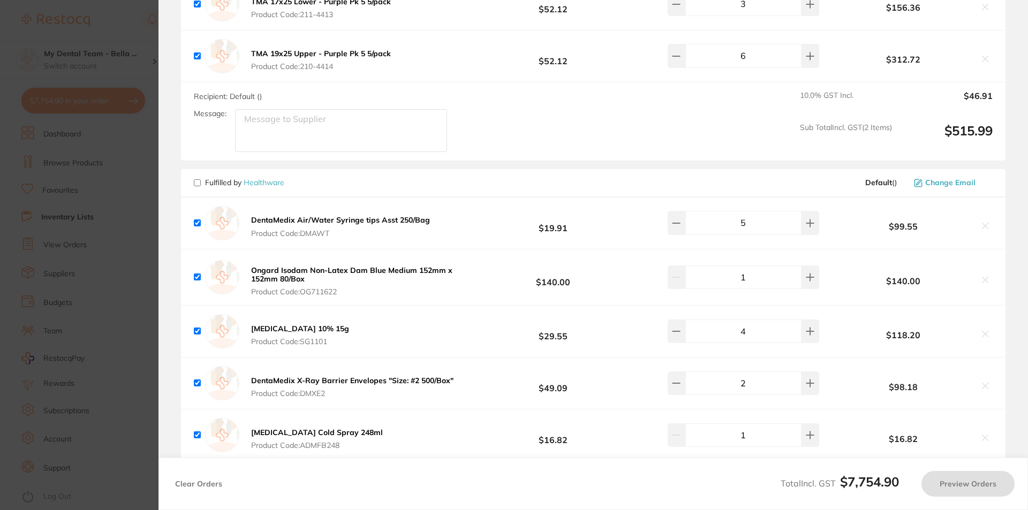
checkbox input "false"
checkbox input "true"
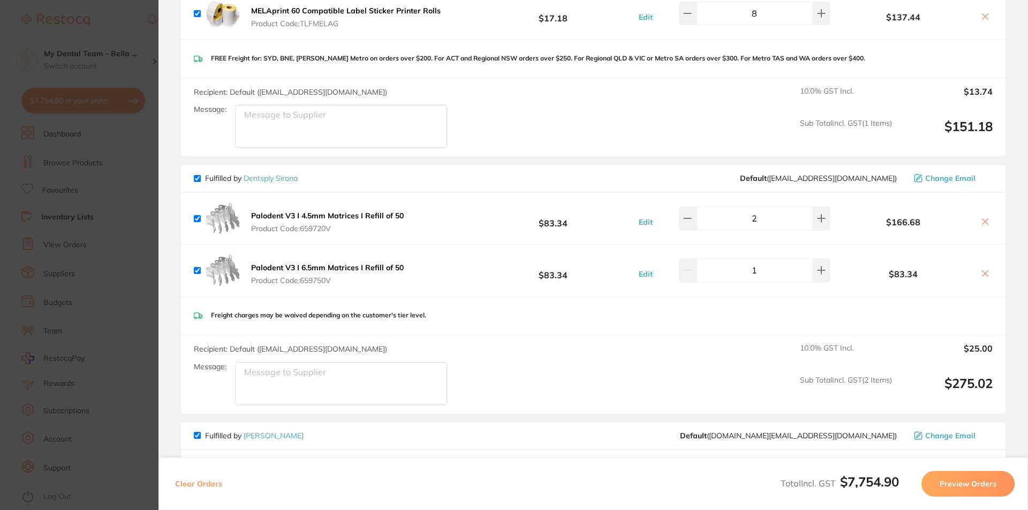
scroll to position [1927, 0]
click at [692, 221] on icon at bounding box center [687, 219] width 9 height 9
type input "1"
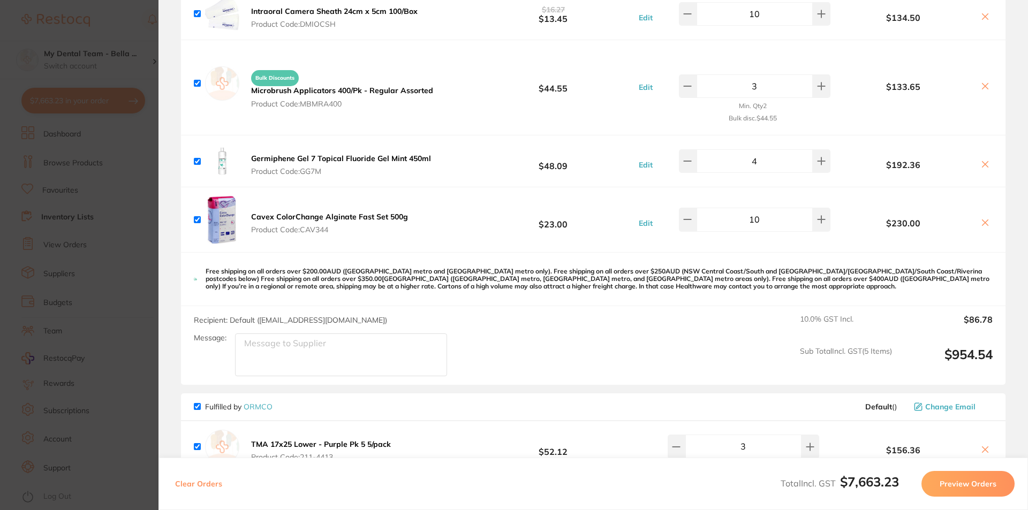
scroll to position [0, 0]
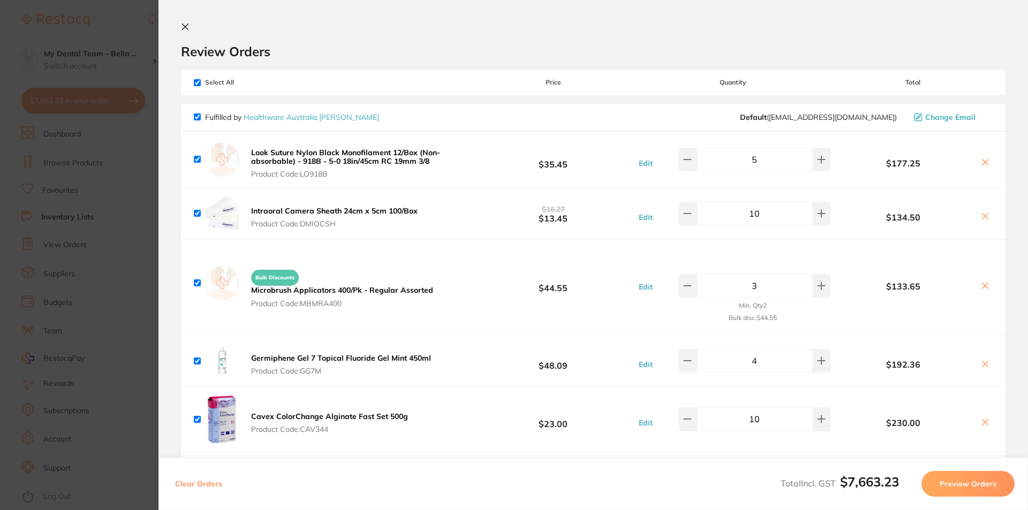
click at [125, 336] on section "Update RRP Set your pre negotiated price for this item. Item Agreed RRP (excl. …" at bounding box center [514, 255] width 1028 height 510
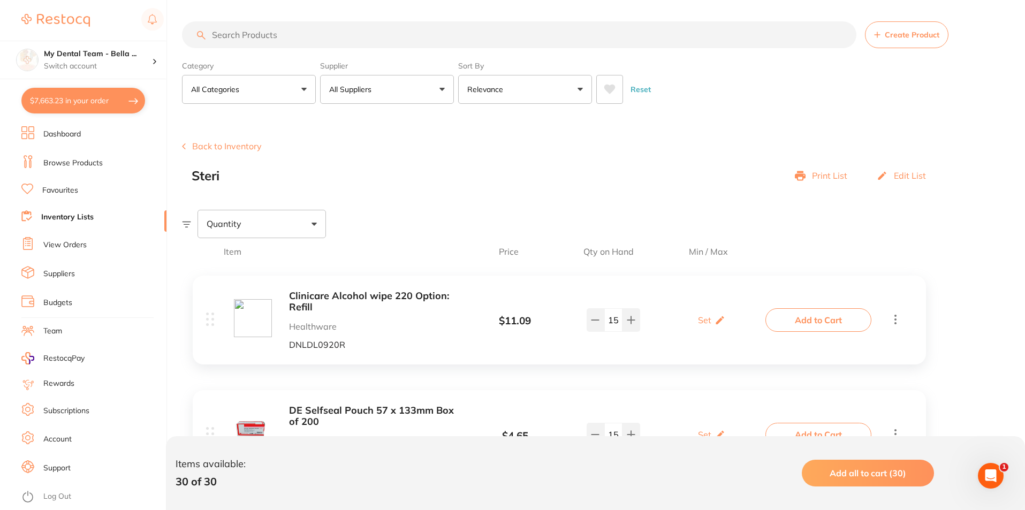
click at [217, 152] on div "Back to Inventory Steri Print List Edit List" at bounding box center [603, 162] width 843 height 42
click at [220, 146] on button "Back to Inventory" at bounding box center [222, 146] width 80 height 10
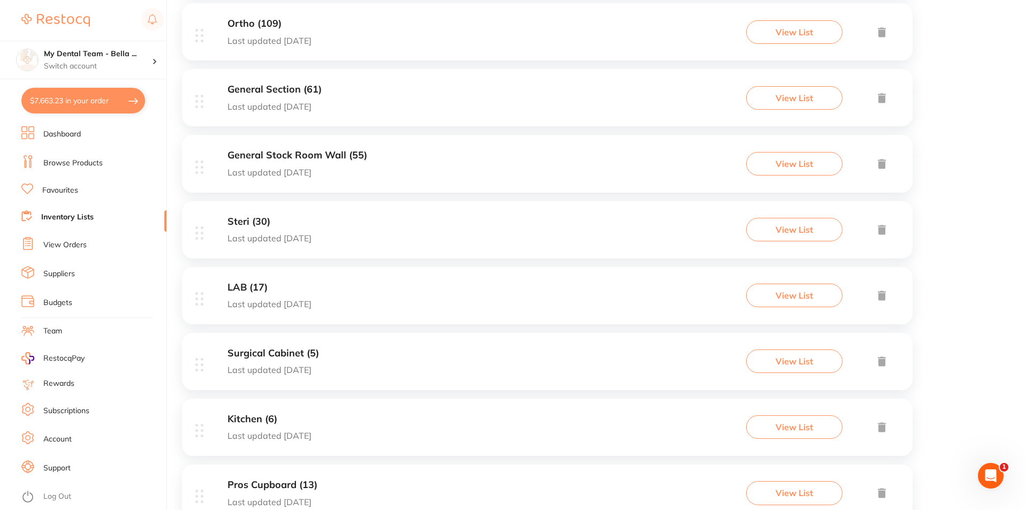
scroll to position [393, 0]
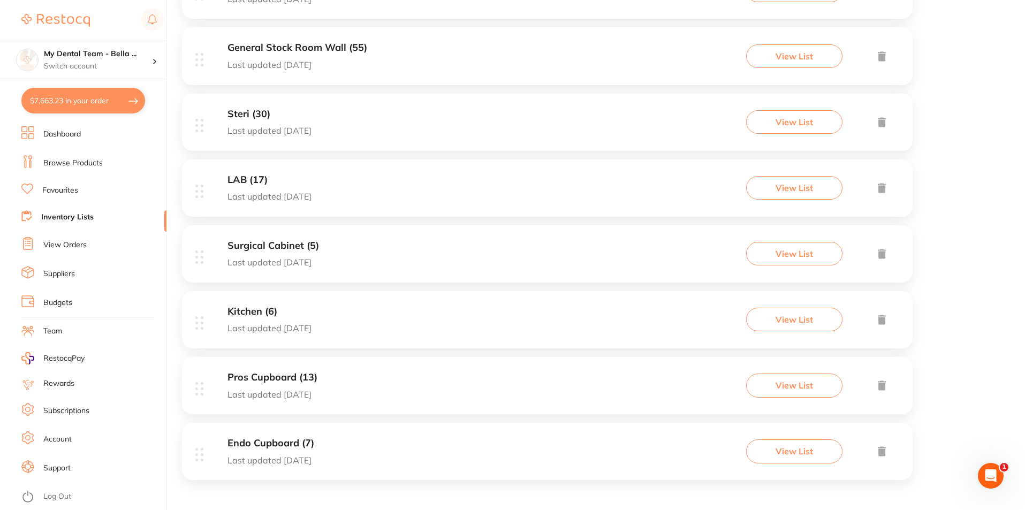
click at [267, 319] on div "Kitchen (6) Last updated [DATE]" at bounding box center [270, 319] width 84 height 27
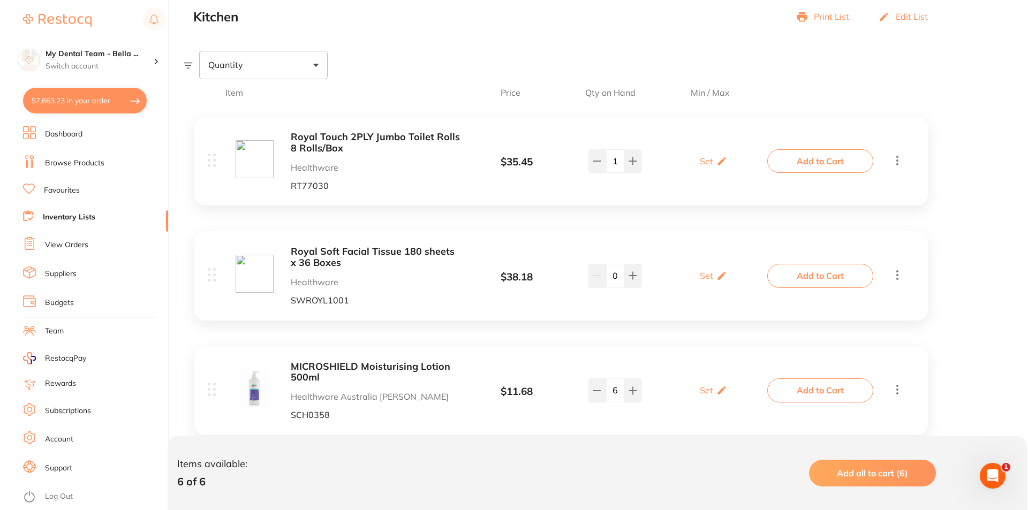
scroll to position [161, 0]
click at [822, 167] on button "Add to Cart" at bounding box center [819, 160] width 106 height 24
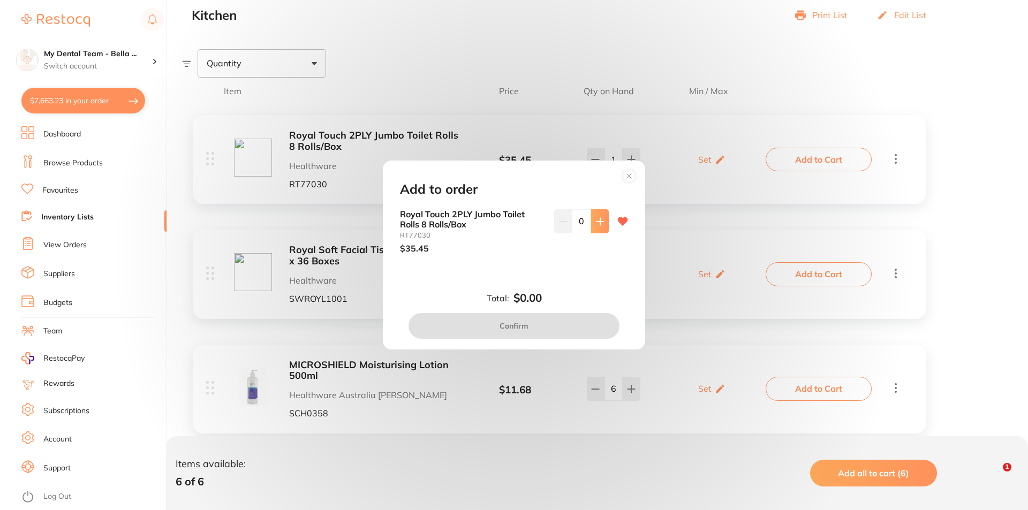
click at [595, 228] on button at bounding box center [600, 221] width 18 height 24
type input "1"
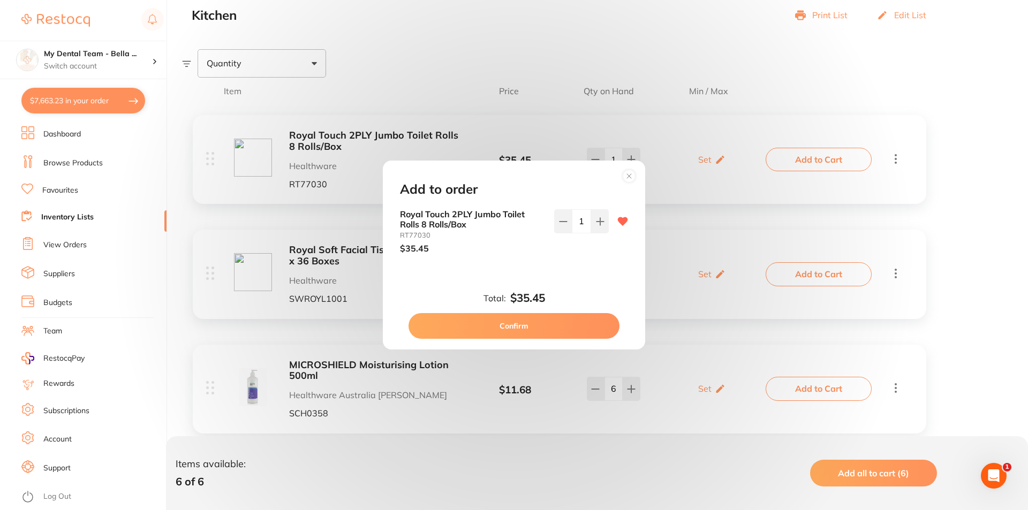
click at [525, 329] on button "Confirm" at bounding box center [513, 326] width 211 height 26
checkbox input "false"
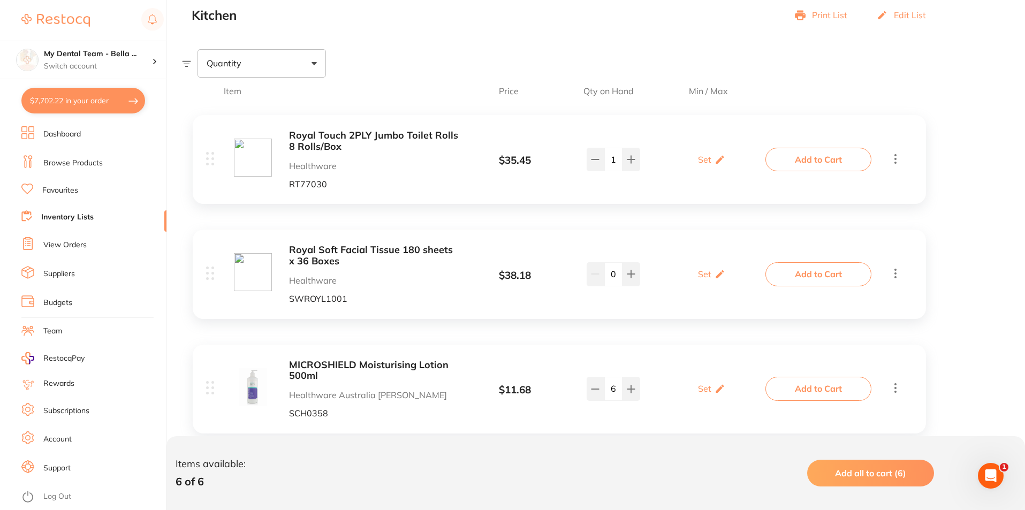
click at [804, 268] on button "Add to Cart" at bounding box center [819, 274] width 106 height 24
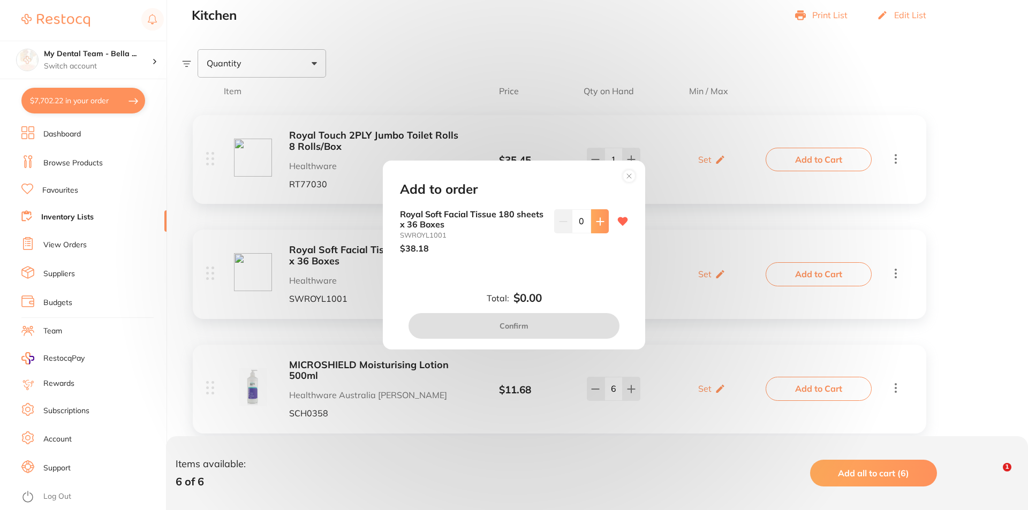
click at [601, 224] on icon at bounding box center [600, 221] width 9 height 9
type input "2"
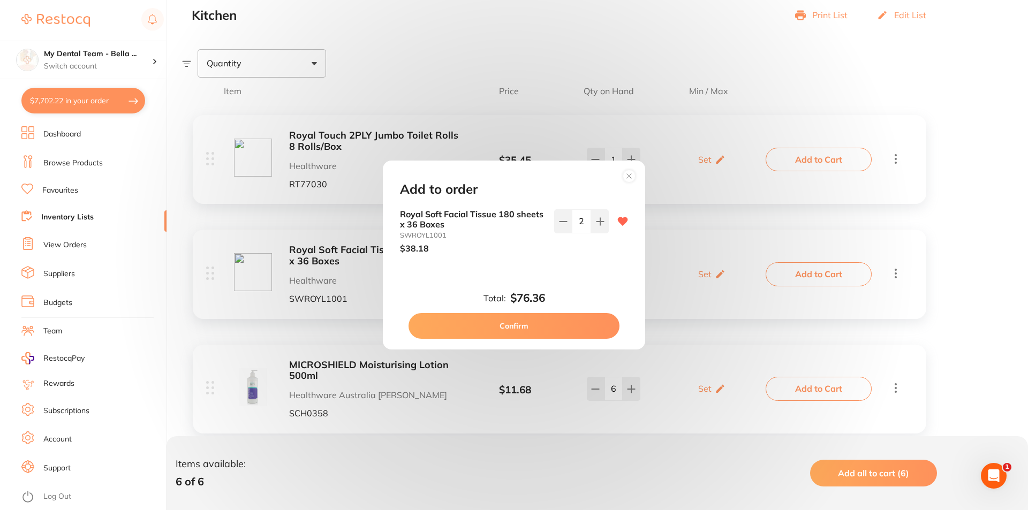
click at [559, 322] on button "Confirm" at bounding box center [513, 326] width 211 height 26
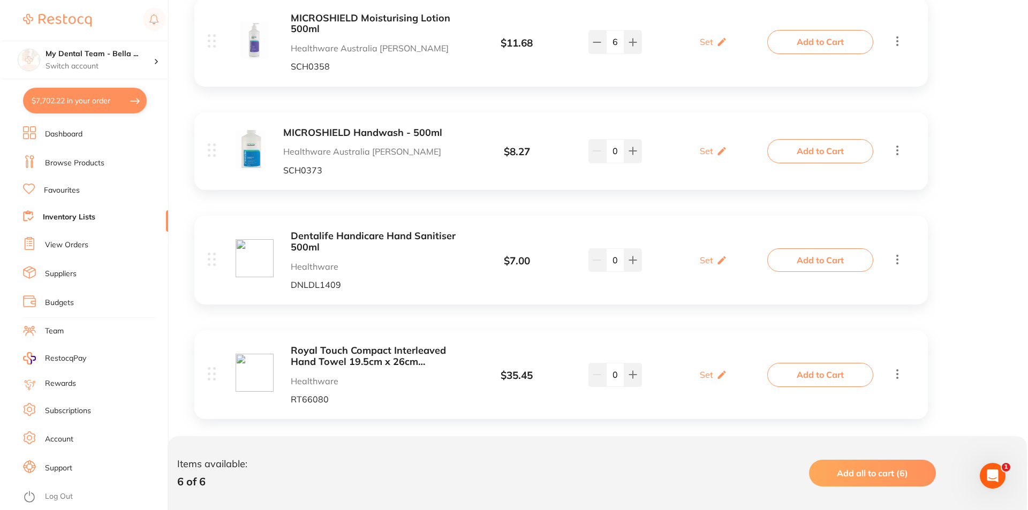
scroll to position [521, 0]
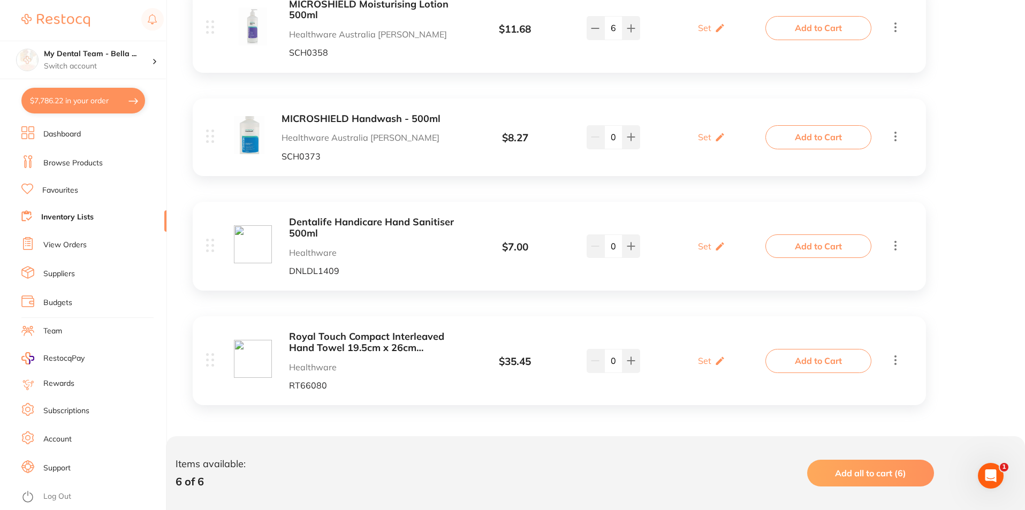
click at [783, 359] on button "Add to Cart" at bounding box center [819, 361] width 106 height 24
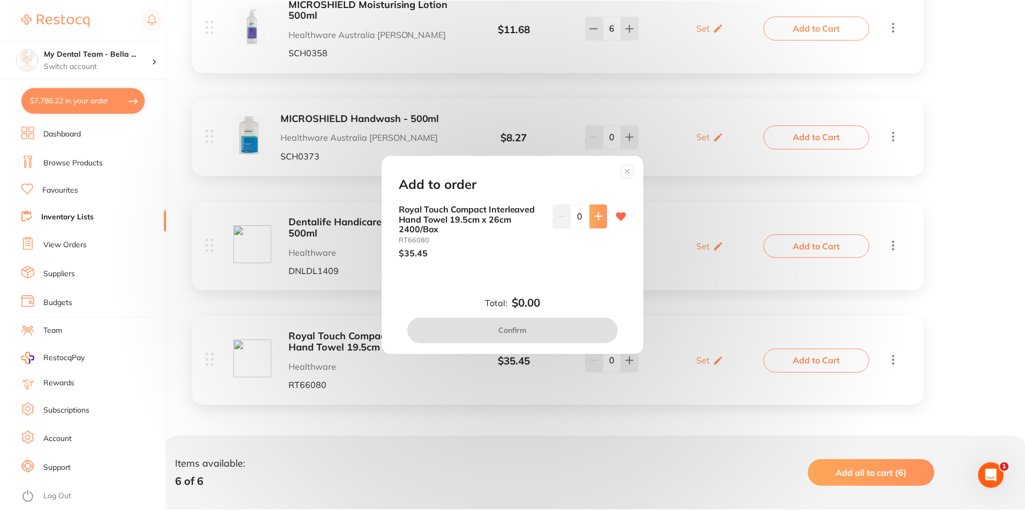
scroll to position [0, 0]
click at [596, 219] on icon at bounding box center [600, 216] width 9 height 9
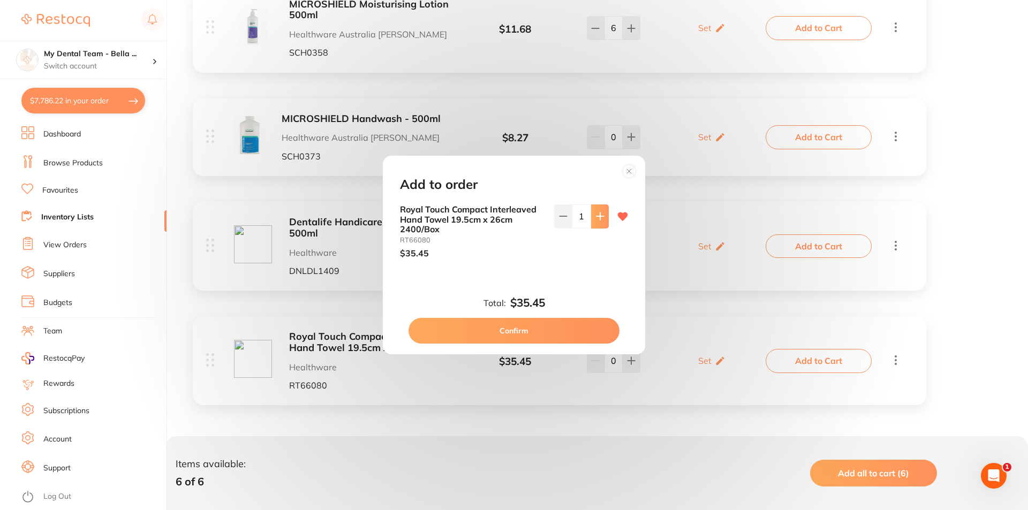
click at [596, 219] on icon at bounding box center [600, 216] width 9 height 9
type input "2"
click at [544, 320] on button "Confirm" at bounding box center [513, 331] width 211 height 26
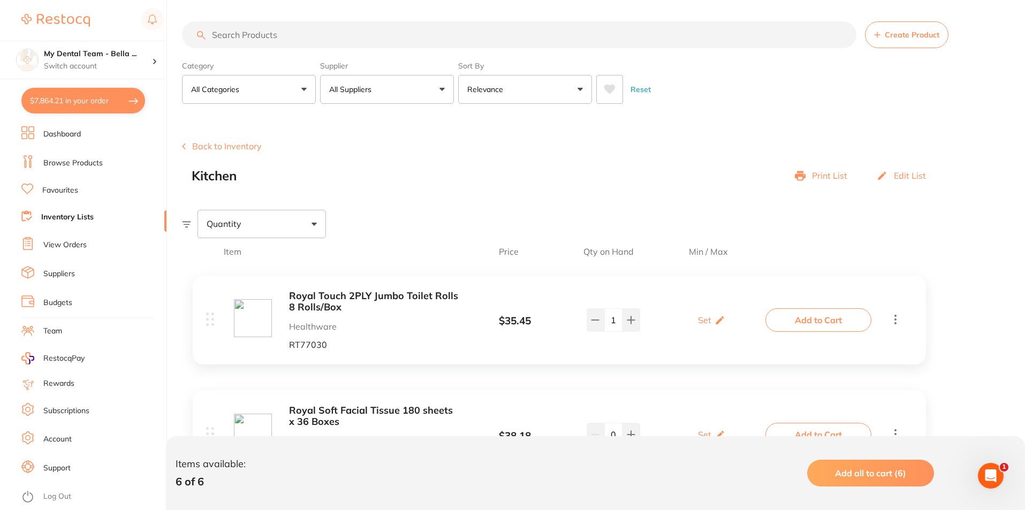
click at [259, 146] on button "Back to Inventory" at bounding box center [222, 146] width 80 height 10
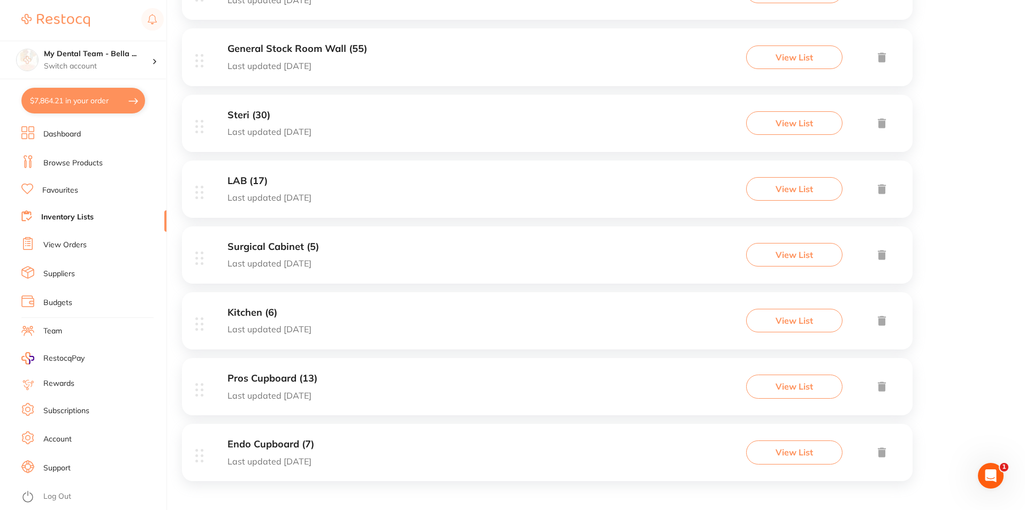
scroll to position [393, 0]
click at [283, 377] on h3 "Pros Cupboard (13)" at bounding box center [273, 377] width 90 height 11
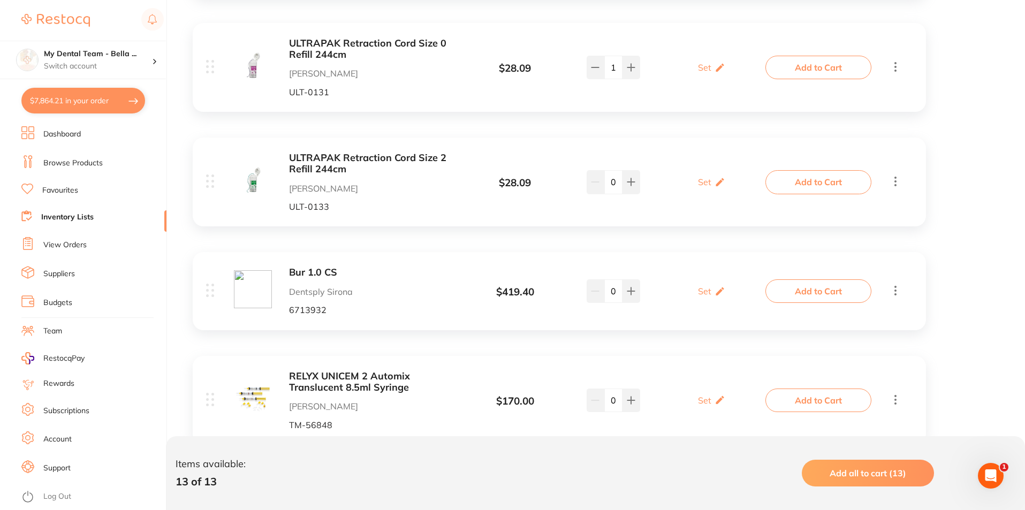
scroll to position [1302, 0]
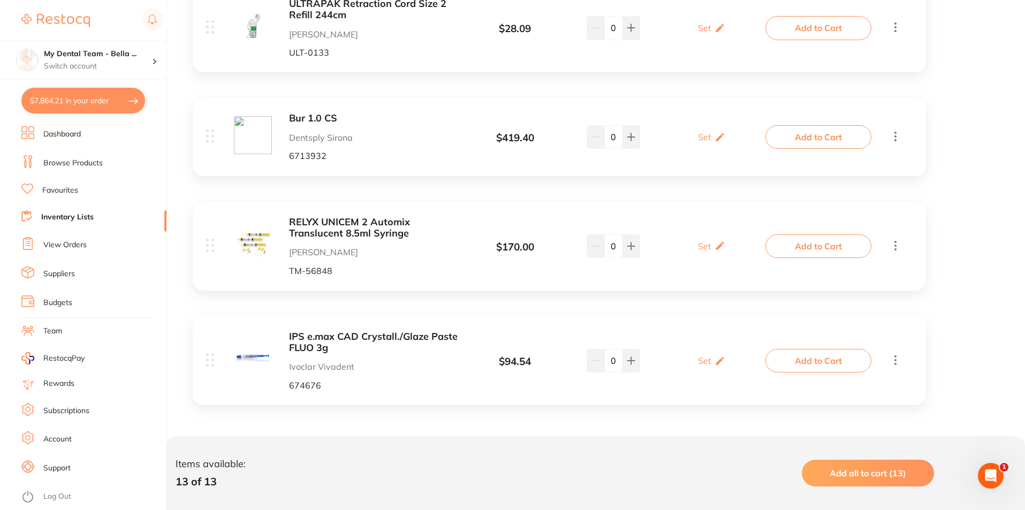
click at [65, 160] on link "Browse Products" at bounding box center [72, 163] width 59 height 11
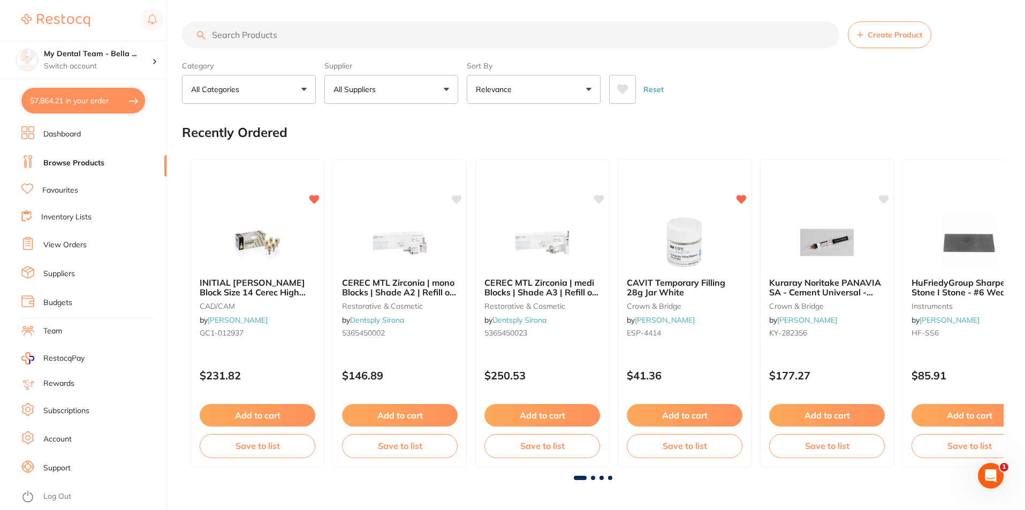
click at [272, 40] on input "search" at bounding box center [510, 34] width 657 height 27
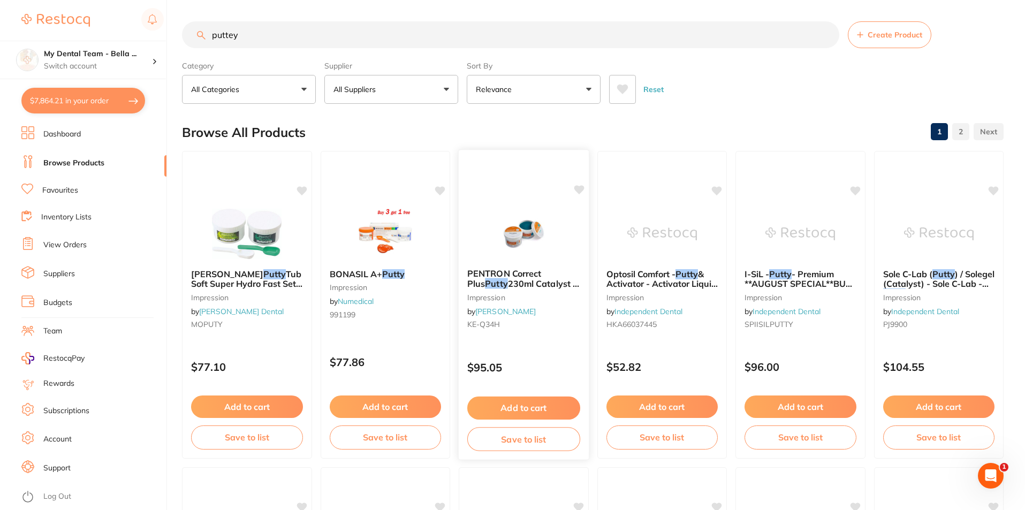
type input "puttey"
click at [519, 284] on span "230ml Catalyst & 230ml Base" at bounding box center [523, 288] width 112 height 21
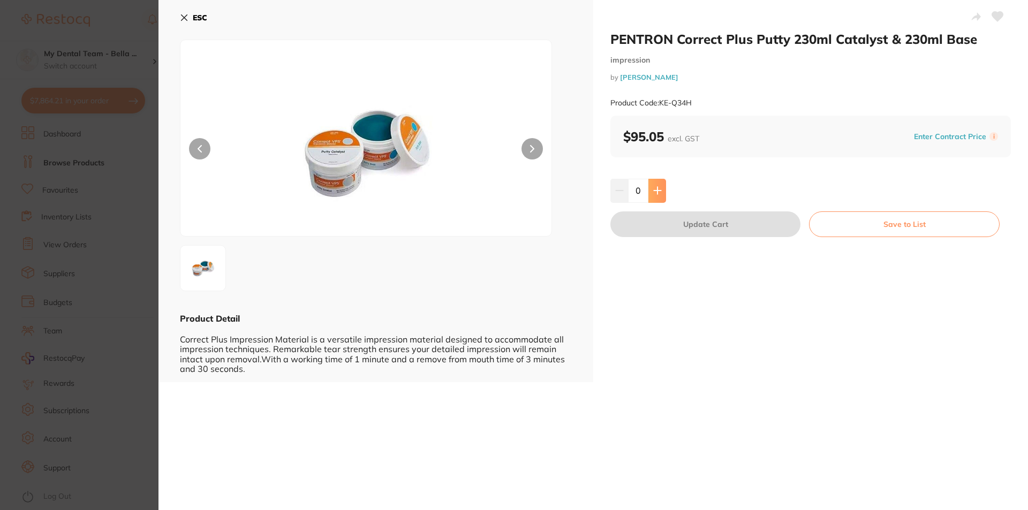
click at [653, 188] on icon at bounding box center [657, 190] width 9 height 9
type input "1"
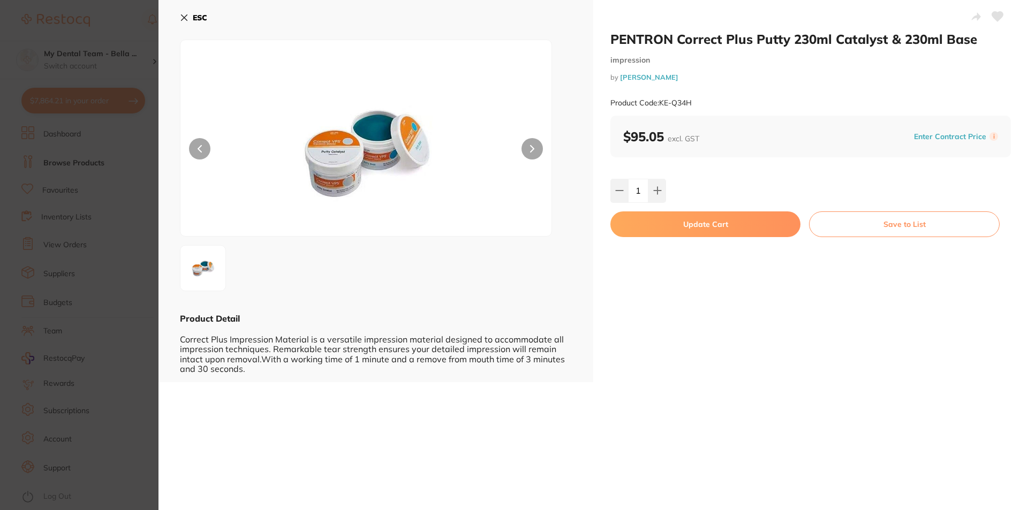
click at [654, 225] on button "Update Cart" at bounding box center [705, 224] width 190 height 26
checkbox input "false"
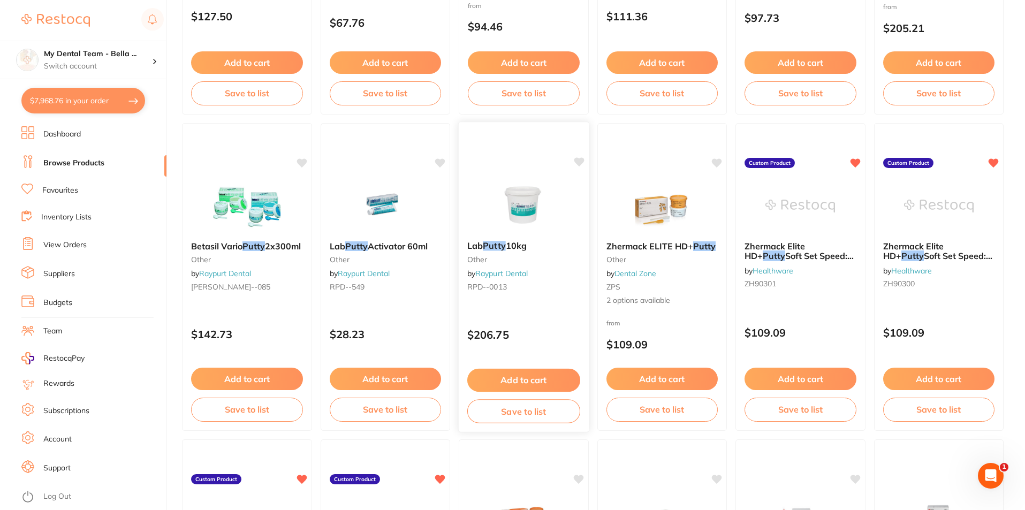
scroll to position [1730, 0]
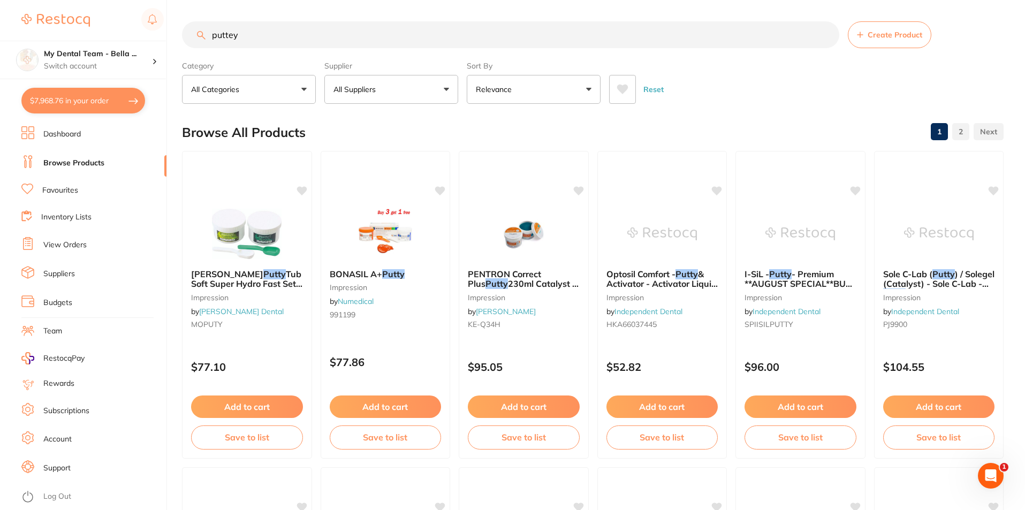
click at [823, 35] on input "puttey" at bounding box center [510, 34] width 657 height 27
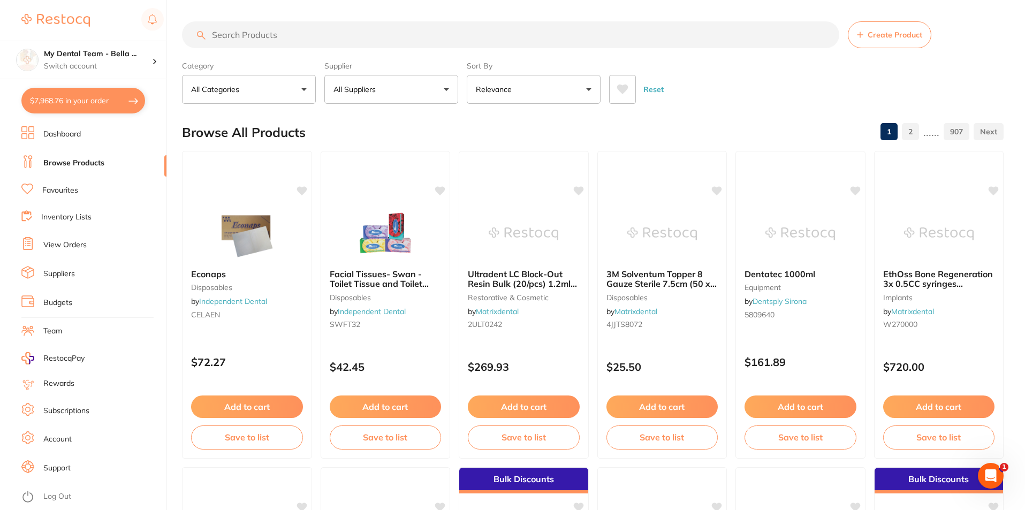
click at [57, 213] on link "Inventory Lists" at bounding box center [66, 217] width 50 height 11
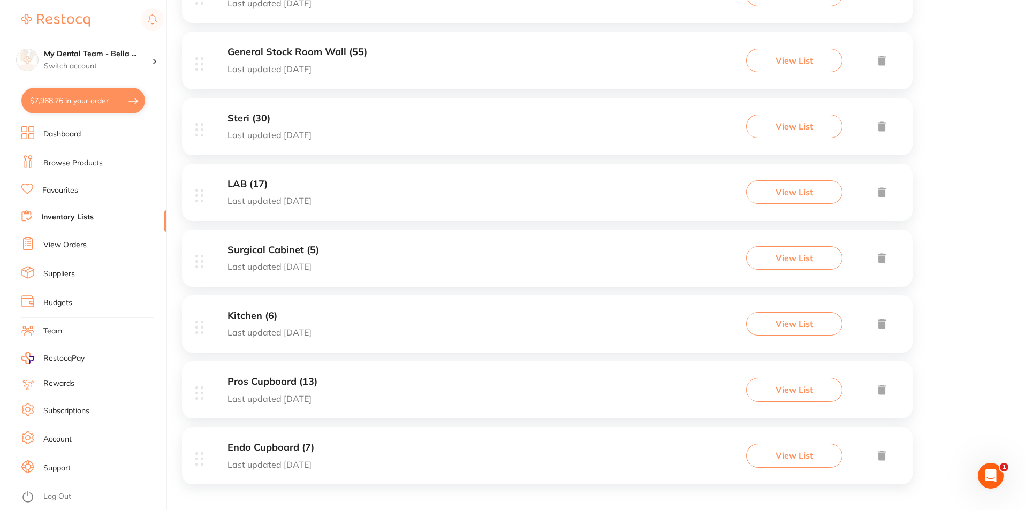
scroll to position [393, 0]
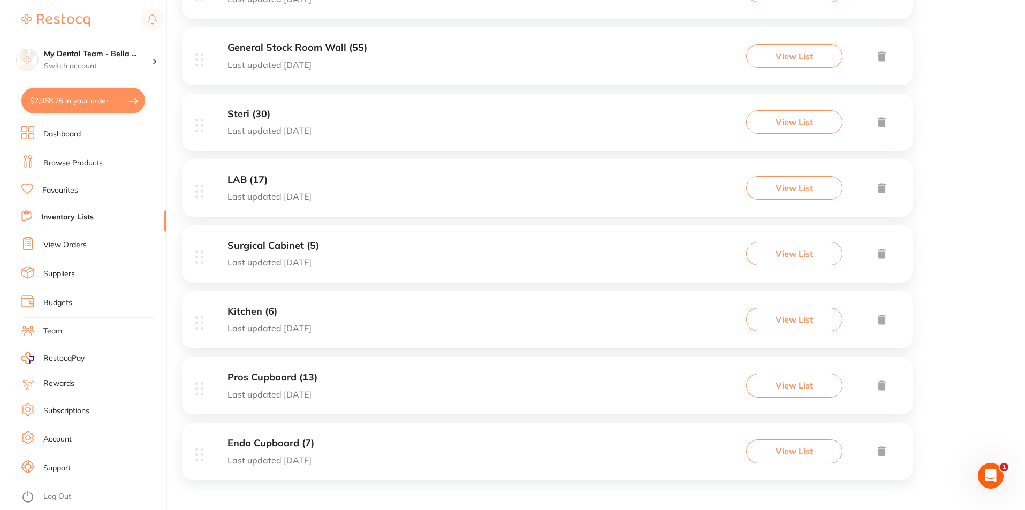
click at [285, 378] on h3 "Pros Cupboard (13)" at bounding box center [273, 377] width 90 height 11
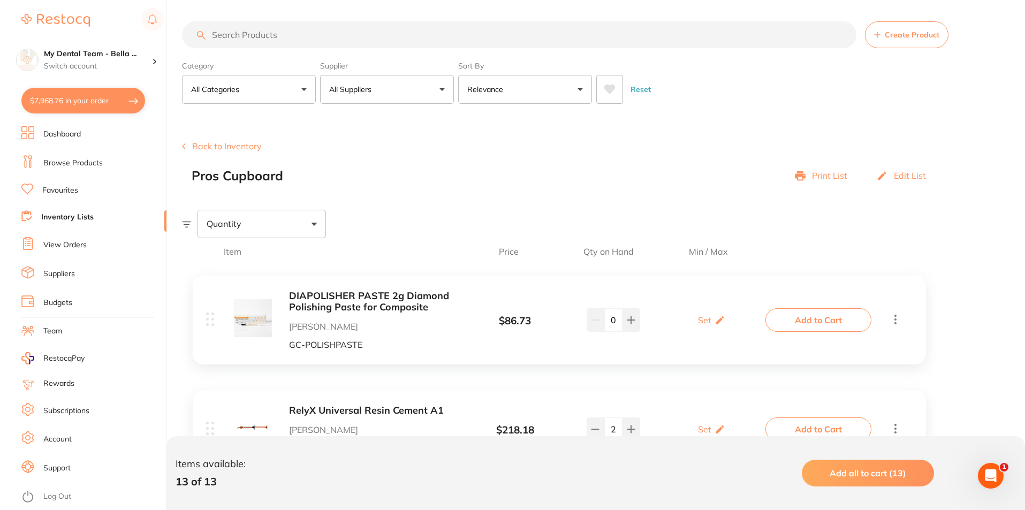
click at [244, 149] on button "Back to Inventory" at bounding box center [222, 146] width 80 height 10
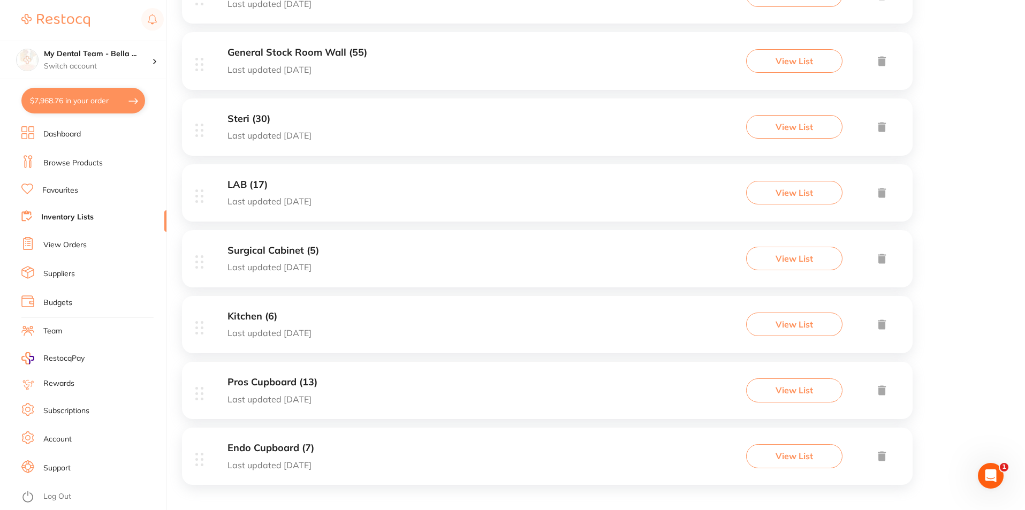
scroll to position [393, 0]
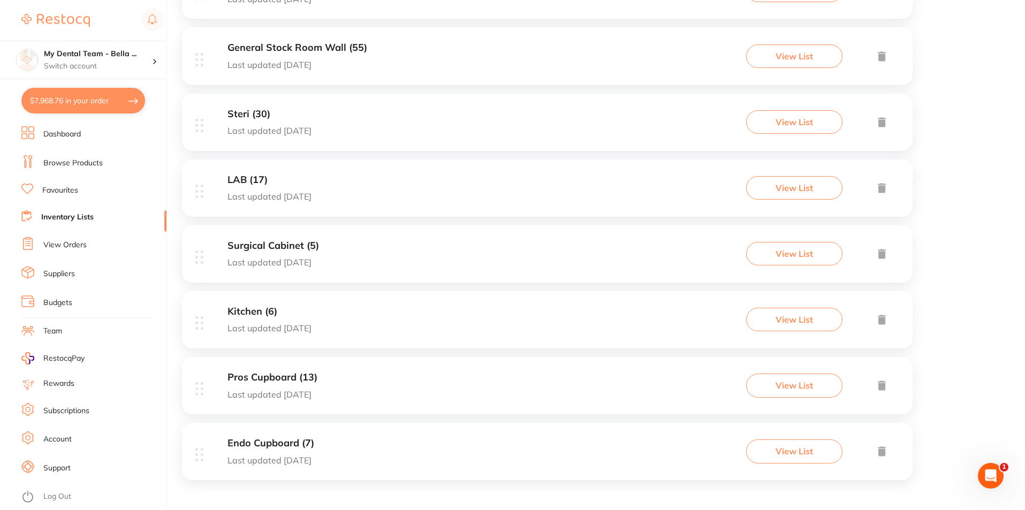
click at [240, 181] on h3 "LAB (17)" at bounding box center [270, 180] width 84 height 11
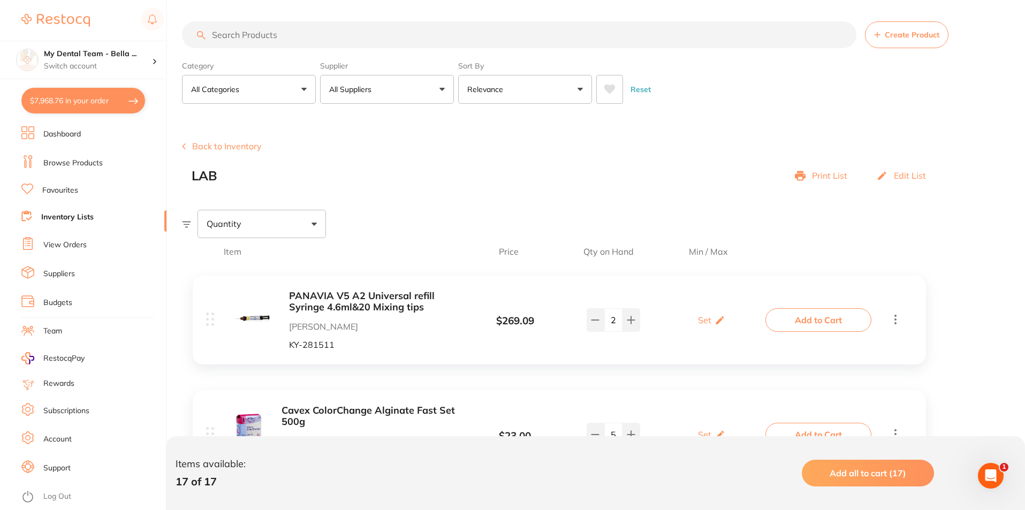
click at [221, 148] on button "Back to Inventory" at bounding box center [222, 146] width 80 height 10
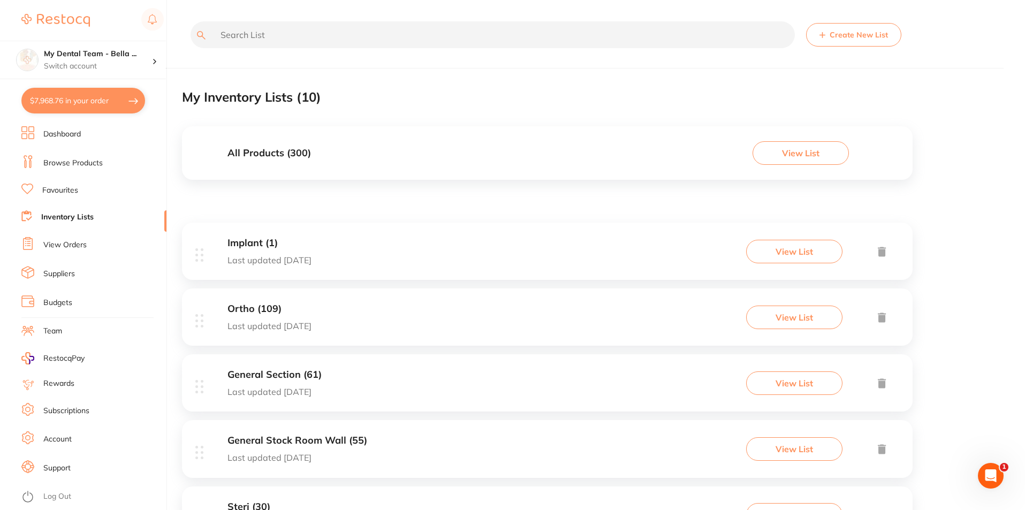
click at [97, 106] on button "$7,968.76 in your order" at bounding box center [83, 101] width 124 height 26
checkbox input "true"
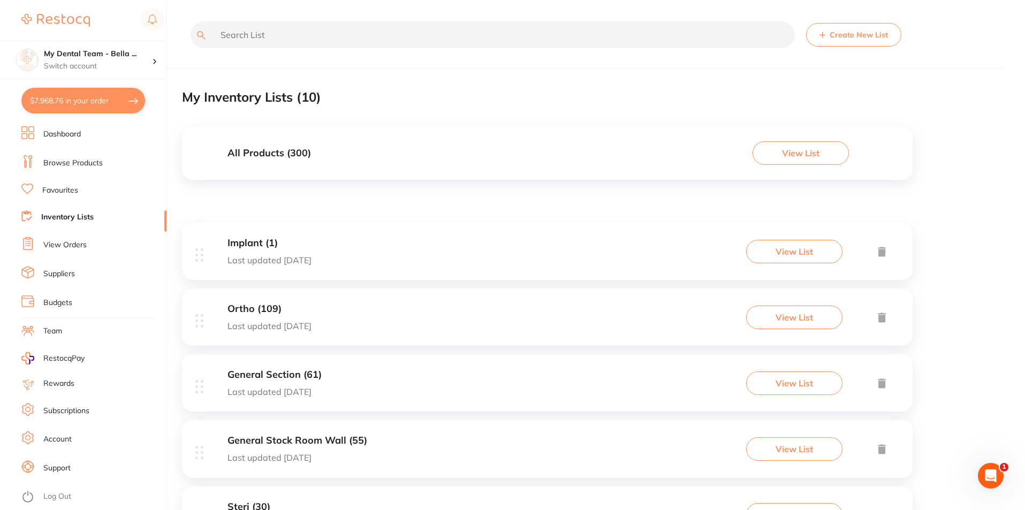
checkbox input "true"
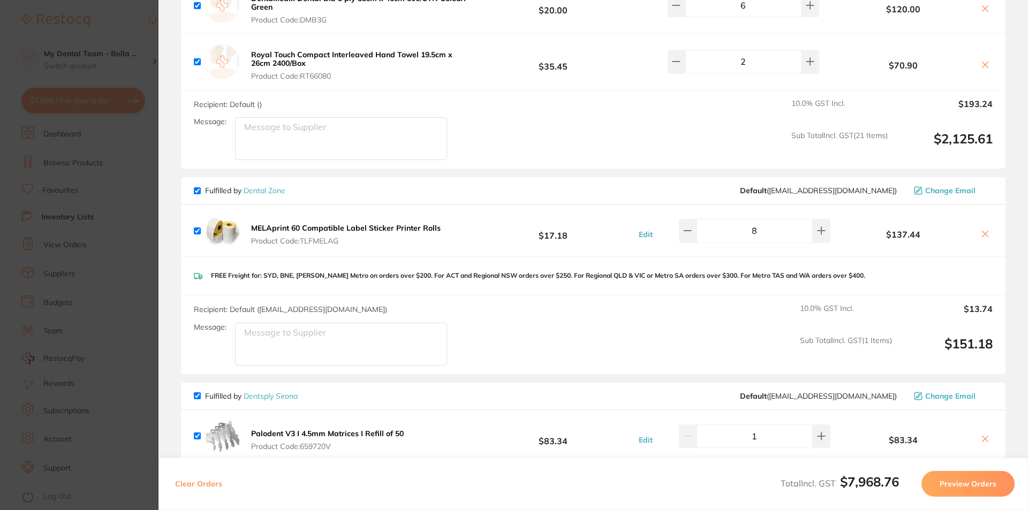
scroll to position [1874, 0]
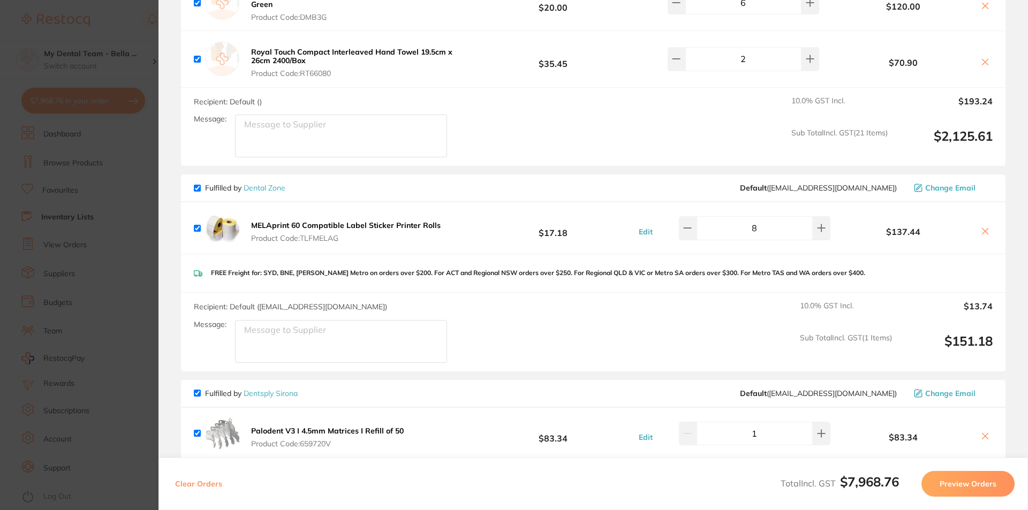
click at [411, 224] on b "MELAprint 60 Compatible Label Sticker Printer Rolls" at bounding box center [346, 226] width 190 height 10
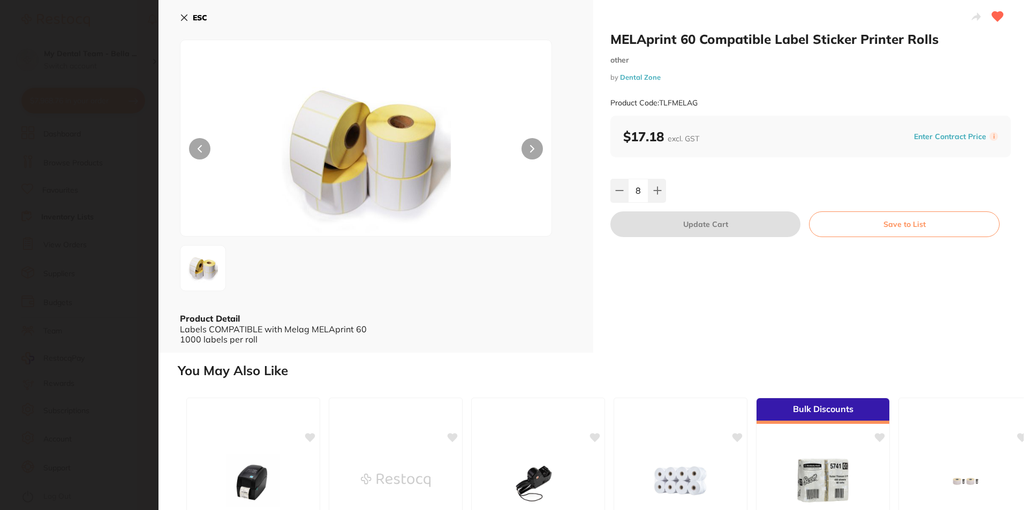
scroll to position [0, 0]
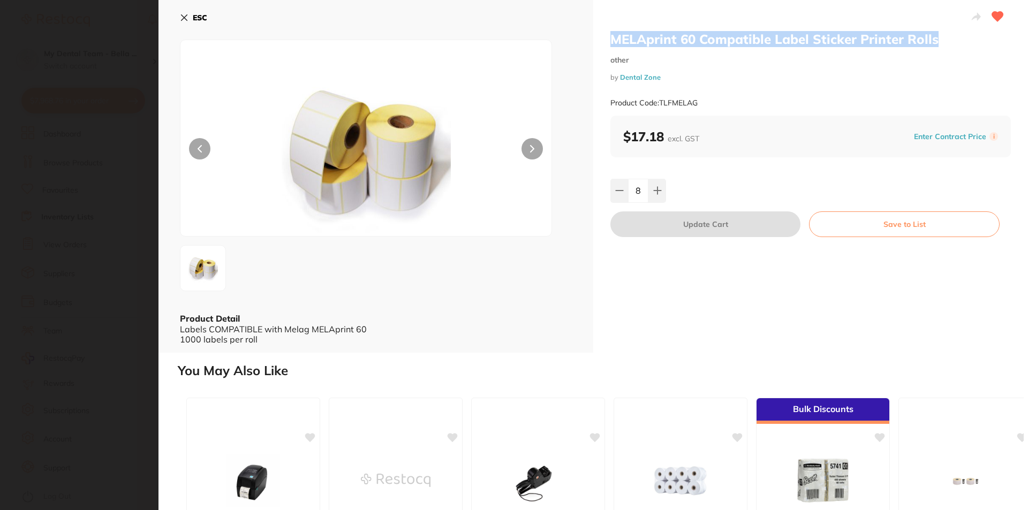
drag, startPoint x: 610, startPoint y: 36, endPoint x: 935, endPoint y: 39, distance: 324.9
click at [935, 39] on h2 "MELAprint 60 Compatible Label Sticker Printer Rolls" at bounding box center [810, 39] width 400 height 16
copy h2 "MELAprint 60 Compatible Label Sticker Printer Rolls"
click at [182, 16] on icon at bounding box center [184, 18] width 6 height 6
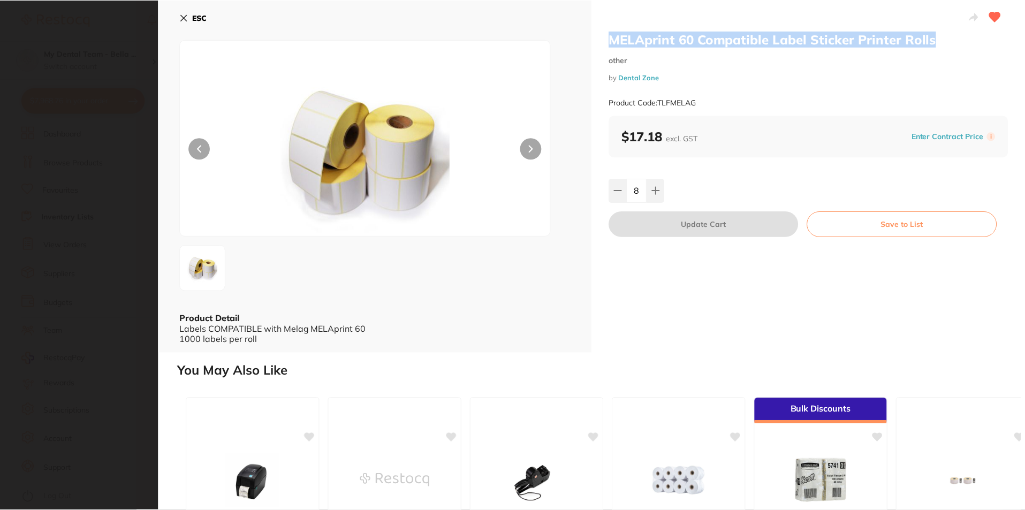
scroll to position [2, 0]
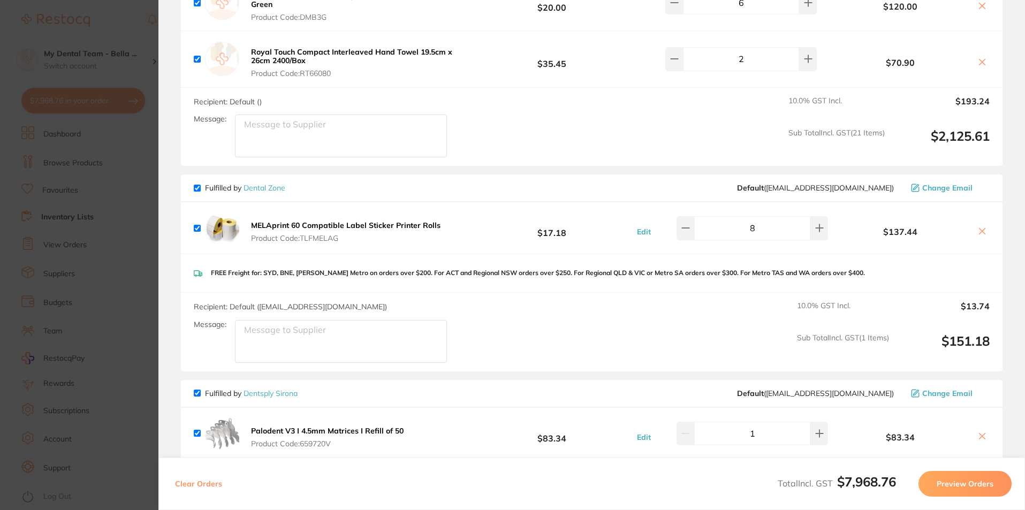
click at [122, 178] on section "Update RRP Set your pre negotiated price for this item. Item Agreed RRP (excl. …" at bounding box center [512, 255] width 1025 height 510
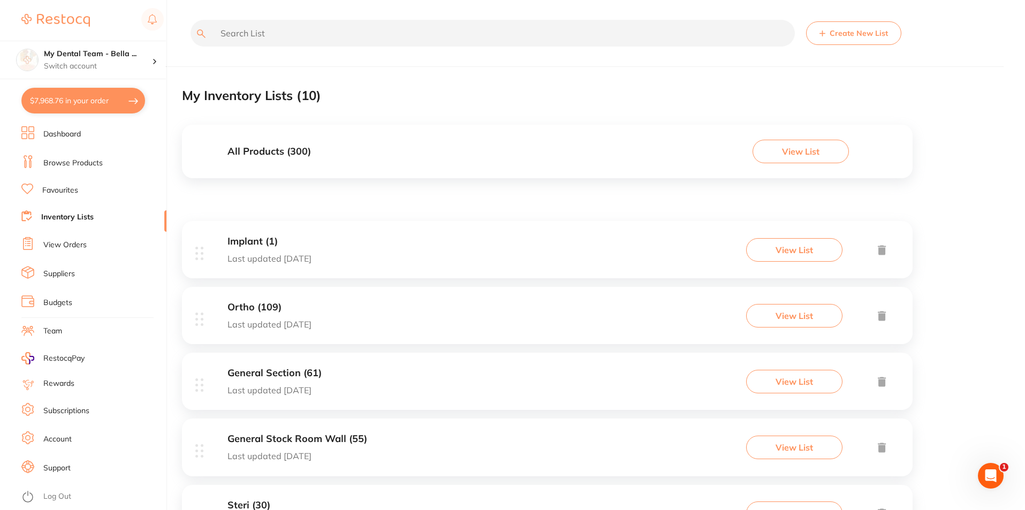
click at [334, 37] on input "text" at bounding box center [493, 33] width 604 height 27
click at [89, 162] on link "Browse Products" at bounding box center [72, 163] width 59 height 11
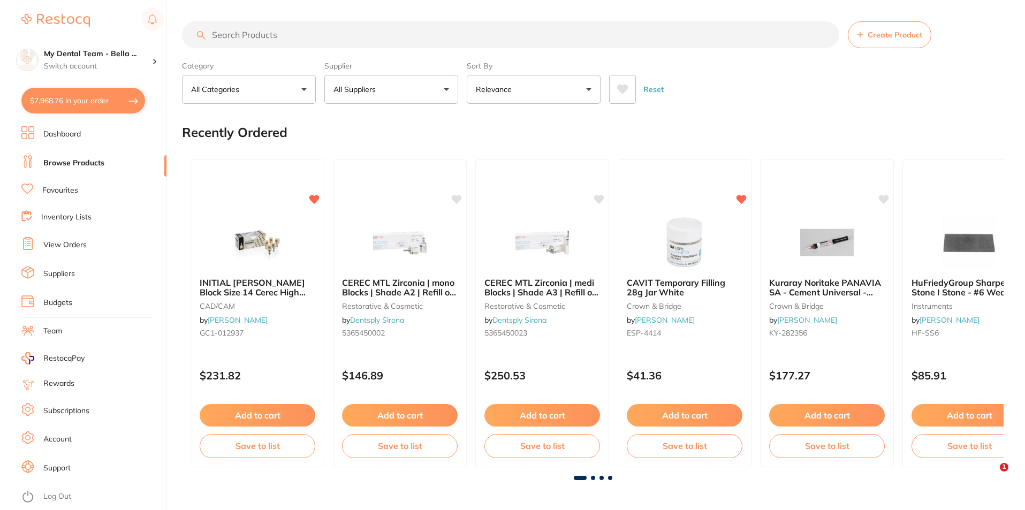
click at [236, 38] on input "search" at bounding box center [510, 34] width 657 height 27
paste input "MELAprint 60 Compatible Label Sticker Printer Rolls"
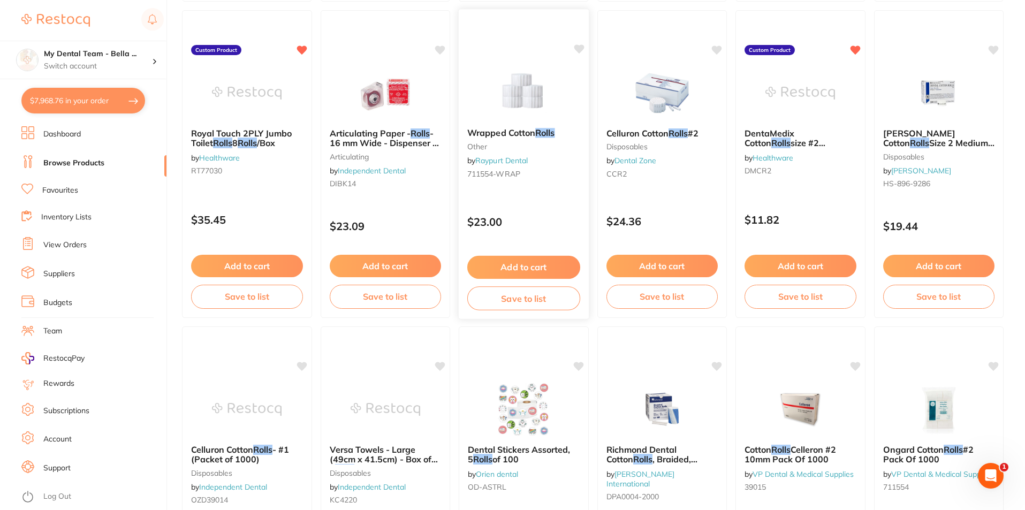
scroll to position [2535, 0]
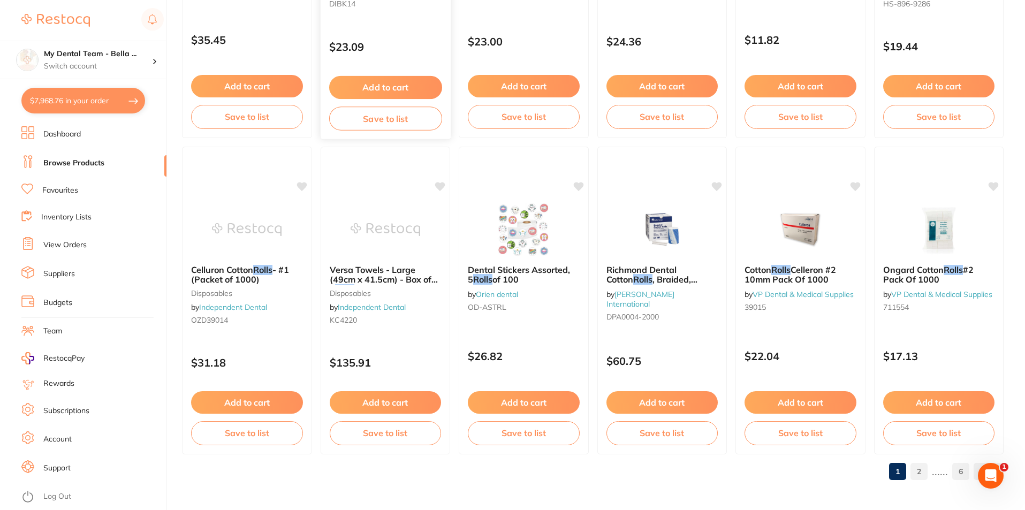
type input "MELAprint 60 Compatible Label Sticker Printer Rolls"
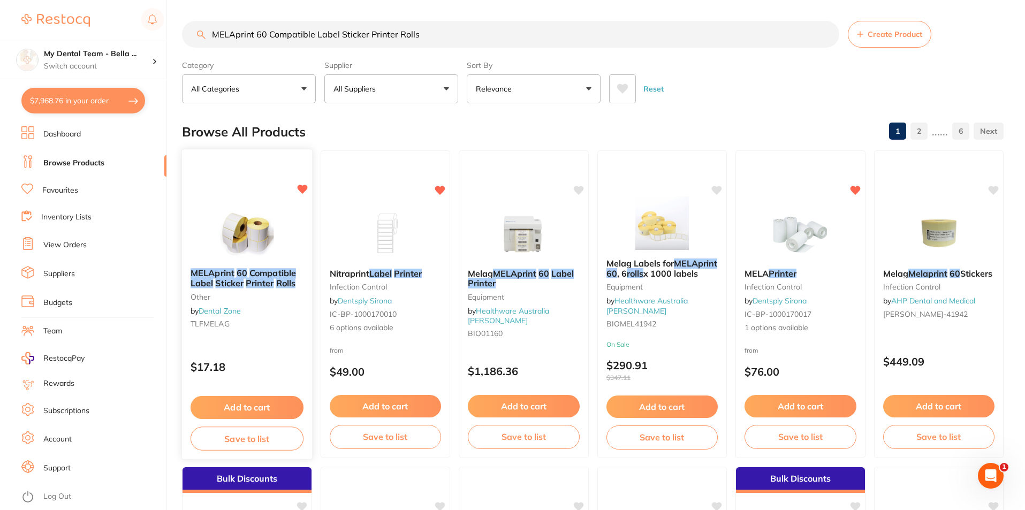
scroll to position [0, 0]
click at [823, 34] on input "MELAprint 60 Compatible Label Sticker Printer Rolls" at bounding box center [510, 34] width 657 height 27
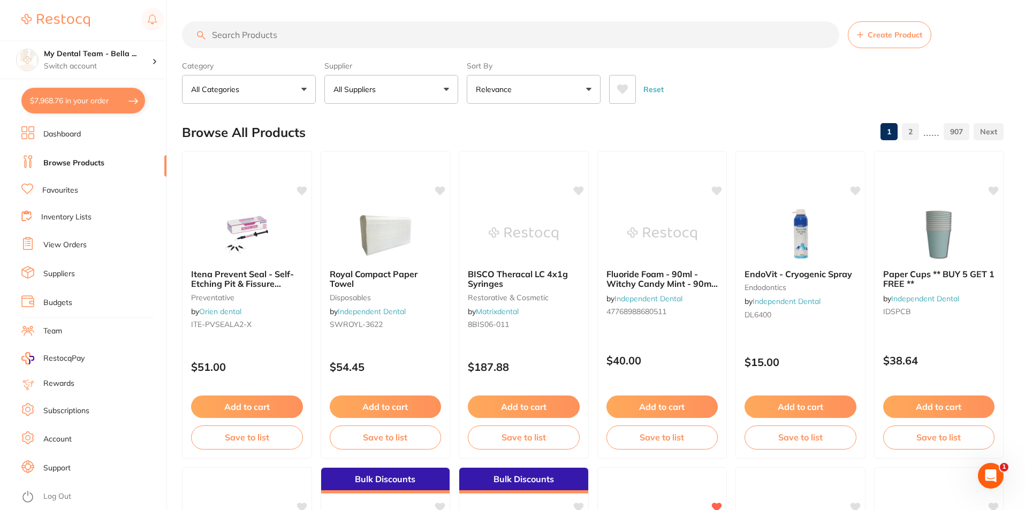
paste input "MG-ME41943"
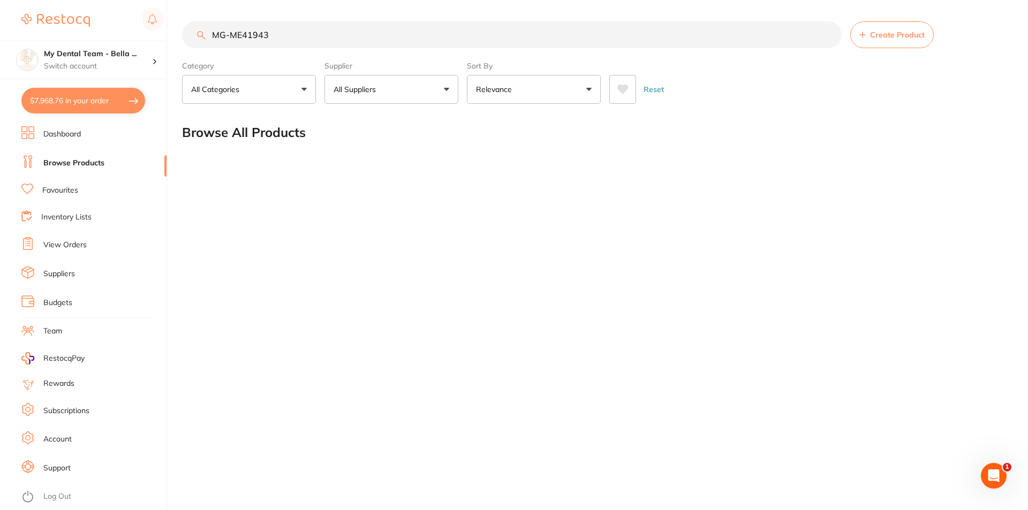
drag, startPoint x: 296, startPoint y: 41, endPoint x: 214, endPoint y: 33, distance: 82.3
click at [214, 33] on input "MG-ME41943" at bounding box center [512, 34] width 660 height 27
type input "MG-ME41943"
click at [827, 37] on input "MG-ME41943" at bounding box center [512, 34] width 660 height 27
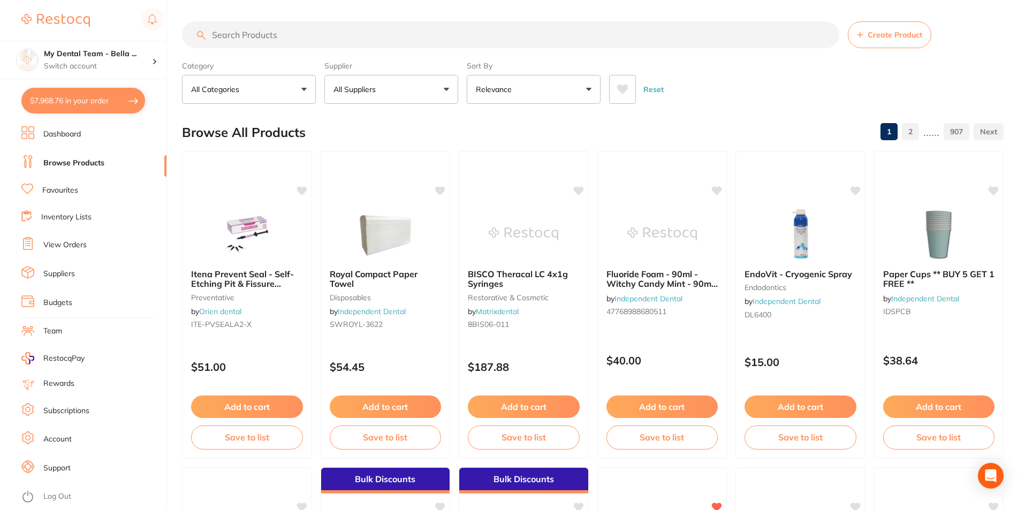
paste input "Melag Mela Print Barcode Labels - for MELAprint 60 and MELAprint 80 - 1000 labe…"
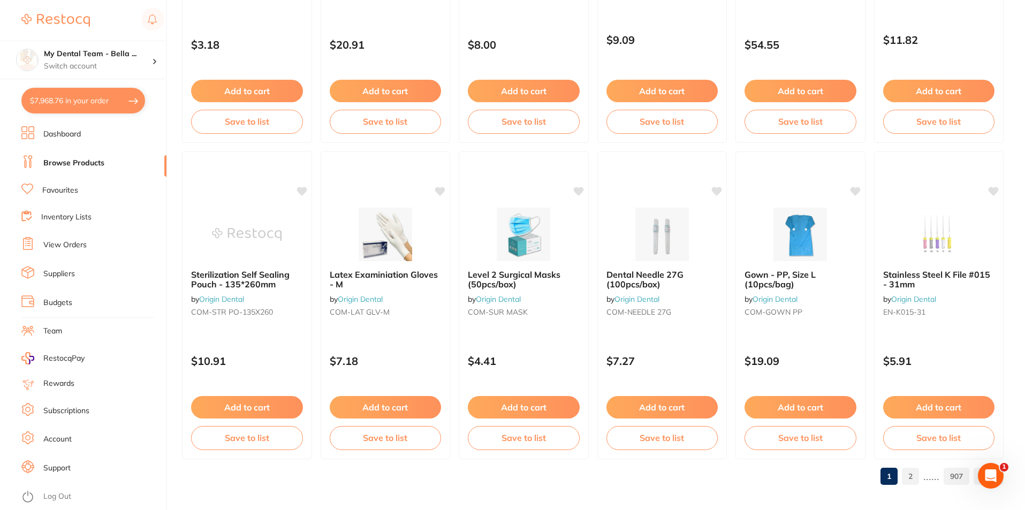
scroll to position [2535, 0]
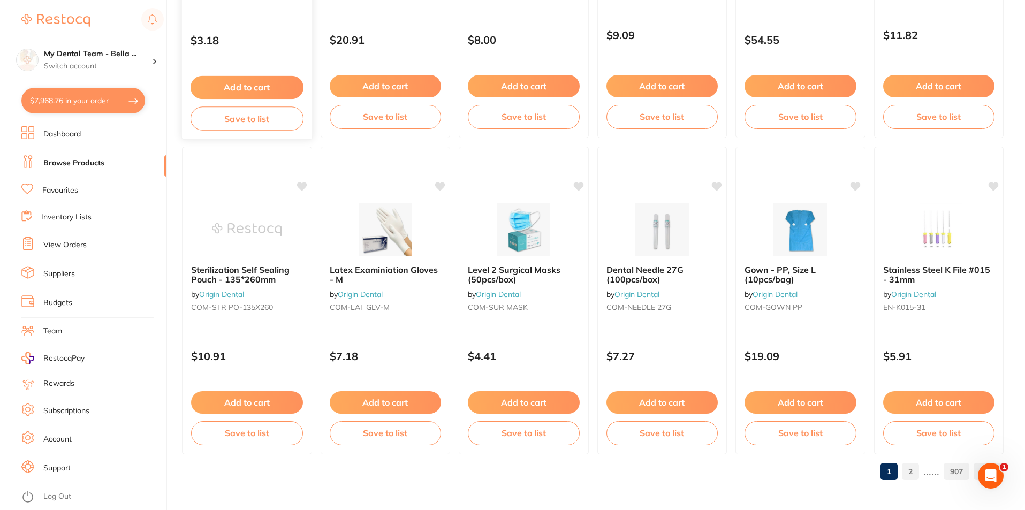
type input "Melag Mela Print Barcode Labels - for MELAprint 60 and MELAprint 80 - 1000 labe…"
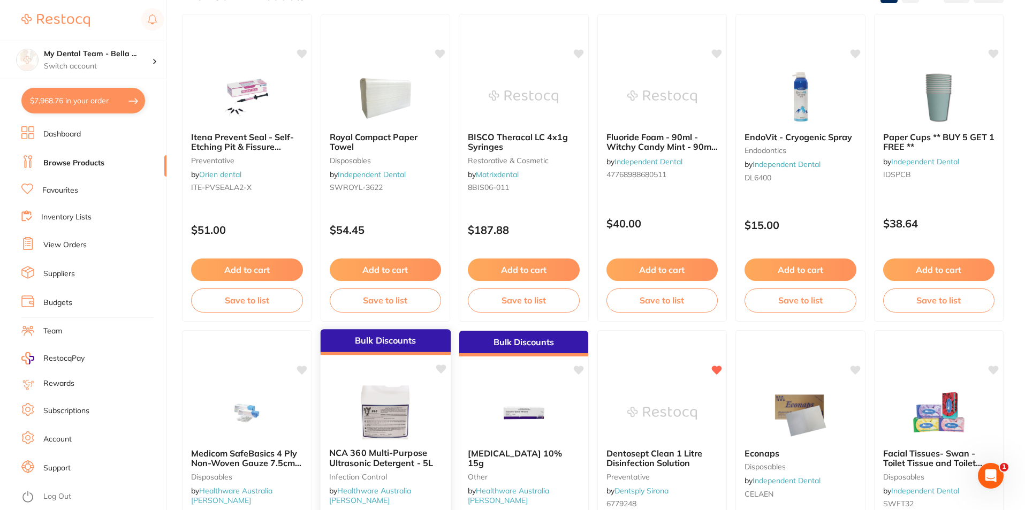
scroll to position [0, 0]
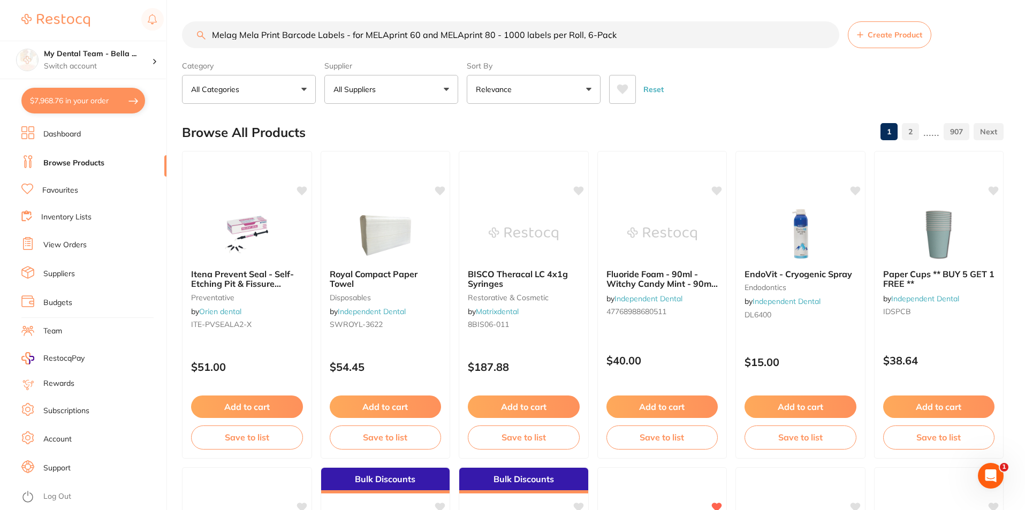
click at [73, 213] on link "Inventory Lists" at bounding box center [66, 217] width 50 height 11
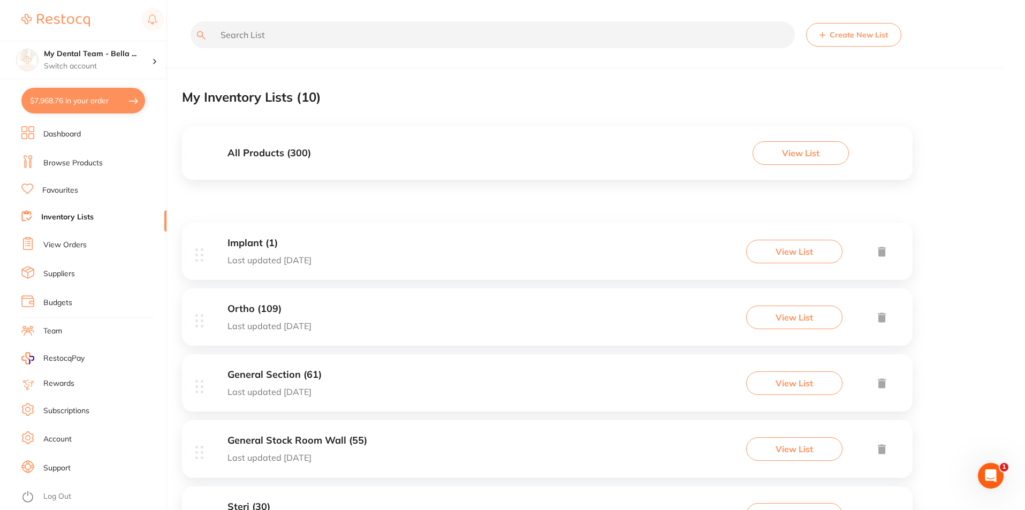
click at [92, 165] on link "Browse Products" at bounding box center [72, 163] width 59 height 11
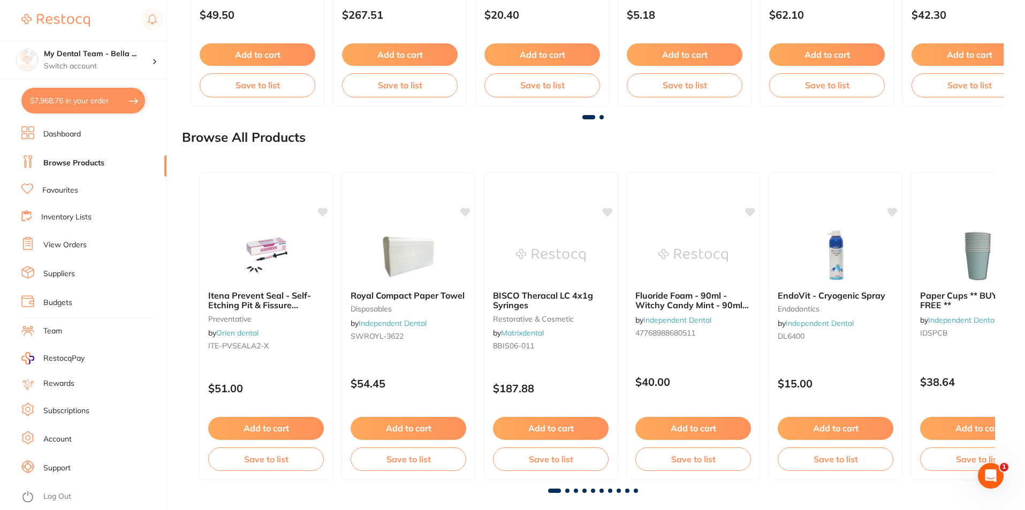
scroll to position [1160, 0]
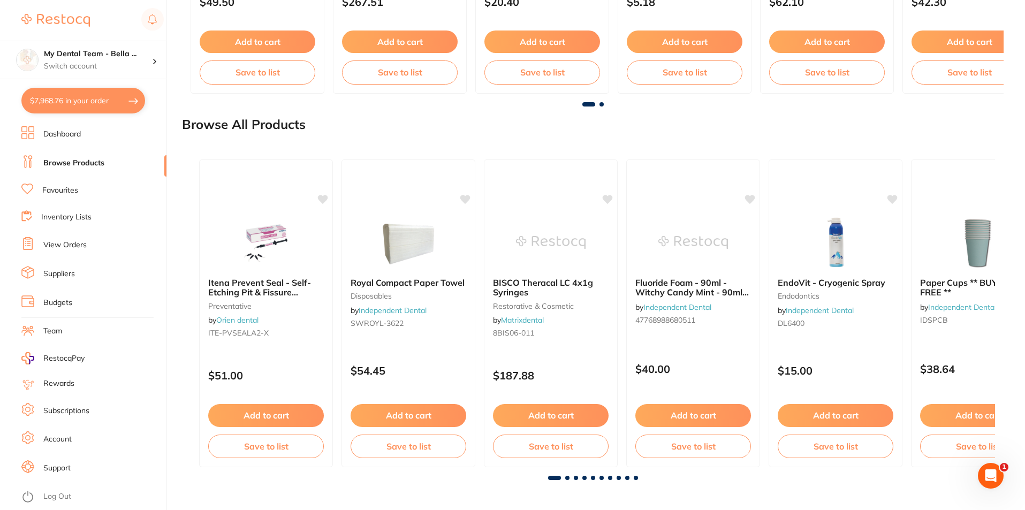
click at [569, 480] on span at bounding box center [567, 478] width 4 height 4
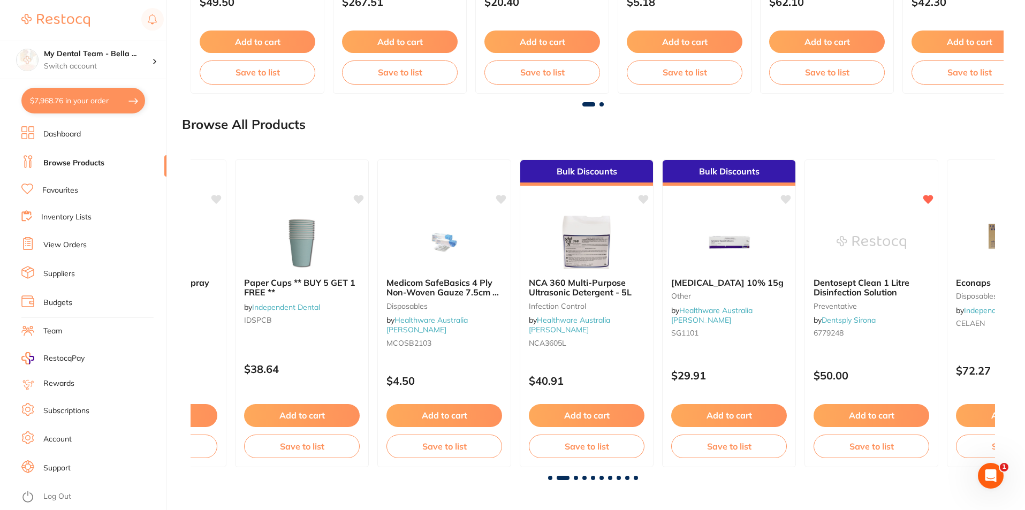
scroll to position [0, 805]
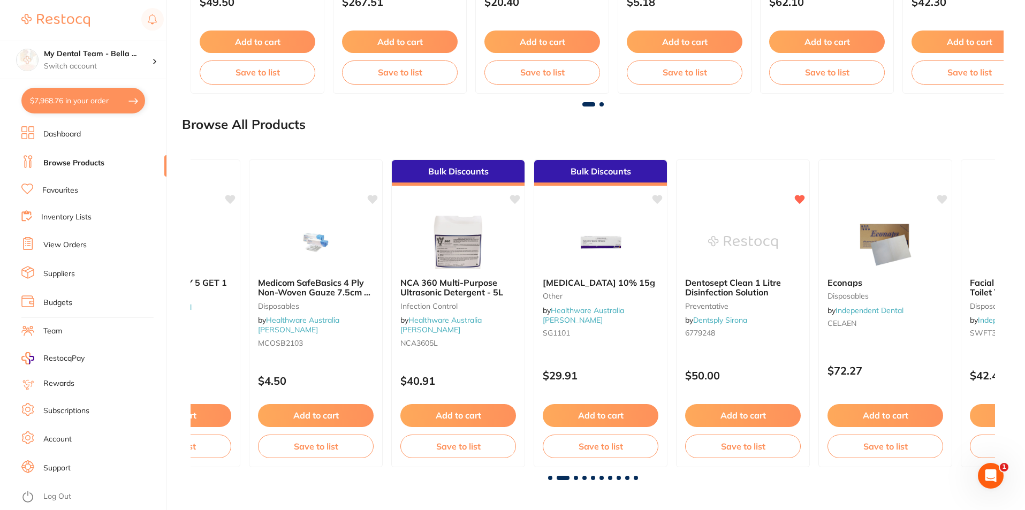
click at [578, 476] on div at bounding box center [593, 478] width 805 height 4
click at [578, 478] on span at bounding box center [576, 478] width 4 height 4
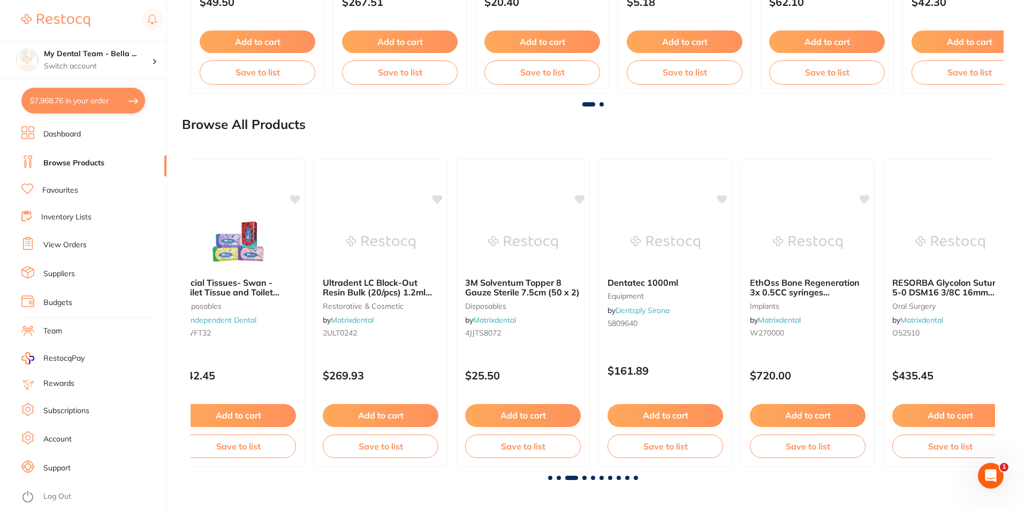
scroll to position [0, 1609]
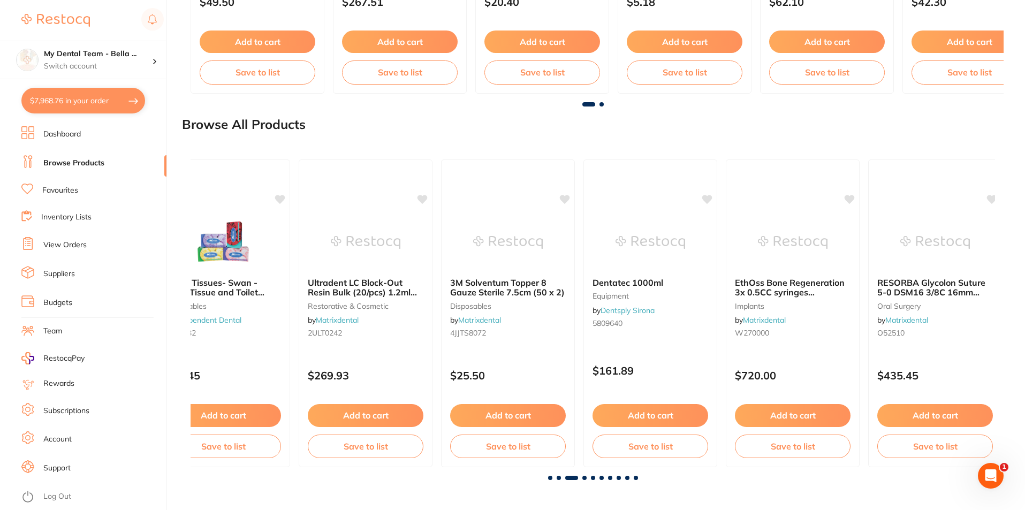
click at [593, 477] on span at bounding box center [593, 478] width 4 height 4
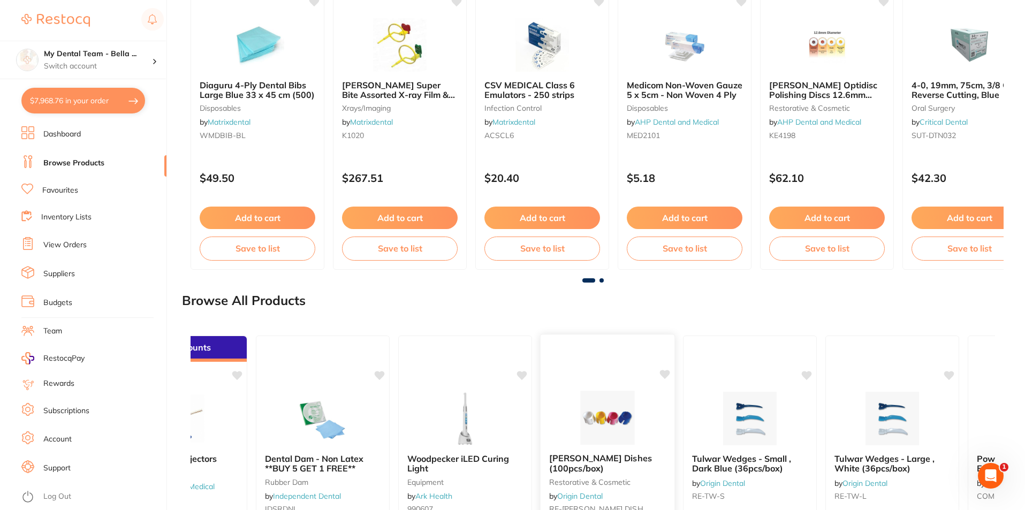
scroll to position [892, 0]
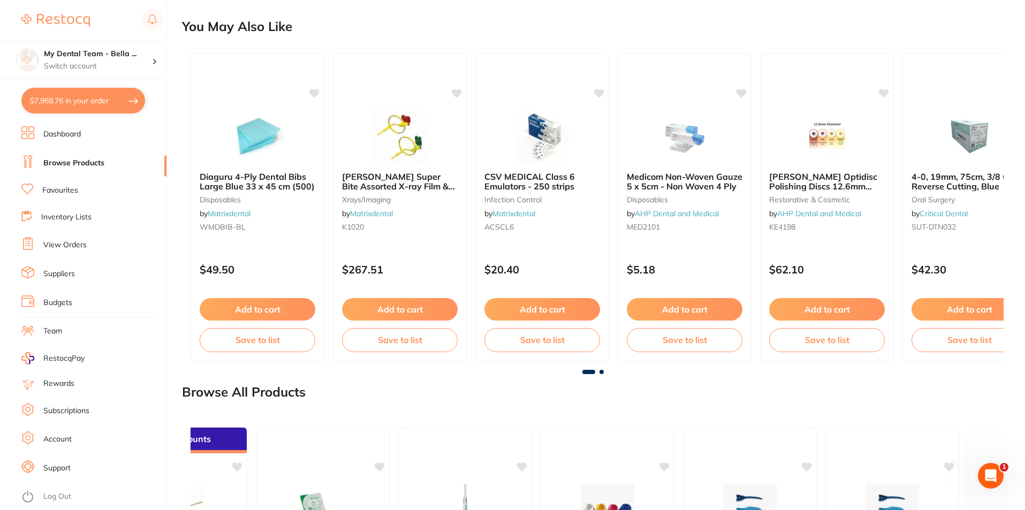
click at [601, 374] on span at bounding box center [602, 372] width 4 height 4
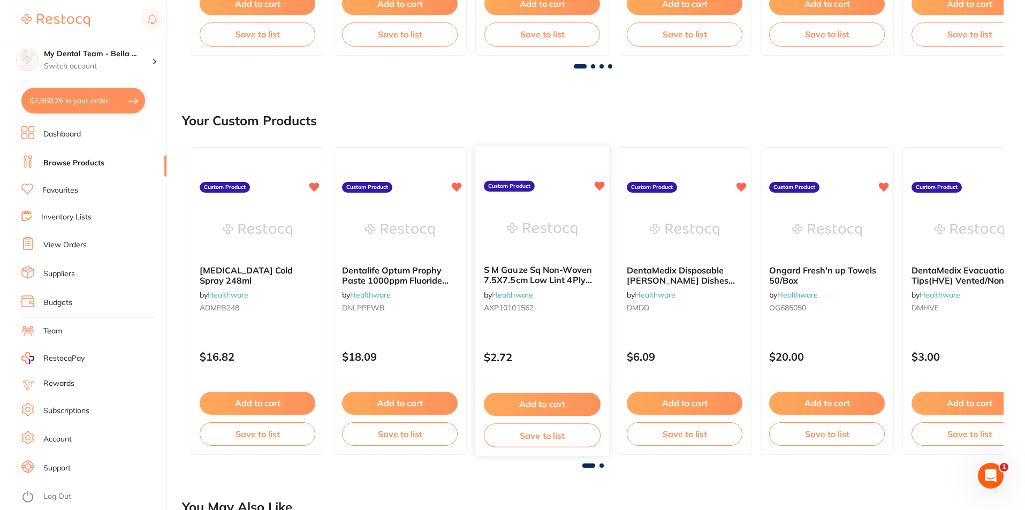
scroll to position [411, 0]
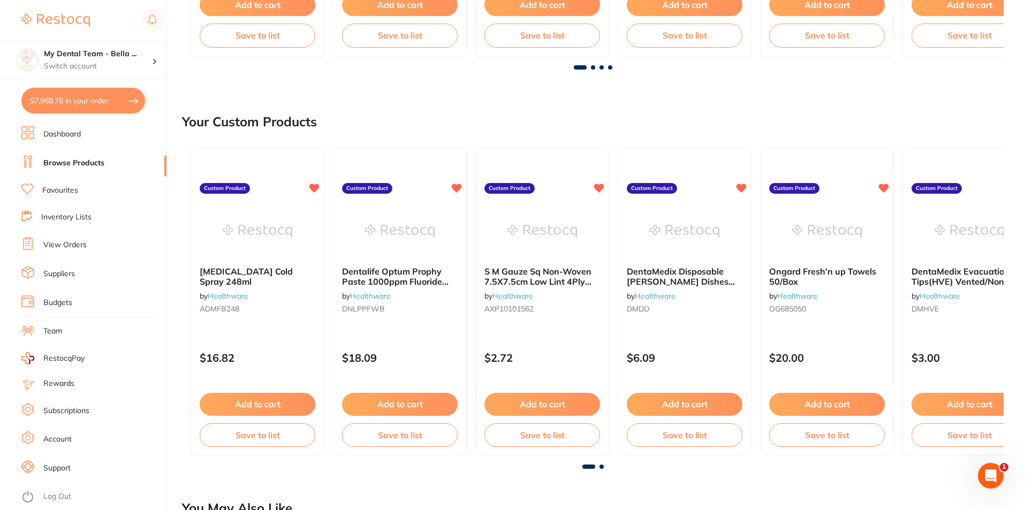
click at [602, 466] on span at bounding box center [602, 467] width 4 height 4
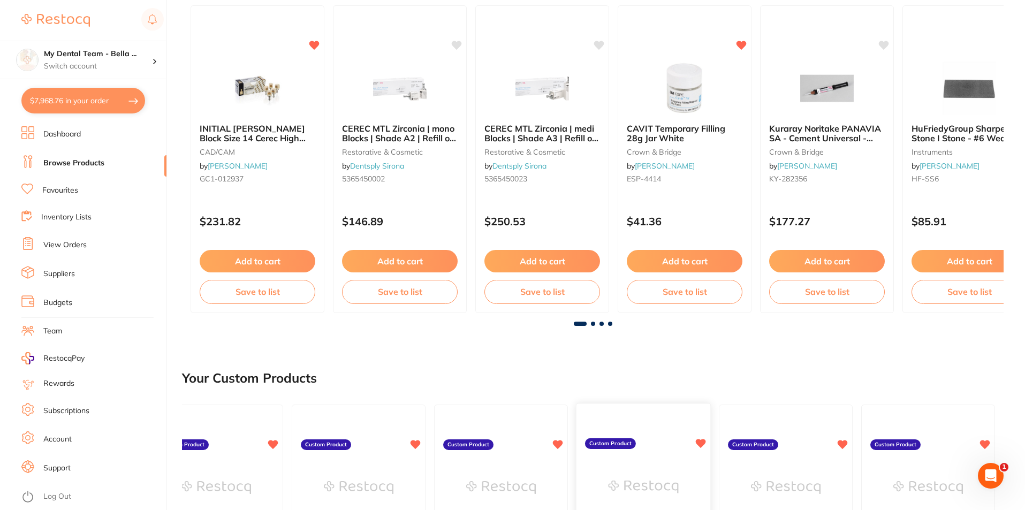
scroll to position [143, 0]
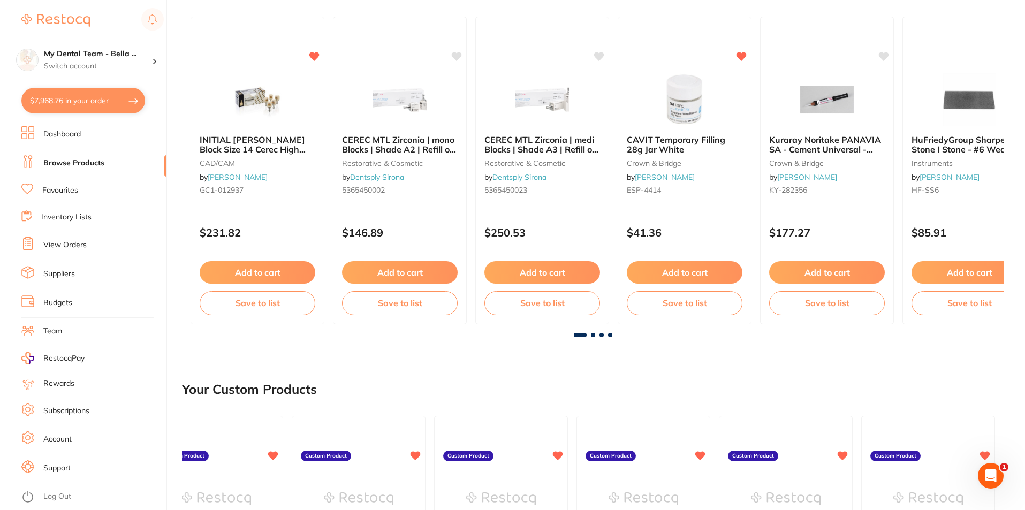
click at [594, 335] on span at bounding box center [593, 335] width 4 height 4
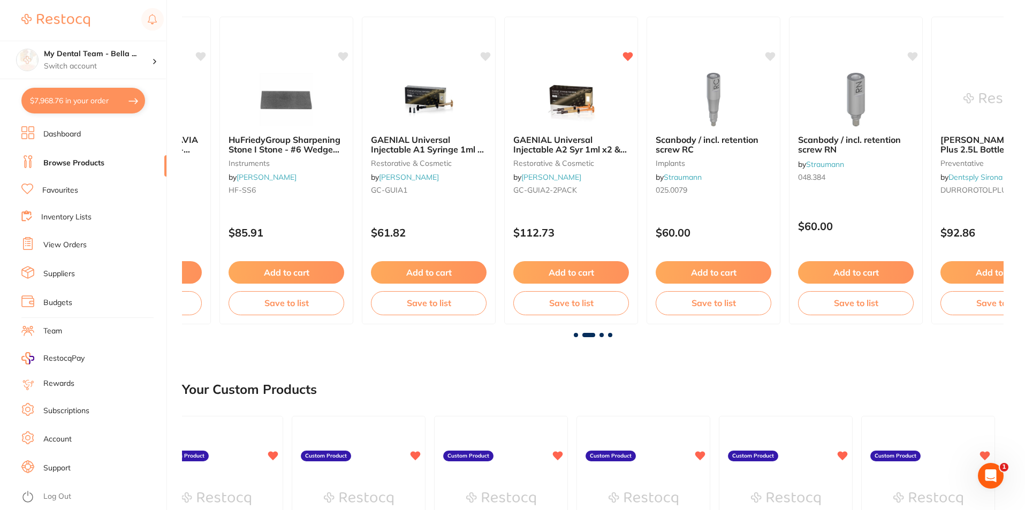
scroll to position [0, 822]
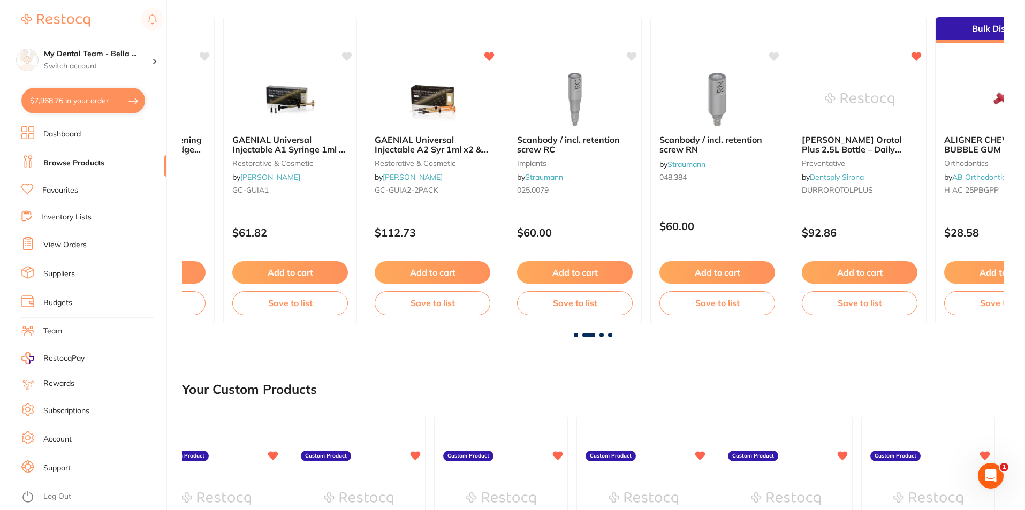
click at [578, 336] on span at bounding box center [576, 335] width 4 height 4
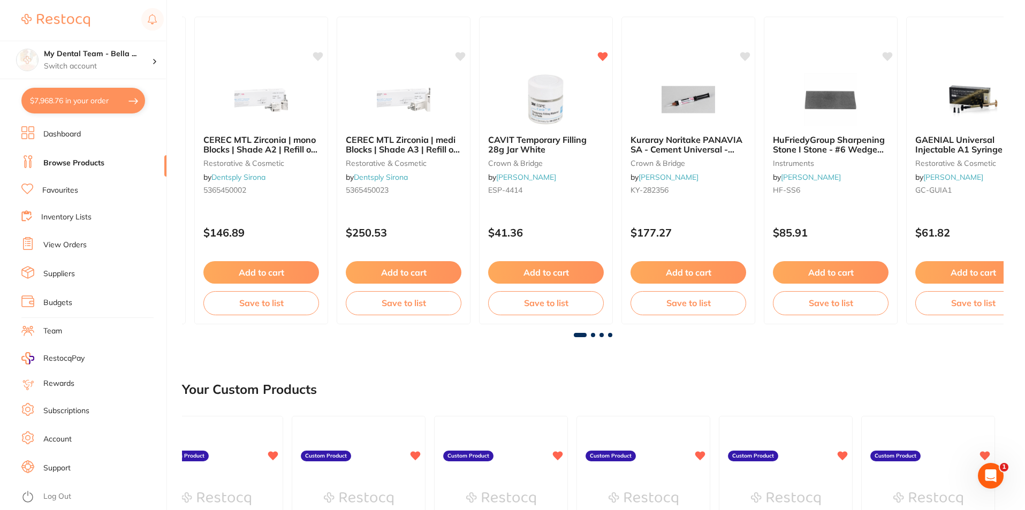
scroll to position [0, 0]
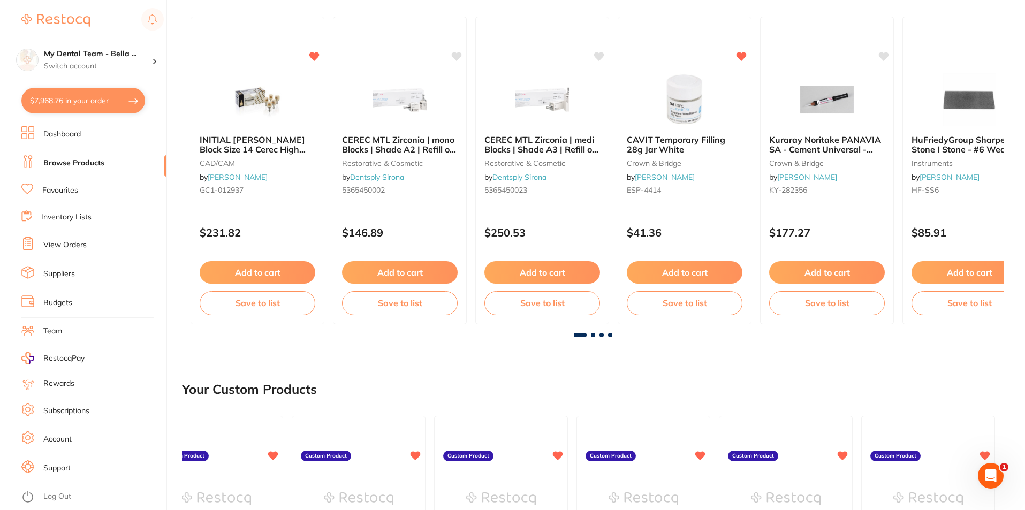
click at [594, 334] on span at bounding box center [593, 335] width 4 height 4
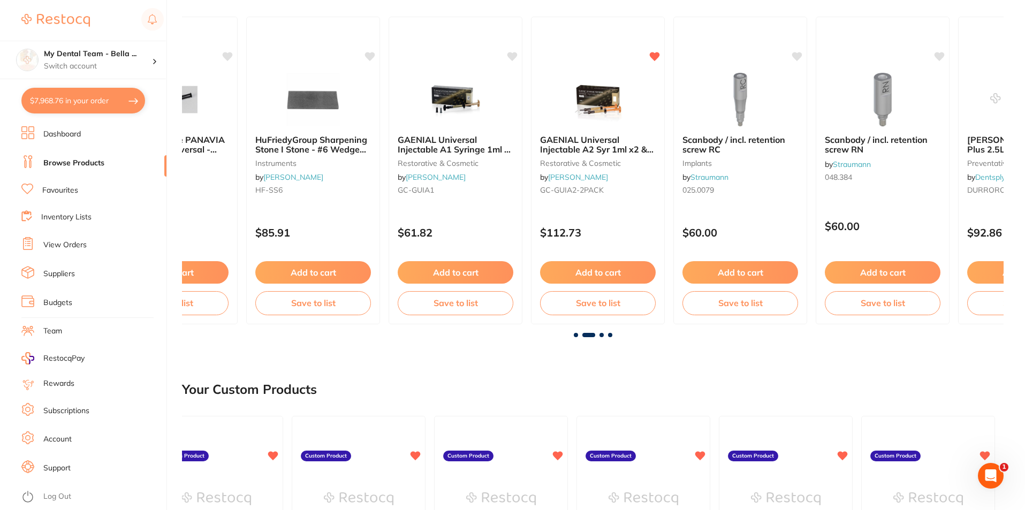
scroll to position [0, 822]
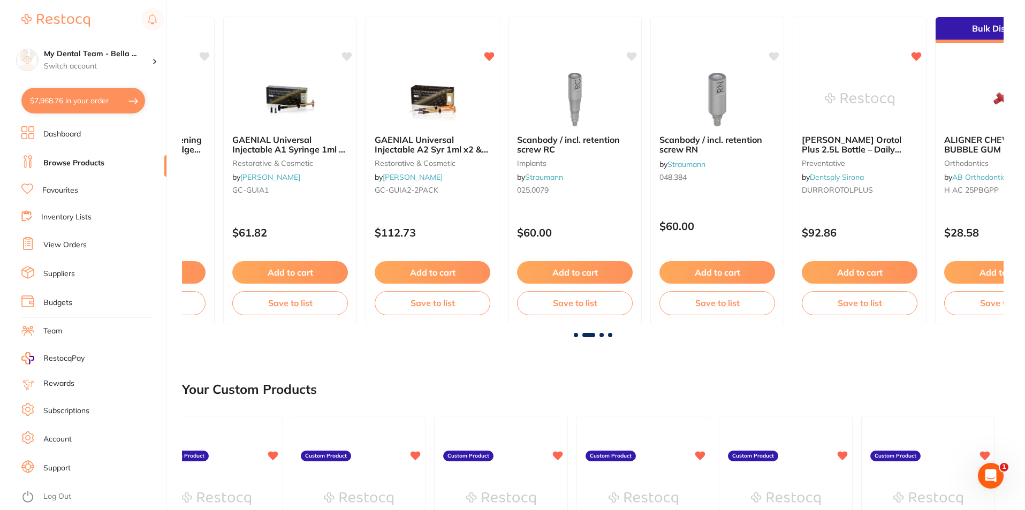
click at [601, 334] on span at bounding box center [602, 335] width 4 height 4
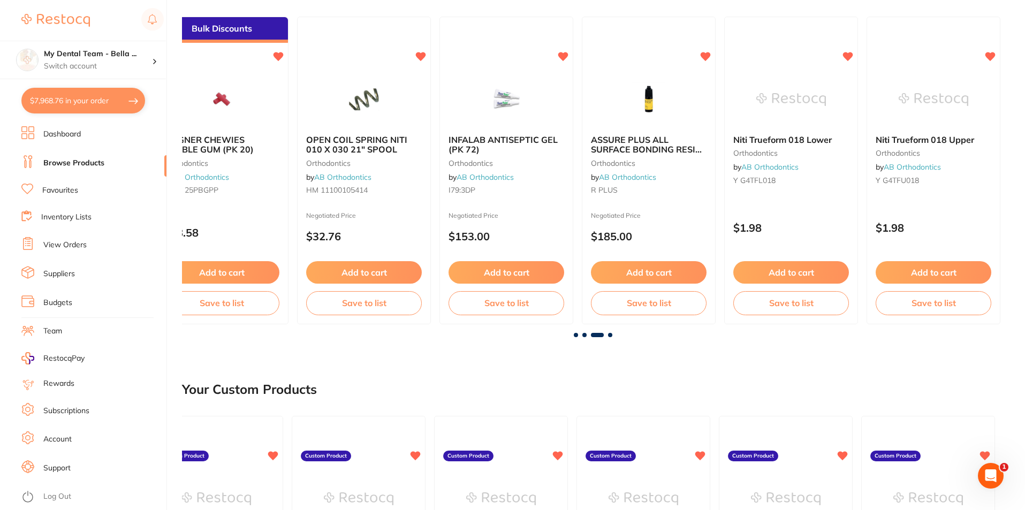
scroll to position [0, 1643]
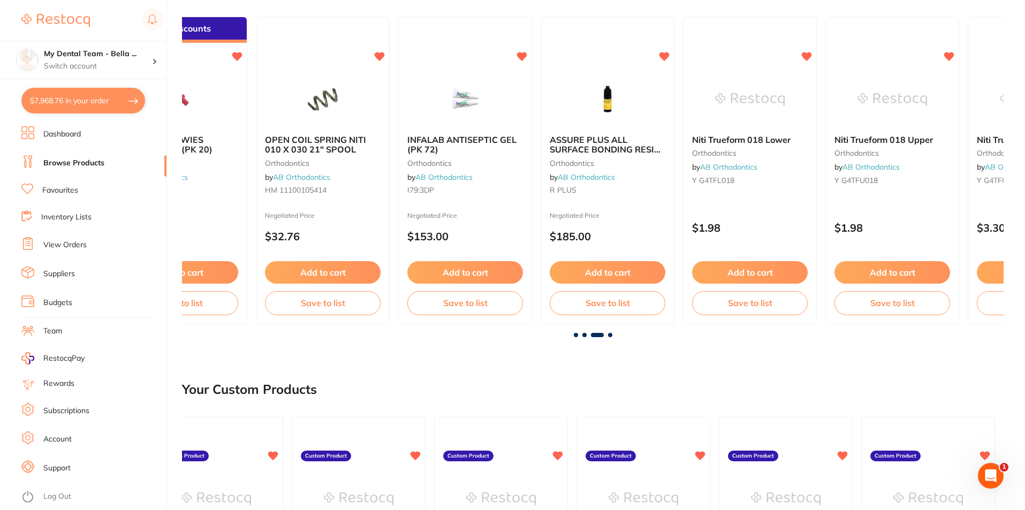
click at [613, 335] on div at bounding box center [593, 335] width 822 height 4
click at [609, 335] on span at bounding box center [610, 335] width 4 height 4
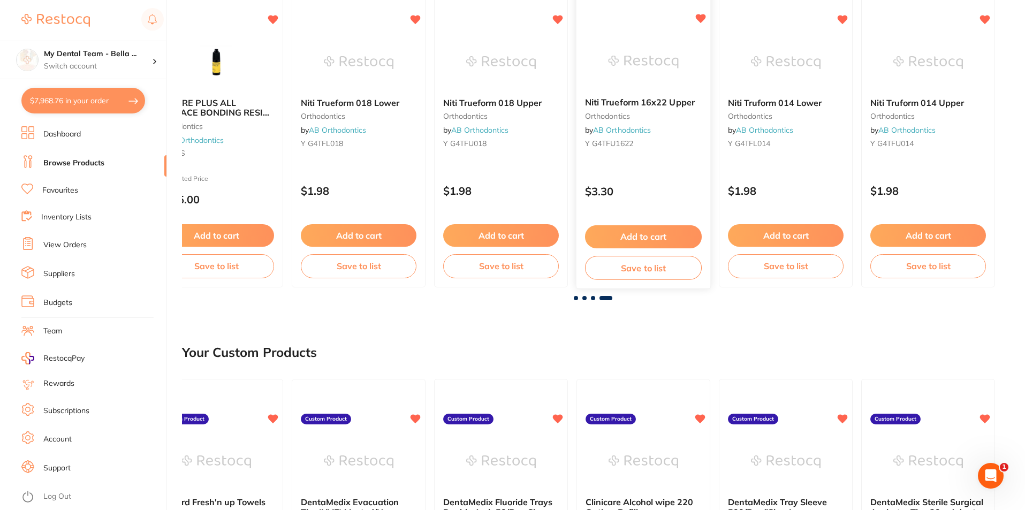
scroll to position [0, 0]
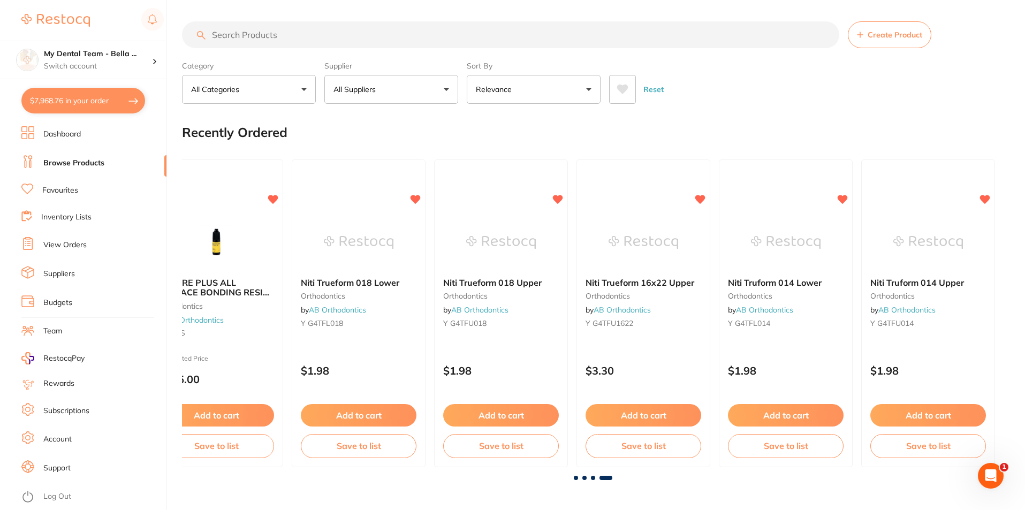
click at [577, 480] on div at bounding box center [593, 478] width 822 height 4
click at [576, 479] on span at bounding box center [576, 478] width 4 height 4
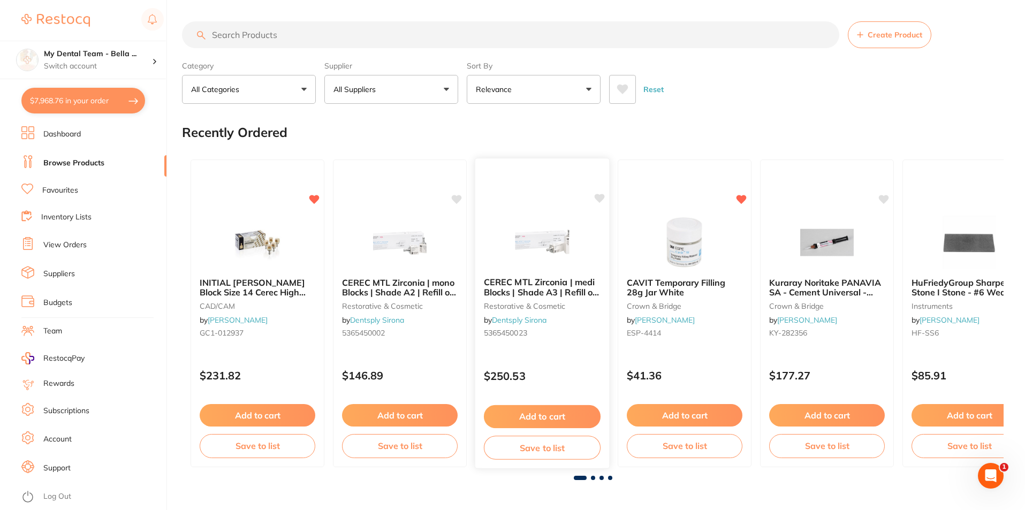
click at [557, 421] on button "Add to cart" at bounding box center [542, 416] width 117 height 23
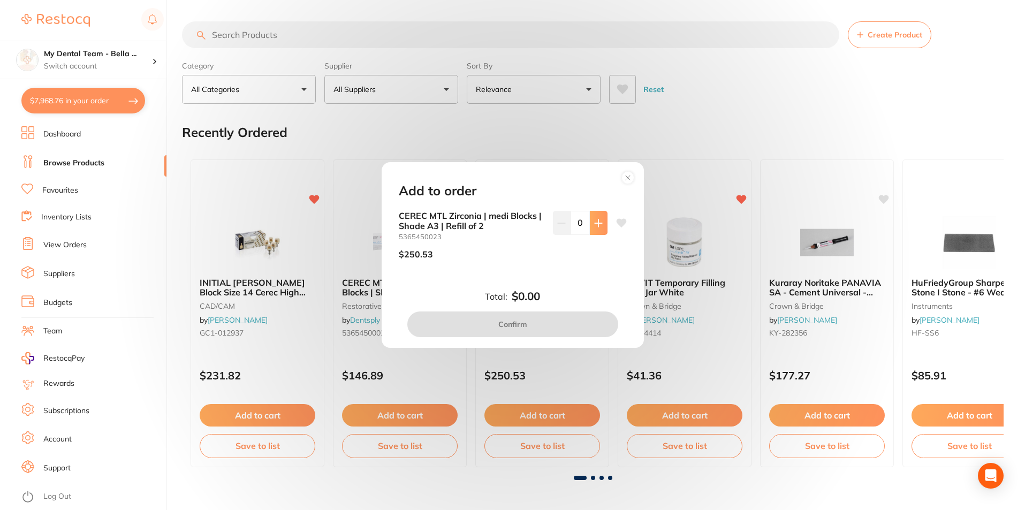
click at [594, 222] on icon at bounding box center [598, 223] width 9 height 9
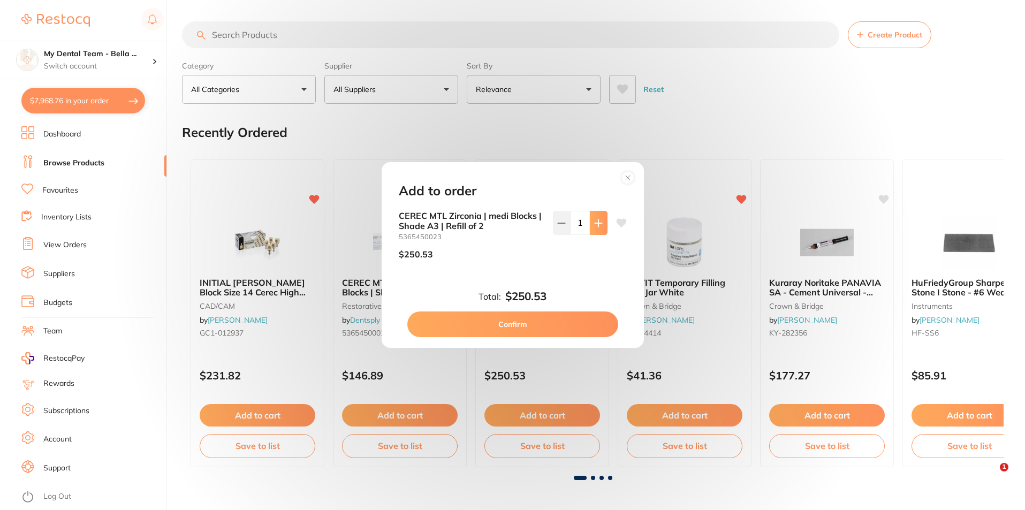
click at [594, 222] on icon at bounding box center [598, 223] width 9 height 9
type input "2"
click at [581, 320] on button "Confirm" at bounding box center [512, 325] width 211 height 26
checkbox input "false"
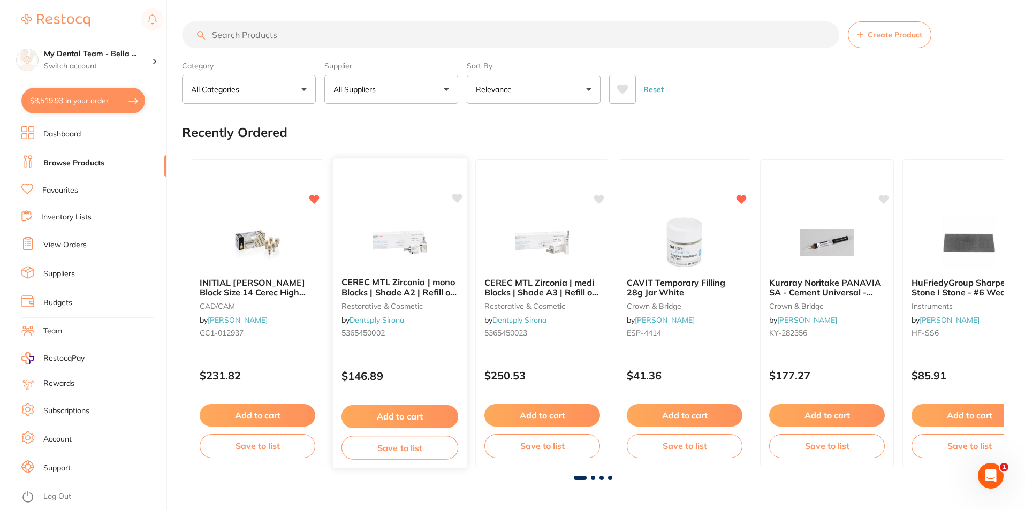
click at [433, 413] on button "Add to cart" at bounding box center [400, 416] width 117 height 23
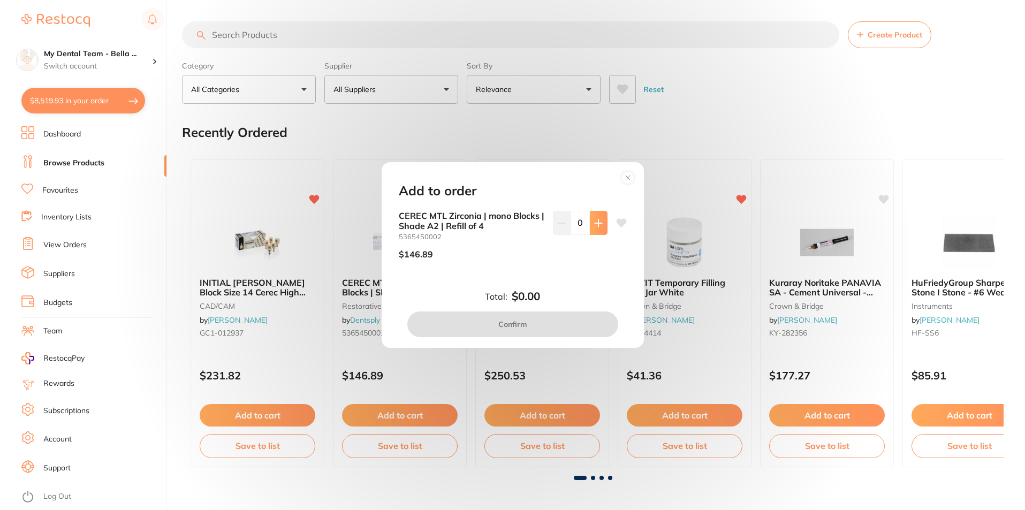
click at [601, 220] on button at bounding box center [599, 223] width 18 height 24
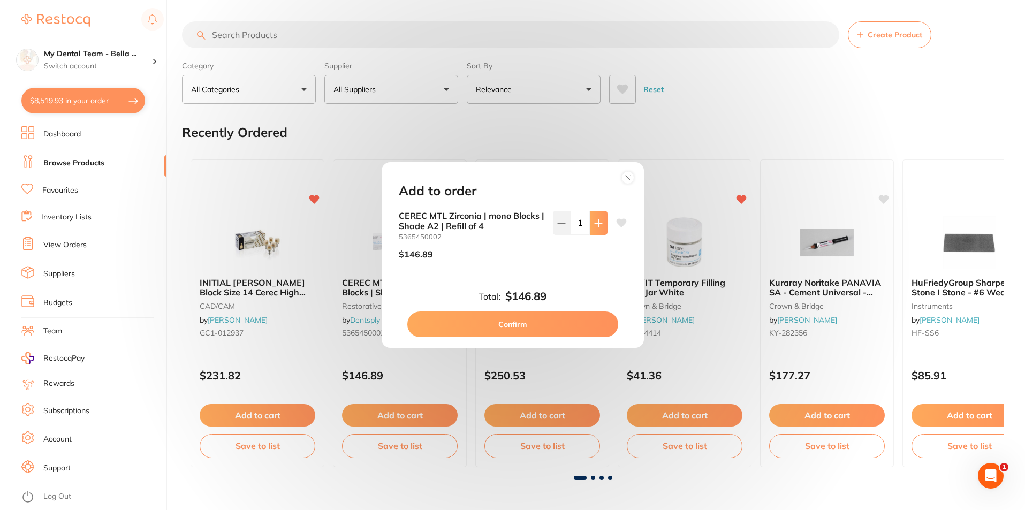
click at [601, 220] on button at bounding box center [599, 223] width 18 height 24
type input "2"
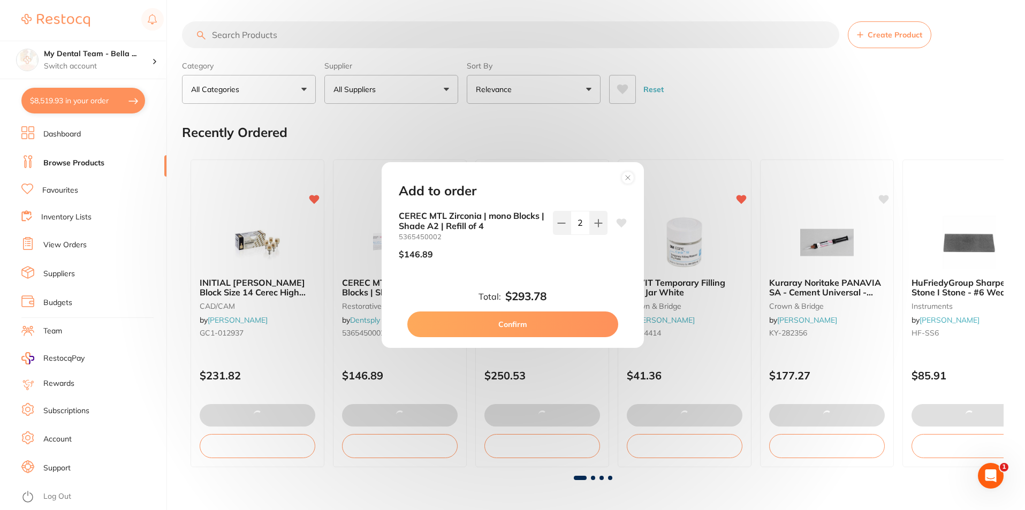
click at [578, 321] on button "Confirm" at bounding box center [512, 325] width 211 height 26
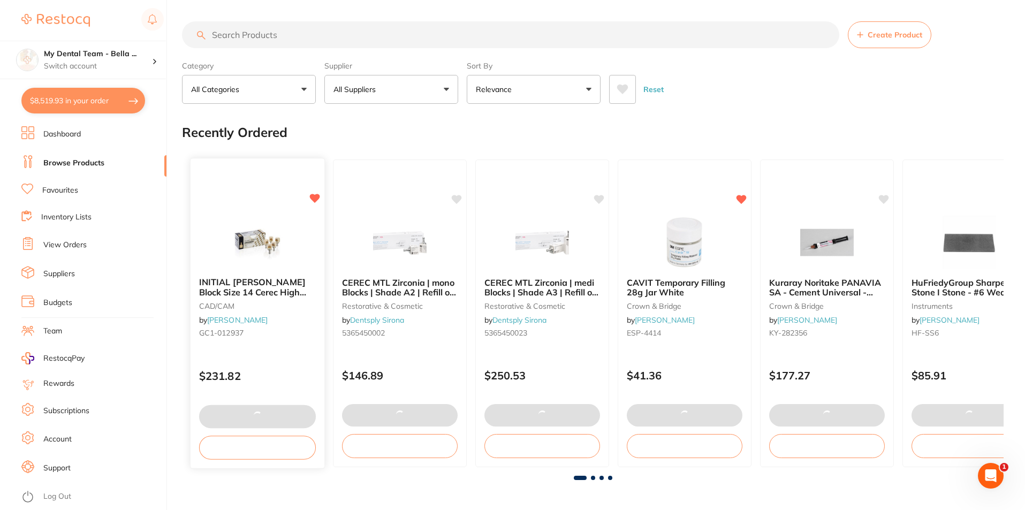
click at [283, 341] on div "INITIAL LISI Block Size 14 Cerec High Translucent A3 Pk 5 CAD/CAM by Henry Sche…" at bounding box center [258, 310] width 134 height 82
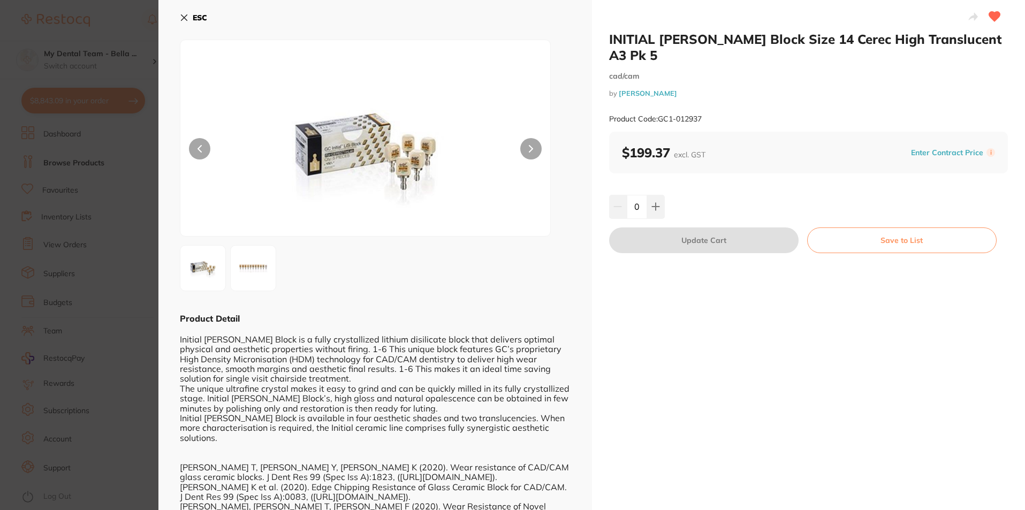
click at [149, 183] on section "INITIAL LISI Block Size 14 Cerec High Translucent A3 Pk 5 cad/cam by Henry Sche…" at bounding box center [512, 255] width 1025 height 510
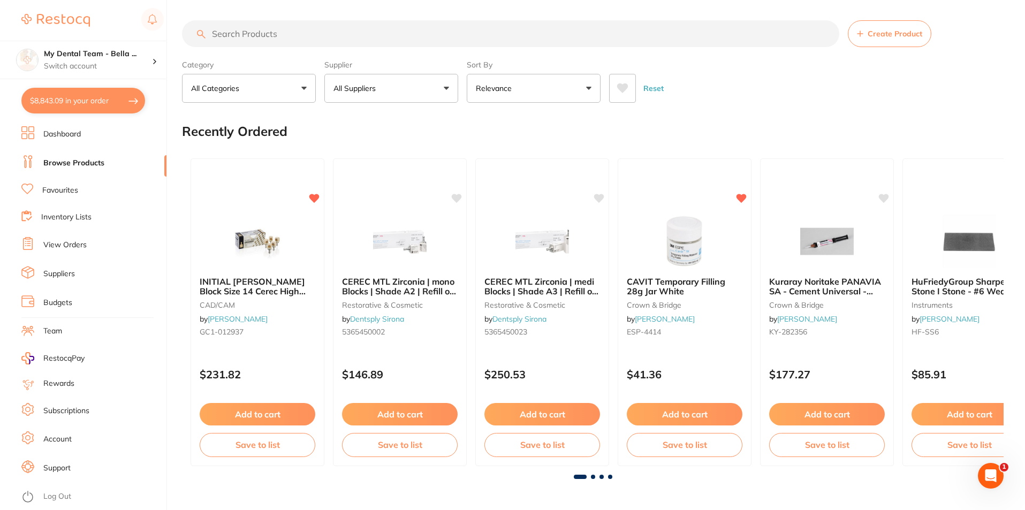
click at [60, 498] on link "Log Out" at bounding box center [57, 496] width 28 height 11
